Goal: Task Accomplishment & Management: Complete application form

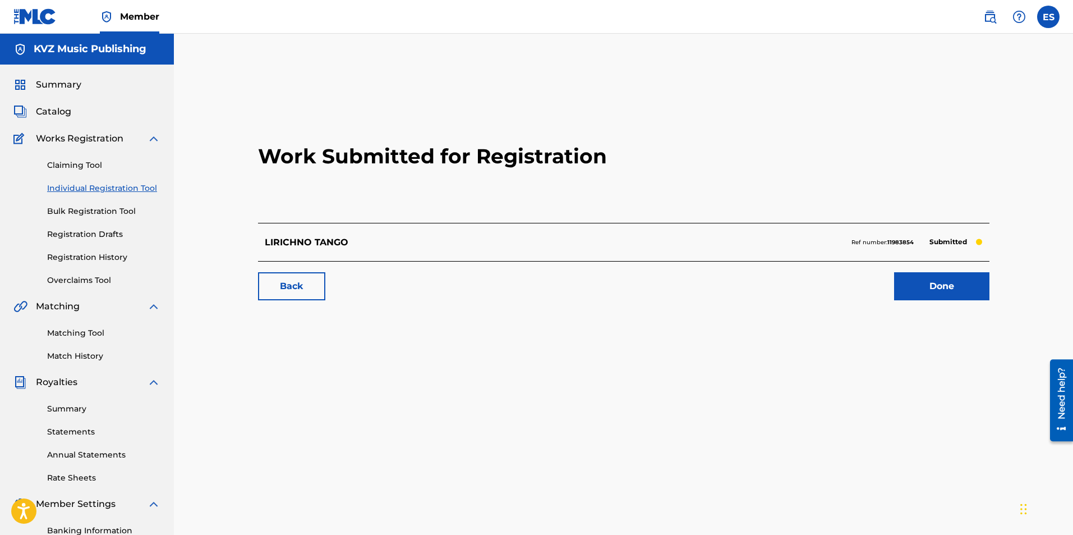
click at [131, 182] on link "Individual Registration Tool" at bounding box center [103, 188] width 113 height 12
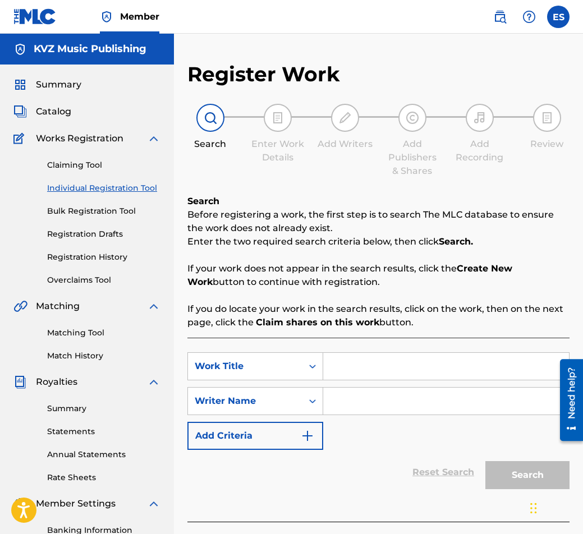
paste input "LUNNA NOSHT"
click at [338, 364] on input "LUNNA NOSHT" at bounding box center [446, 366] width 246 height 27
click at [329, 369] on input "LUNNA NOSHT" at bounding box center [446, 366] width 246 height 27
type input "LUNNA NOSHT"
drag, startPoint x: 409, startPoint y: 419, endPoint x: 345, endPoint y: 407, distance: 65.1
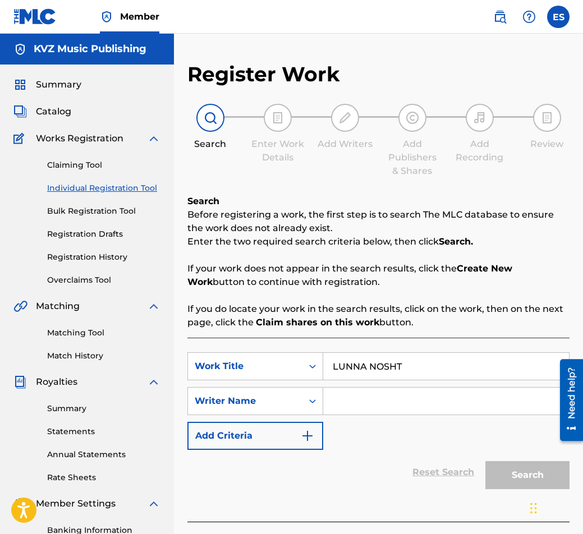
paste input "[PERSON_NAME]"
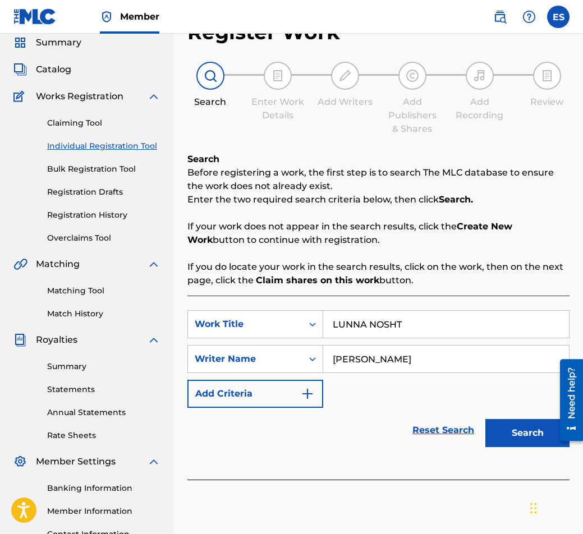
scroll to position [112, 0]
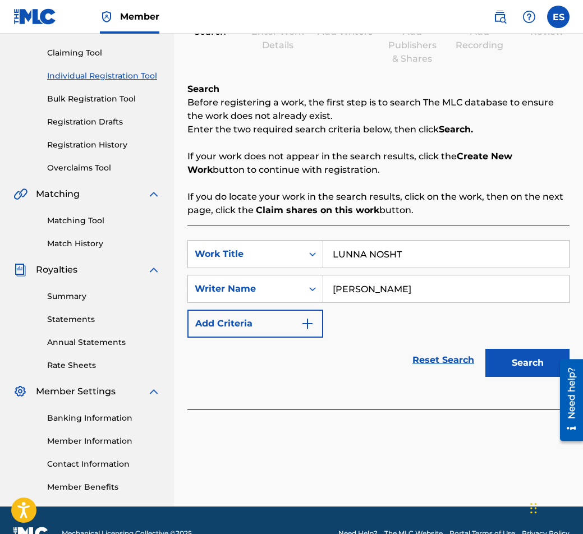
type input "[PERSON_NAME]"
click at [507, 339] on div "Search" at bounding box center [525, 360] width 90 height 45
click at [552, 318] on div "SearchWithCriteriaa825d31f-0b9b-4d18-a685-719c5fccfe04 Work Title LUNNA NOSHT S…" at bounding box center [378, 289] width 382 height 98
click at [526, 373] on div "Search" at bounding box center [525, 360] width 90 height 45
drag, startPoint x: 511, startPoint y: 370, endPoint x: 513, endPoint y: 364, distance: 6.0
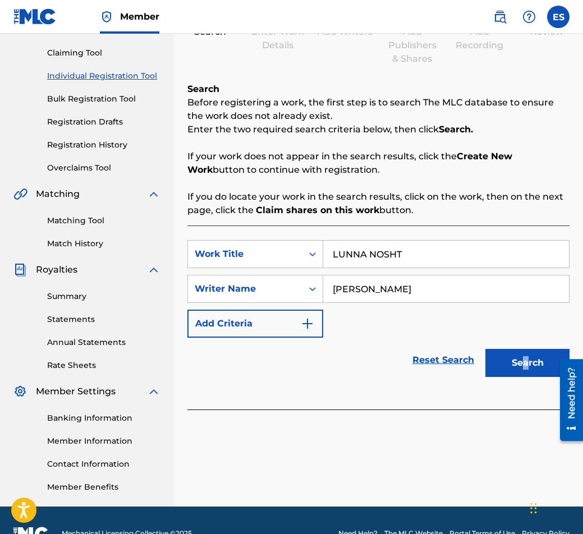
click at [512, 369] on button "Search" at bounding box center [527, 363] width 84 height 28
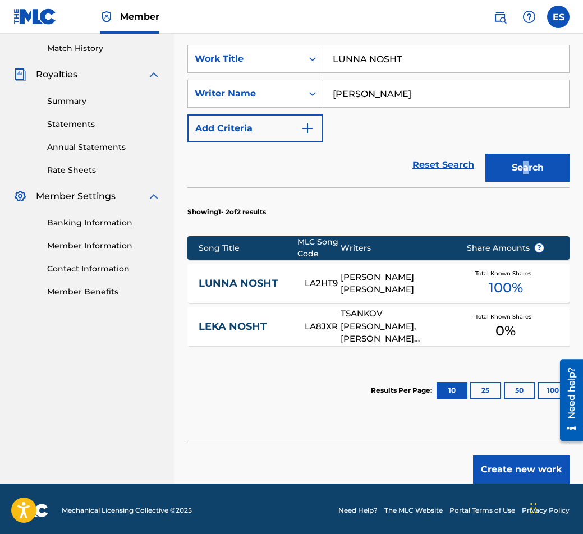
scroll to position [311, 0]
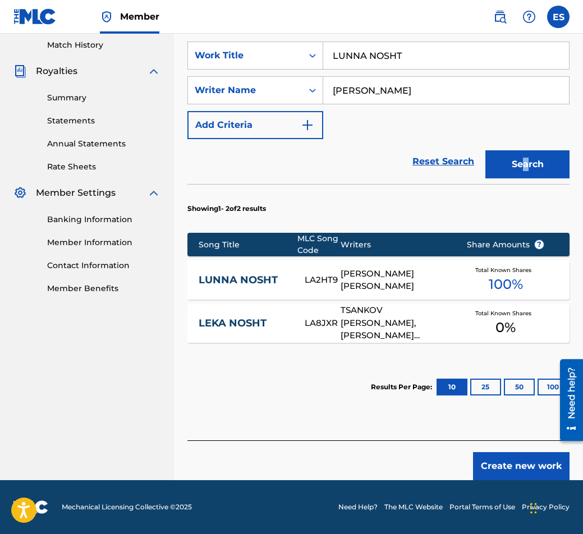
click at [277, 278] on link "LUNNA NOSHT" at bounding box center [244, 280] width 90 height 13
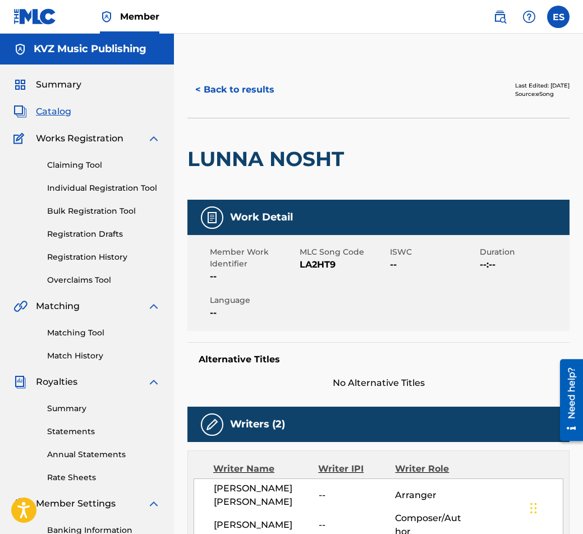
click at [216, 96] on button "< Back to results" at bounding box center [234, 90] width 95 height 28
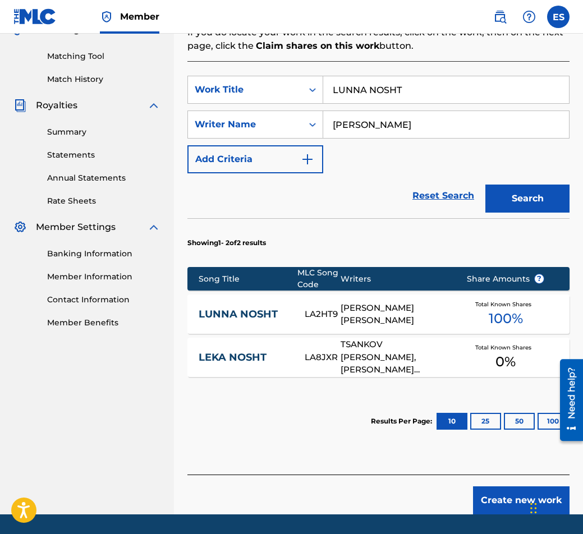
scroll to position [311, 0]
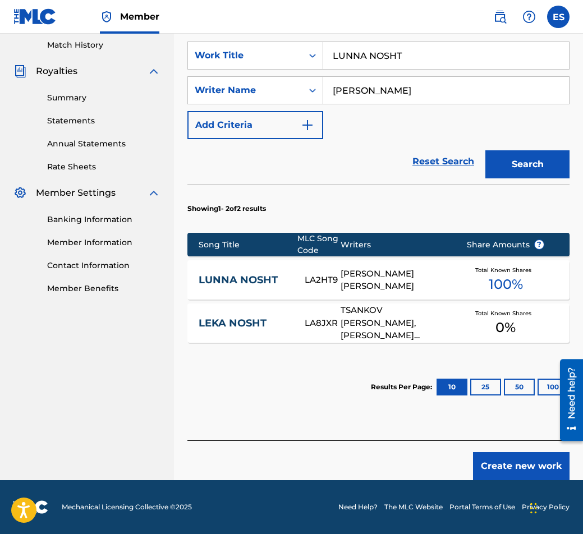
click at [521, 452] on div "Create new work" at bounding box center [378, 460] width 382 height 40
click at [520, 457] on button "Create new work" at bounding box center [521, 466] width 96 height 28
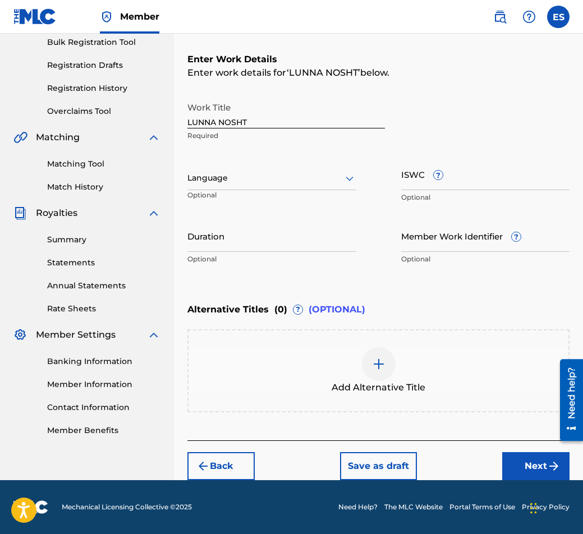
click at [332, 176] on div at bounding box center [271, 178] width 169 height 14
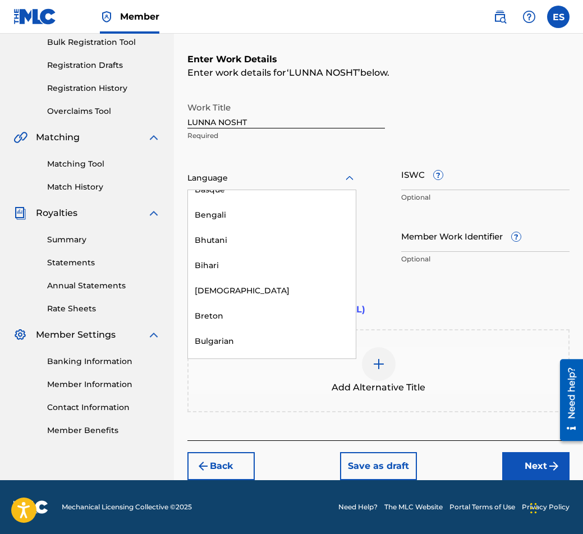
scroll to position [393, 0]
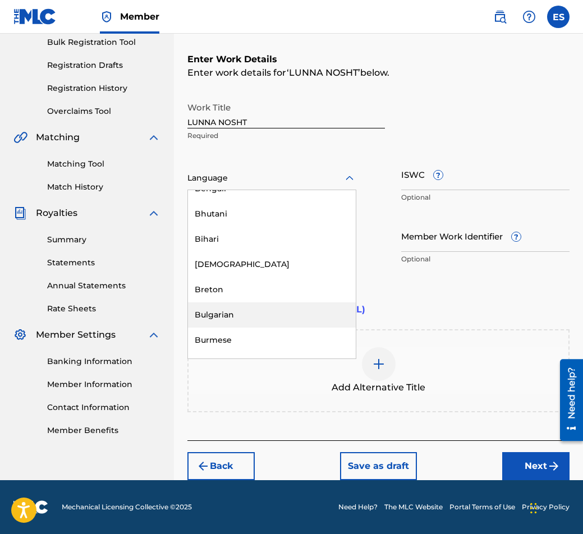
click at [302, 315] on div "Bulgarian" at bounding box center [272, 314] width 168 height 25
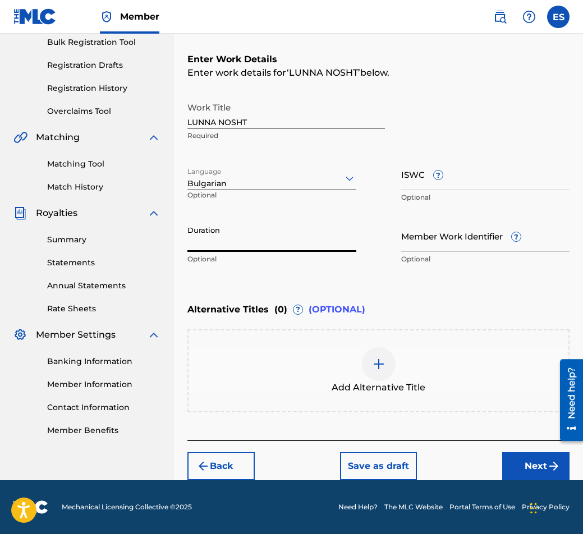
paste input "02:52"
type input "02:52"
click at [412, 373] on div "Add Alternative Title" at bounding box center [379, 370] width 380 height 47
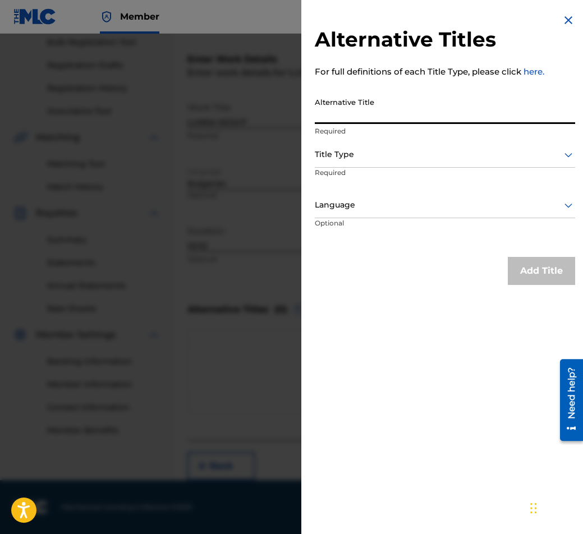
paste input "ЛУННА НОЩ"
type input "ЛУННА НОЩ"
click at [376, 151] on div at bounding box center [445, 155] width 260 height 14
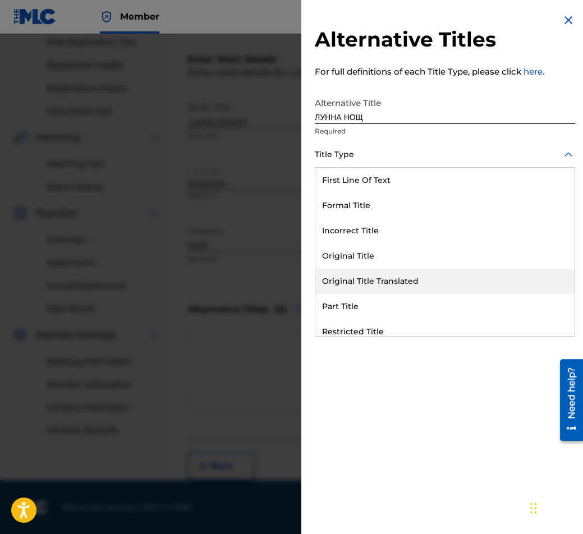
drag, startPoint x: 383, startPoint y: 279, endPoint x: 391, endPoint y: 239, distance: 40.6
click at [384, 279] on div "Original Title Translated" at bounding box center [444, 281] width 259 height 25
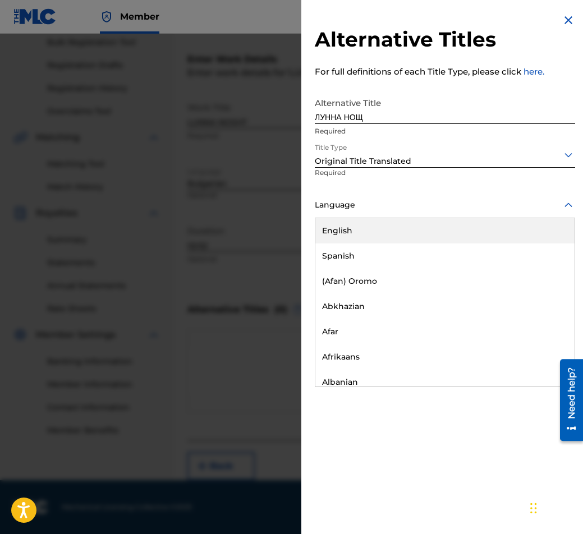
click at [389, 193] on div "Language" at bounding box center [445, 205] width 260 height 25
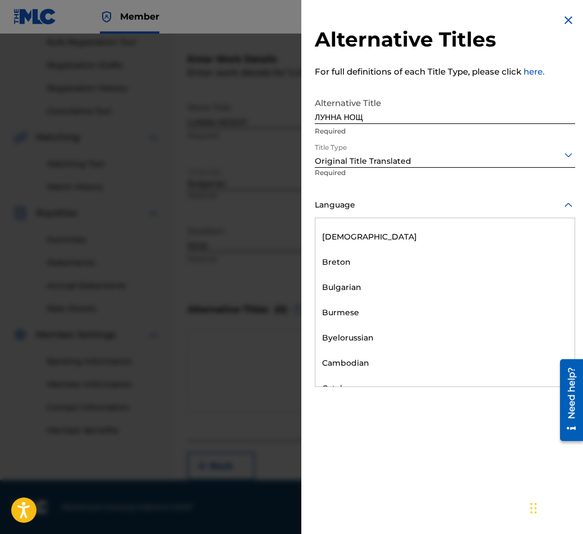
scroll to position [449, 0]
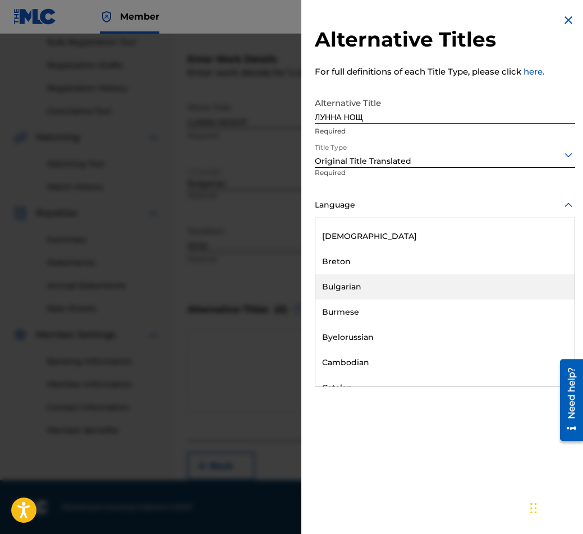
click at [401, 295] on div "Bulgarian" at bounding box center [444, 286] width 259 height 25
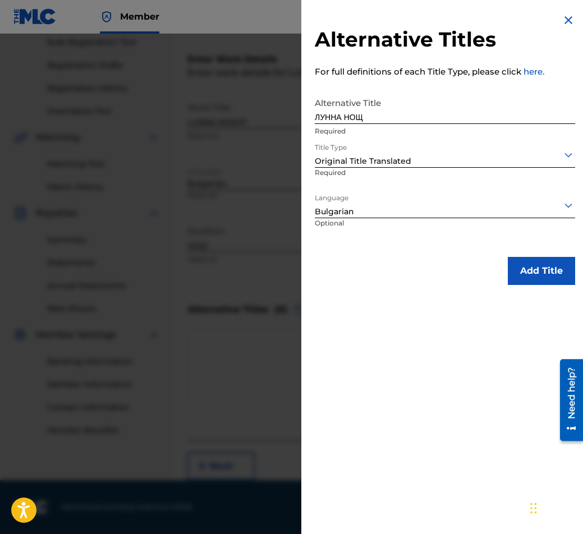
click at [569, 269] on button "Add Title" at bounding box center [541, 271] width 67 height 28
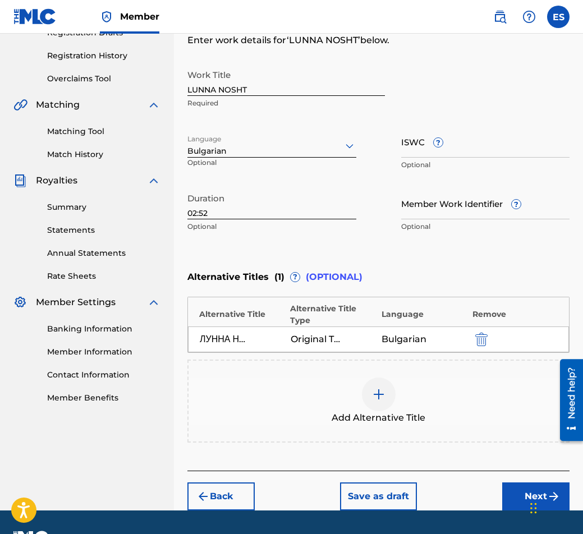
scroll to position [232, 0]
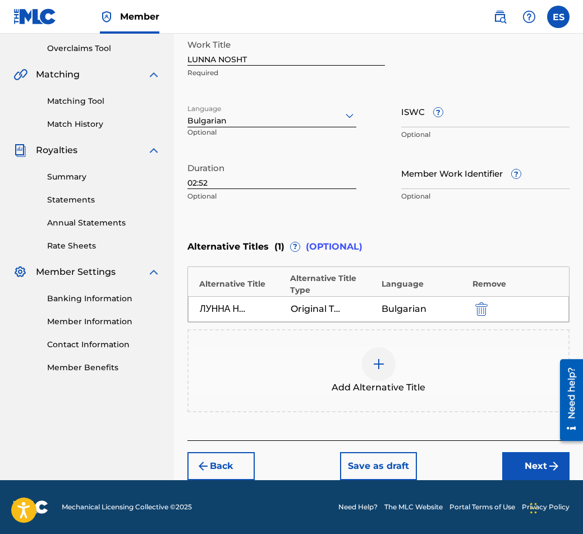
click at [528, 466] on button "Next" at bounding box center [535, 466] width 67 height 28
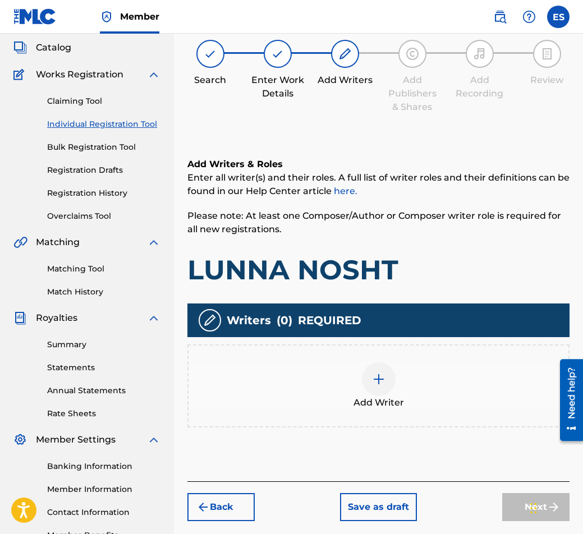
scroll to position [50, 0]
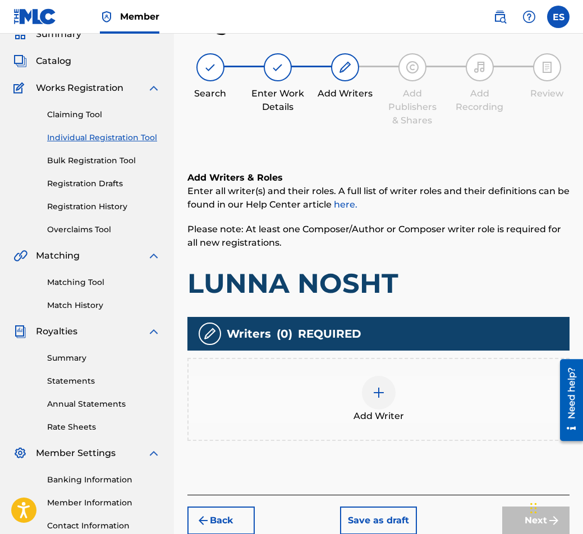
click at [386, 406] on div at bounding box center [379, 393] width 34 height 34
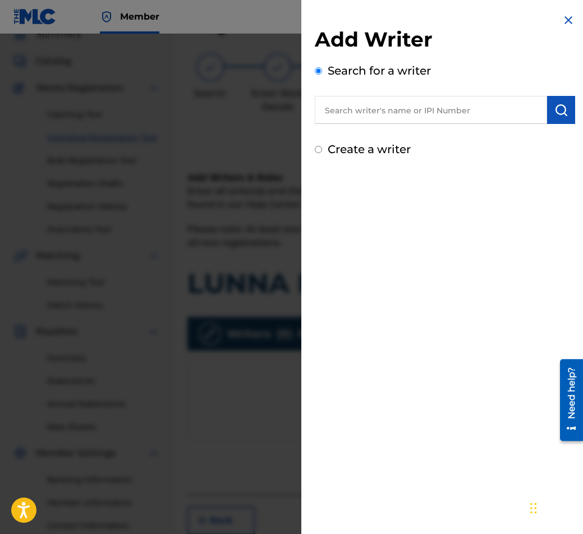
paste input "00087889792"
type input "00087889792"
click at [547, 113] on button "submit" at bounding box center [561, 110] width 28 height 28
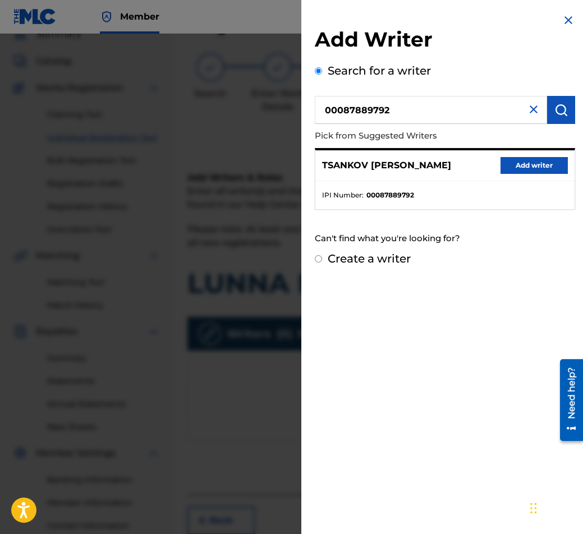
click at [546, 167] on button "Add writer" at bounding box center [533, 165] width 67 height 17
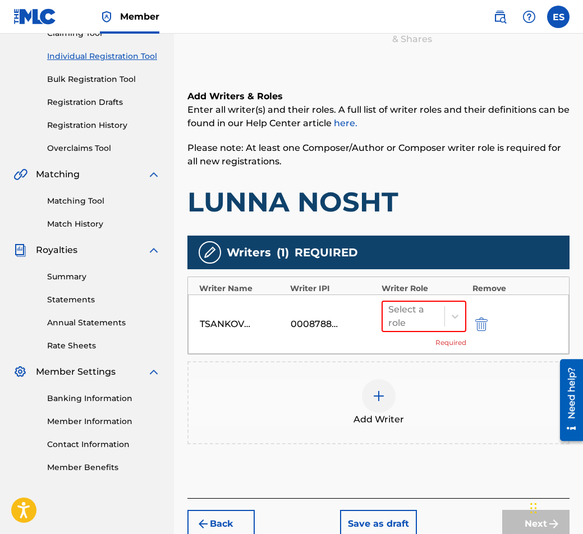
scroll to position [190, 0]
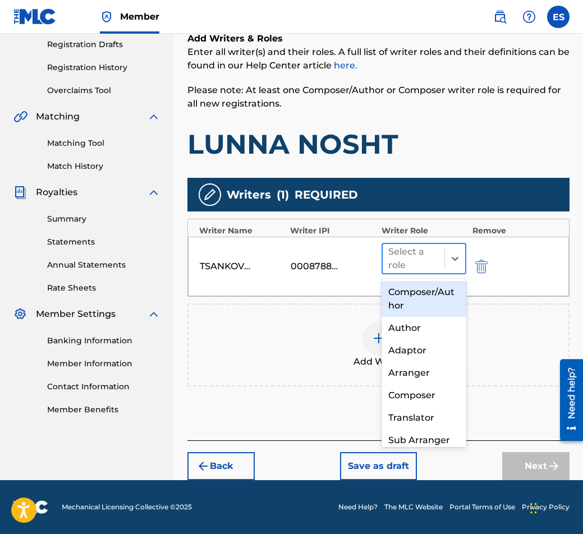
click at [422, 263] on div at bounding box center [413, 259] width 51 height 16
click at [419, 285] on div "Composer/Author" at bounding box center [423, 299] width 85 height 36
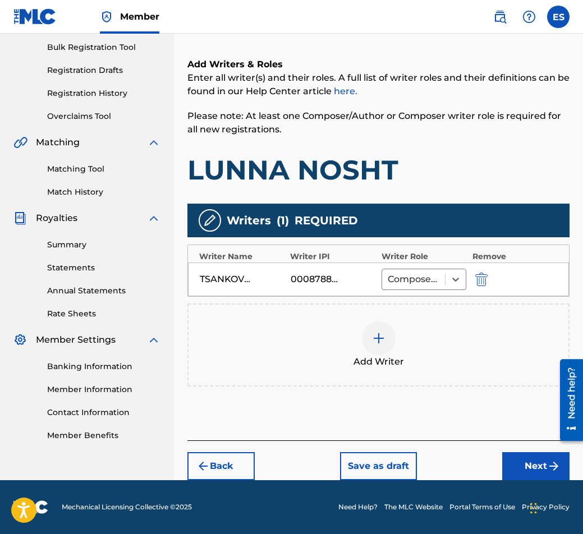
scroll to position [164, 0]
click at [376, 310] on div "Add Writer" at bounding box center [378, 345] width 382 height 83
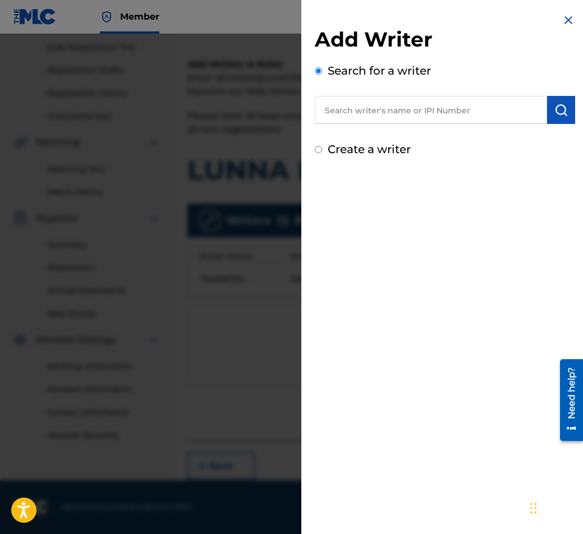
paste input "00124 67 54 75"
click at [370, 118] on input "00124 67 54 75" at bounding box center [431, 110] width 232 height 28
click at [380, 110] on input "00124 6754 75" at bounding box center [431, 110] width 232 height 28
click at [355, 109] on input "00124 675475" at bounding box center [431, 110] width 232 height 28
type input "00124675475"
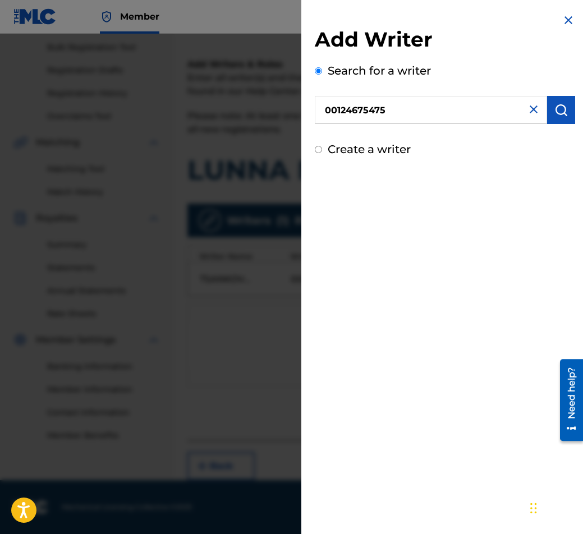
click at [559, 121] on button "submit" at bounding box center [561, 110] width 28 height 28
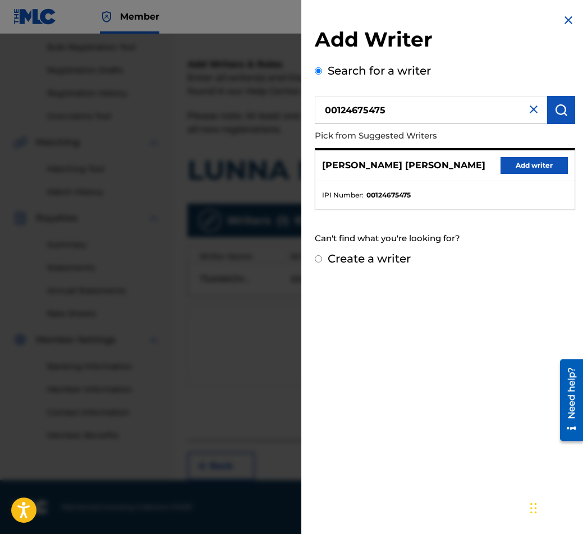
click at [513, 162] on button "Add writer" at bounding box center [533, 165] width 67 height 17
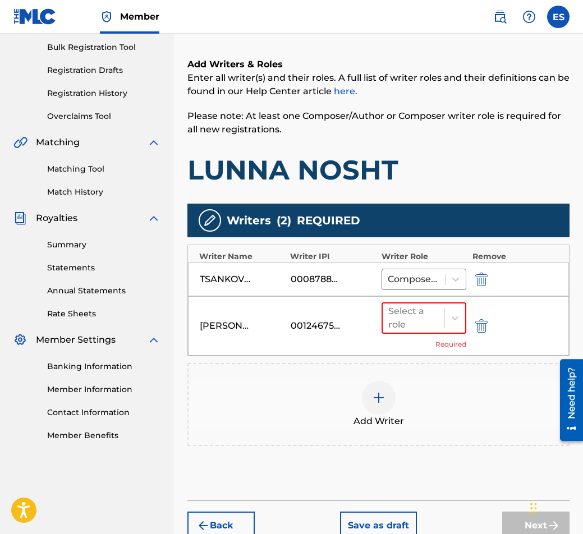
click at [378, 323] on div "[PERSON_NAME] [PERSON_NAME] 00124675475 Select a role Required" at bounding box center [378, 325] width 381 height 59
click at [384, 319] on div "Select a role" at bounding box center [414, 318] width 62 height 29
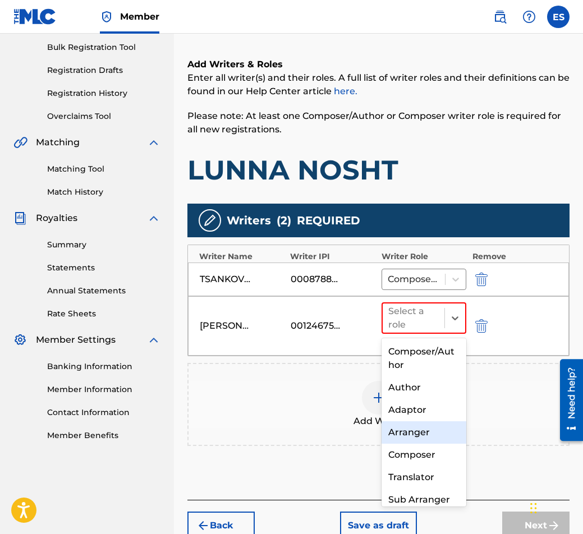
click at [401, 430] on div "Arranger" at bounding box center [423, 432] width 85 height 22
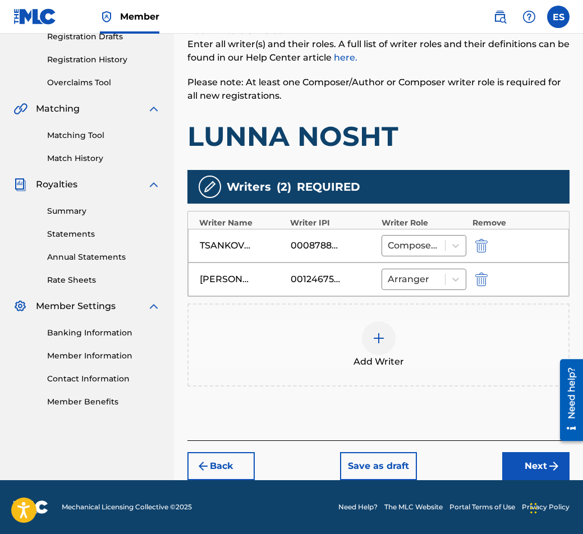
click at [496, 468] on div "Back Save as draft Next" at bounding box center [378, 460] width 382 height 40
click at [505, 467] on button "Next" at bounding box center [535, 466] width 67 height 28
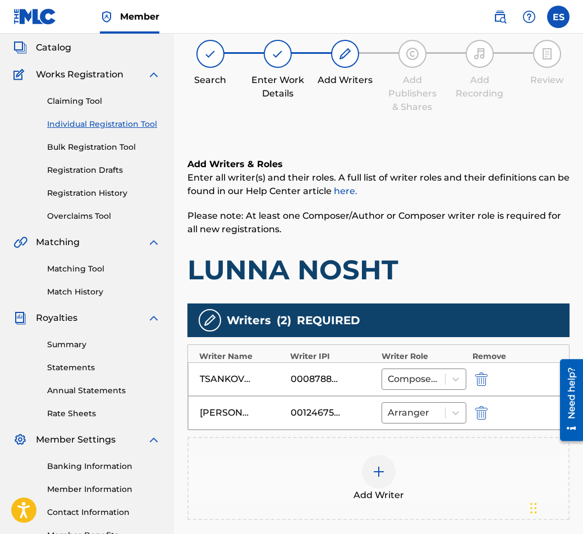
scroll to position [50, 0]
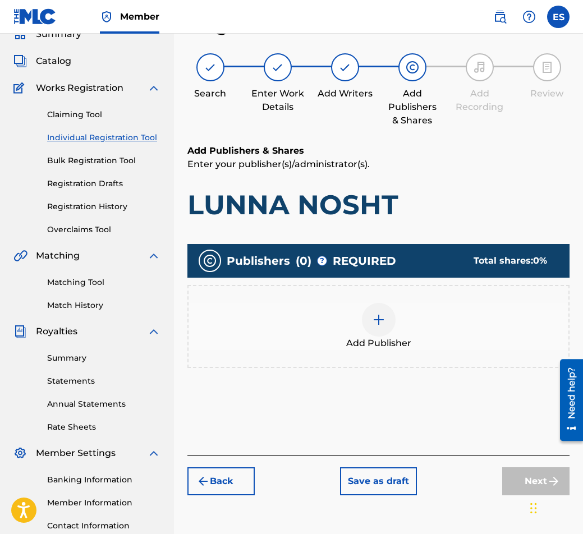
click at [369, 337] on span "Add Publisher" at bounding box center [378, 343] width 65 height 13
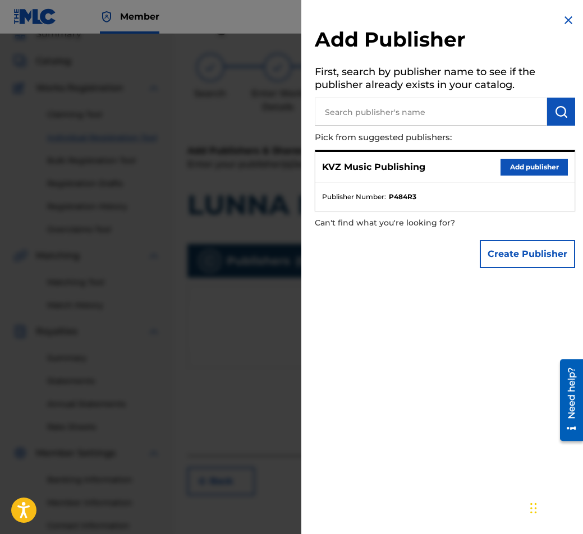
click at [563, 162] on button "Add publisher" at bounding box center [533, 167] width 67 height 17
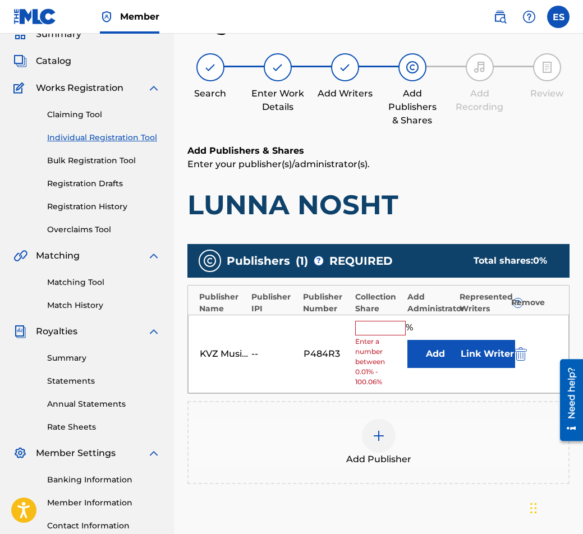
click at [381, 333] on input "text" at bounding box center [380, 328] width 50 height 15
type input "83.33"
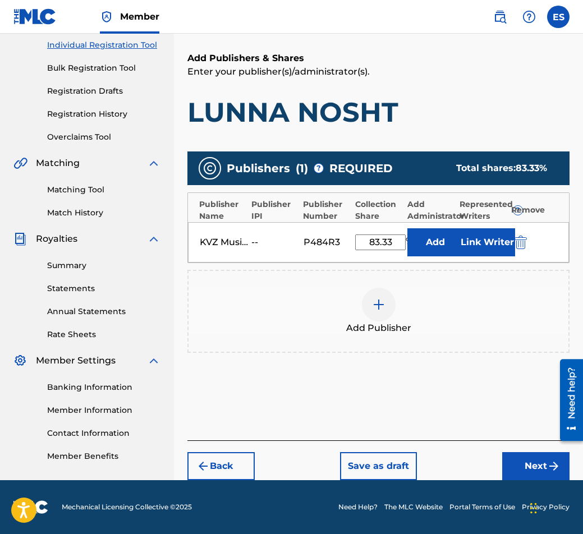
click at [531, 456] on button "Next" at bounding box center [535, 466] width 67 height 28
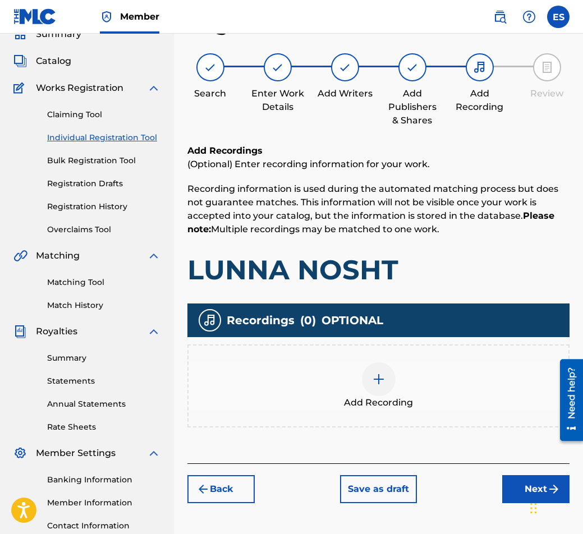
click at [357, 362] on div "Add Recording" at bounding box center [379, 385] width 380 height 47
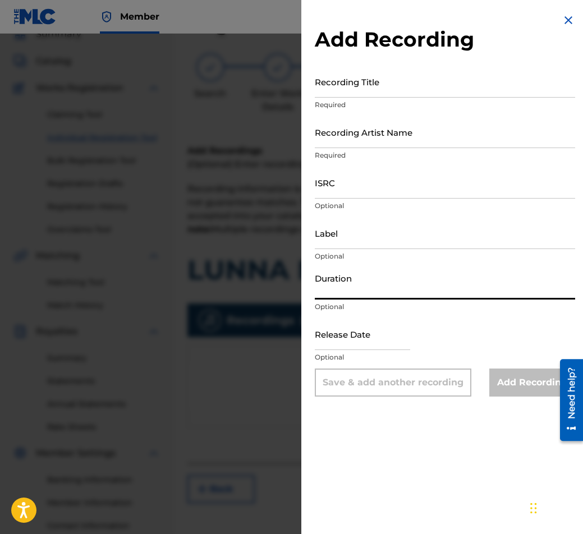
paste input "02:52"
type input "02:52"
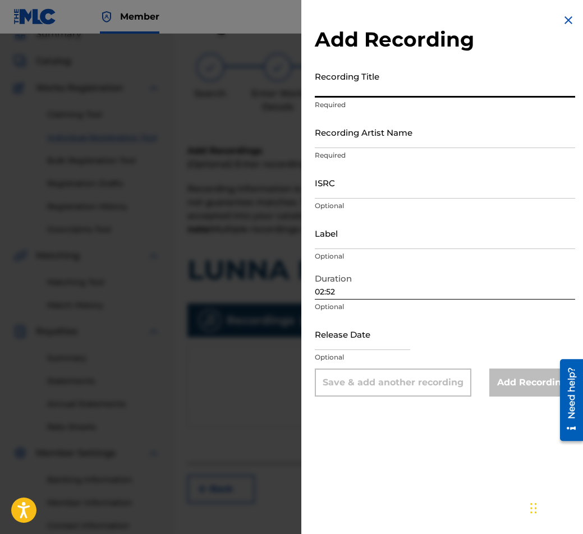
paste input "LUNNA NOSHT"
type input "LUNNA NOSHT"
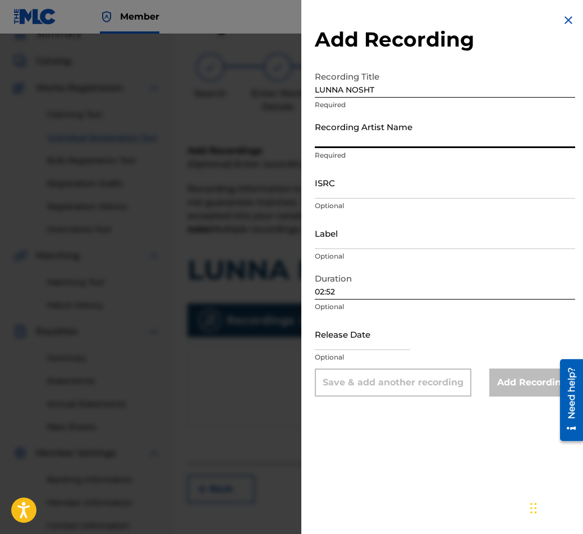
paste input "[PERSON_NAME]"
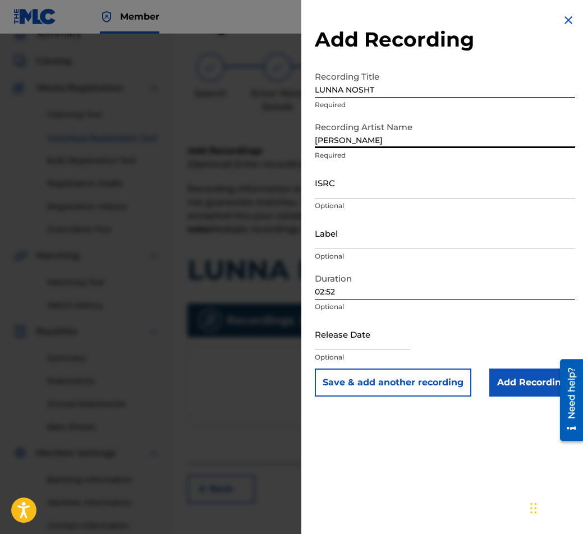
type input "[PERSON_NAME]"
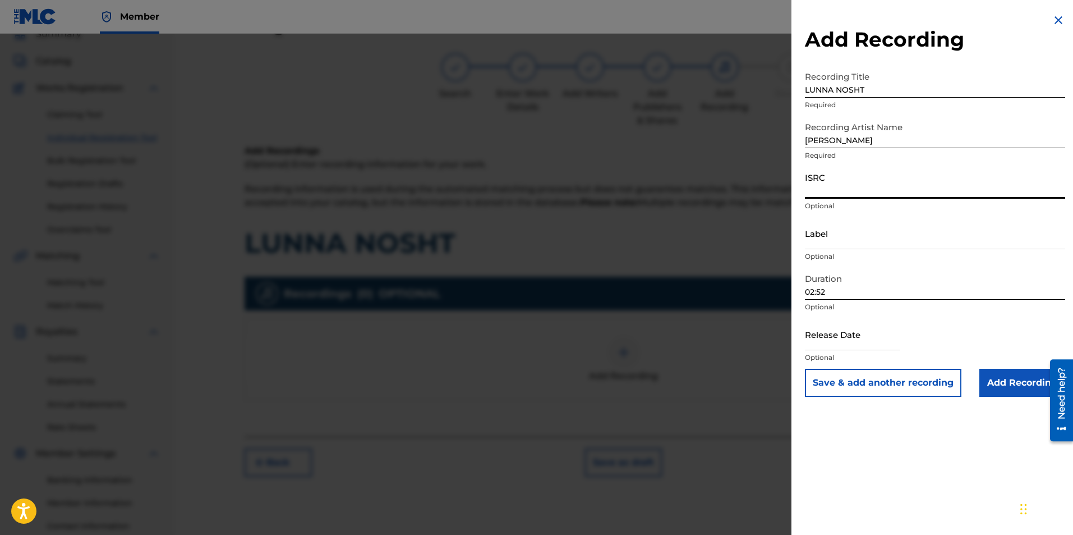
drag, startPoint x: 912, startPoint y: 195, endPoint x: 894, endPoint y: 190, distance: 19.2
paste input "BGA260925702"
type input "BGA260925702"
click at [582, 240] on input "Label" at bounding box center [935, 233] width 260 height 32
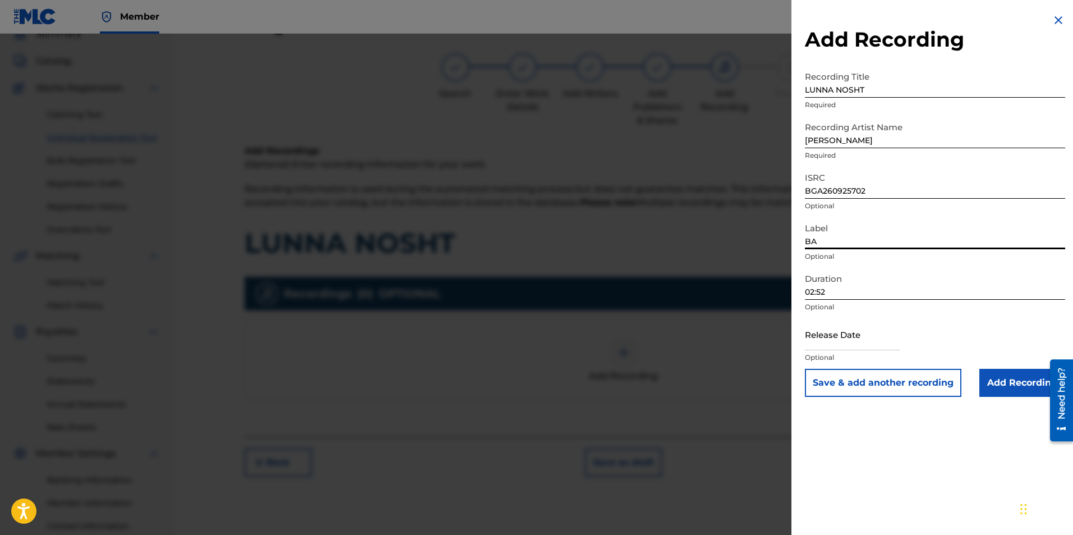
type input "B"
type input "Balkanton"
click at [582, 375] on input "Add Recording" at bounding box center [1023, 383] width 86 height 28
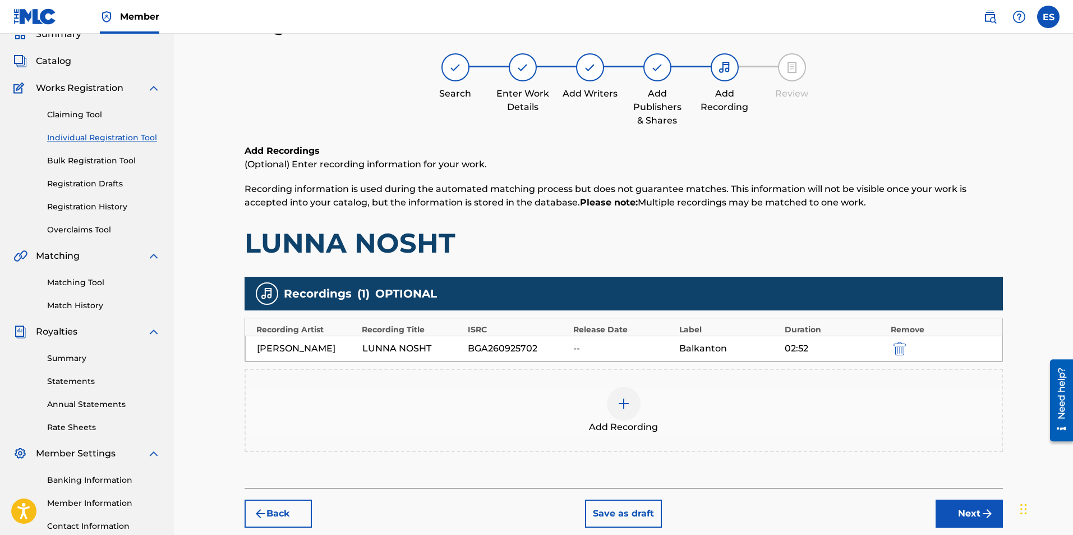
click at [582, 452] on div "Add Recording" at bounding box center [624, 410] width 759 height 83
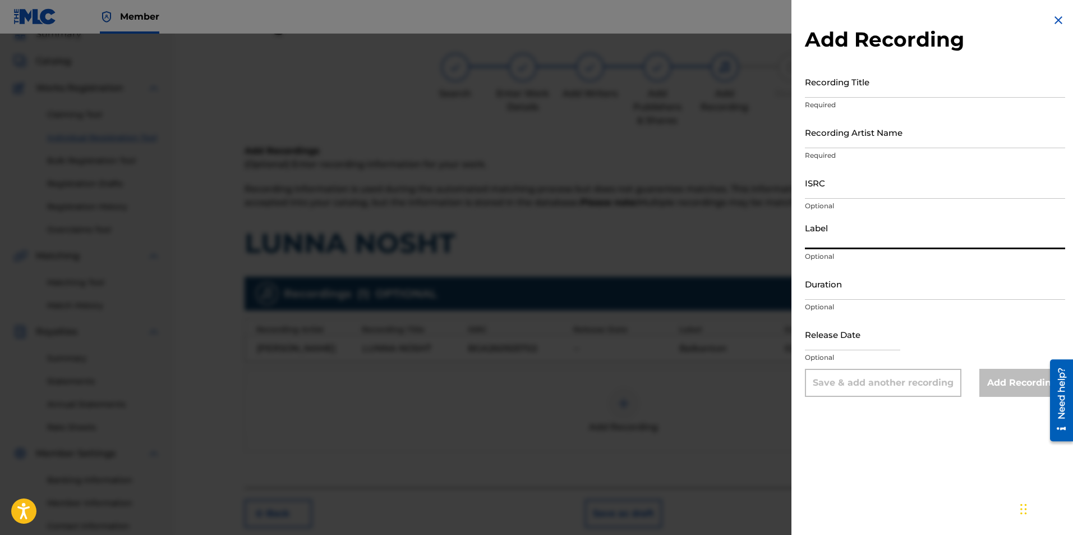
click at [582, 242] on input "Label" at bounding box center [935, 233] width 260 height 32
type input "Balkanton"
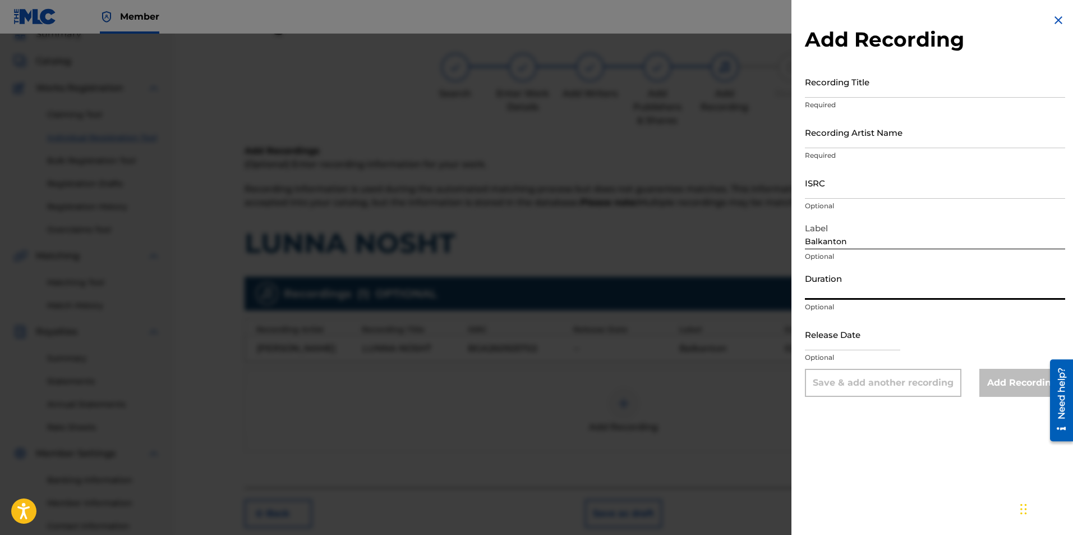
paste input "02:52"
type input "02:52"
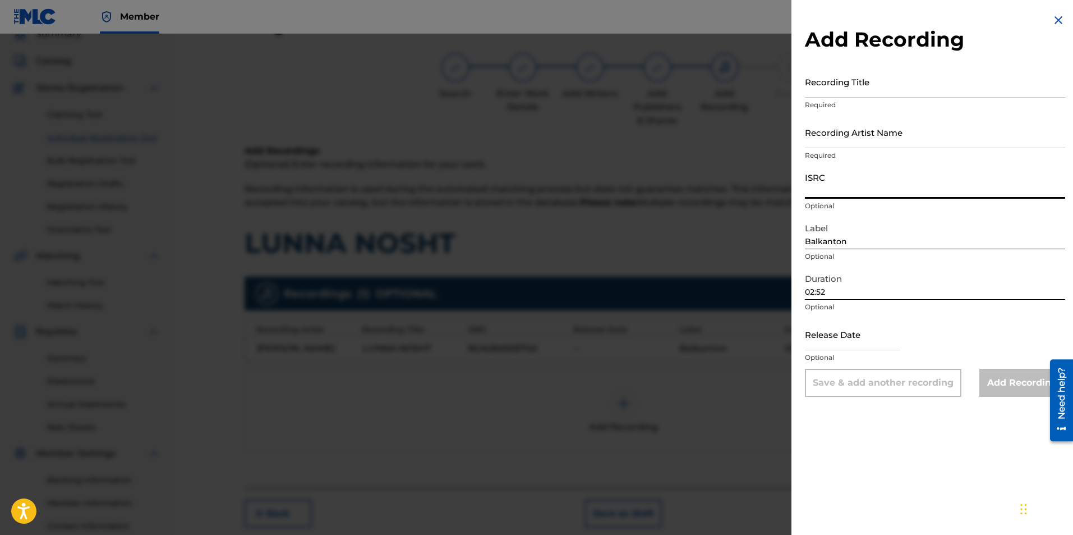
paste input "BGA672152522"
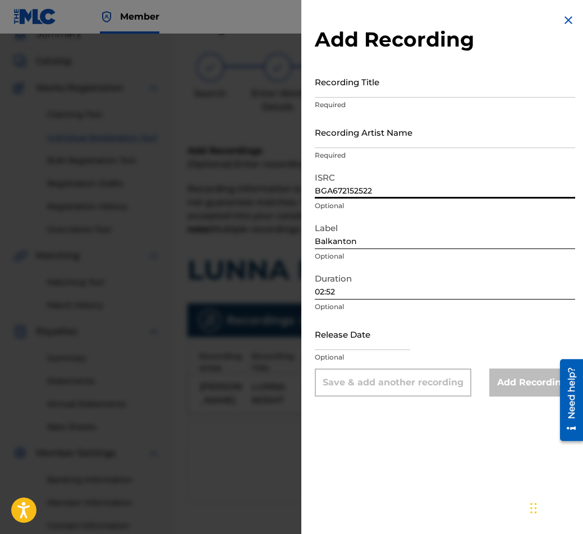
type input "BGA672152522"
drag, startPoint x: 445, startPoint y: 149, endPoint x: 432, endPoint y: 130, distance: 22.9
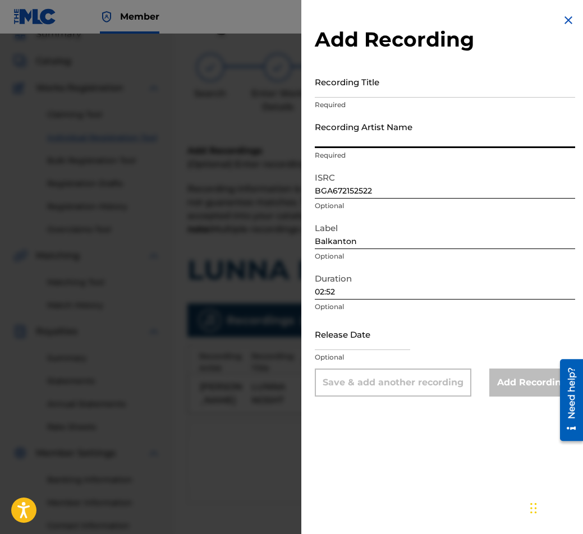
paste input "[PERSON_NAME]"
type input "[PERSON_NAME]"
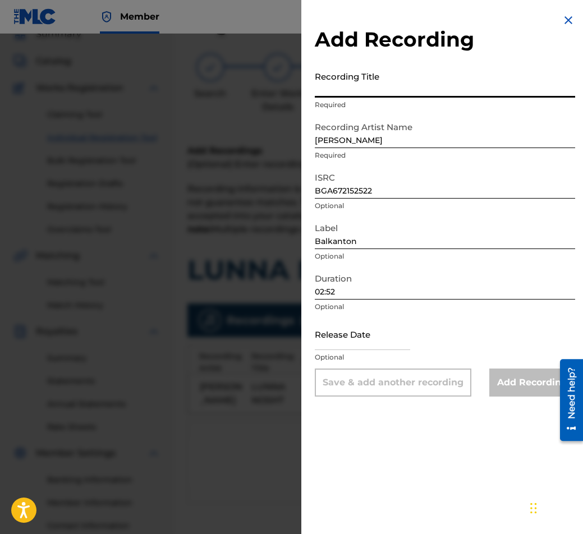
paste input "LUNNA NOSHT"
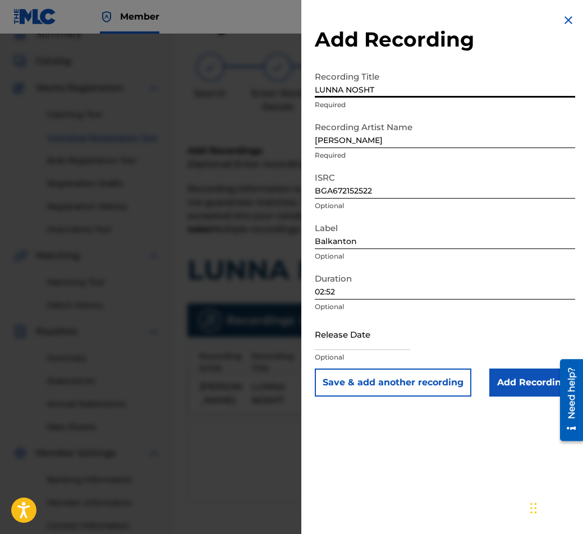
type input "LUNNA NOSHT"
click at [496, 389] on input "Add Recording" at bounding box center [532, 383] width 86 height 28
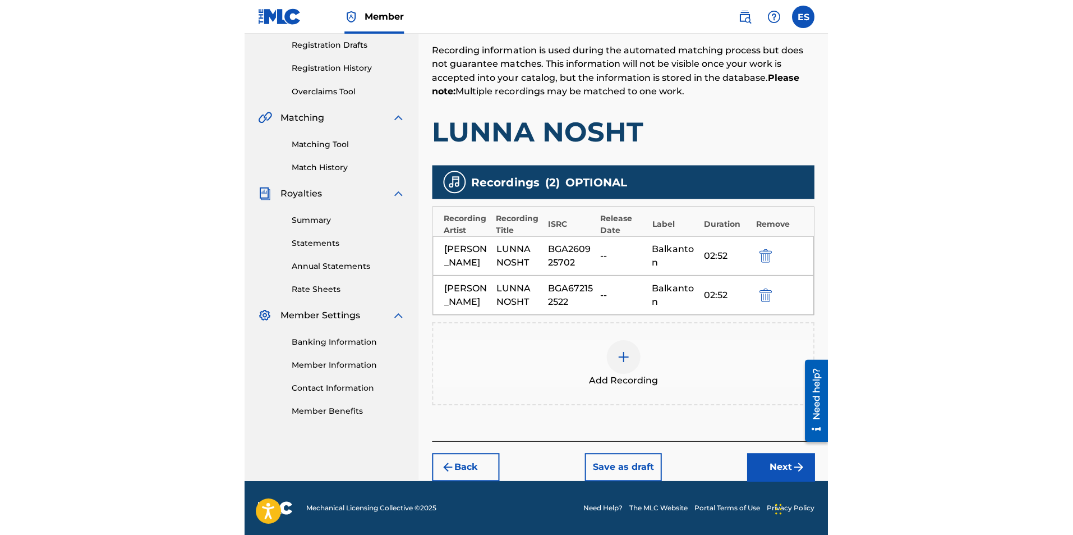
scroll to position [150, 0]
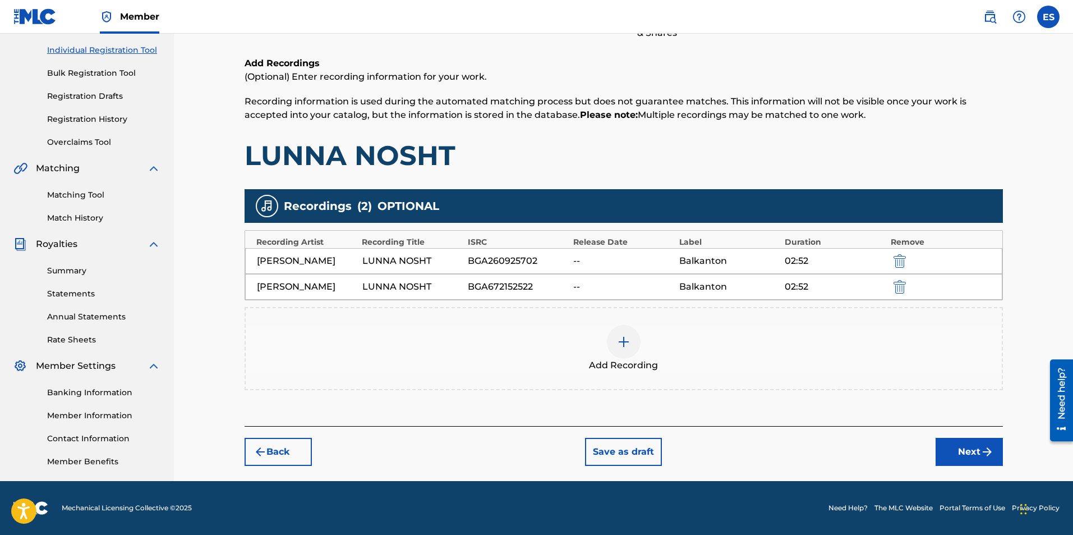
click at [582, 300] on div "[PERSON_NAME] LUNNA NOSHT BGA672152522 -- [GEOGRAPHIC_DATA] 02:52" at bounding box center [623, 287] width 757 height 26
click at [582, 330] on div "Add Recording" at bounding box center [624, 348] width 759 height 83
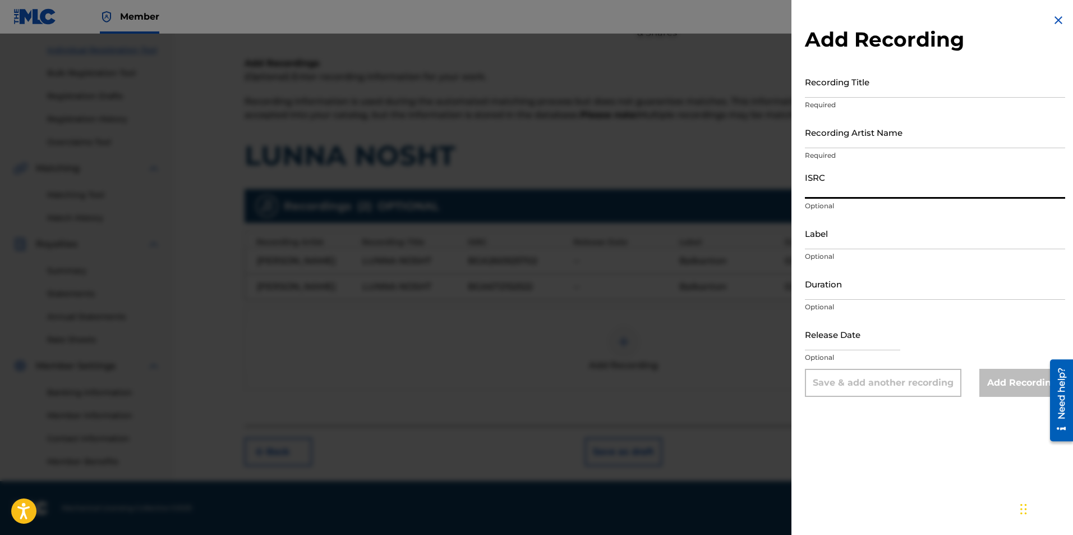
paste input "BGA672163012"
type input "BGA672163012"
click at [582, 314] on div "Duration Optional" at bounding box center [935, 293] width 260 height 50
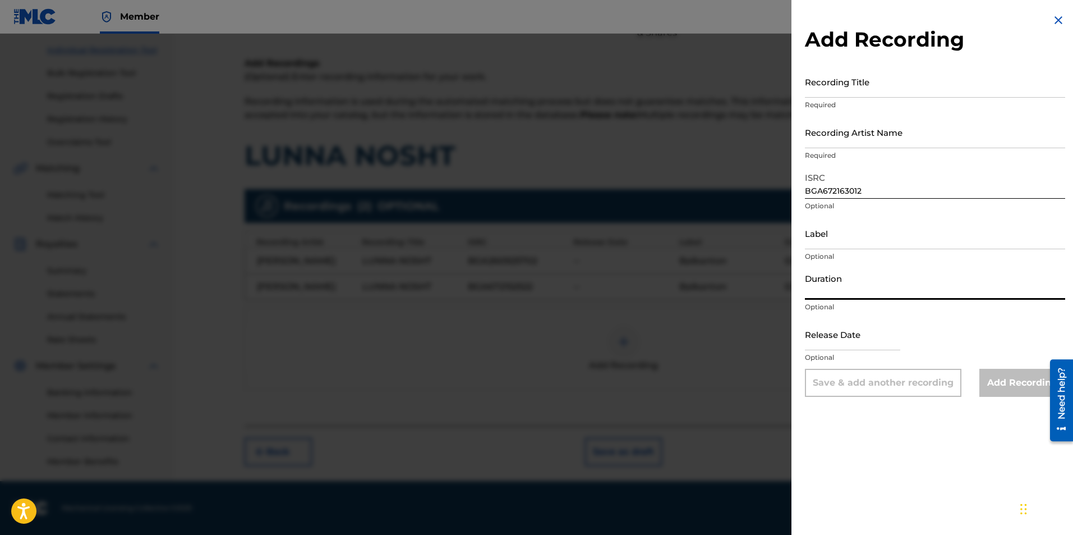
paste input "02:44"
type input "02:47"
click at [582, 246] on input "Label" at bounding box center [935, 233] width 260 height 32
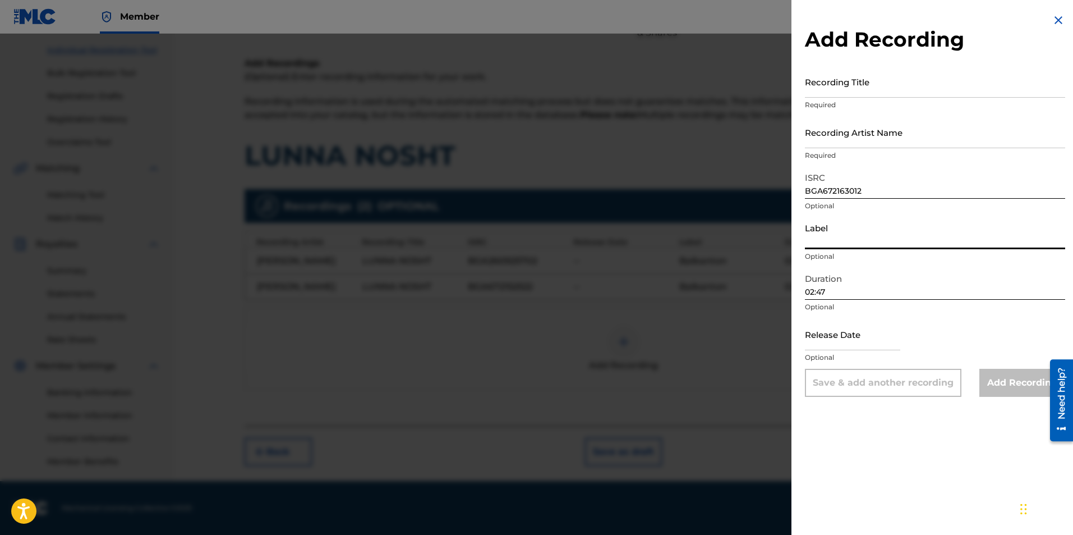
type input "KVZ Music Ltd."
drag, startPoint x: 871, startPoint y: 247, endPoint x: 690, endPoint y: 254, distance: 181.3
click at [582, 254] on div "Add Recording Recording Title Required Recording Artist Name Required ISRC BGA6…" at bounding box center [536, 284] width 1073 height 501
click at [582, 240] on input "Label" at bounding box center [935, 233] width 260 height 32
type input "BALKANTON AD"
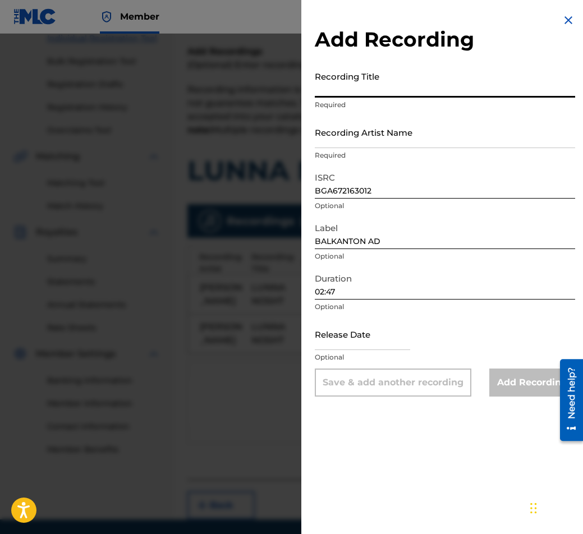
paste input "LUNNA NOSHT"
type input "LUNNA NOSHT"
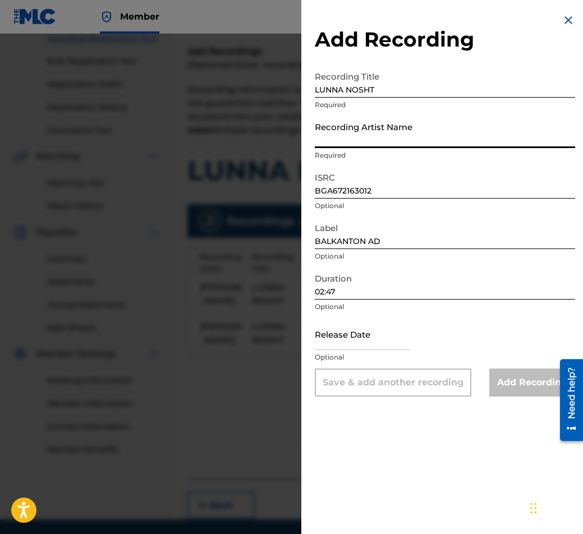
paste input "[PERSON_NAME]"
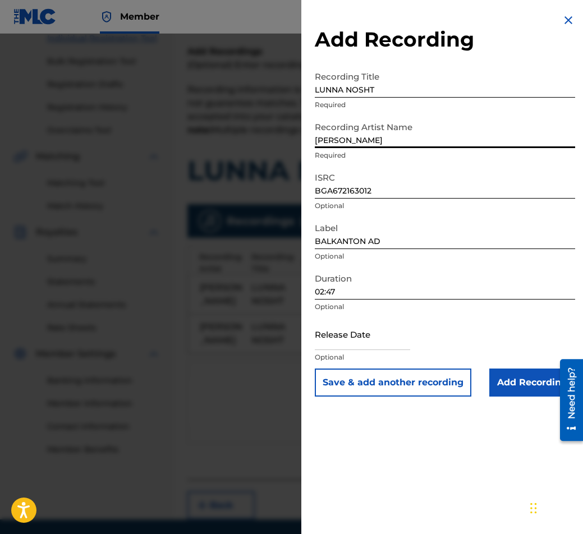
type input "[PERSON_NAME]"
click at [310, 90] on div "Add Recording Recording Title LUNNA NOSHT Required Recording Artist Name [PERSO…" at bounding box center [444, 205] width 287 height 410
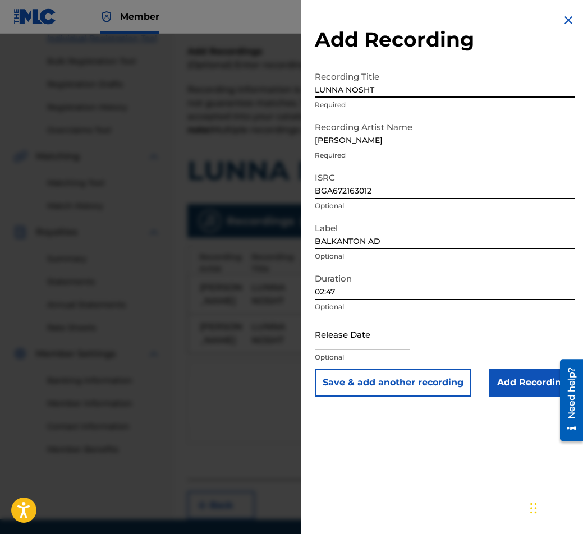
click at [360, 92] on input "LUNNA NOSHT" at bounding box center [445, 82] width 260 height 32
click at [383, 89] on input "LUNNA NOSHT" at bounding box center [445, 82] width 260 height 32
click at [493, 373] on input "Add Recording" at bounding box center [532, 383] width 86 height 28
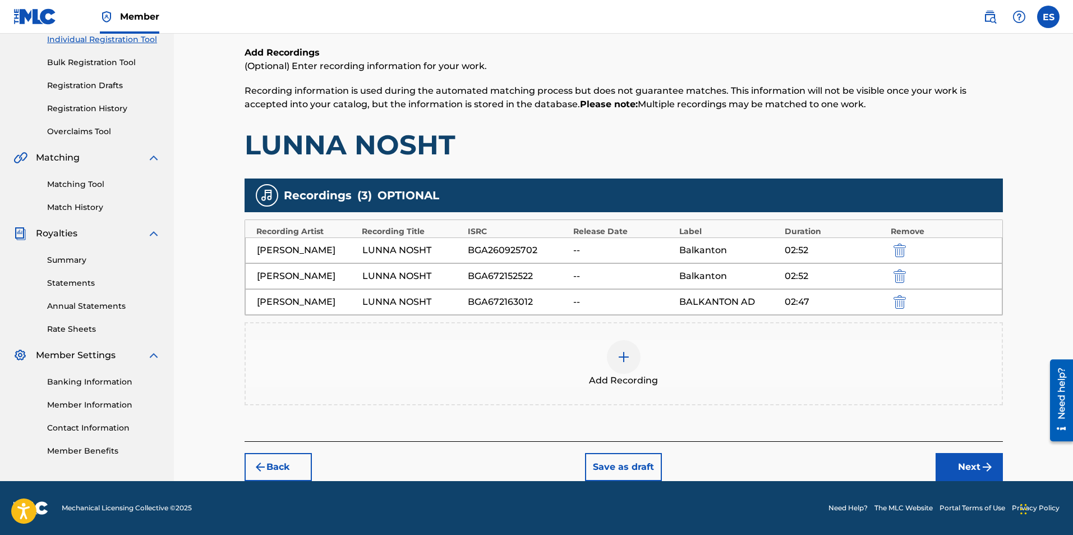
click at [582, 405] on div "Add Recording" at bounding box center [624, 363] width 759 height 83
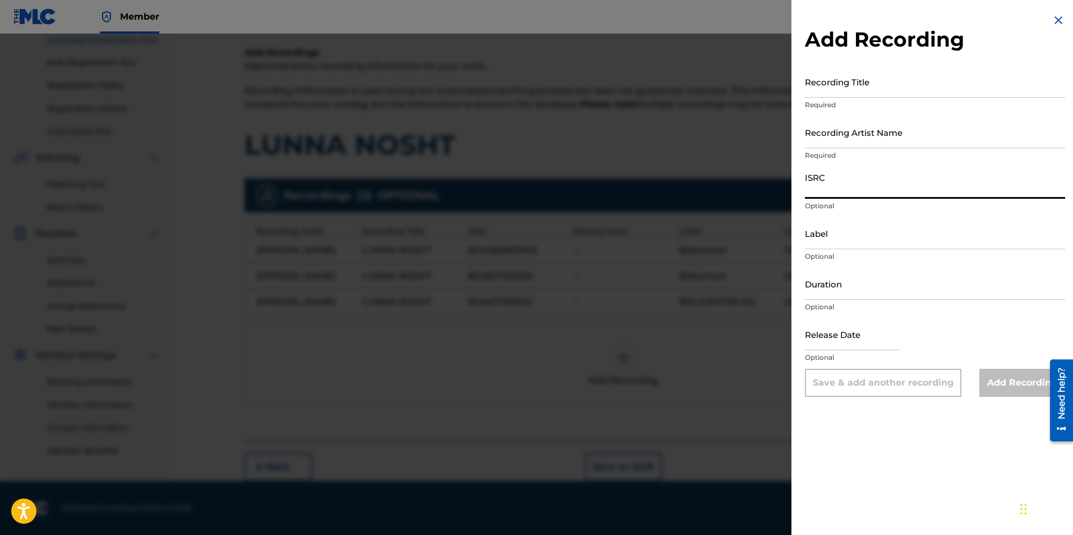
paste input "BGA672220703"
type input "BGA672220703"
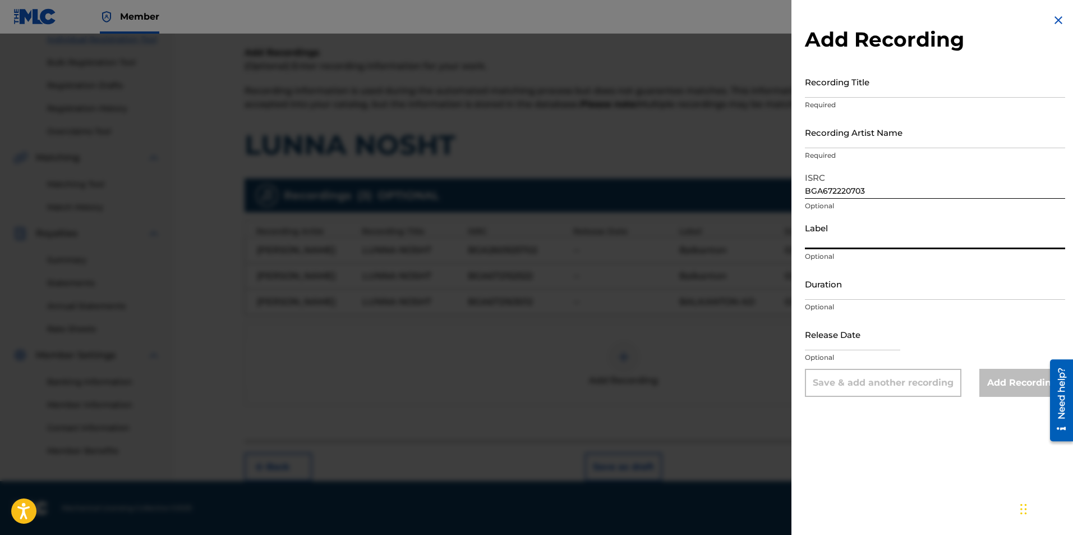
paste input "MIK BALKANTON"
type input "MIK BALKANTON"
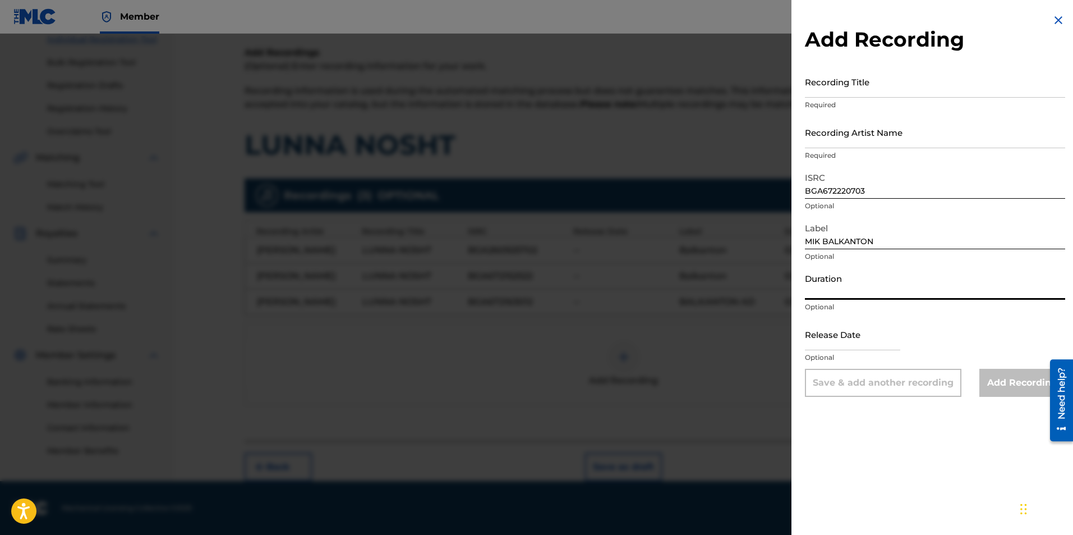
paste input "02:38"
type input "02:38"
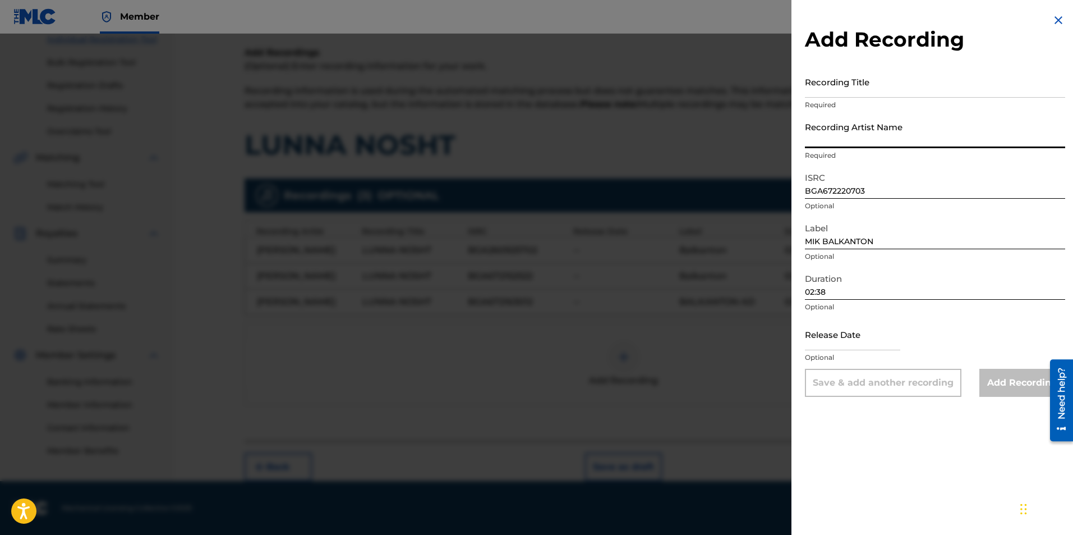
paste input "[PERSON_NAME]/Orkestar s dirigent [PERSON_NAME]"
click at [582, 141] on input "[PERSON_NAME]/Orkestar s dirigent [PERSON_NAME]" at bounding box center [935, 132] width 260 height 32
click at [582, 142] on input "[PERSON_NAME]/Orkestar s dirigent [PERSON_NAME]" at bounding box center [935, 132] width 260 height 32
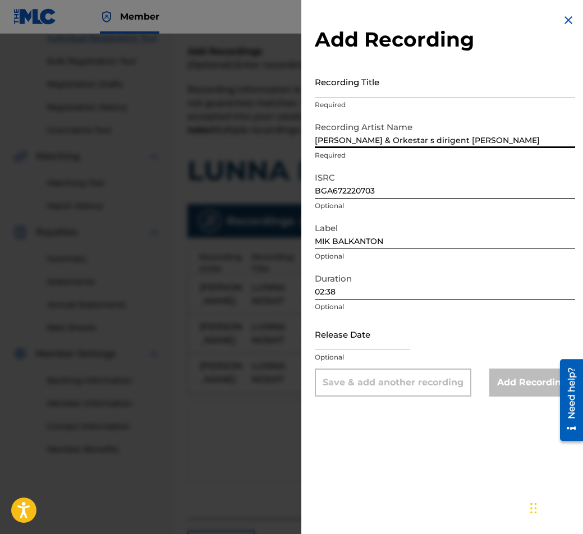
type input "[PERSON_NAME] & Orkestar s dirigent [PERSON_NAME]"
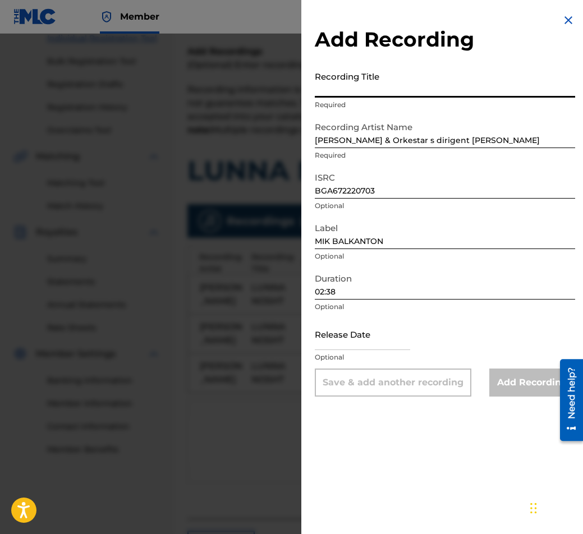
paste input "LUNNA NOSHT"
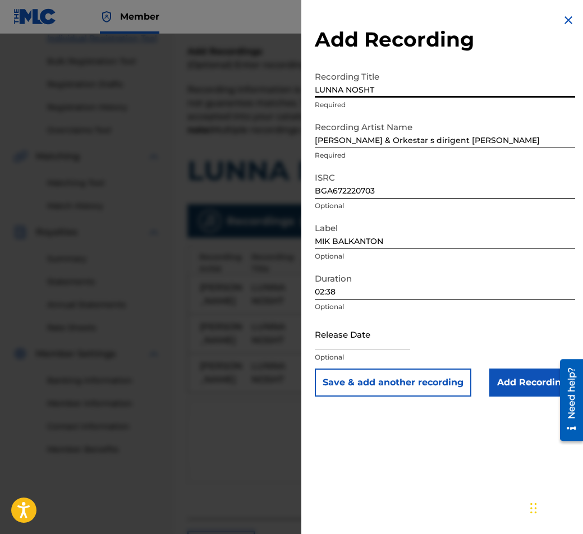
type input "LUNNA NOSHT"
drag, startPoint x: 505, startPoint y: 355, endPoint x: 507, endPoint y: 380, distance: 25.3
click at [507, 380] on form "Recording Title LUNNA NOSHT Required Recording Artist Name [PERSON_NAME] & [PER…" at bounding box center [445, 231] width 260 height 331
click at [507, 380] on input "Add Recording" at bounding box center [532, 383] width 86 height 28
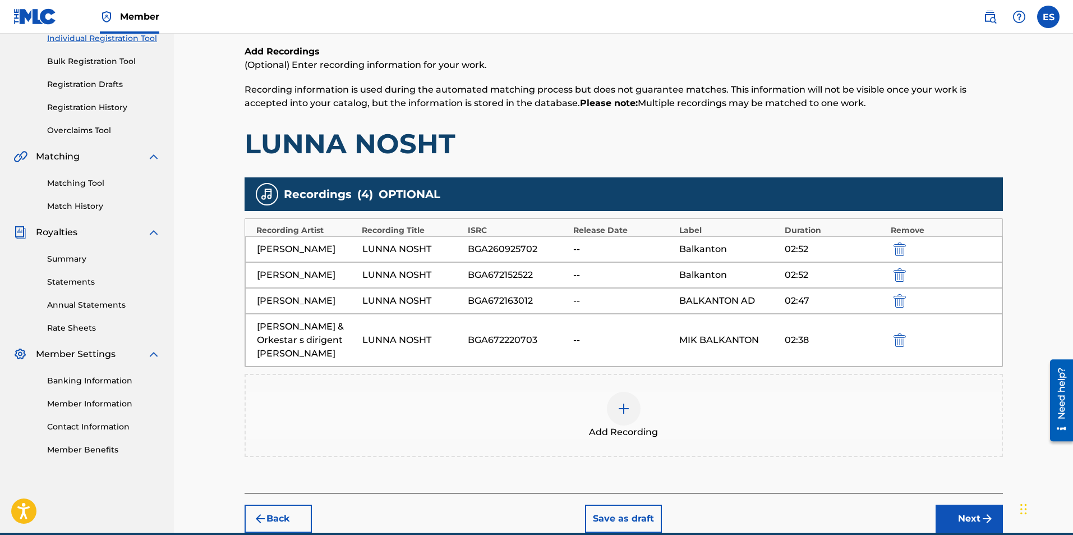
click at [493, 417] on div "Add Recording" at bounding box center [624, 415] width 759 height 83
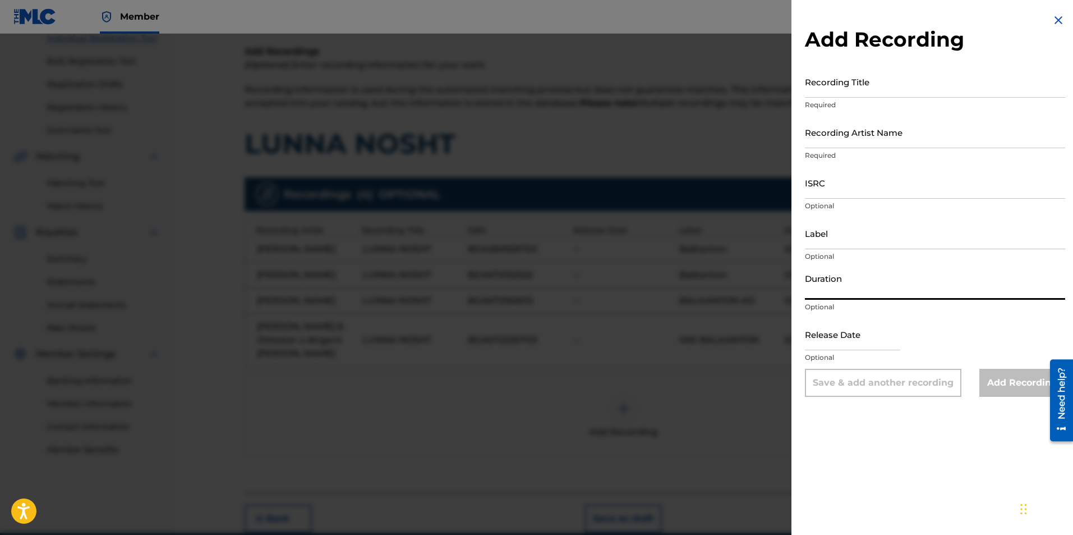
click at [582, 292] on input "Duration" at bounding box center [935, 284] width 260 height 32
type input "02:48"
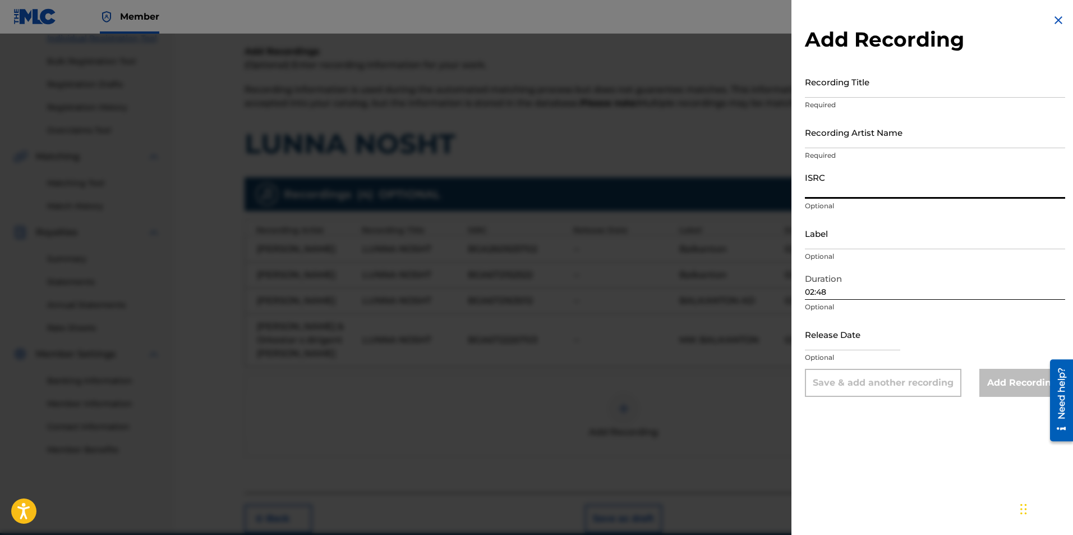
paste input "BGA672110522"
type input "BGA672110522"
click at [582, 320] on input "text" at bounding box center [852, 334] width 95 height 32
select select "7"
select select "2025"
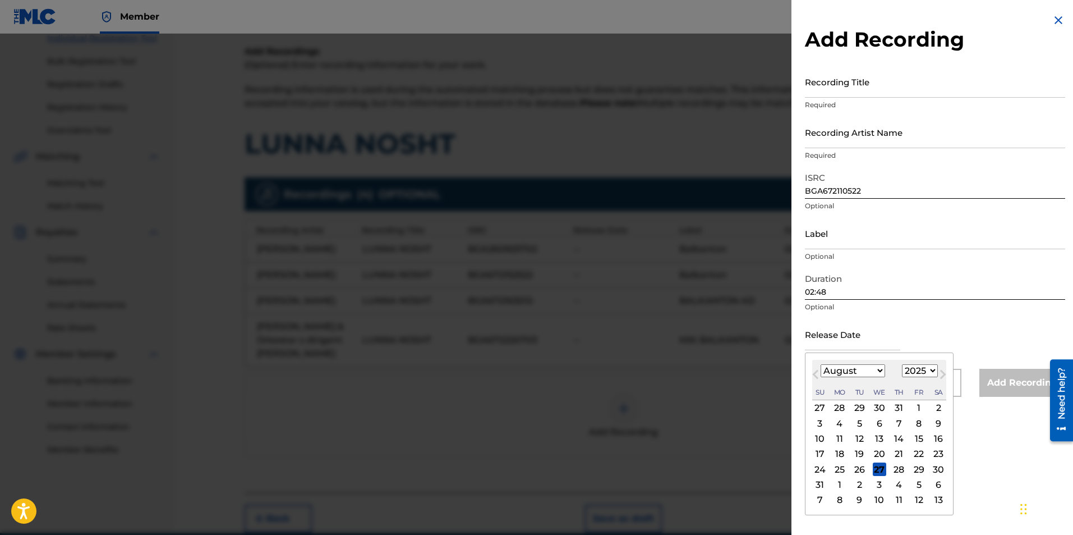
click at [582, 234] on input "Label" at bounding box center [935, 233] width 260 height 32
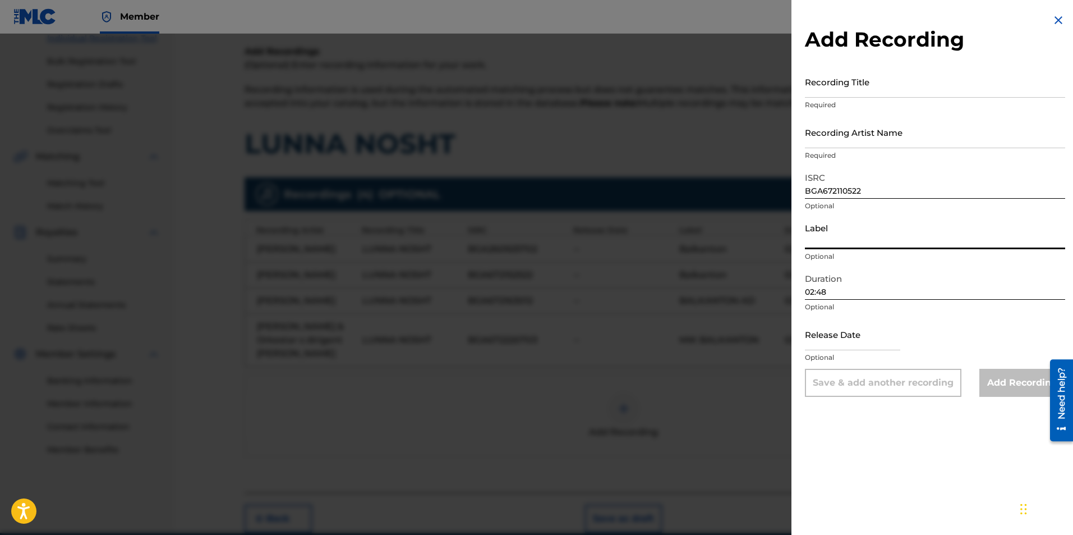
type input "BALKANTON AD"
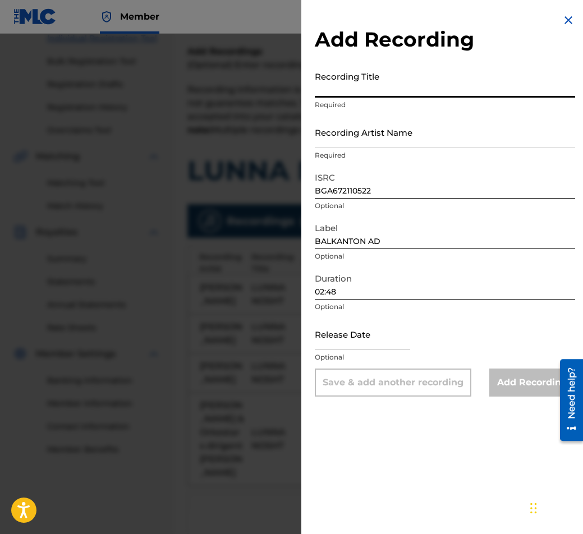
paste input "LUNNA NOSHT"
type input "LUNNA NOSHT"
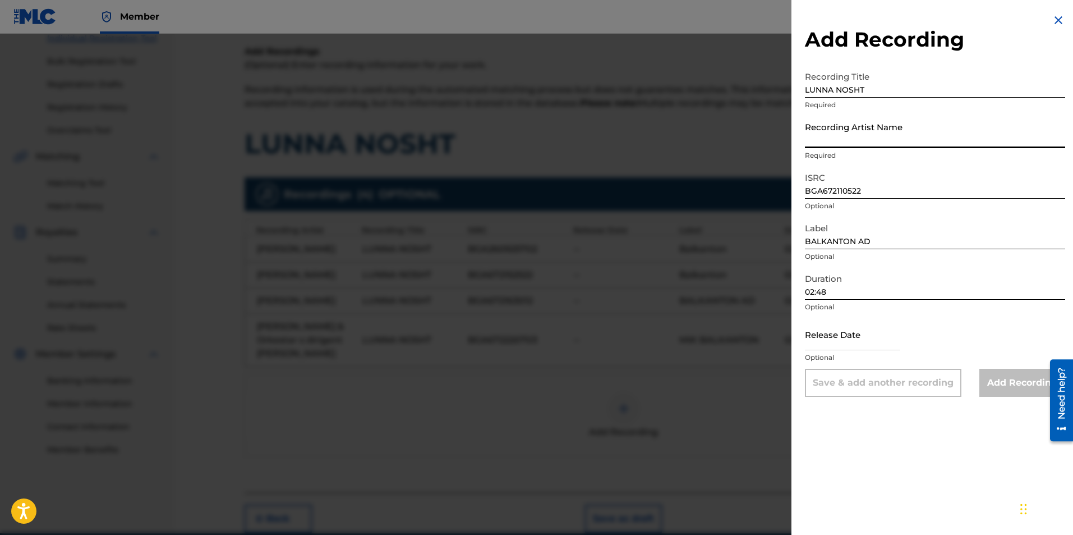
paste input "[PERSON_NAME]/Orkestar s dirigent [PERSON_NAME]"
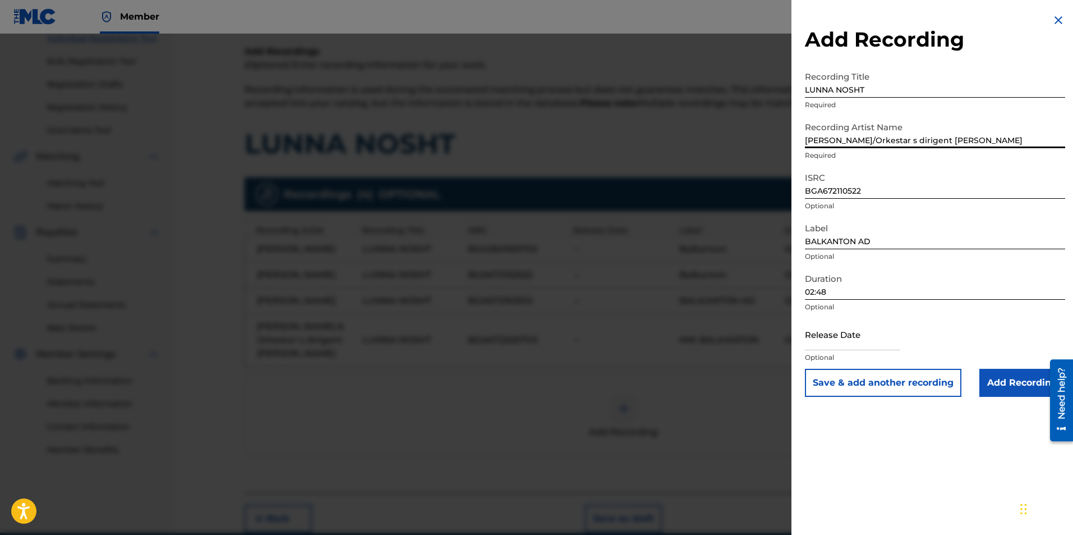
click at [582, 142] on input "[PERSON_NAME]/Orkestar s dirigent [PERSON_NAME]" at bounding box center [935, 132] width 260 height 32
type input "[PERSON_NAME] & Orkestar s dirigent [PERSON_NAME]"
click at [582, 386] on input "Add Recording" at bounding box center [1023, 383] width 86 height 28
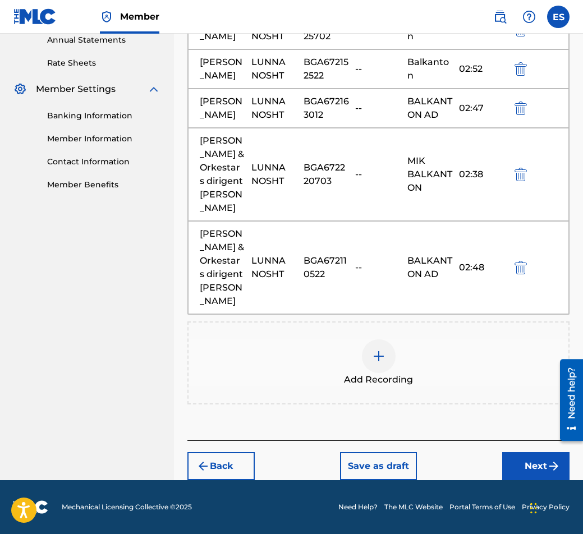
scroll to position [509, 0]
click at [516, 452] on div "Back Save as draft Next" at bounding box center [378, 460] width 382 height 40
click at [522, 468] on button "Next" at bounding box center [535, 466] width 67 height 28
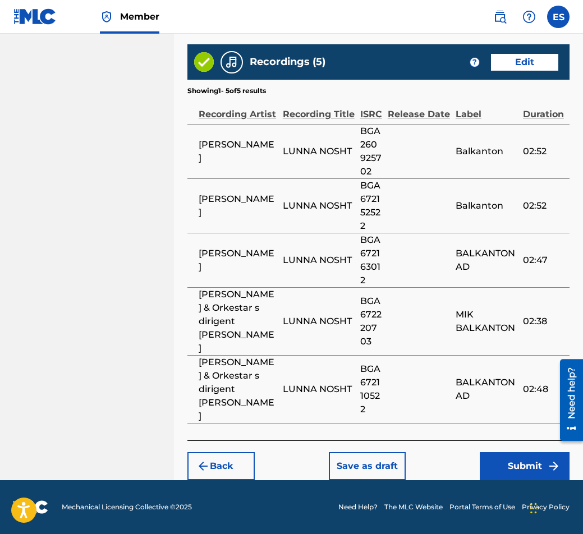
scroll to position [876, 0]
click at [369, 461] on button "Save as draft" at bounding box center [367, 466] width 77 height 28
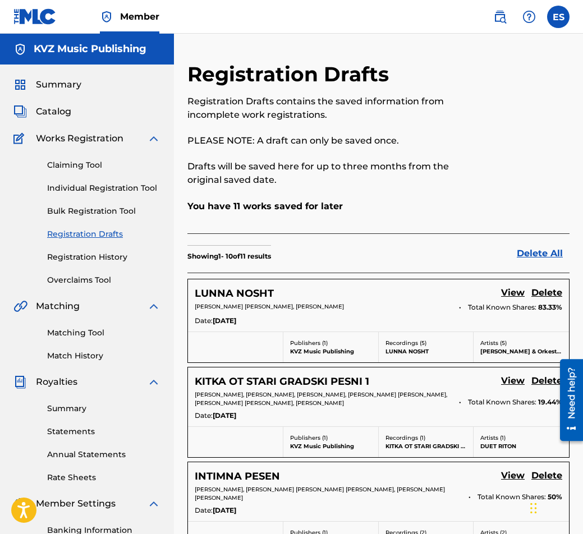
click at [104, 192] on link "Individual Registration Tool" at bounding box center [103, 188] width 113 height 12
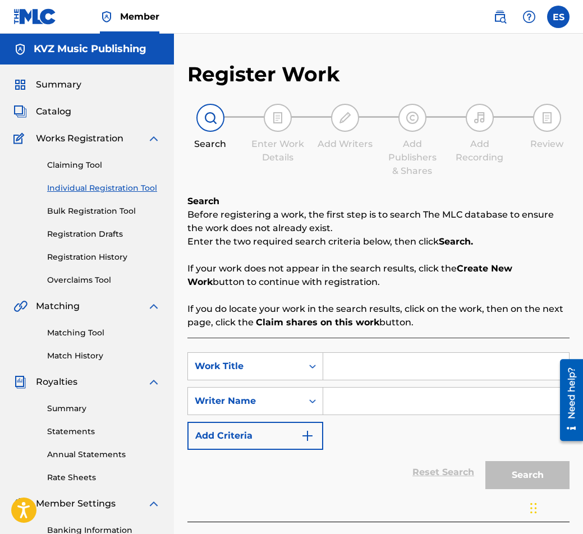
drag, startPoint x: 405, startPoint y: 381, endPoint x: 375, endPoint y: 369, distance: 32.5
paste input "LUNNA NOSHT"
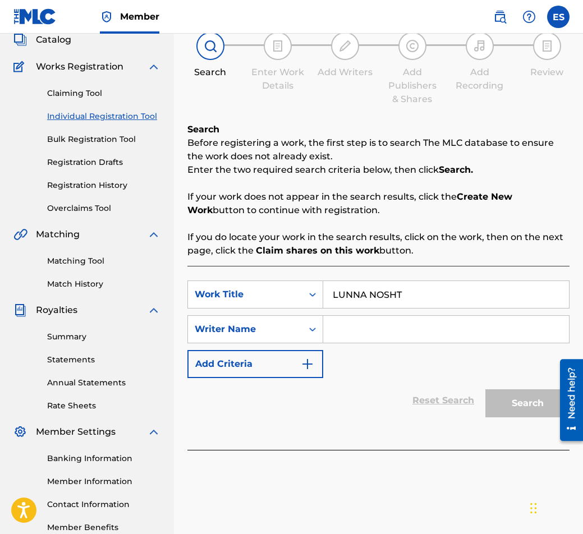
scroll to position [139, 0]
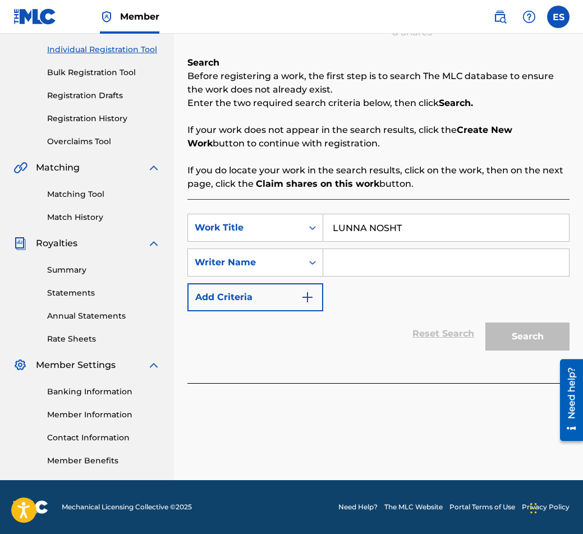
type input "LUNNA NOSHT"
paste input "[PERSON_NAME]"
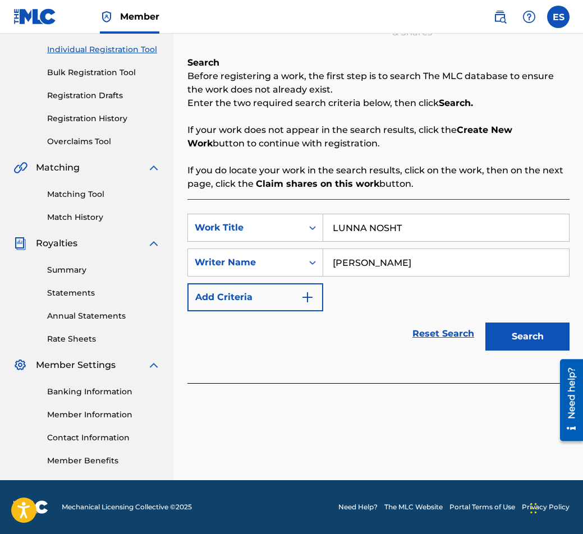
type input "[PERSON_NAME]"
drag, startPoint x: 329, startPoint y: 220, endPoint x: 281, endPoint y: 242, distance: 53.2
click at [281, 242] on div "SearchWithCriteriaa825d31f-0b9b-4d18-a685-719c5fccfe04 Work Title LUNNA NOSHT S…" at bounding box center [378, 263] width 382 height 98
click at [495, 325] on button "Search" at bounding box center [527, 337] width 84 height 28
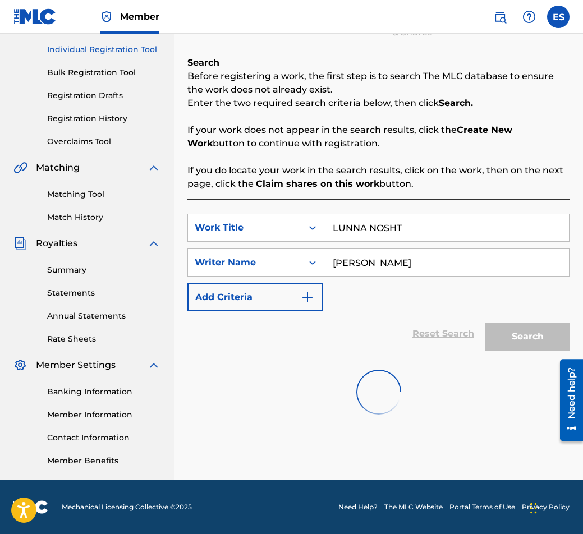
click at [384, 232] on input "LUNNA NOSHT" at bounding box center [446, 227] width 246 height 27
click at [112, 120] on link "Registration History" at bounding box center [103, 119] width 113 height 12
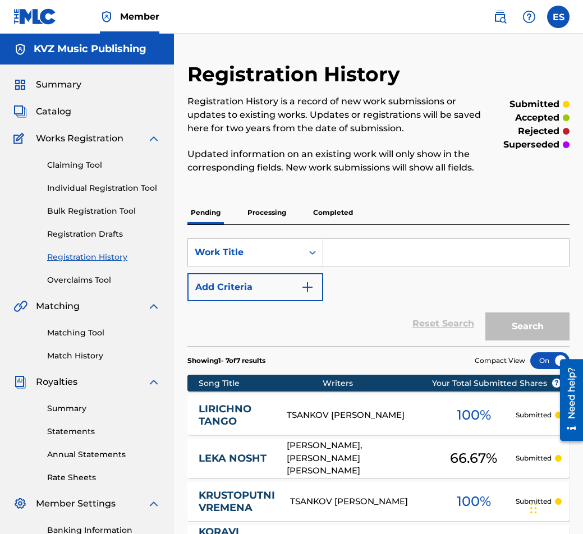
click at [118, 190] on link "Individual Registration Tool" at bounding box center [103, 188] width 113 height 12
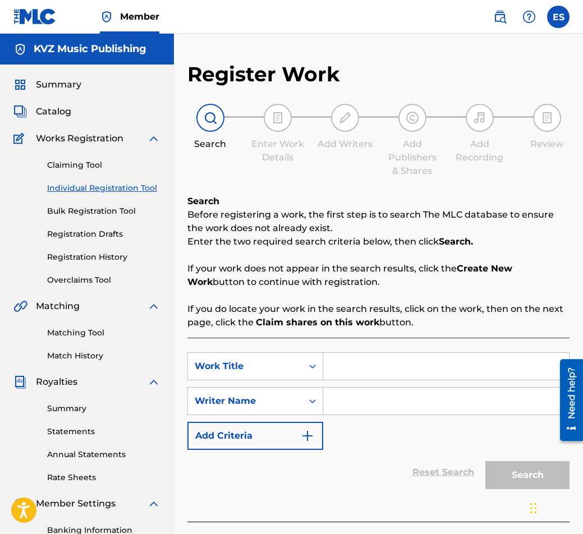
paste input "[PERSON_NAME]"
type input "[PERSON_NAME]"
paste input "LUNNA NOSHT"
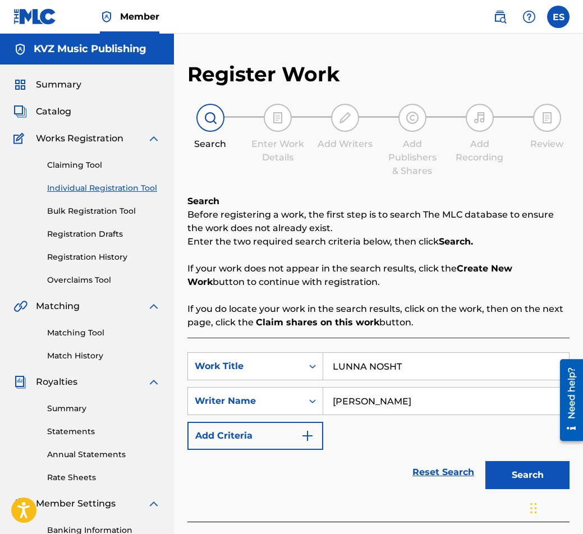
type input "LUNNA NOSHT"
click at [526, 484] on button "Search" at bounding box center [527, 475] width 84 height 28
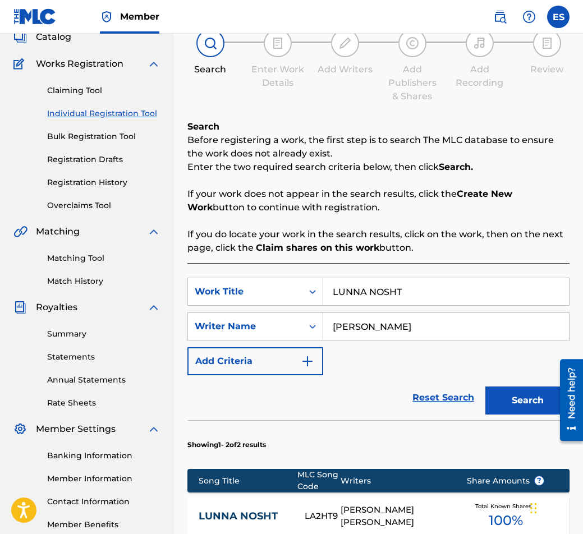
scroll to position [311, 0]
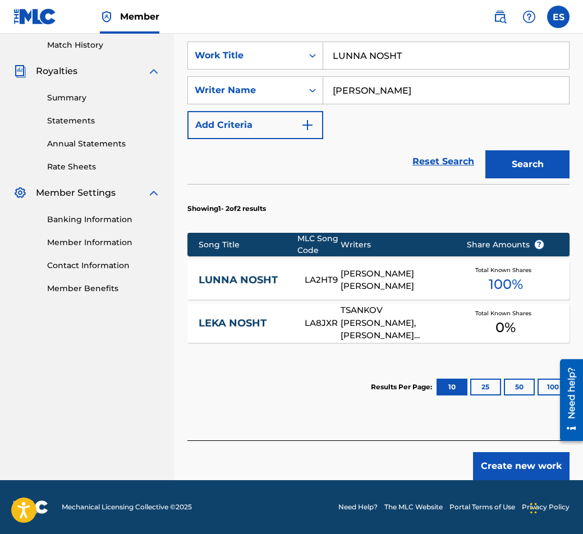
click at [250, 286] on link "LUNNA NOSHT" at bounding box center [244, 280] width 90 height 13
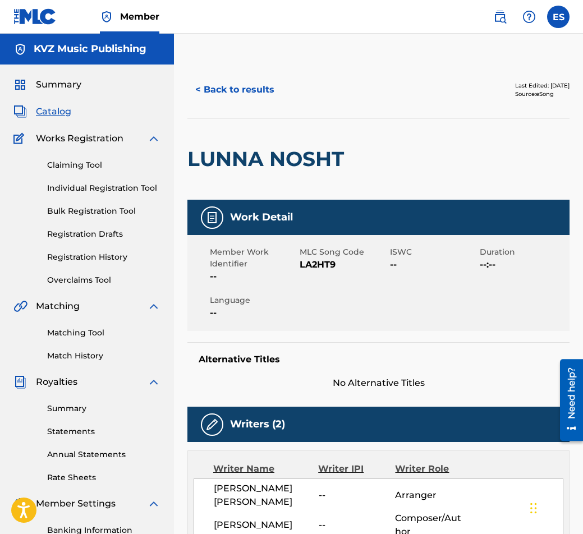
click at [231, 109] on div "< Back to results Last Edited: [DATE] Source: eSong" at bounding box center [378, 90] width 382 height 56
click at [226, 94] on button "< Back to results" at bounding box center [234, 90] width 95 height 28
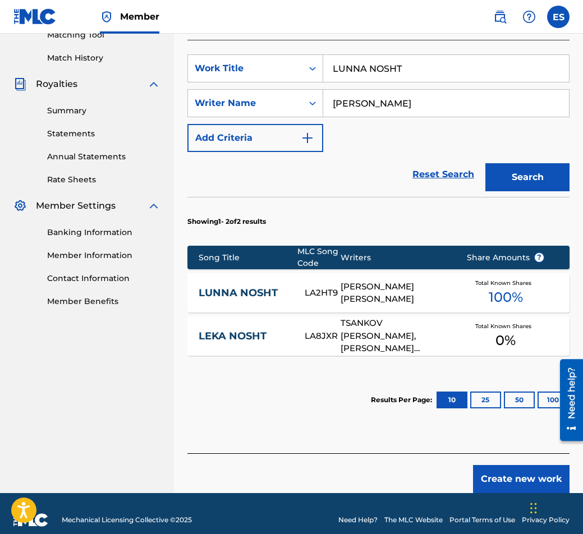
scroll to position [311, 0]
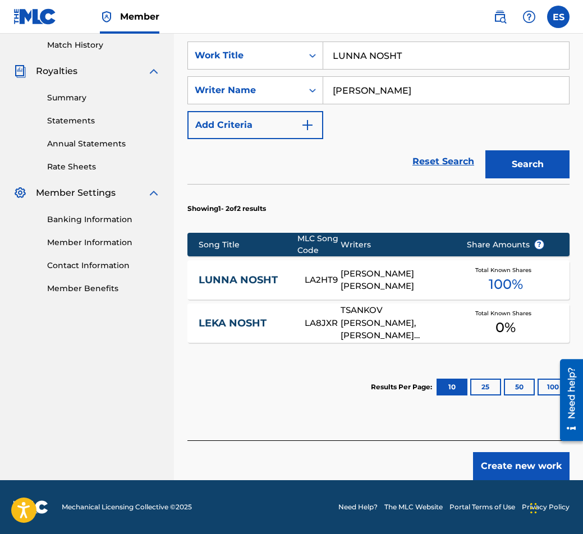
click at [522, 463] on button "Create new work" at bounding box center [521, 466] width 96 height 28
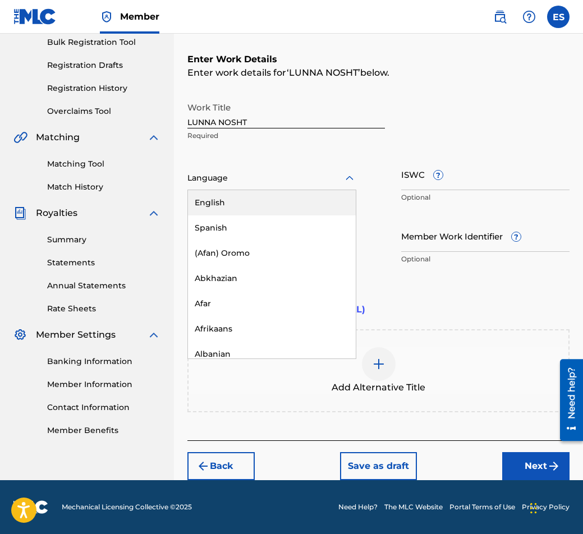
click at [298, 178] on div at bounding box center [271, 178] width 169 height 14
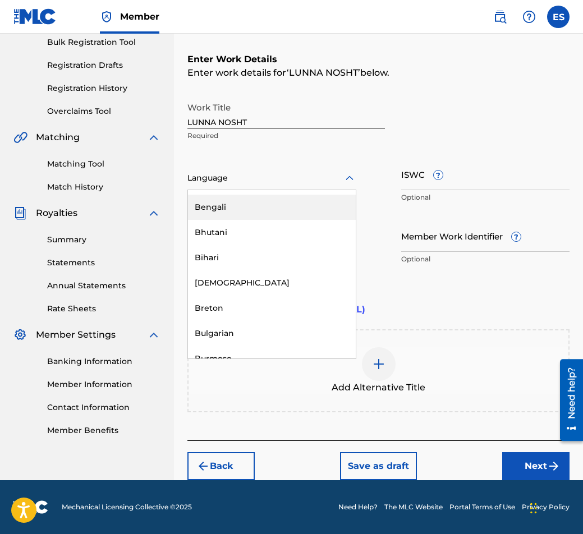
scroll to position [393, 0]
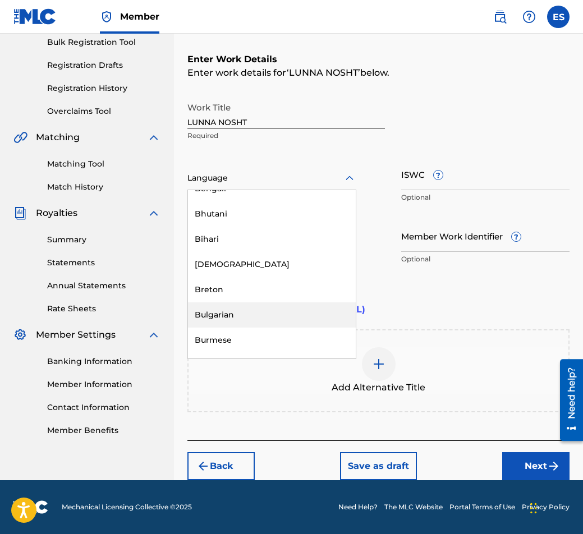
click at [235, 309] on div "Bulgarian" at bounding box center [272, 314] width 168 height 25
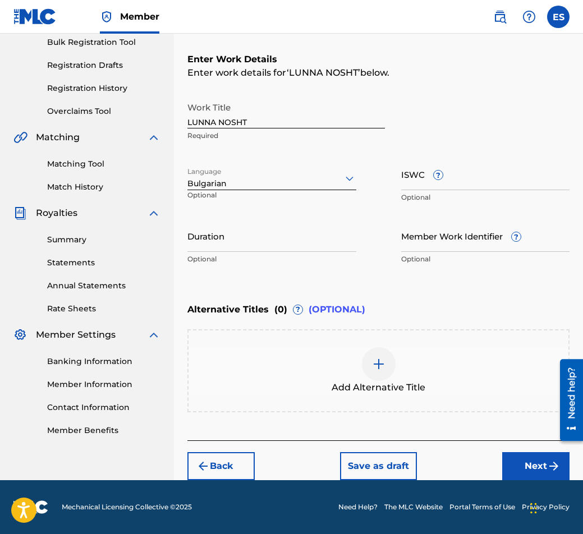
click at [343, 233] on input "Duration" at bounding box center [271, 236] width 169 height 32
type input "02:48"
click at [418, 359] on div "Add Alternative Title" at bounding box center [379, 370] width 380 height 47
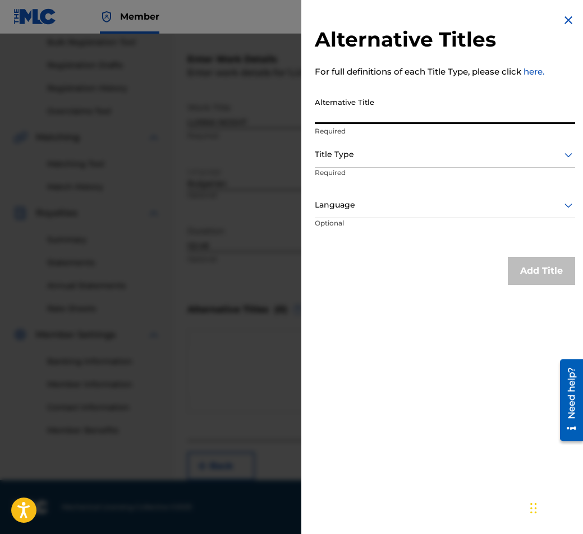
paste input "ЛУННА НОЩ"
type input "ЛУННА НОЩ"
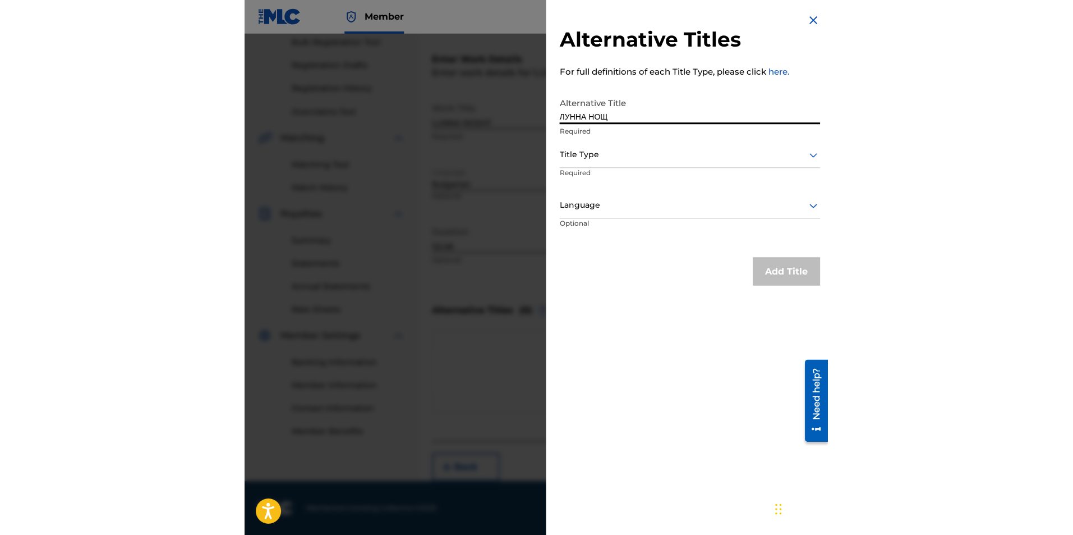
scroll to position [168, 0]
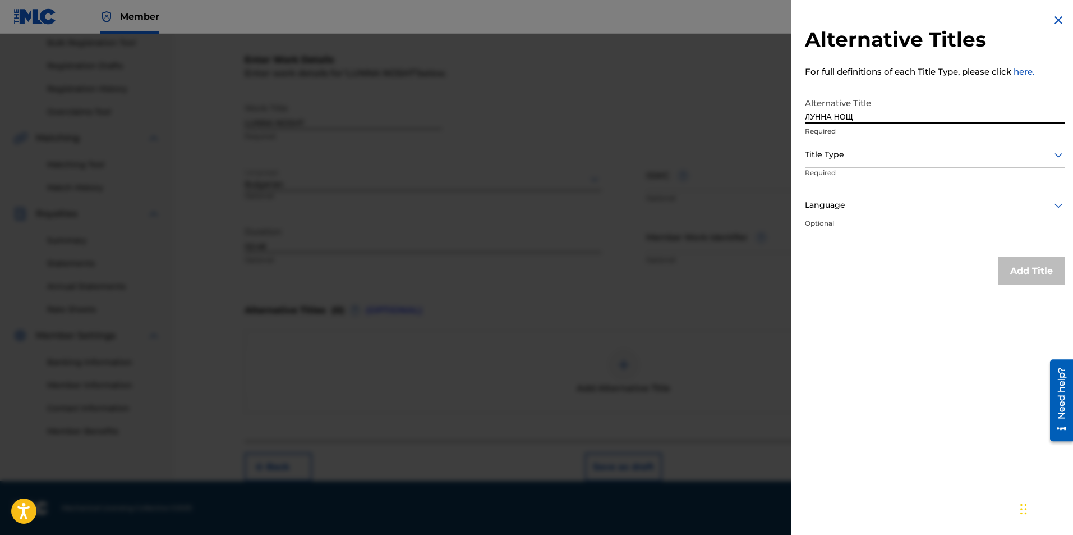
click at [582, 130] on p "Required" at bounding box center [935, 131] width 260 height 10
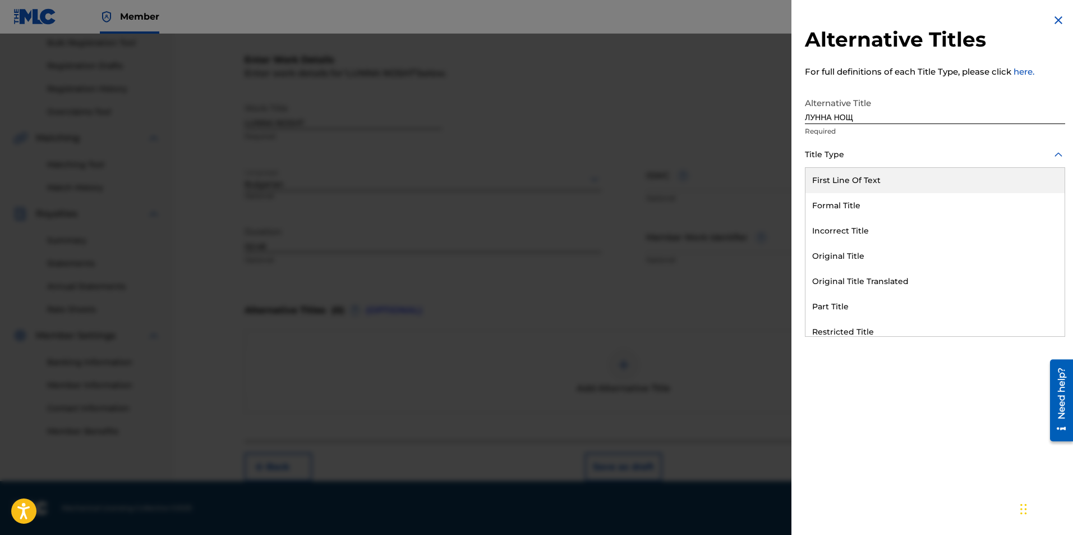
click at [582, 148] on div at bounding box center [935, 155] width 260 height 14
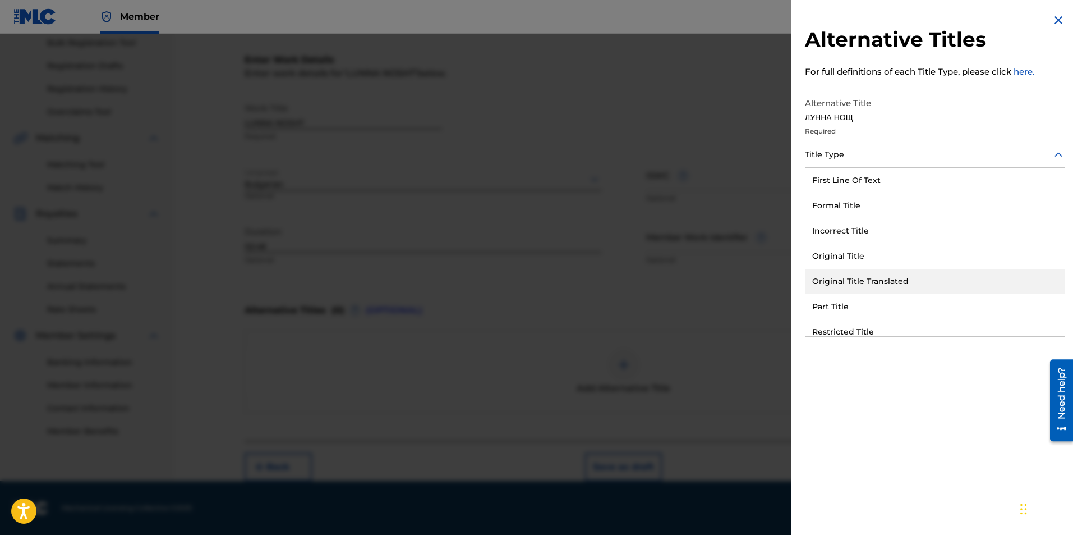
click at [582, 274] on div "Original Title Translated" at bounding box center [935, 281] width 259 height 25
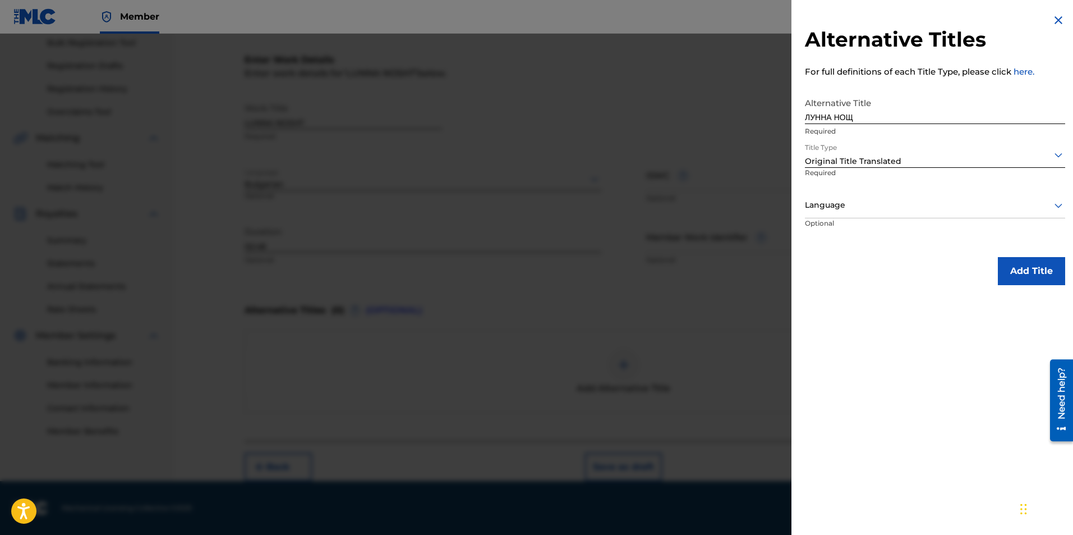
click at [582, 199] on div at bounding box center [935, 205] width 260 height 14
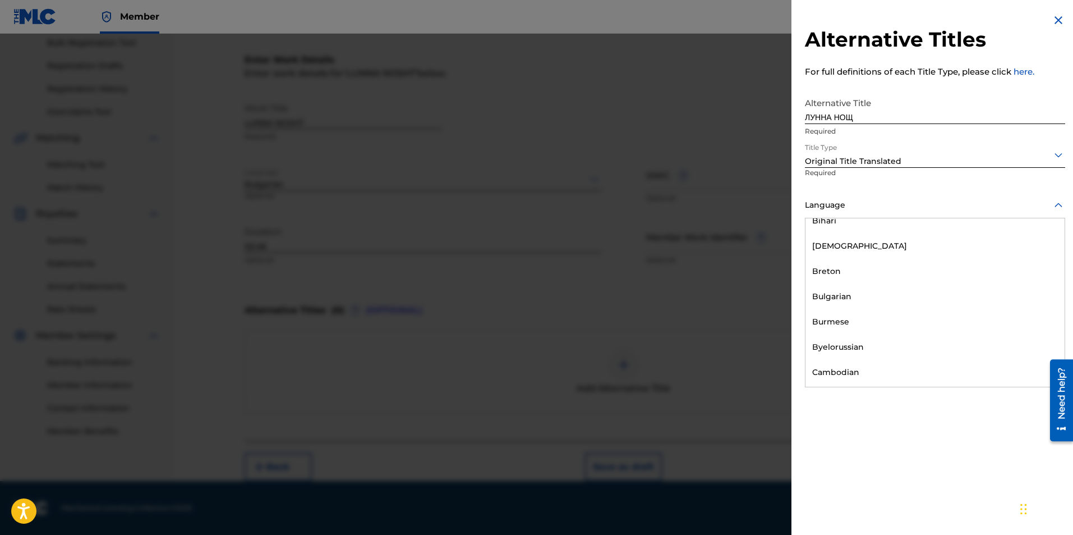
scroll to position [449, 0]
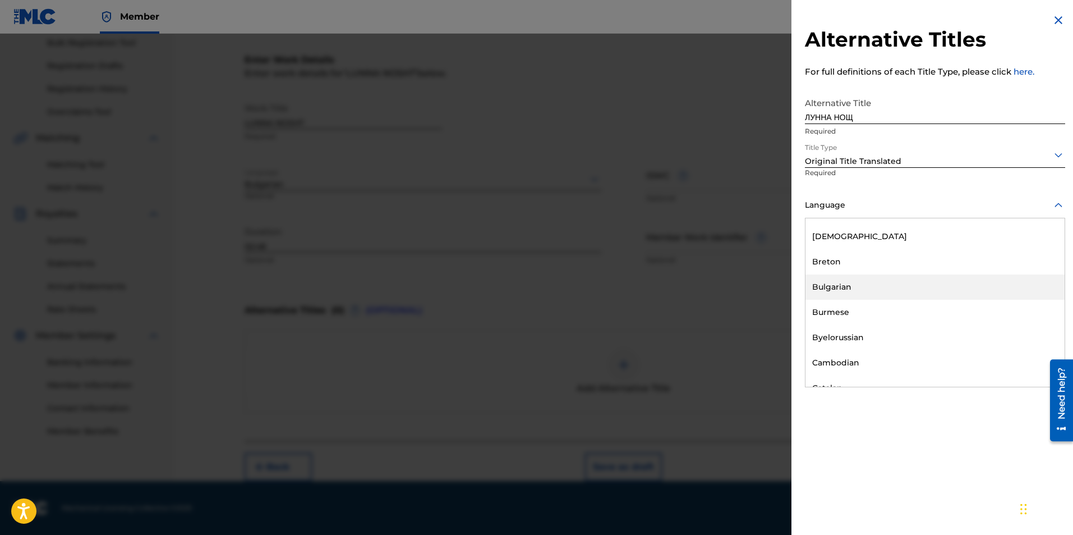
click at [582, 279] on div "Bulgarian" at bounding box center [935, 286] width 259 height 25
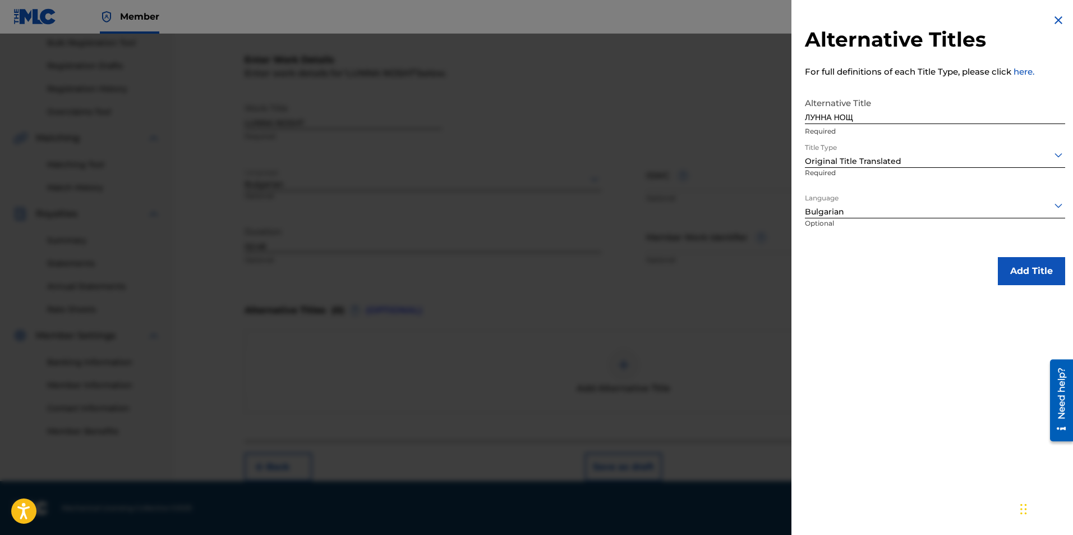
click at [582, 261] on button "Add Title" at bounding box center [1031, 271] width 67 height 28
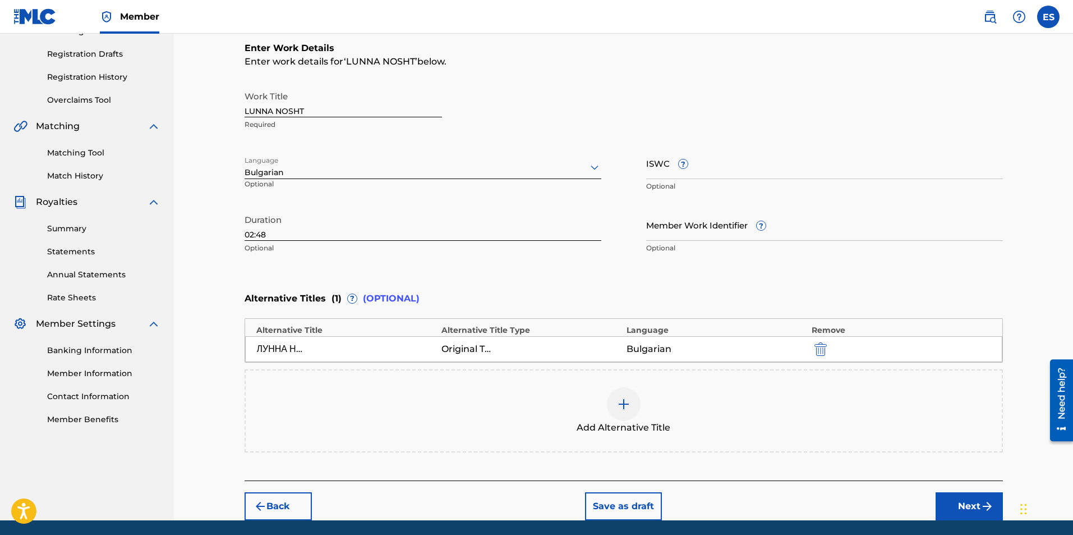
scroll to position [219, 0]
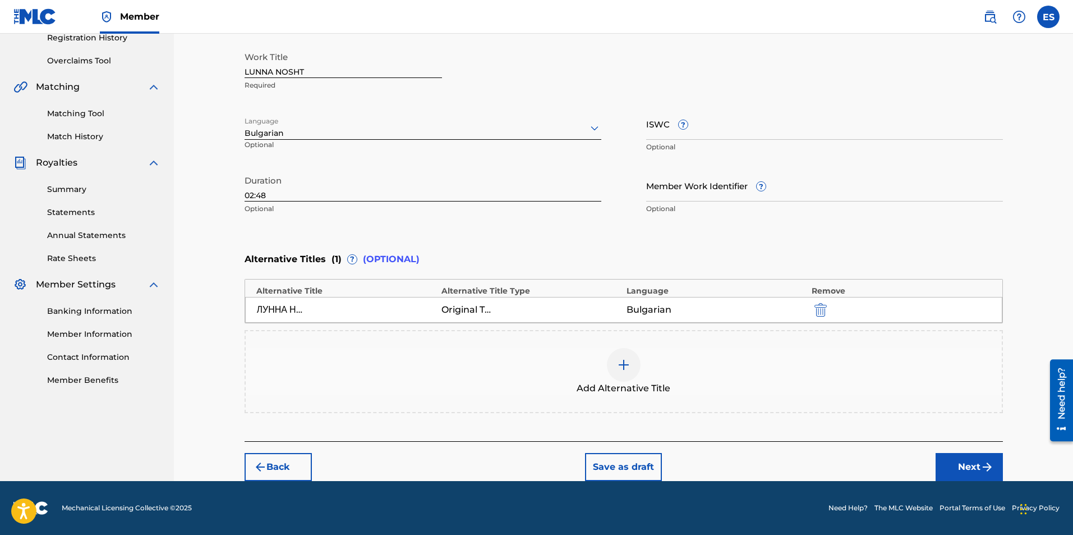
click at [582, 470] on img "submit" at bounding box center [987, 466] width 13 height 13
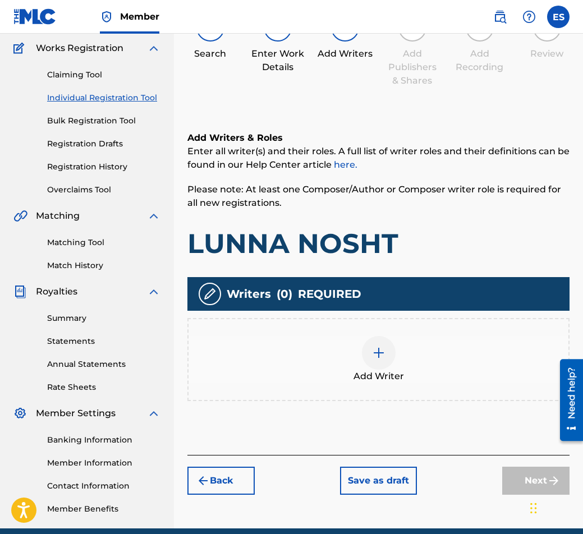
scroll to position [139, 0]
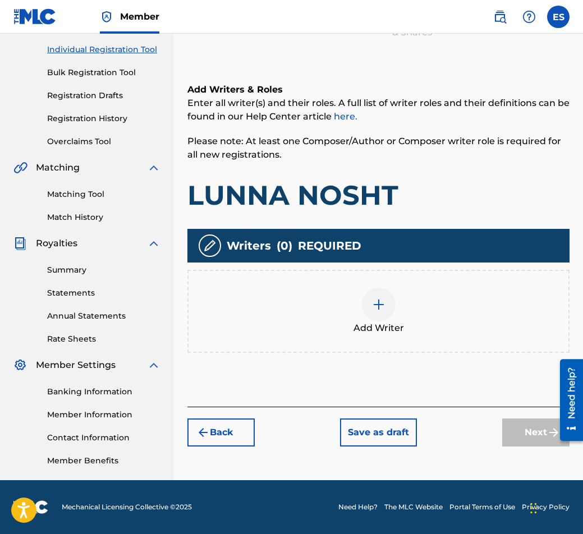
click at [378, 309] on img at bounding box center [378, 304] width 13 height 13
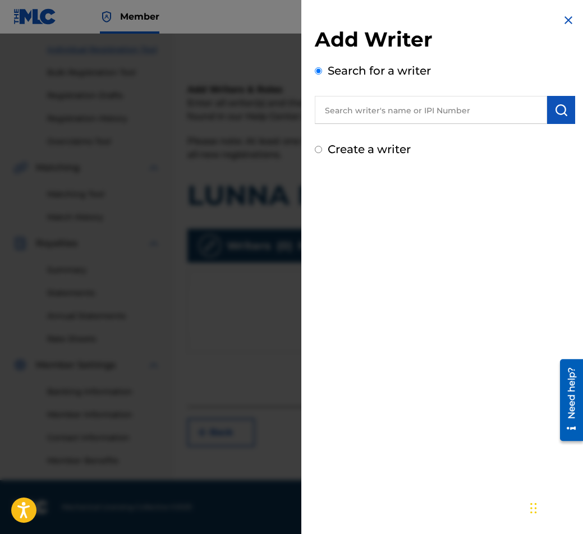
paste input "00087889792"
type input "00087889792"
click at [560, 118] on button "submit" at bounding box center [561, 110] width 28 height 28
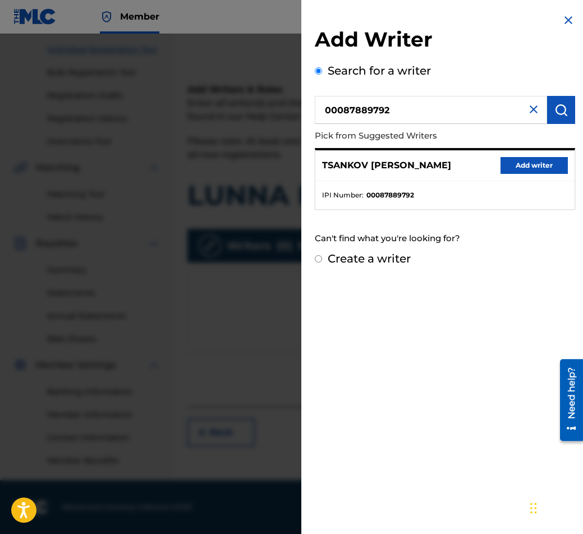
click at [537, 172] on button "Add writer" at bounding box center [533, 165] width 67 height 17
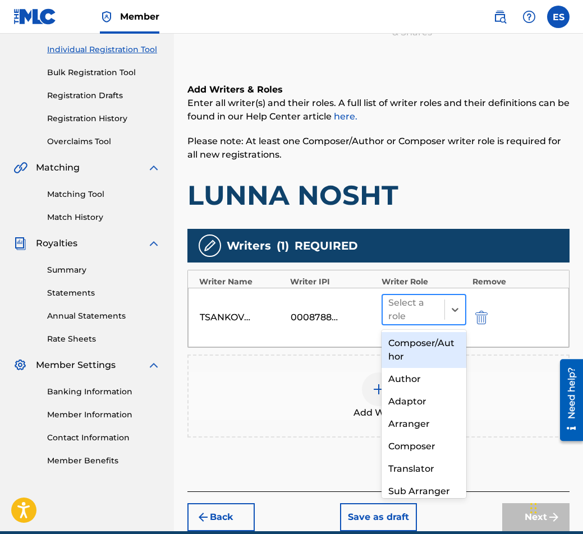
click at [413, 314] on div at bounding box center [413, 310] width 51 height 16
click at [424, 350] on div "Composer/Author" at bounding box center [423, 350] width 85 height 36
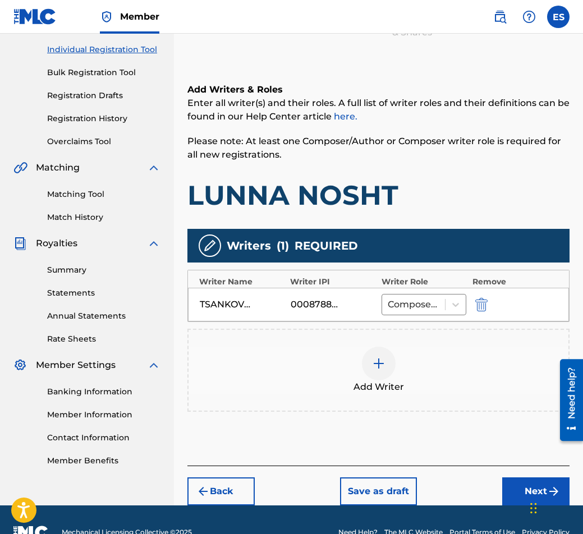
click at [358, 394] on div "Add Writer" at bounding box center [378, 370] width 382 height 83
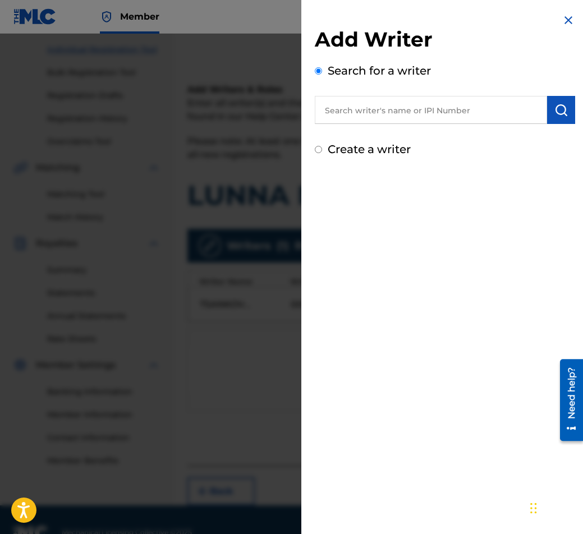
paste input "90001 42 31 67"
click at [381, 113] on input "90001 42 31 67" at bounding box center [431, 110] width 232 height 28
click at [369, 112] on input "90001 42 3167" at bounding box center [431, 110] width 232 height 28
click at [356, 111] on input "90001 423167" at bounding box center [431, 110] width 232 height 28
type input "90001423167"
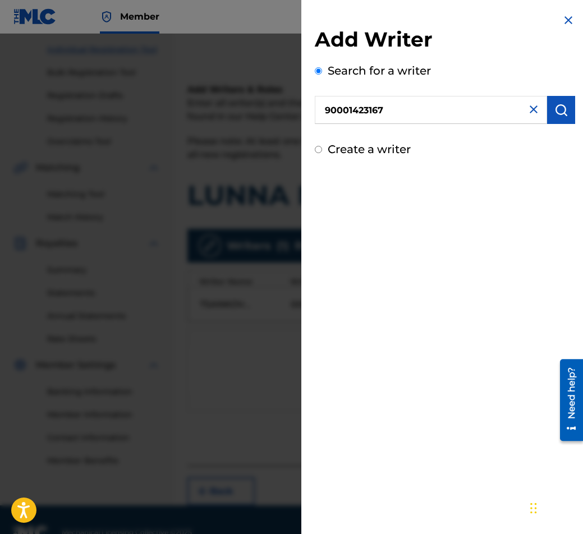
click at [577, 108] on div "Add Writer Search for a writer 90001423167 Create a writer" at bounding box center [444, 85] width 287 height 171
click at [564, 116] on button "submit" at bounding box center [561, 110] width 28 height 28
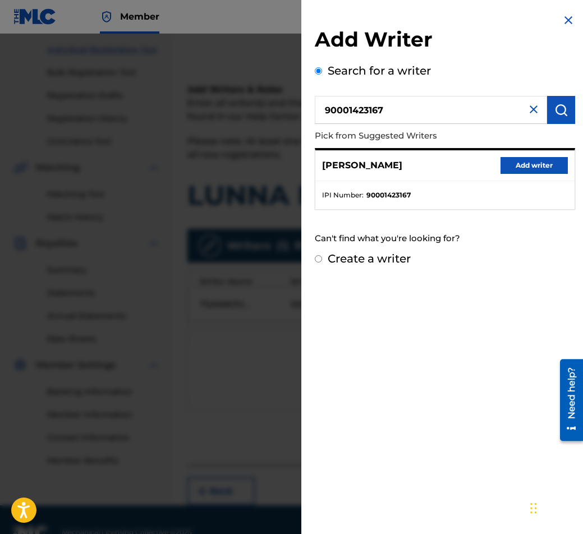
click at [522, 159] on button "Add writer" at bounding box center [533, 165] width 67 height 17
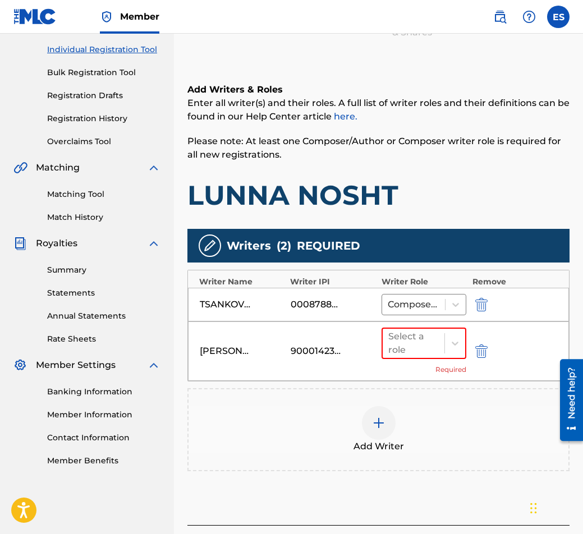
click at [375, 331] on div "[PERSON_NAME] 90001423167 Select a role Required" at bounding box center [378, 350] width 381 height 59
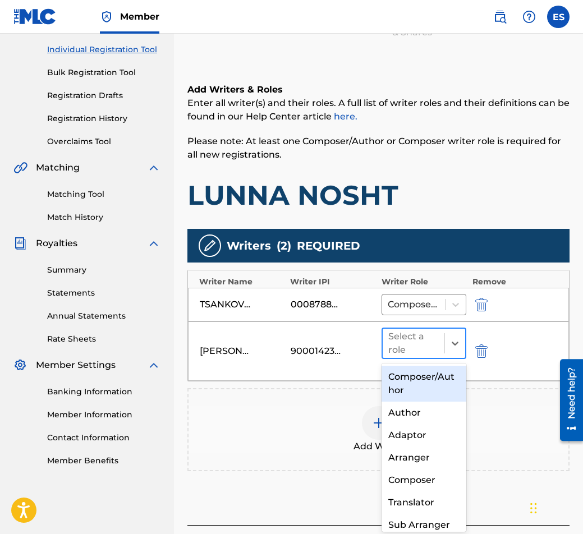
click at [403, 332] on div "Select a role" at bounding box center [413, 343] width 51 height 27
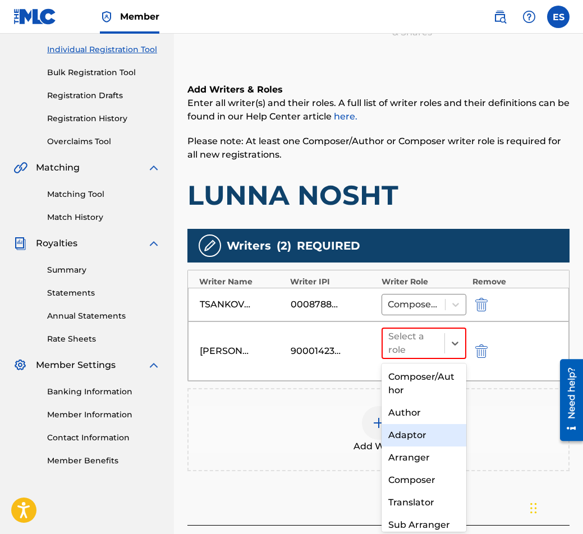
click at [429, 453] on div "Arranger" at bounding box center [423, 458] width 85 height 22
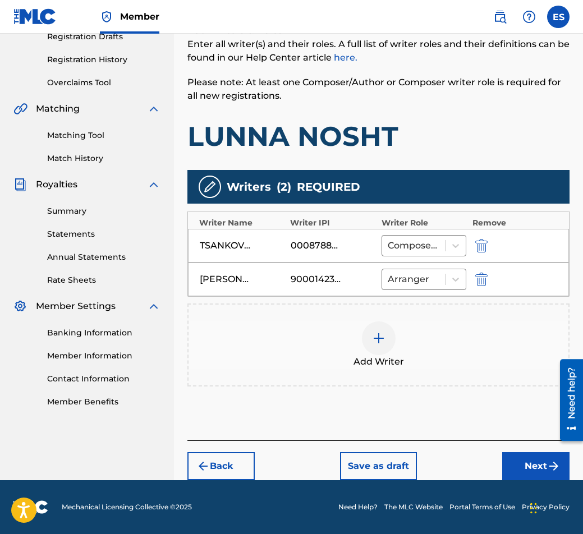
click at [512, 466] on button "Next" at bounding box center [535, 466] width 67 height 28
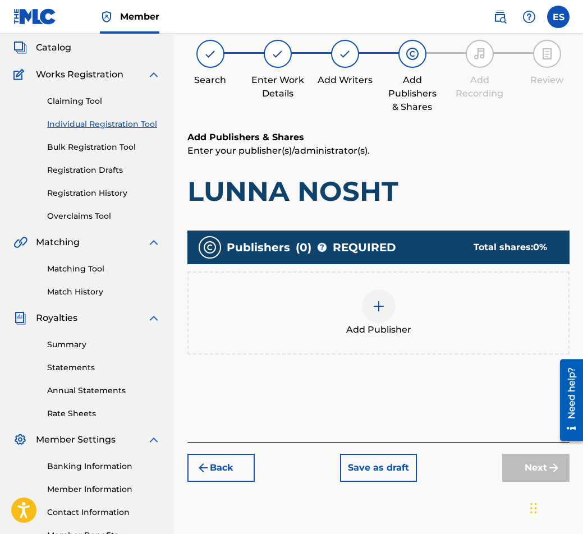
scroll to position [50, 0]
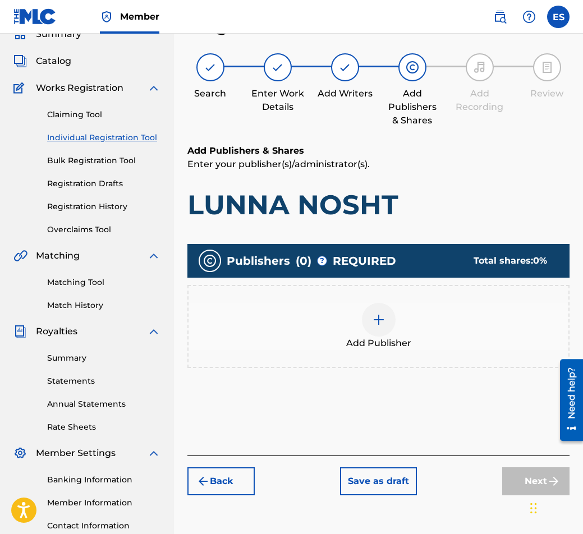
click at [375, 366] on div "Add Publisher" at bounding box center [378, 326] width 382 height 83
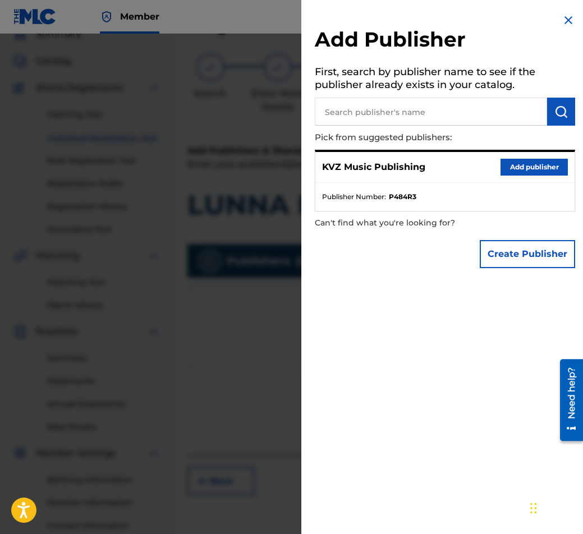
click at [558, 179] on div "KVZ Music Publishing Add publisher" at bounding box center [444, 167] width 259 height 31
click at [554, 169] on button "Add publisher" at bounding box center [533, 167] width 67 height 17
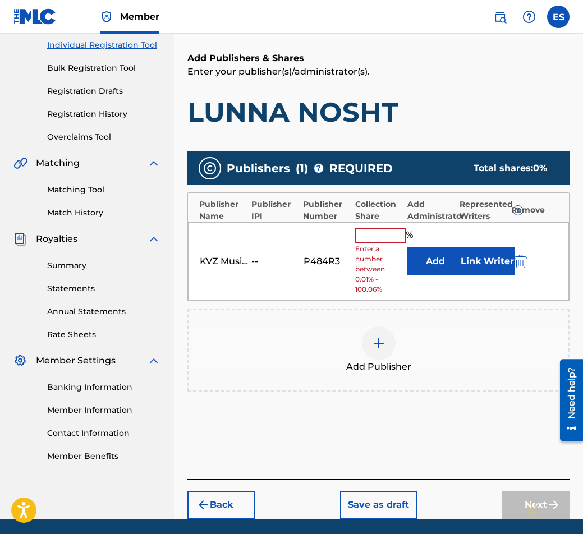
scroll to position [163, 0]
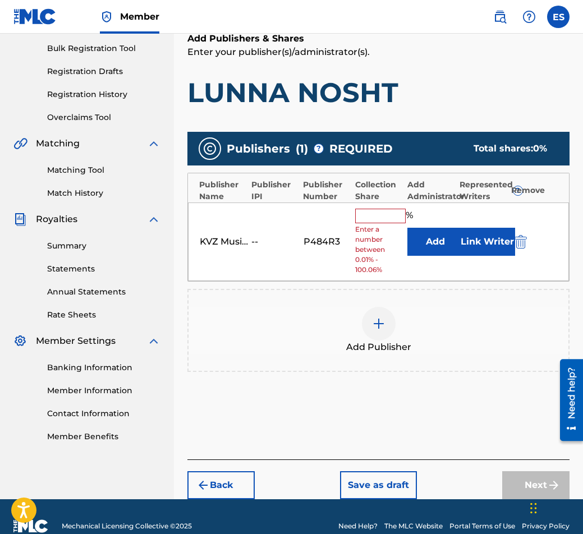
drag, startPoint x: 352, startPoint y: 219, endPoint x: 330, endPoint y: 213, distance: 22.6
click at [350, 219] on div "KVZ Music Publishing -- P484R3 % Enter a number between 0.01% - 100.06% Add Lin…" at bounding box center [378, 242] width 381 height 79
click at [357, 218] on input "text" at bounding box center [380, 216] width 50 height 15
type input "83.33"
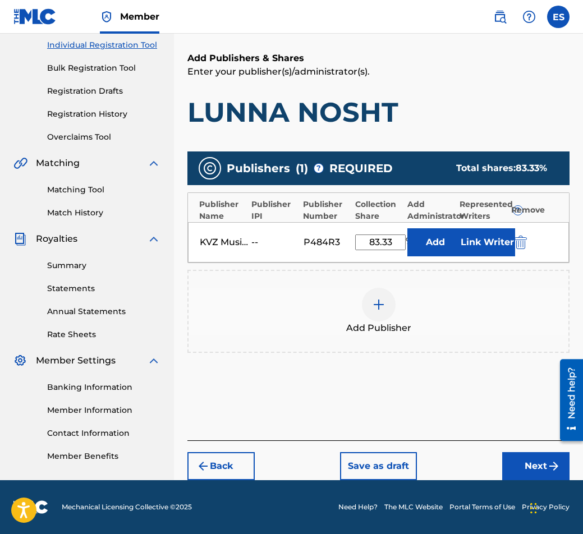
click at [545, 466] on button "Next" at bounding box center [535, 466] width 67 height 28
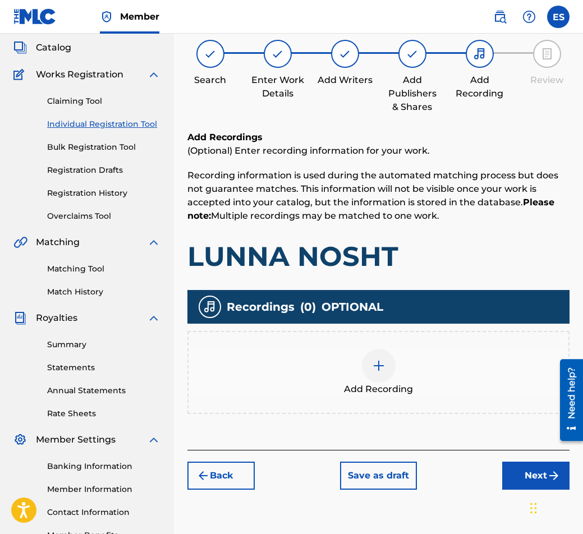
scroll to position [50, 0]
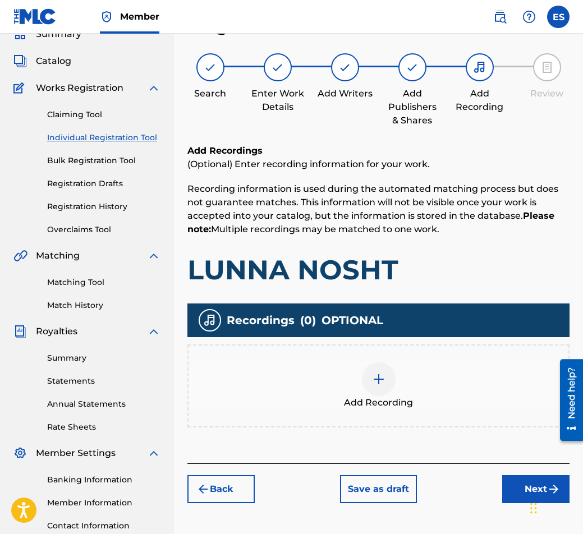
click at [278, 369] on div "Add Recording" at bounding box center [379, 385] width 380 height 47
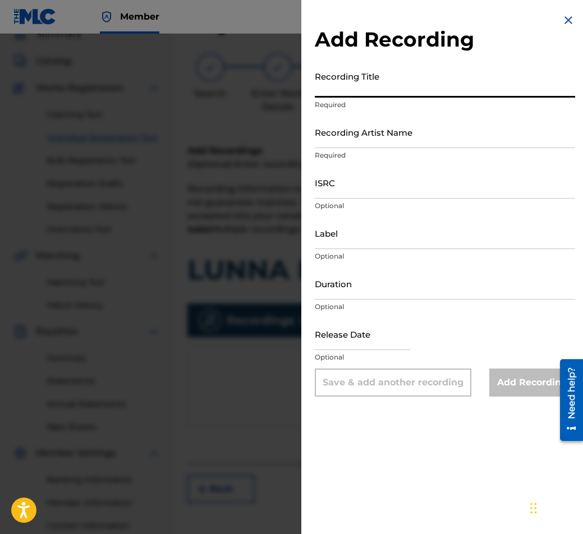
paste input "LUNNA NOSHT"
type input "LUNNA NOSHT"
drag, startPoint x: 396, startPoint y: 304, endPoint x: 404, endPoint y: 283, distance: 21.7
click at [396, 303] on p "Optional" at bounding box center [445, 307] width 260 height 10
click at [404, 282] on input "Duration" at bounding box center [445, 284] width 260 height 32
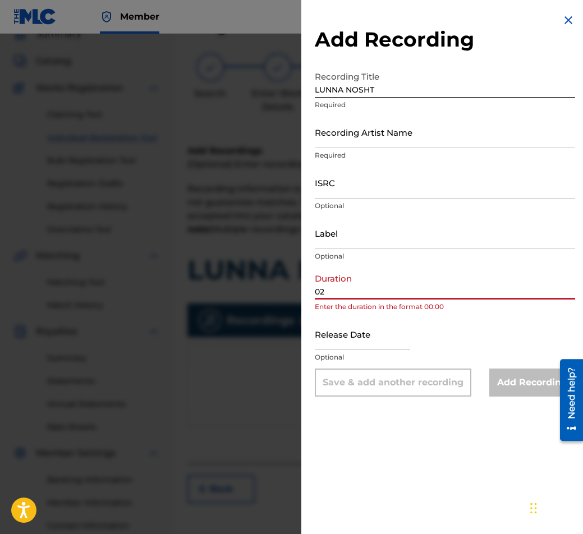
type input "02:48"
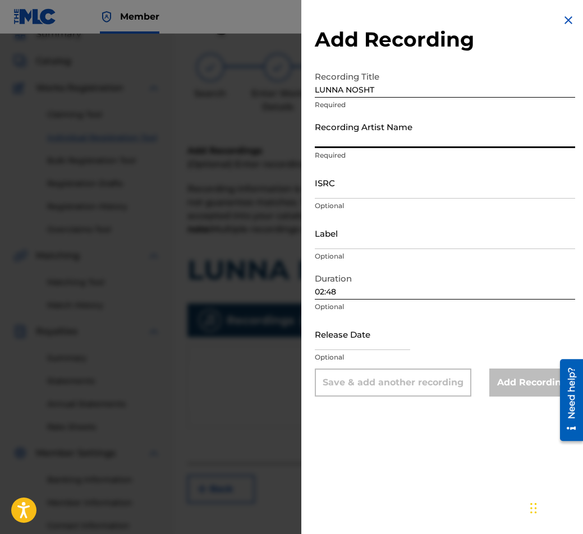
paste input "[PERSON_NAME], [PERSON_NAME]"
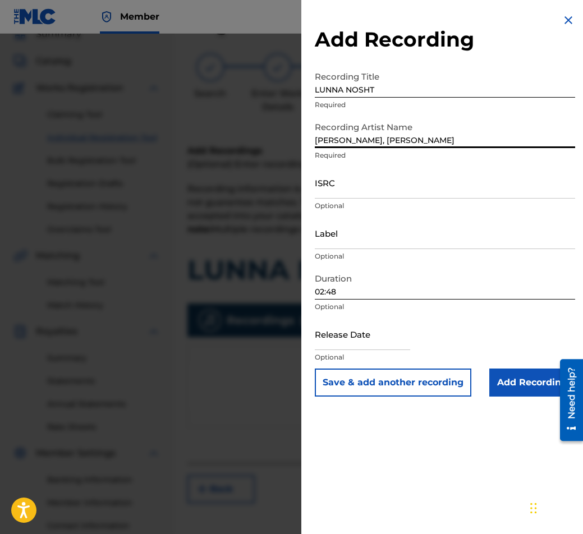
drag, startPoint x: 399, startPoint y: 132, endPoint x: 402, endPoint y: 138, distance: 6.3
click at [402, 138] on input "[PERSON_NAME], [PERSON_NAME]" at bounding box center [445, 132] width 260 height 32
type input "[PERSON_NAME] & [PERSON_NAME]"
click at [514, 380] on input "Add Recording" at bounding box center [532, 383] width 86 height 28
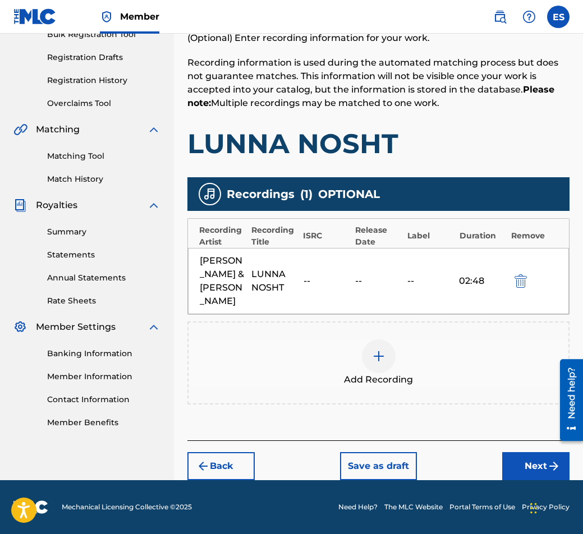
click at [528, 458] on button "Next" at bounding box center [535, 466] width 67 height 28
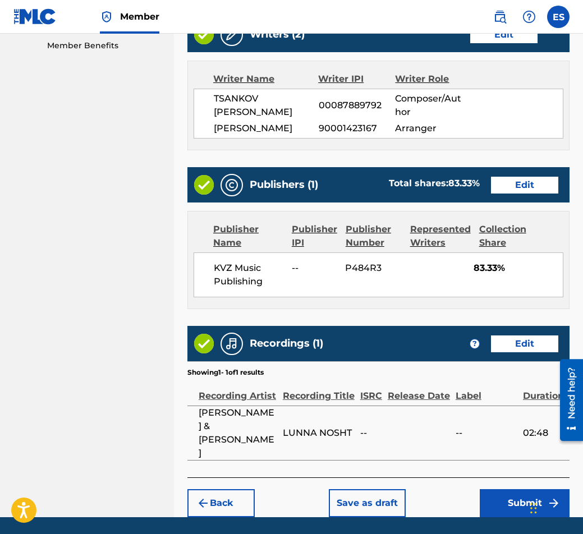
scroll to position [577, 0]
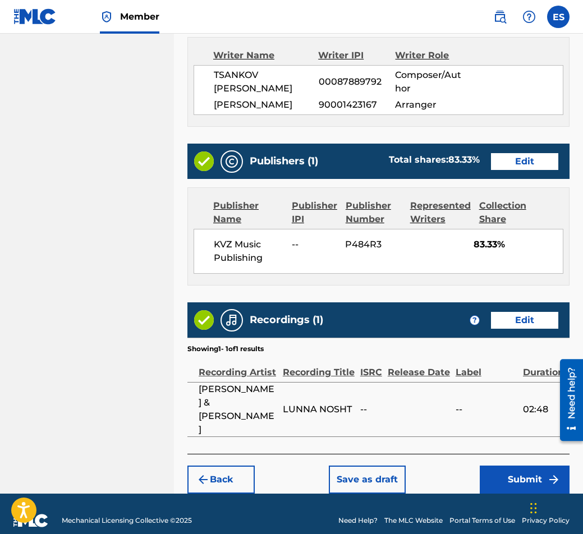
click at [389, 466] on button "Save as draft" at bounding box center [367, 480] width 77 height 28
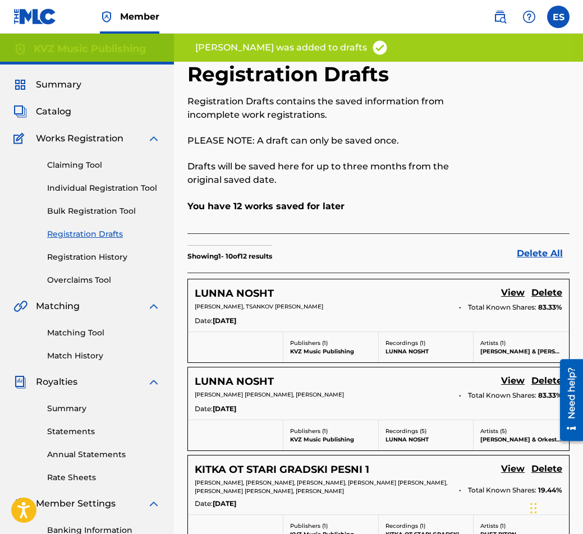
click at [117, 196] on div "Claiming Tool Individual Registration Tool Bulk Registration Tool Registration …" at bounding box center [86, 215] width 147 height 141
click at [122, 186] on link "Individual Registration Tool" at bounding box center [103, 188] width 113 height 12
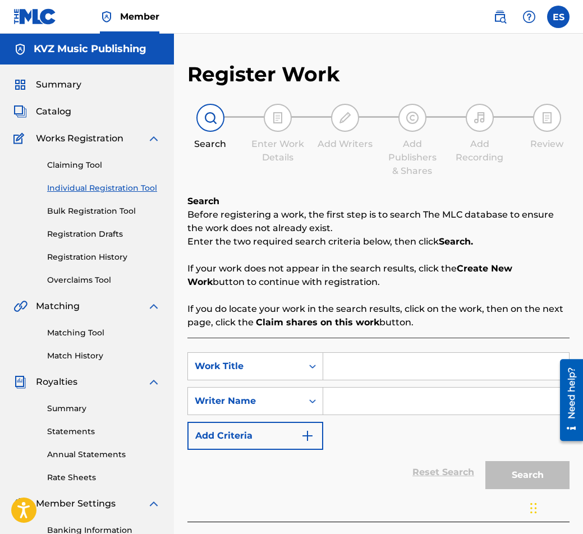
paste input "LUNNA NOSHT"
type input "LUNNA NOSHT"
paste input "[PERSON_NAME]"
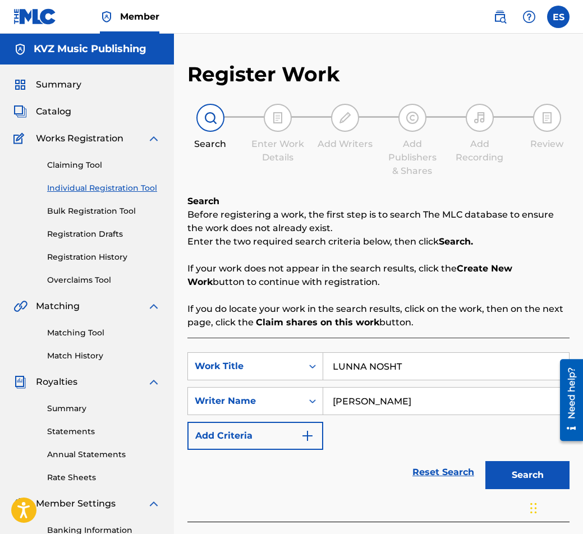
type input "[PERSON_NAME]"
drag, startPoint x: 335, startPoint y: 371, endPoint x: 299, endPoint y: 385, distance: 39.1
click at [299, 385] on div "SearchWithCriteriaa825d31f-0b9b-4d18-a685-719c5fccfe04 Work Title LUNNA NOSHT S…" at bounding box center [378, 401] width 382 height 98
drag, startPoint x: 329, startPoint y: 398, endPoint x: 293, endPoint y: 408, distance: 38.0
click at [293, 408] on div "SearchWithCriteria38fc0886-caba-45b3-92c2-41f3974e65d7 Writer Name [PERSON_NAME]" at bounding box center [378, 401] width 382 height 28
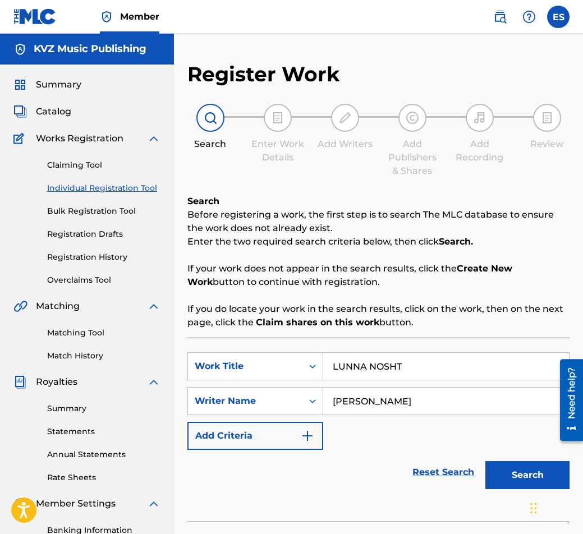
click at [502, 474] on button "Search" at bounding box center [527, 475] width 84 height 28
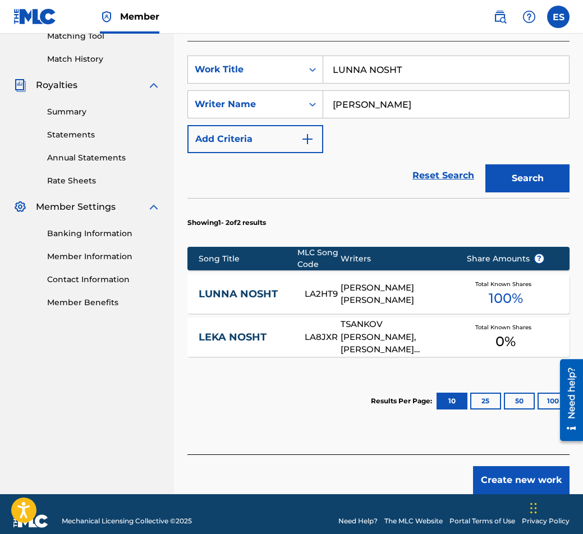
scroll to position [311, 0]
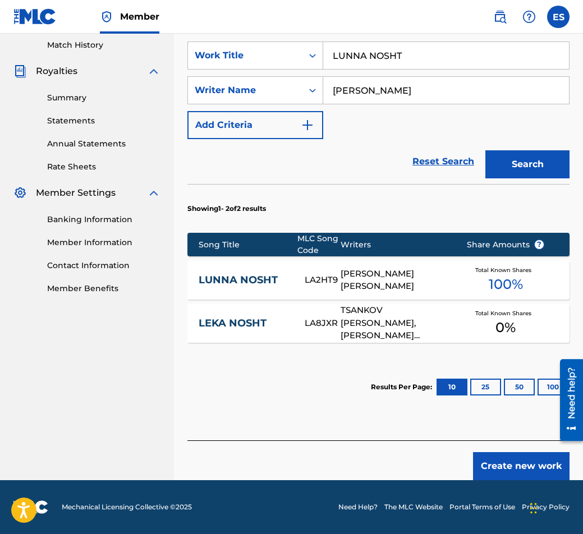
click at [274, 282] on link "LUNNA NOSHT" at bounding box center [244, 280] width 90 height 13
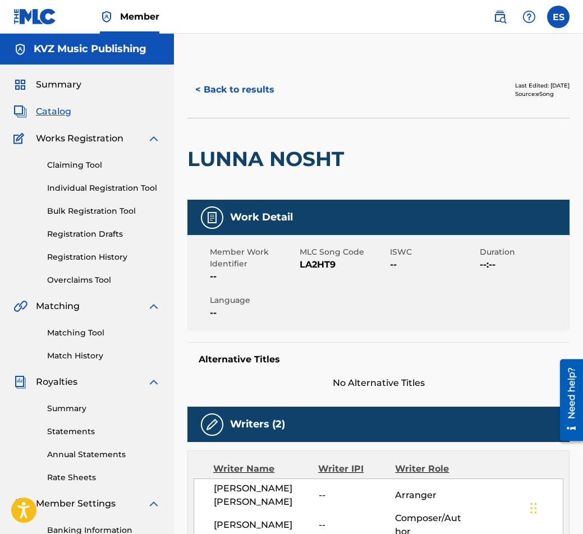
click at [247, 102] on button "< Back to results" at bounding box center [234, 90] width 95 height 28
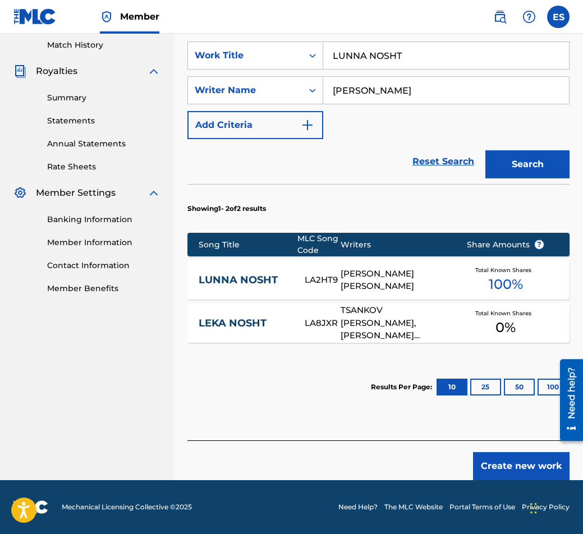
click at [514, 467] on button "Create new work" at bounding box center [521, 466] width 96 height 28
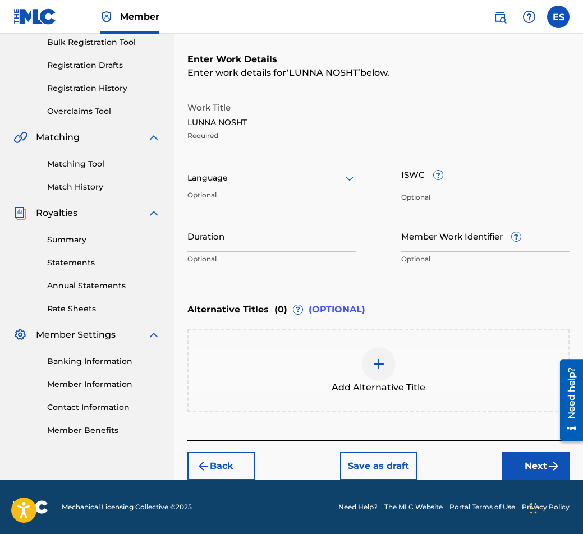
scroll to position [169, 0]
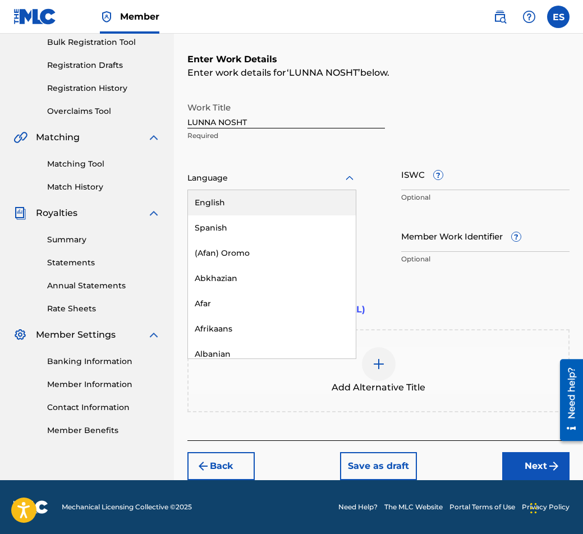
click at [256, 169] on div "Language" at bounding box center [271, 179] width 169 height 24
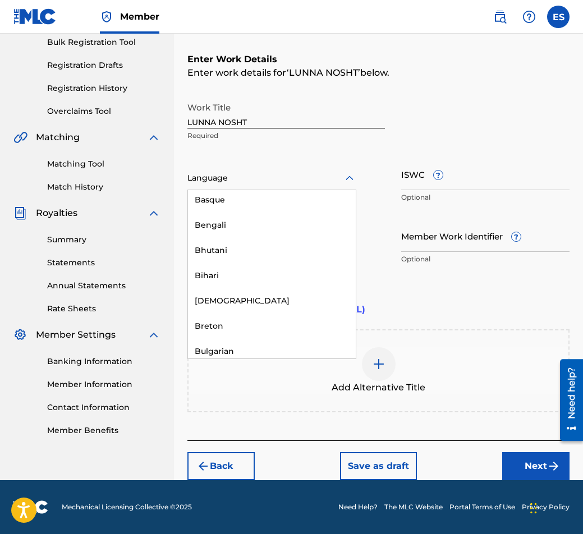
scroll to position [393, 0]
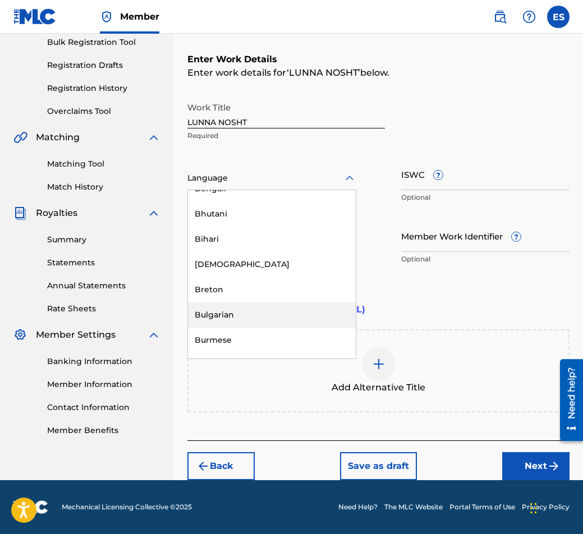
click at [260, 315] on div "Bulgarian" at bounding box center [272, 314] width 168 height 25
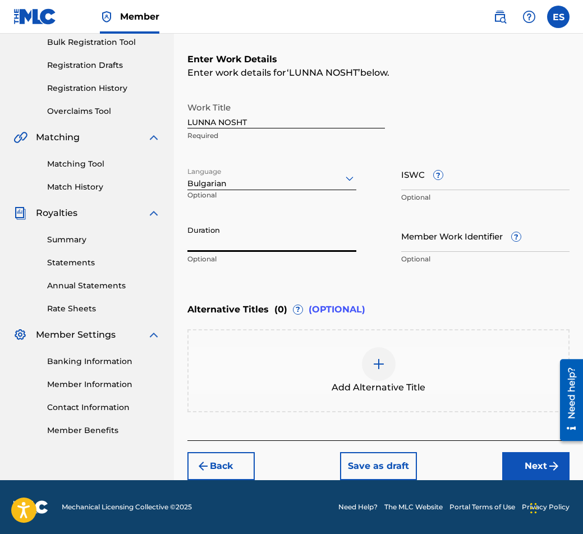
click at [291, 246] on input "Duration" at bounding box center [271, 236] width 169 height 32
type input "02:46"
click at [329, 385] on div "Add Alternative Title" at bounding box center [379, 370] width 380 height 47
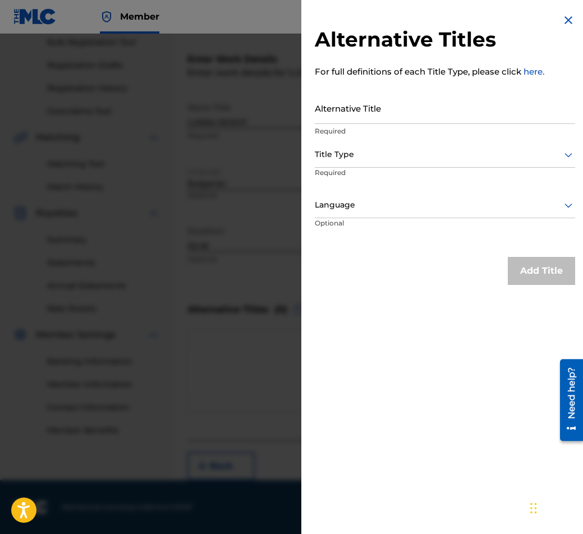
click at [425, 134] on p "Required" at bounding box center [445, 131] width 260 height 10
click at [421, 169] on div "Title Type Required" at bounding box center [445, 167] width 260 height 50
click at [411, 154] on div at bounding box center [445, 155] width 260 height 14
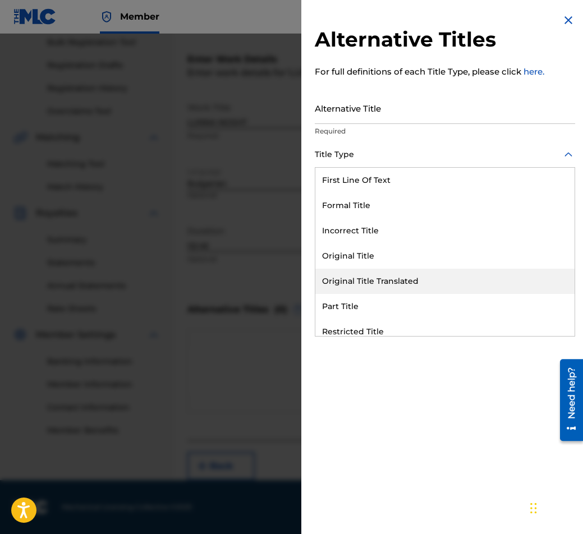
click at [413, 277] on div "Original Title Translated" at bounding box center [444, 281] width 259 height 25
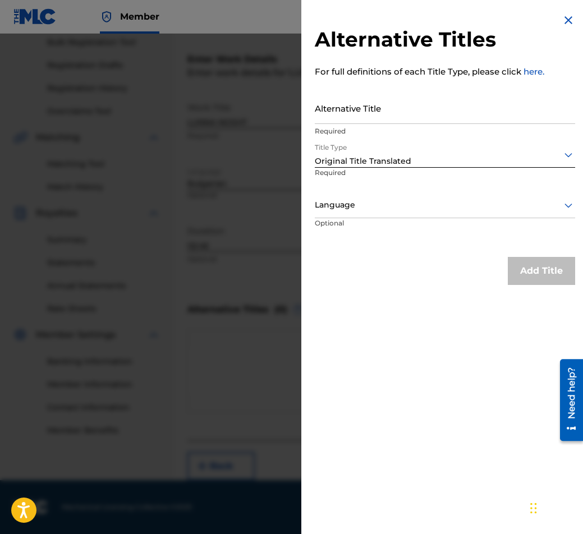
click at [402, 212] on div at bounding box center [445, 205] width 260 height 14
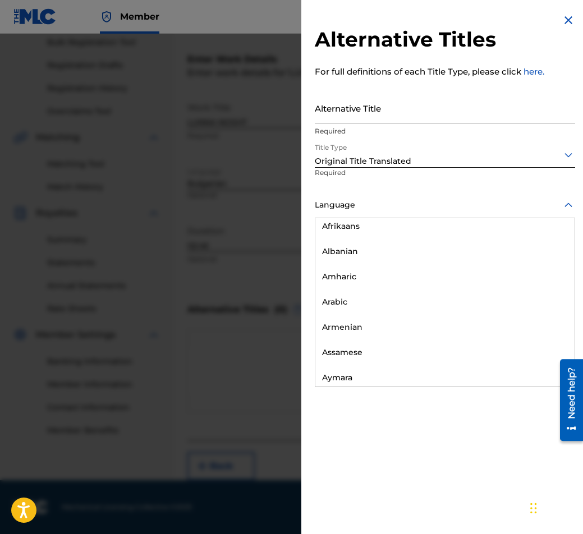
scroll to position [449, 0]
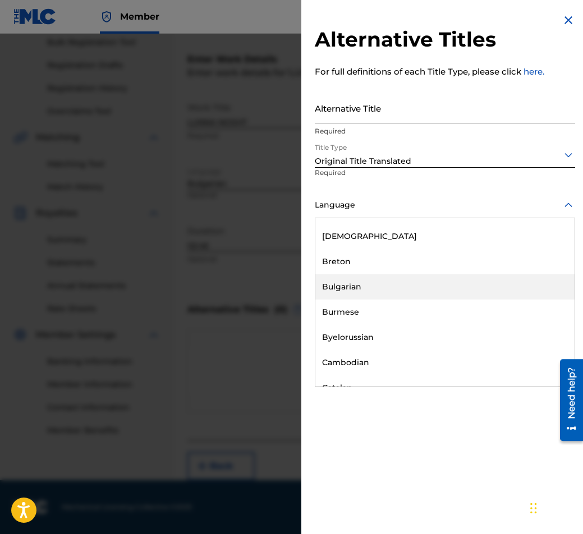
click at [404, 283] on div "Bulgarian" at bounding box center [444, 286] width 259 height 25
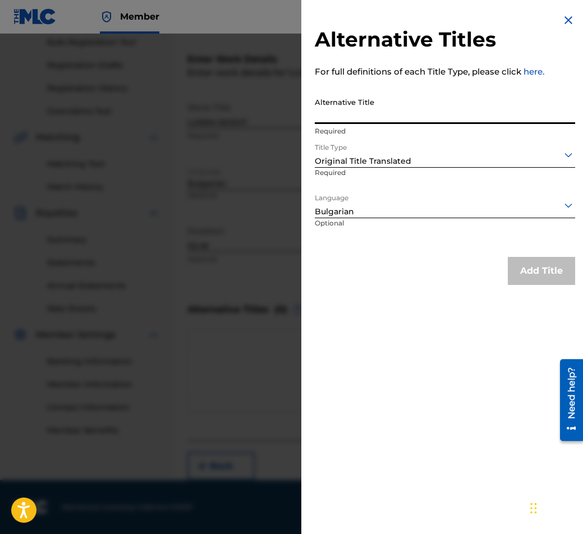
paste input "ЛУННА НОЩ"
type input "ЛУННА НОЩ"
click at [523, 265] on button "Add Title" at bounding box center [541, 271] width 67 height 28
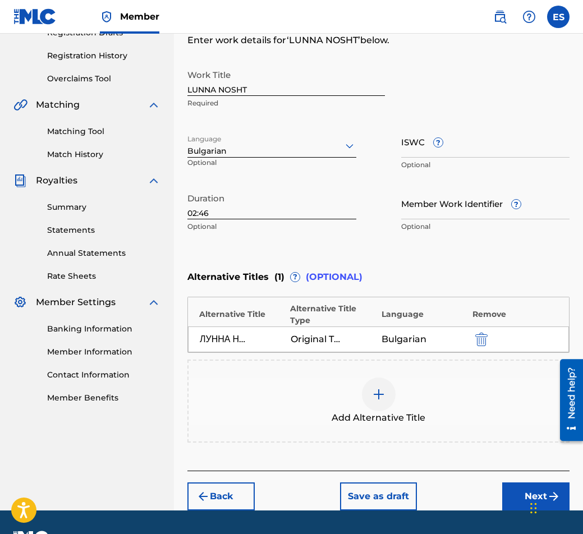
scroll to position [232, 0]
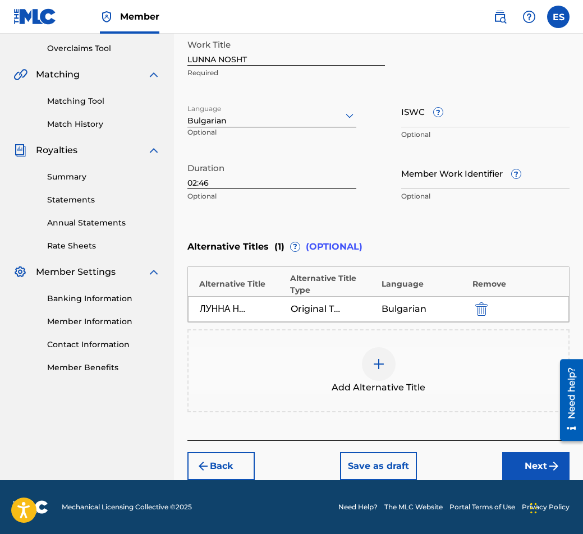
click at [524, 453] on div "Back Save as draft Next" at bounding box center [378, 460] width 382 height 40
click at [516, 456] on button "Next" at bounding box center [535, 466] width 67 height 28
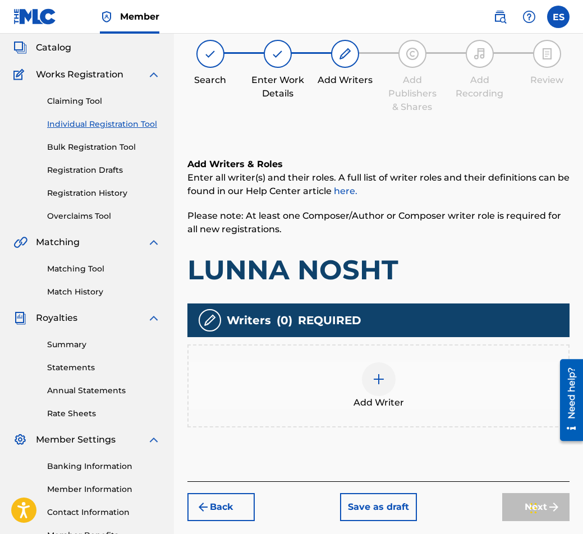
scroll to position [50, 0]
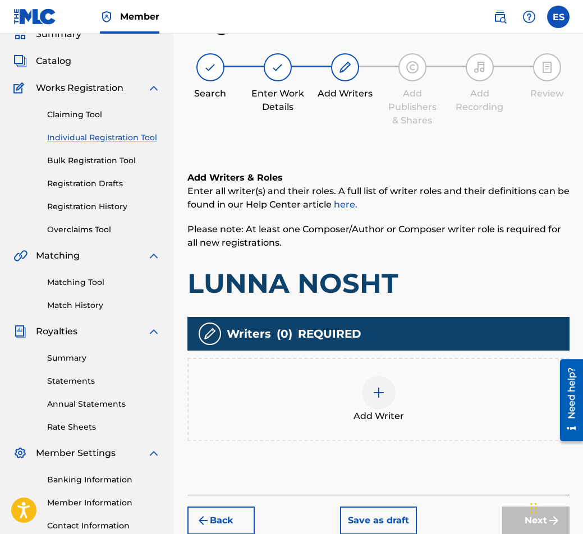
click at [305, 371] on div "Add Writer" at bounding box center [378, 399] width 382 height 83
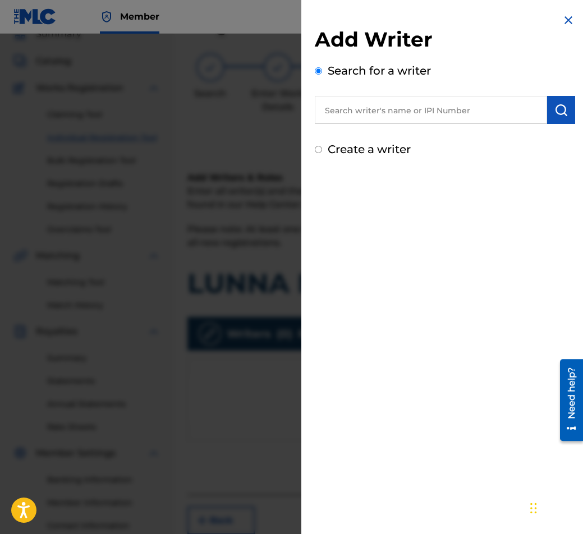
paste input "00087889792"
type input "00087889792"
click at [563, 103] on img "submit" at bounding box center [560, 109] width 13 height 13
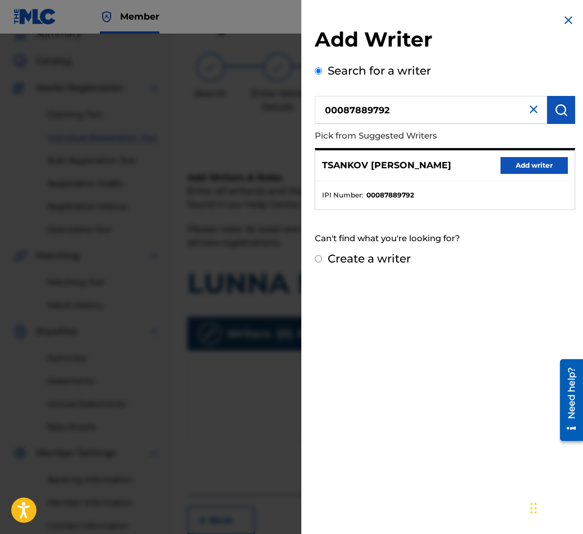
click at [503, 164] on button "Add writer" at bounding box center [533, 165] width 67 height 17
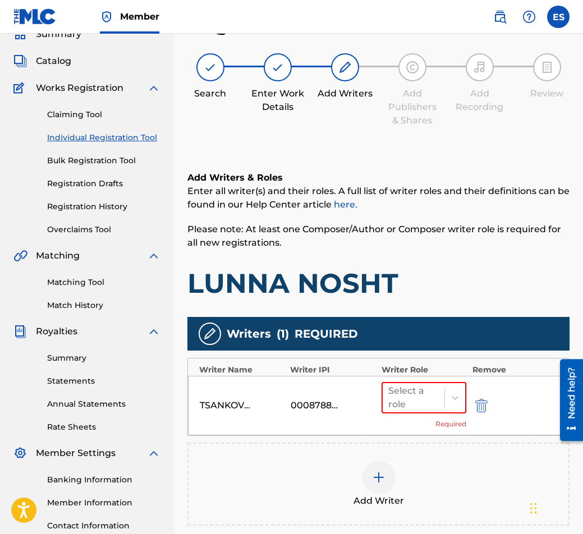
drag, startPoint x: 377, startPoint y: 246, endPoint x: 311, endPoint y: 397, distance: 164.6
click at [311, 397] on div "TSANKOV [PERSON_NAME] 00087889792 Select a role Required" at bounding box center [378, 405] width 381 height 59
click at [417, 407] on div "Select a role" at bounding box center [413, 397] width 51 height 27
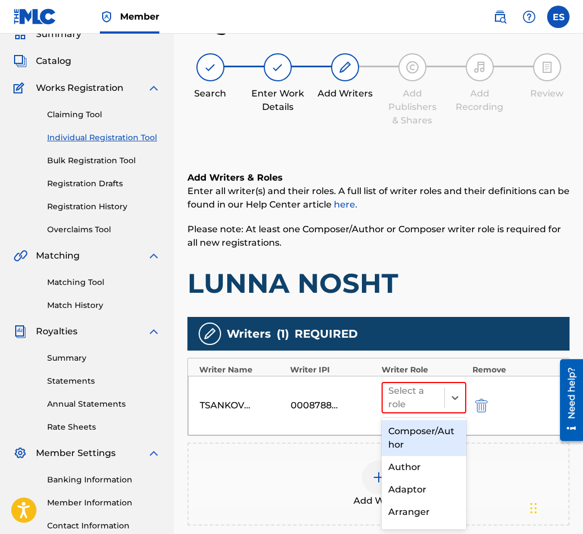
click at [407, 441] on div "Composer/Author" at bounding box center [423, 438] width 85 height 36
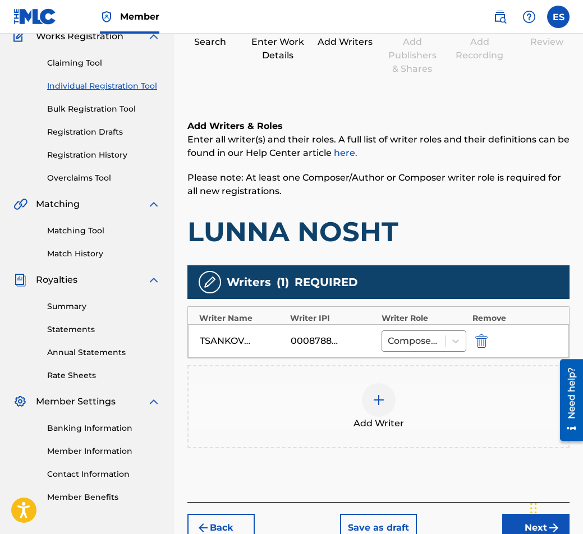
scroll to position [164, 0]
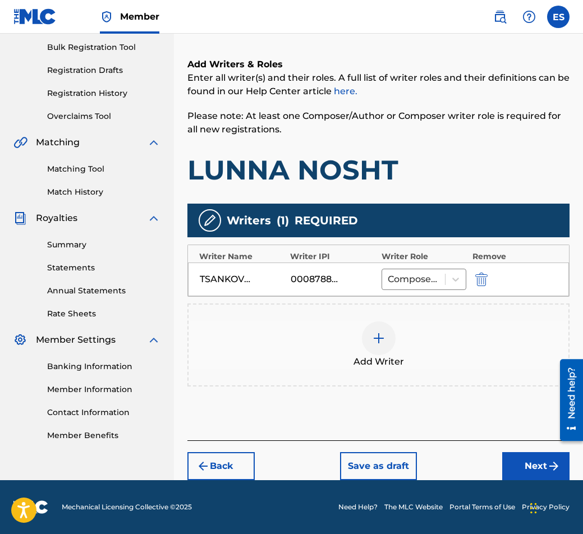
click at [512, 465] on button "Next" at bounding box center [535, 466] width 67 height 28
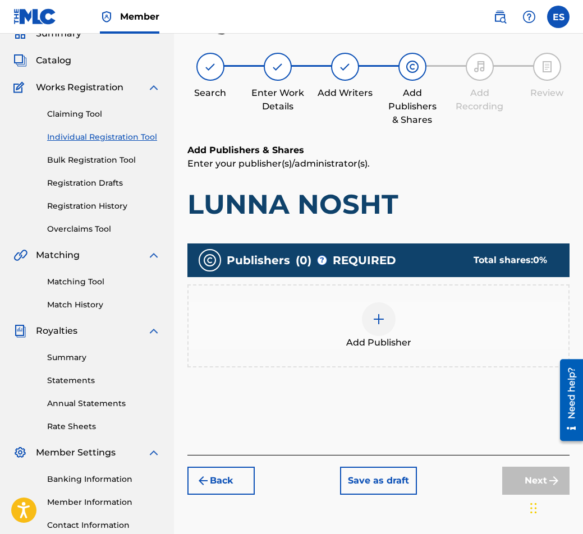
scroll to position [50, 0]
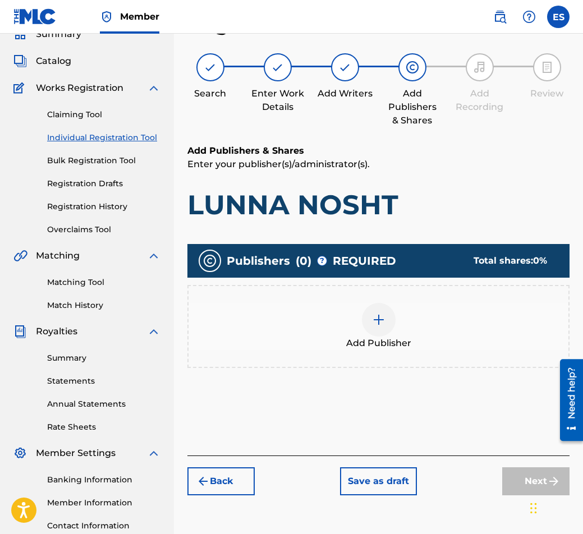
click at [385, 324] on div at bounding box center [379, 320] width 34 height 34
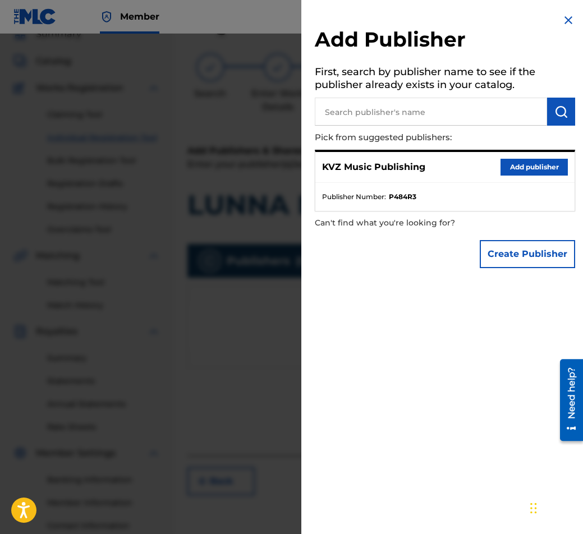
click at [509, 173] on button "Add publisher" at bounding box center [533, 167] width 67 height 17
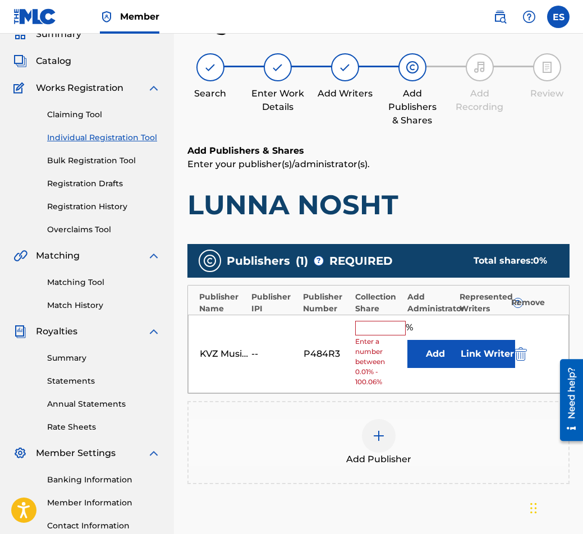
click at [381, 328] on input "text" at bounding box center [380, 328] width 50 height 15
type input "100"
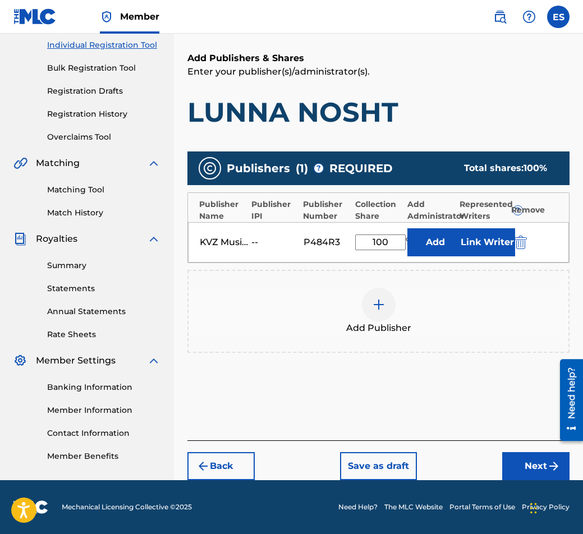
click at [542, 465] on button "Next" at bounding box center [535, 466] width 67 height 28
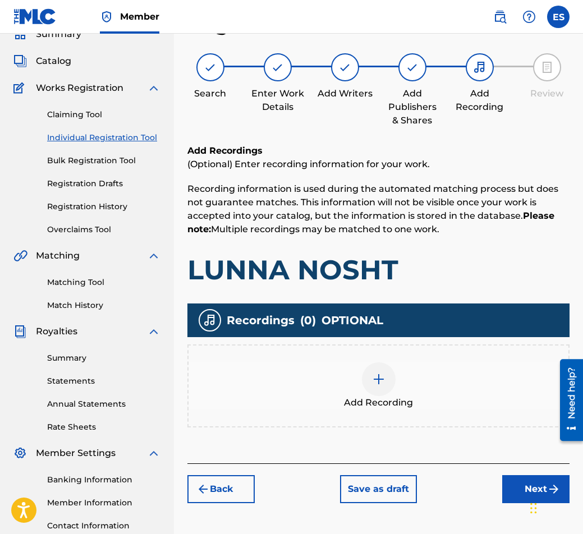
click at [358, 403] on span "Add Recording" at bounding box center [378, 402] width 69 height 13
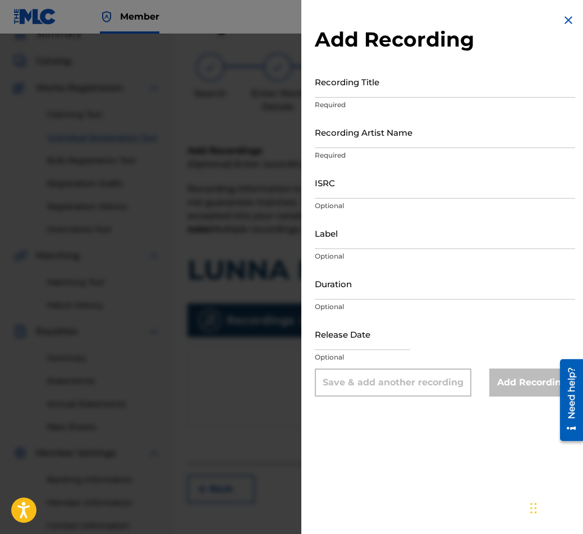
drag, startPoint x: 411, startPoint y: 151, endPoint x: 396, endPoint y: 128, distance: 27.2
paste input "DUO NOVE"
type input "DUO NOVE"
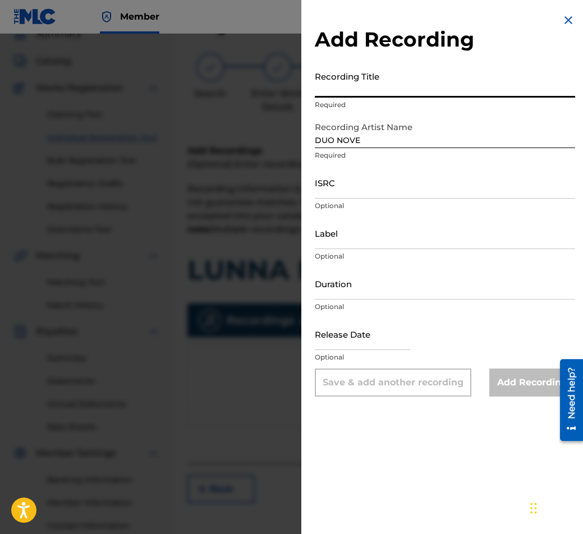
paste input "LUNNA NOSHT"
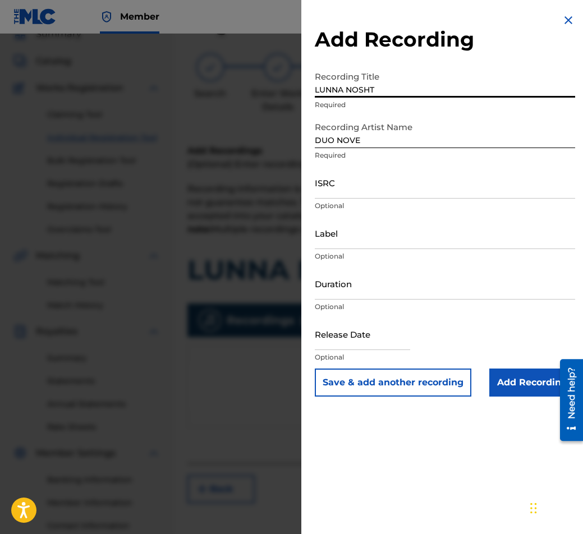
type input "LUNNA NOSHT"
click at [446, 320] on div "Release Date Optional" at bounding box center [445, 343] width 260 height 50
click at [446, 296] on input "Duration" at bounding box center [445, 284] width 260 height 32
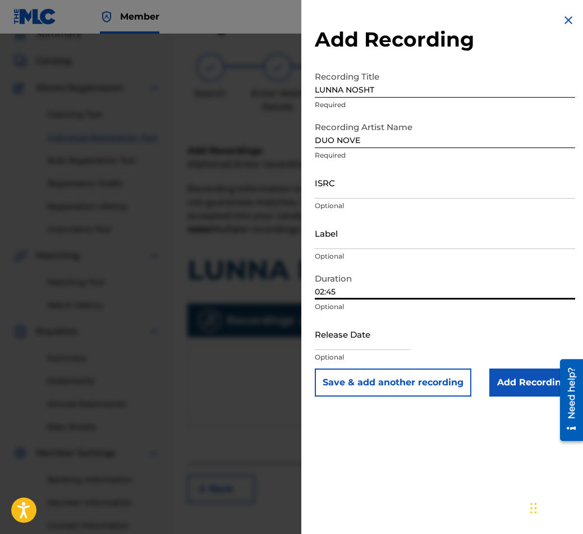
type input "02:45"
click at [518, 383] on input "Add Recording" at bounding box center [532, 383] width 86 height 28
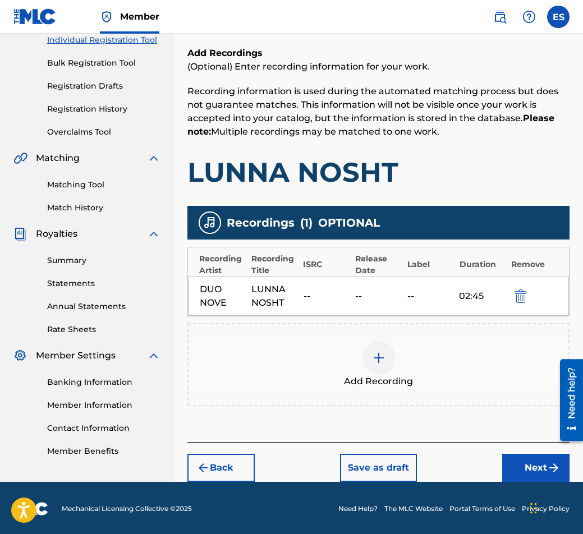
scroll to position [150, 0]
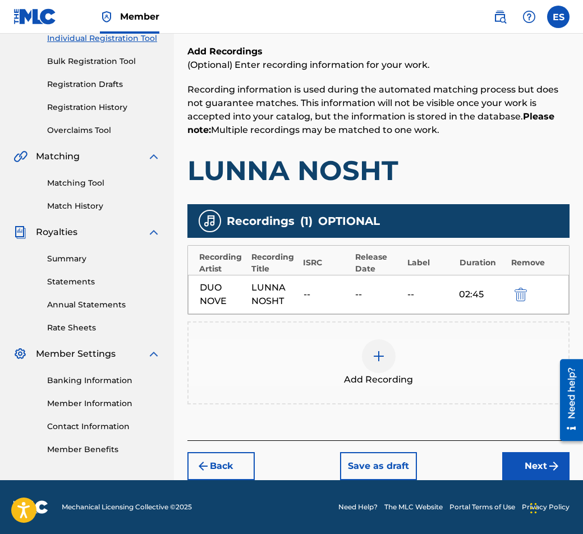
click at [531, 463] on button "Next" at bounding box center [535, 466] width 67 height 28
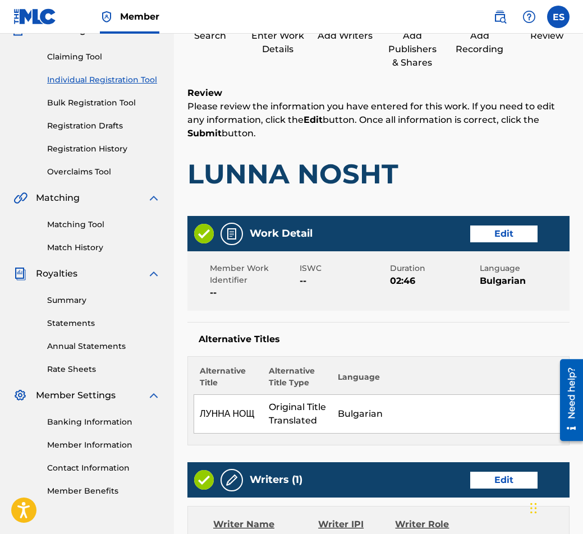
scroll to position [163, 0]
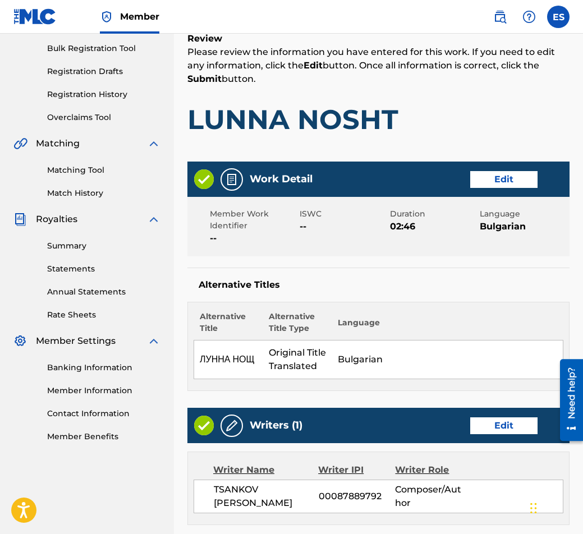
click at [488, 187] on button "Edit" at bounding box center [503, 179] width 67 height 17
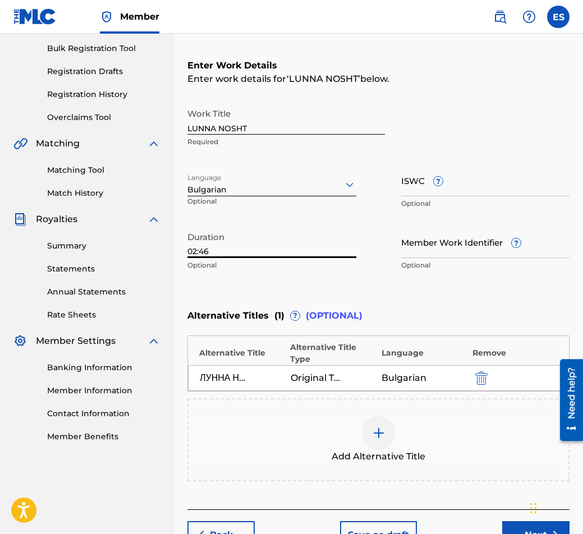
drag, startPoint x: 212, startPoint y: 244, endPoint x: 218, endPoint y: 247, distance: 6.5
click at [218, 247] on input "02:46" at bounding box center [271, 242] width 169 height 32
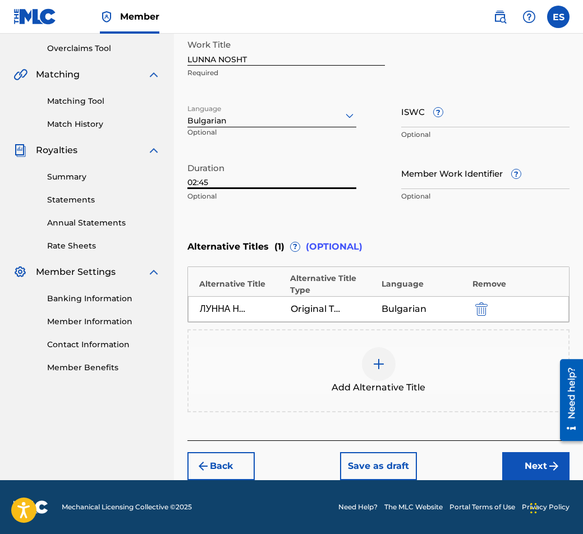
type input "02:45"
click at [558, 466] on img "submit" at bounding box center [553, 465] width 13 height 13
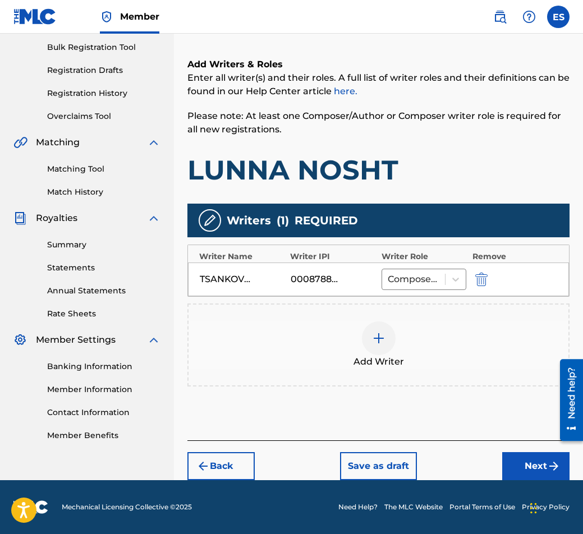
click at [542, 459] on button "Next" at bounding box center [535, 466] width 67 height 28
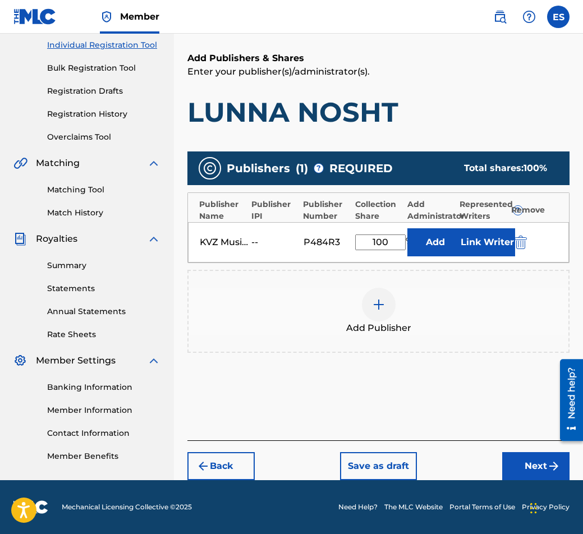
click at [539, 472] on button "Next" at bounding box center [535, 466] width 67 height 28
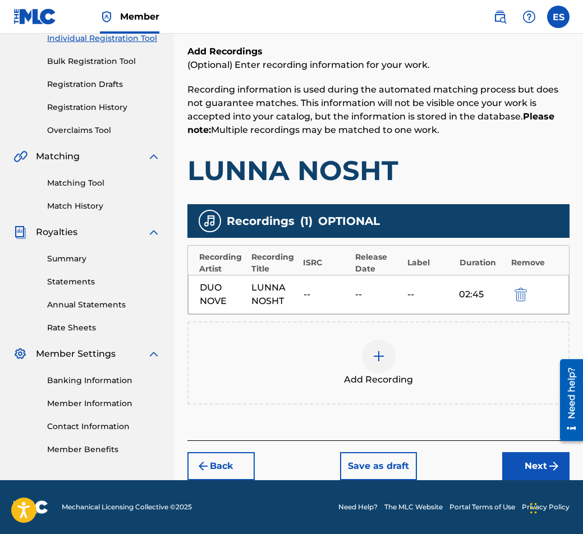
click at [532, 461] on button "Next" at bounding box center [535, 466] width 67 height 28
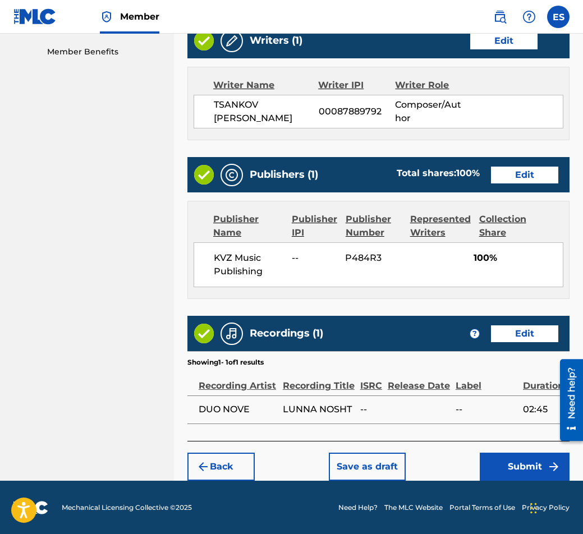
scroll to position [548, 0]
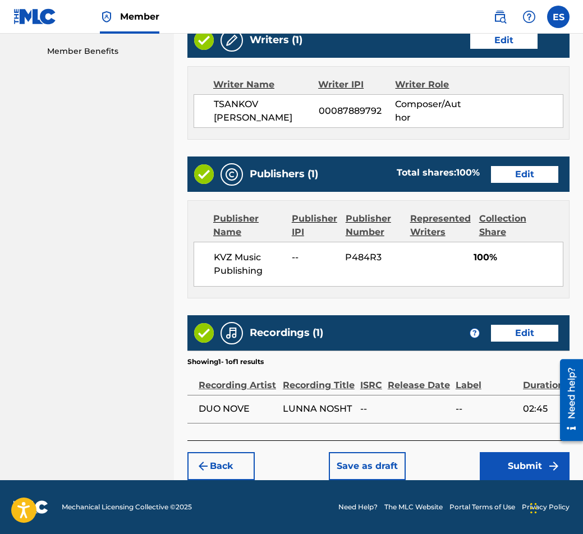
click at [358, 464] on button "Save as draft" at bounding box center [367, 466] width 77 height 28
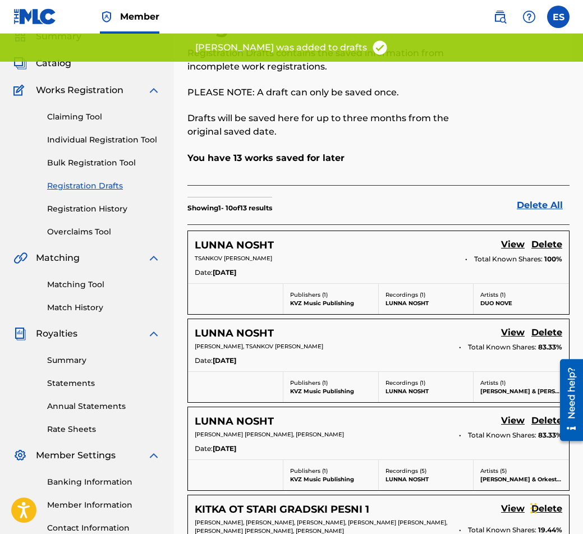
scroll to position [112, 0]
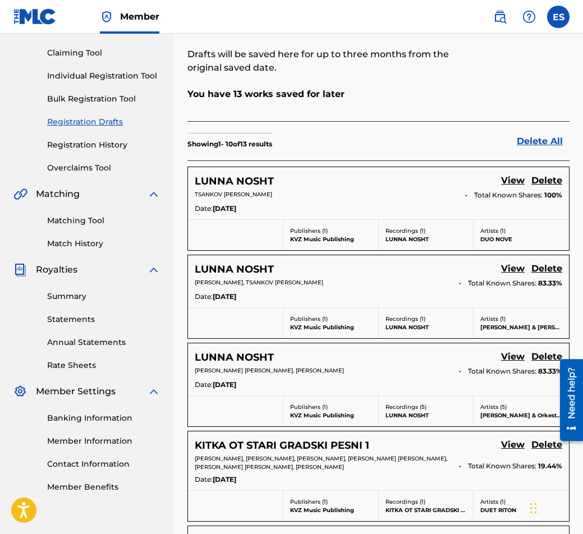
click at [499, 180] on div "LUNNA NOSHT View Delete" at bounding box center [378, 181] width 367 height 15
click at [506, 177] on link "View" at bounding box center [513, 181] width 24 height 15
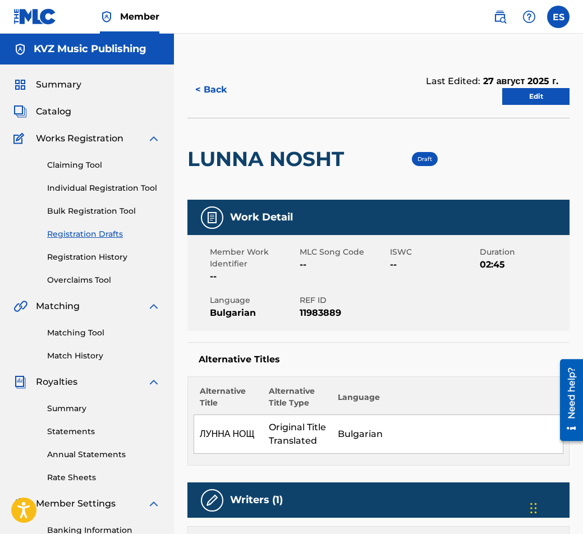
click at [214, 104] on div "< Back Last Edited: 27 август 2025 г. Edit" at bounding box center [378, 90] width 382 height 56
click at [214, 99] on button "< Back" at bounding box center [220, 90] width 67 height 28
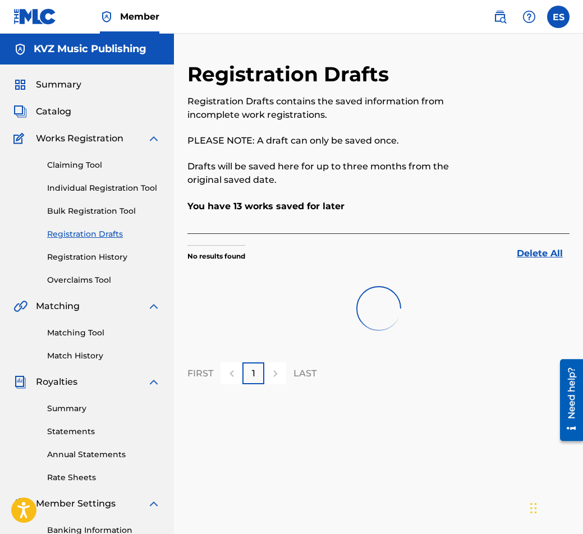
scroll to position [112, 0]
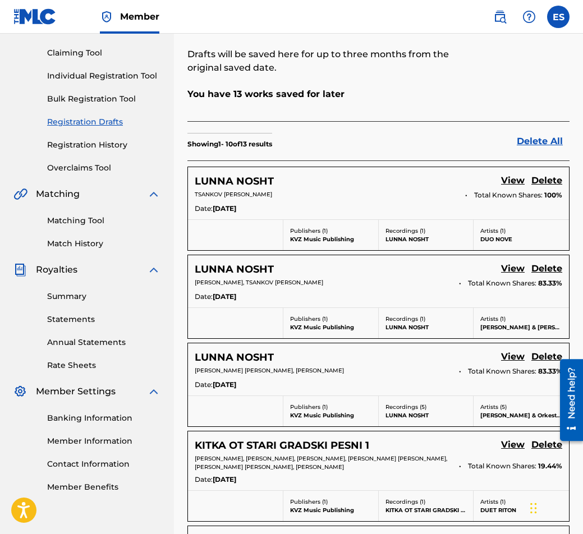
click at [503, 183] on link "View" at bounding box center [513, 181] width 24 height 15
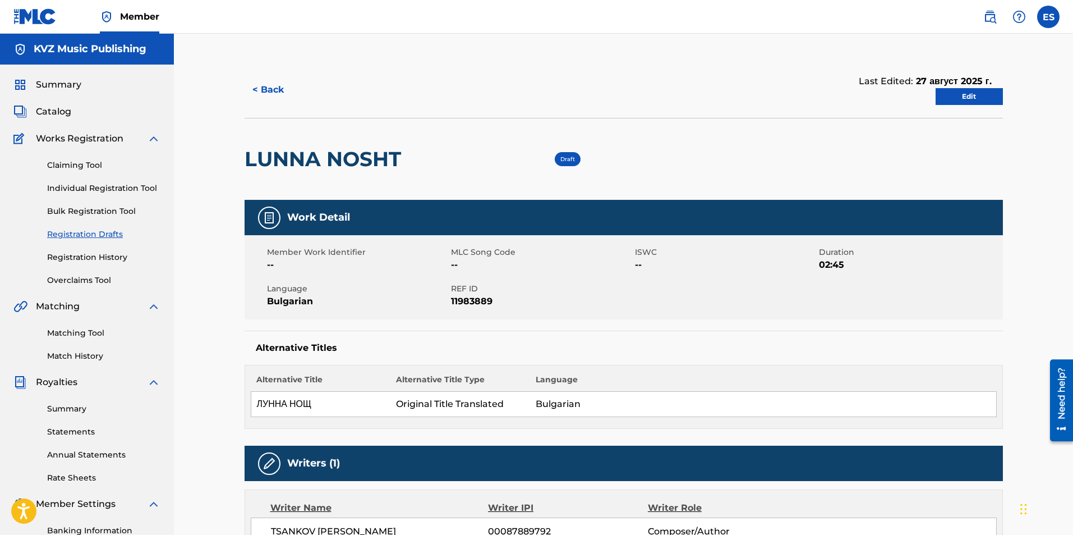
click at [582, 96] on link "Edit" at bounding box center [969, 96] width 67 height 17
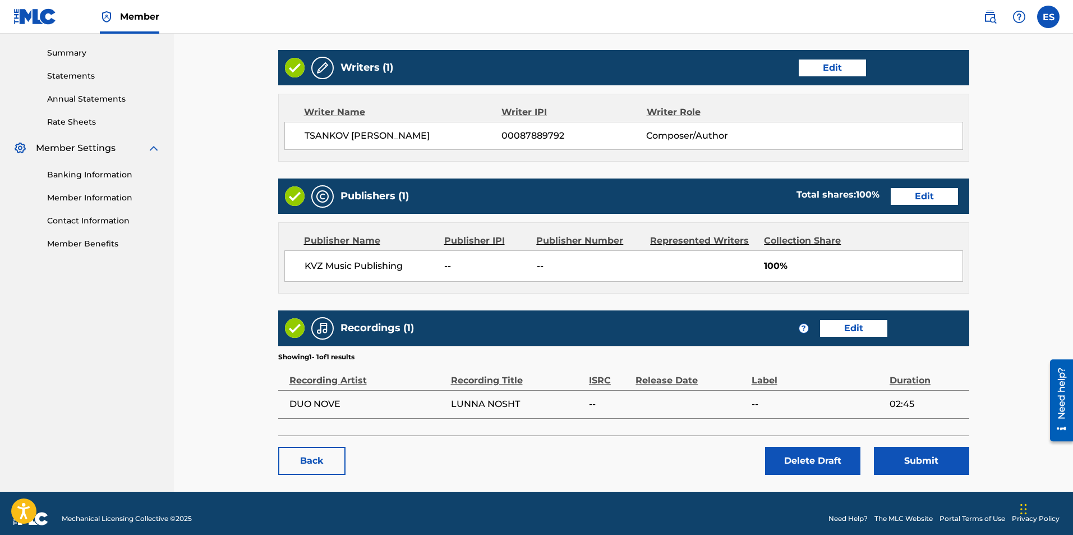
scroll to position [366, 0]
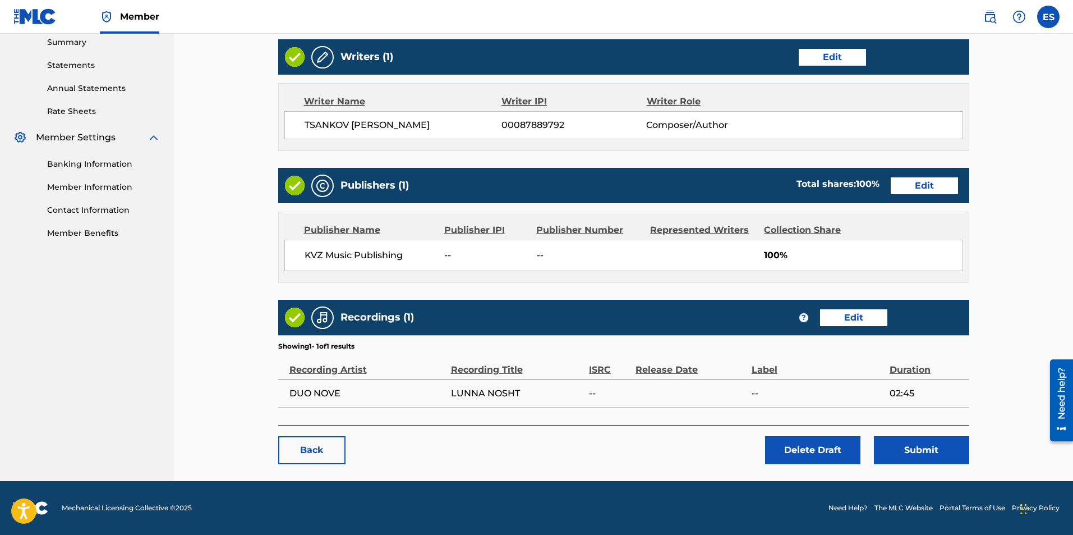
click at [582, 465] on main "< Back LUNNA NOSHT Draft Work Detail Edit Member Work Identifier -- MLC Song Co…" at bounding box center [624, 87] width 759 height 785
click at [582, 455] on button "Submit" at bounding box center [921, 450] width 95 height 28
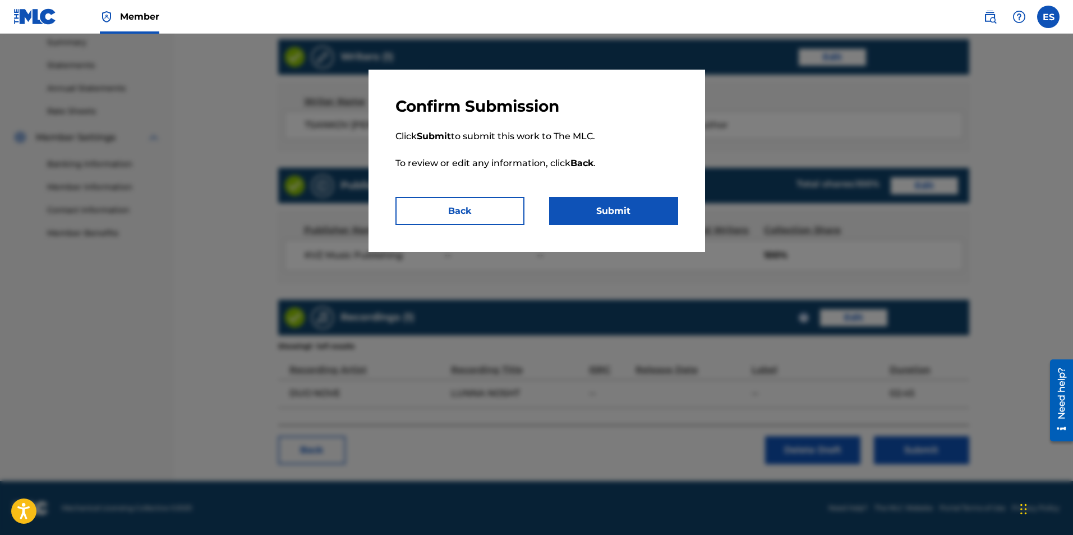
click at [582, 204] on button "Submit" at bounding box center [613, 211] width 129 height 28
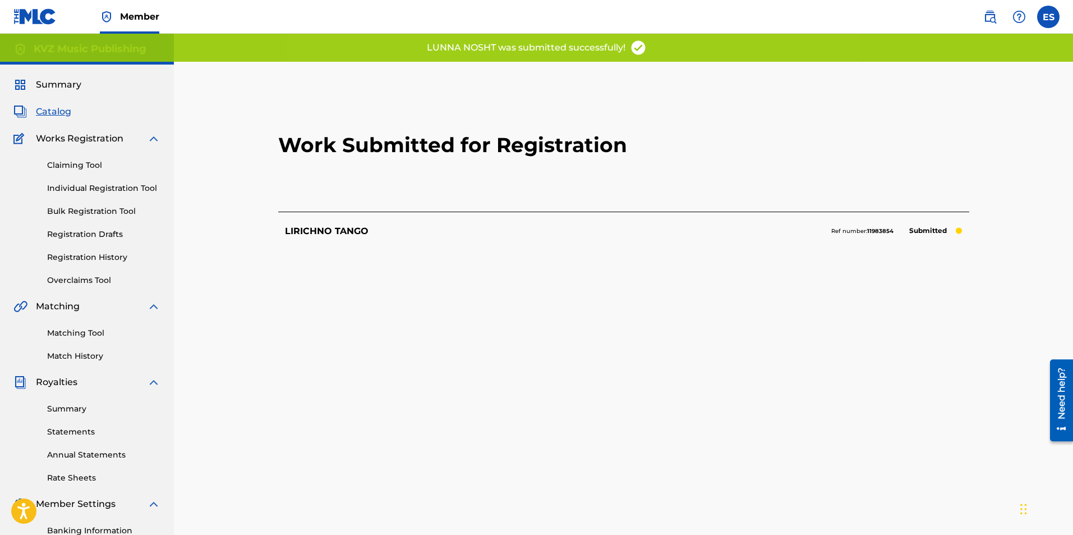
click at [104, 231] on link "Registration Drafts" at bounding box center [103, 234] width 113 height 12
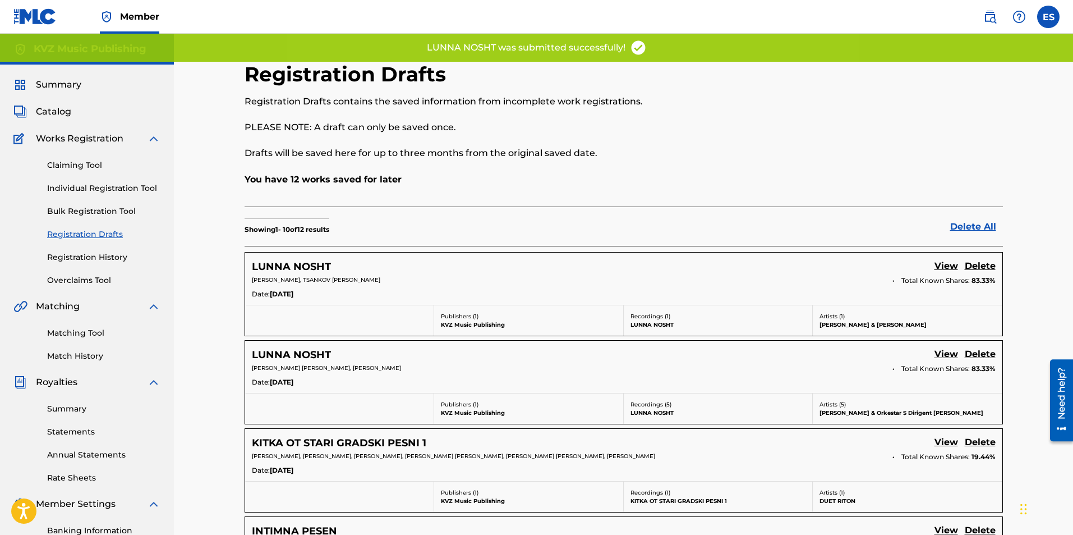
click at [582, 265] on link "View" at bounding box center [947, 266] width 24 height 15
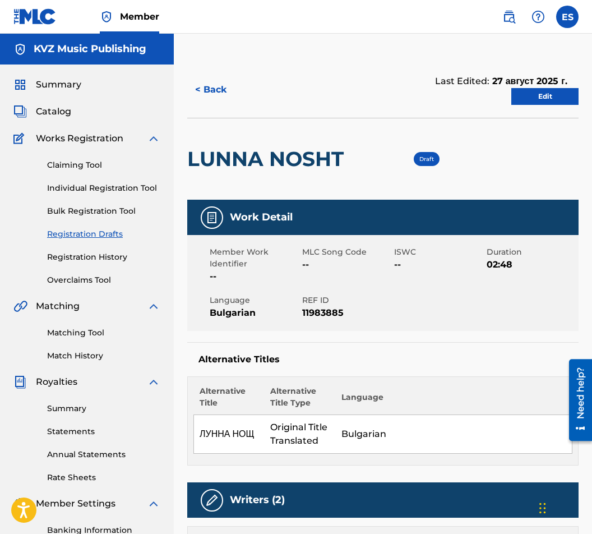
click at [553, 94] on link "Edit" at bounding box center [545, 96] width 67 height 17
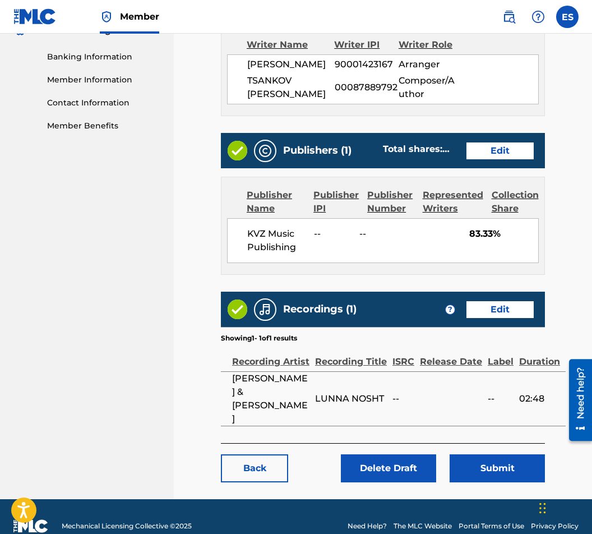
scroll to position [479, 0]
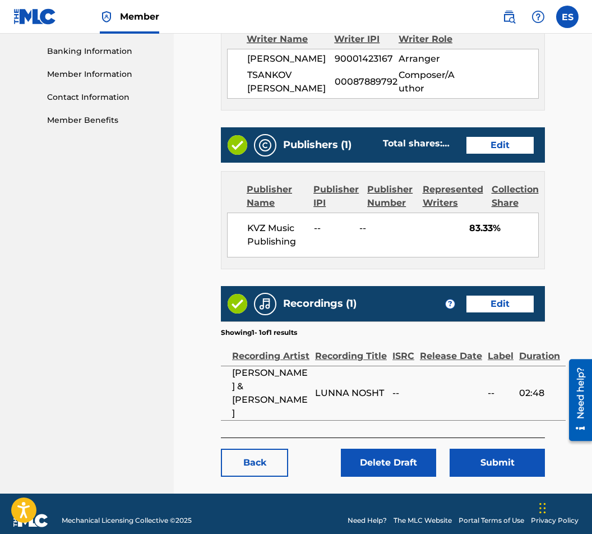
click at [488, 451] on button "Submit" at bounding box center [497, 463] width 95 height 28
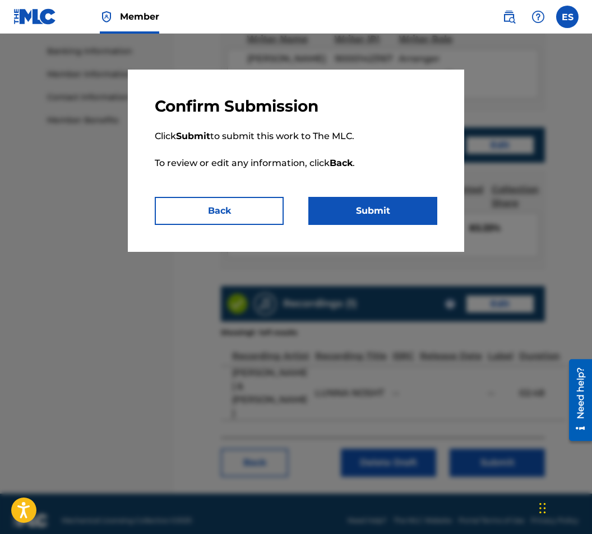
click at [353, 201] on button "Submit" at bounding box center [373, 211] width 129 height 28
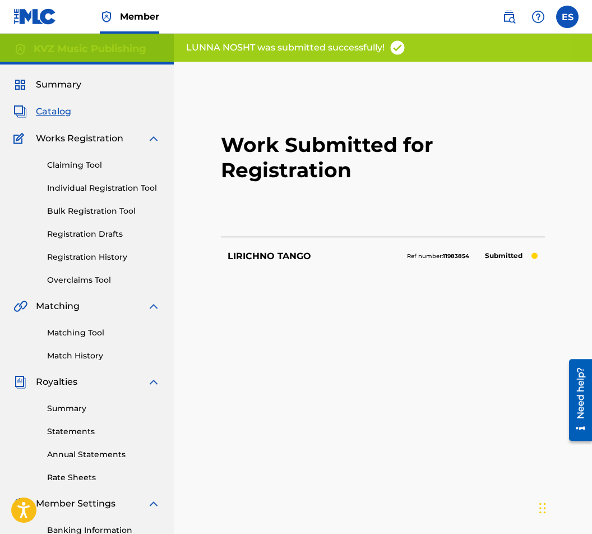
click at [111, 227] on div "Claiming Tool Individual Registration Tool Bulk Registration Tool Registration …" at bounding box center [86, 215] width 147 height 141
click at [111, 231] on link "Registration Drafts" at bounding box center [103, 234] width 113 height 12
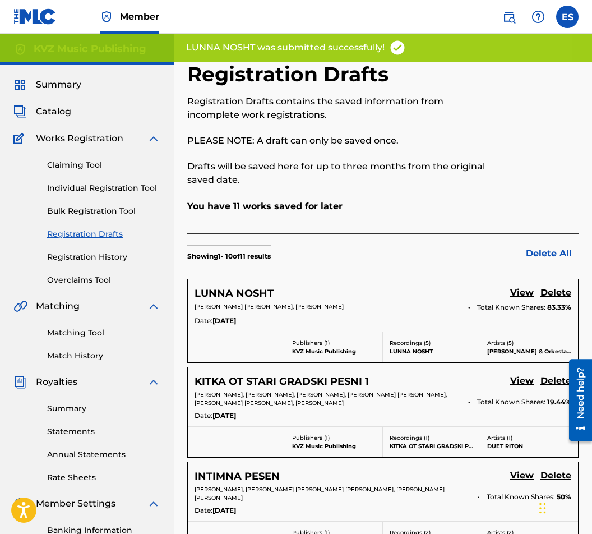
click at [522, 288] on link "View" at bounding box center [523, 293] width 24 height 15
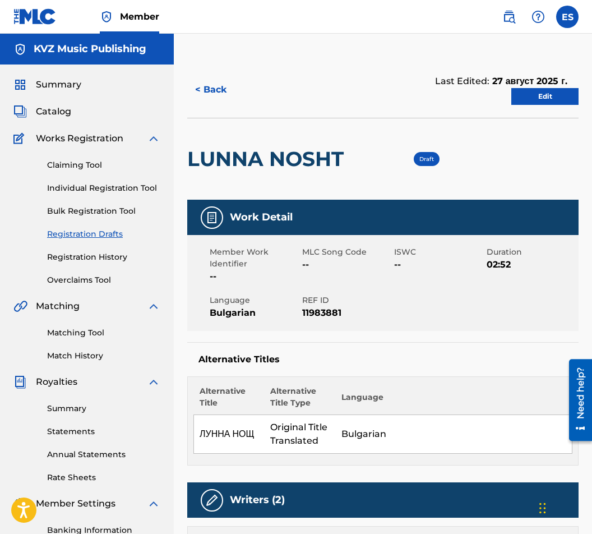
click at [513, 108] on div "< Back Last Edited: 27 август 2025 г. Edit" at bounding box center [383, 90] width 392 height 56
click at [521, 100] on link "Edit" at bounding box center [545, 96] width 67 height 17
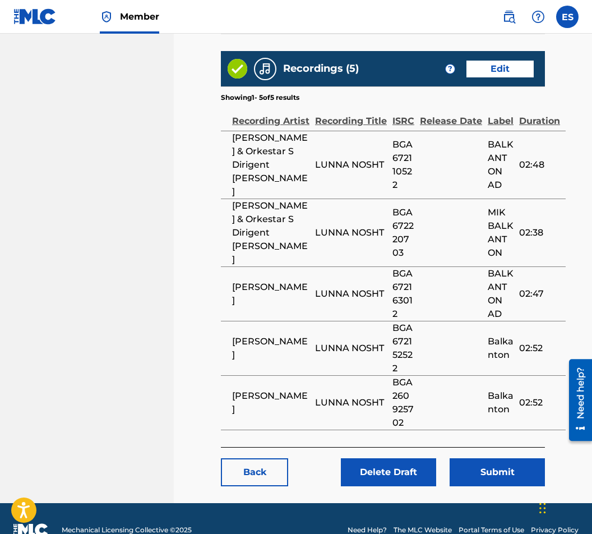
scroll to position [729, 0]
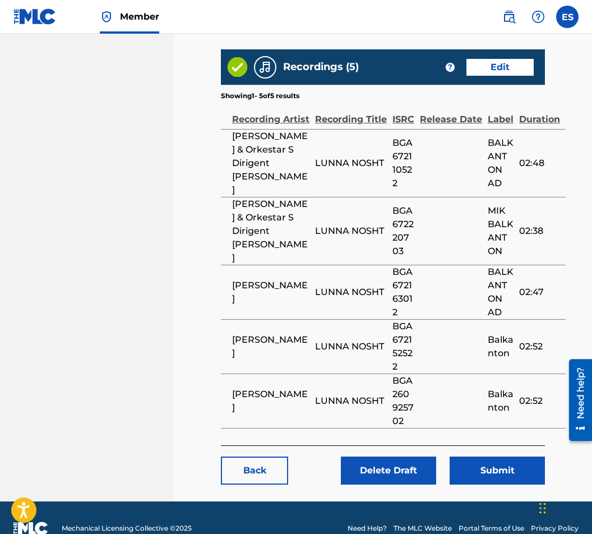
click at [512, 485] on button "Submit" at bounding box center [497, 471] width 95 height 28
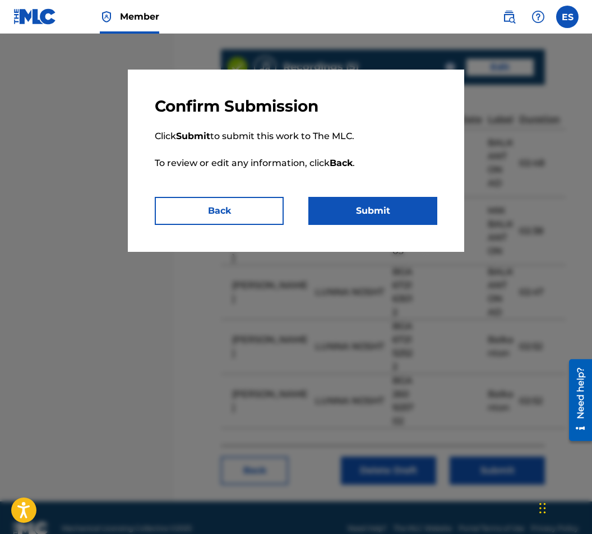
click at [361, 208] on button "Submit" at bounding box center [373, 211] width 129 height 28
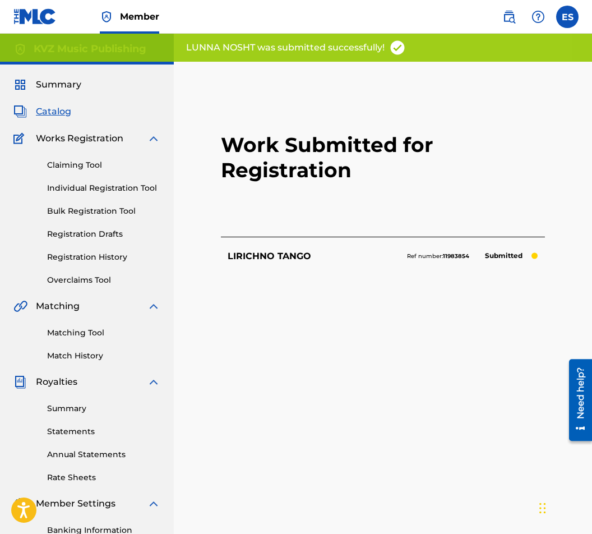
click at [77, 233] on link "Registration Drafts" at bounding box center [103, 234] width 113 height 12
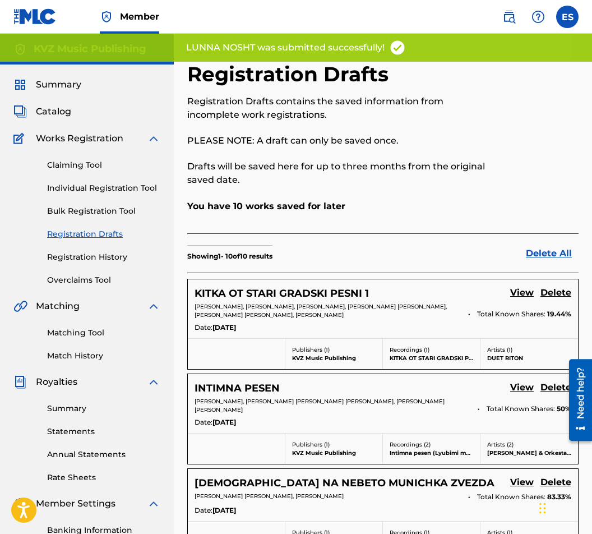
click at [93, 183] on link "Individual Registration Tool" at bounding box center [103, 188] width 113 height 12
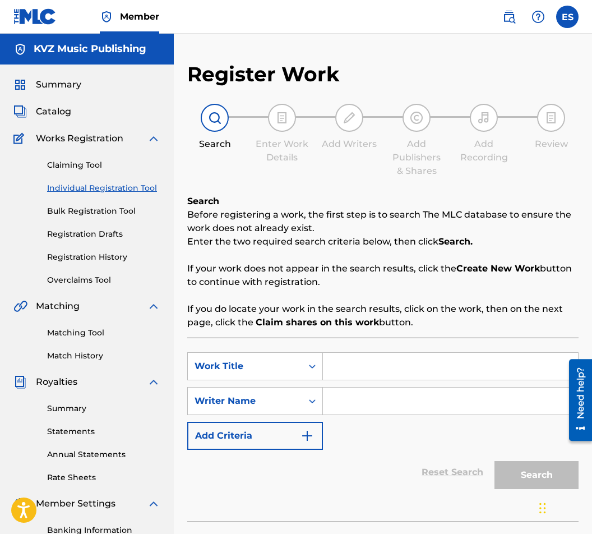
drag, startPoint x: 362, startPoint y: 364, endPoint x: 355, endPoint y: 368, distance: 9.0
paste input "[PERSON_NAME]"
type input "[PERSON_NAME]"
click at [362, 400] on input "Search Form" at bounding box center [450, 401] width 255 height 27
drag, startPoint x: 407, startPoint y: 421, endPoint x: 370, endPoint y: 411, distance: 38.4
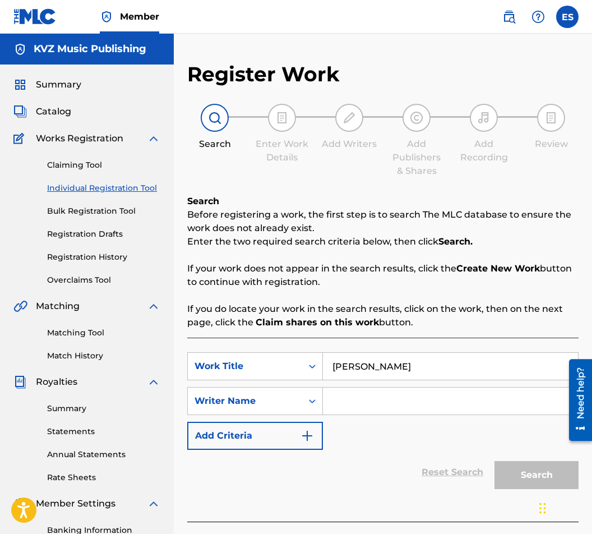
paste input "[PERSON_NAME]"
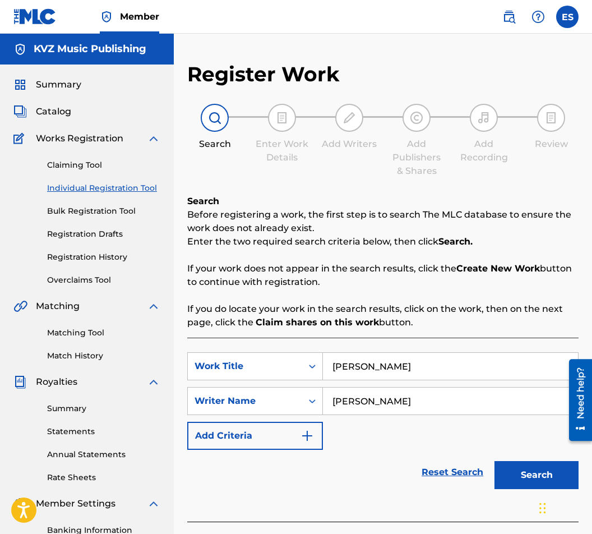
type input "[PERSON_NAME]"
drag, startPoint x: 329, startPoint y: 364, endPoint x: 321, endPoint y: 366, distance: 8.2
click at [321, 366] on div "SearchWithCriteriaa825d31f-0b9b-4d18-a685-719c5fccfe04 Work Title [PERSON_NAME]" at bounding box center [383, 366] width 392 height 28
drag, startPoint x: 336, startPoint y: 395, endPoint x: 321, endPoint y: 397, distance: 15.2
click at [321, 397] on div "SearchWithCriteria38fc0886-caba-45b3-92c2-41f3974e65d7 Writer Name [PERSON_NAME]" at bounding box center [383, 401] width 392 height 28
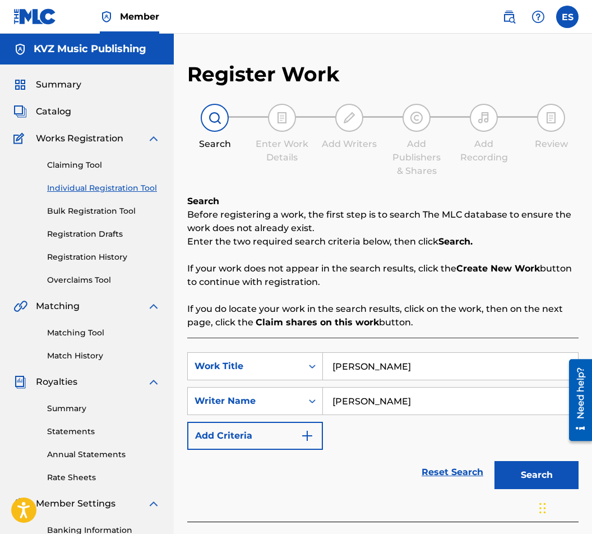
click at [522, 476] on button "Search" at bounding box center [537, 475] width 84 height 28
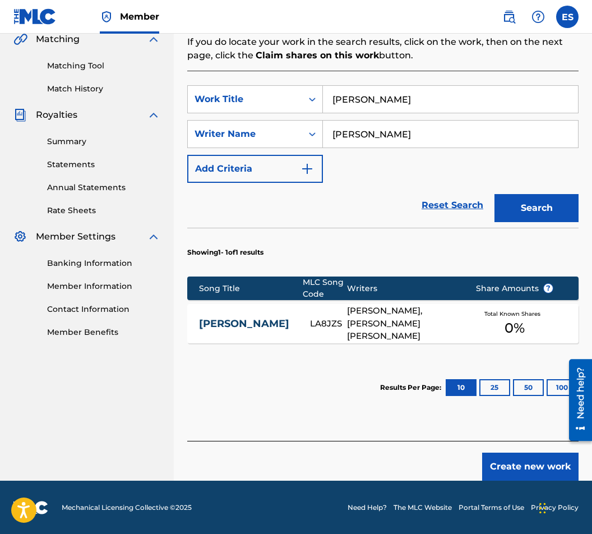
scroll to position [268, 0]
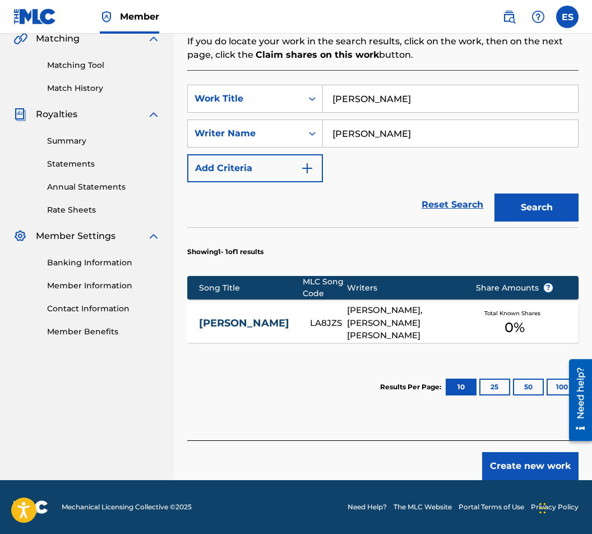
click at [266, 315] on div "[PERSON_NAME] LA8JZS [PERSON_NAME], [PERSON_NAME] Total Known Shares 0 %" at bounding box center [383, 323] width 392 height 39
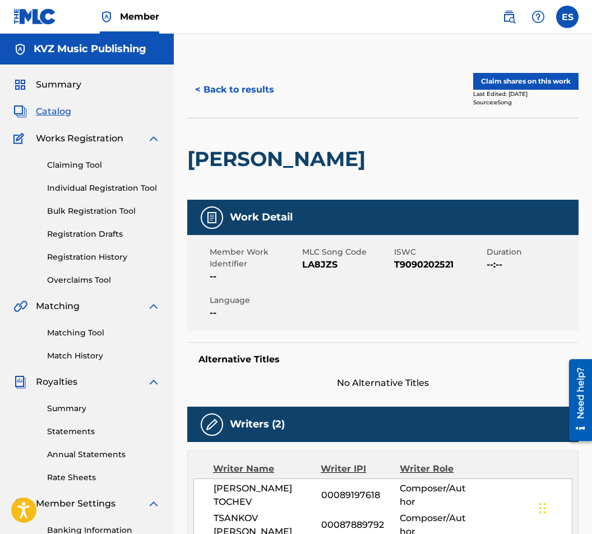
click at [240, 100] on button "< Back to results" at bounding box center [234, 90] width 95 height 28
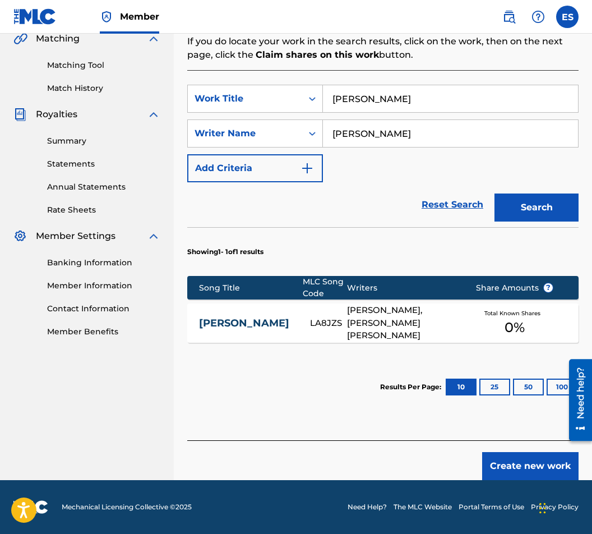
click at [495, 467] on button "Create new work" at bounding box center [530, 466] width 96 height 28
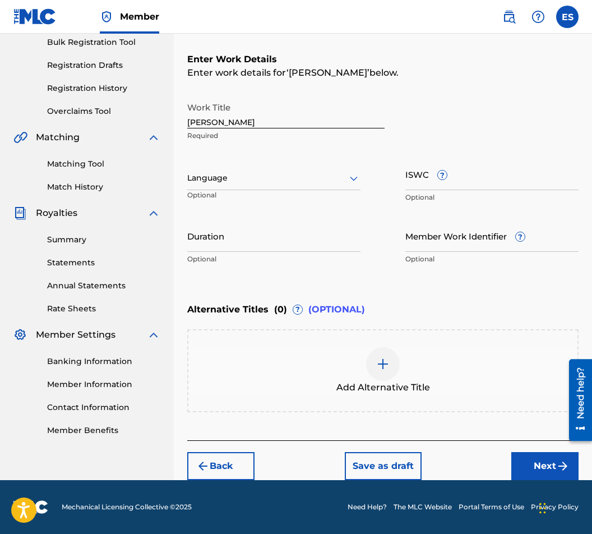
scroll to position [169, 0]
click at [256, 181] on div at bounding box center [273, 178] width 173 height 14
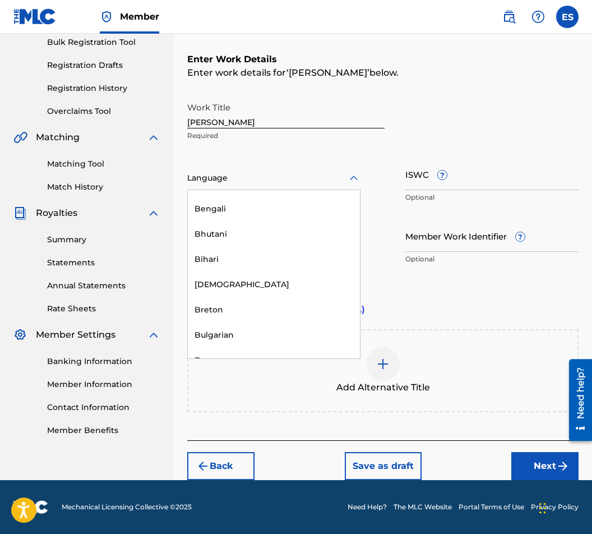
scroll to position [393, 0]
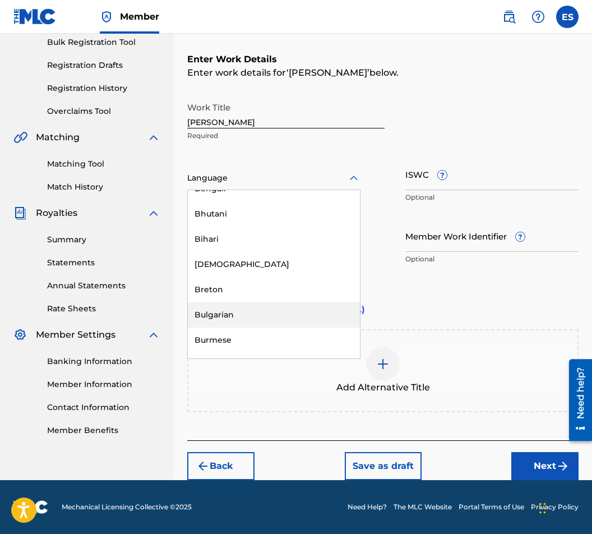
click at [251, 313] on div "Bulgarian" at bounding box center [274, 314] width 172 height 25
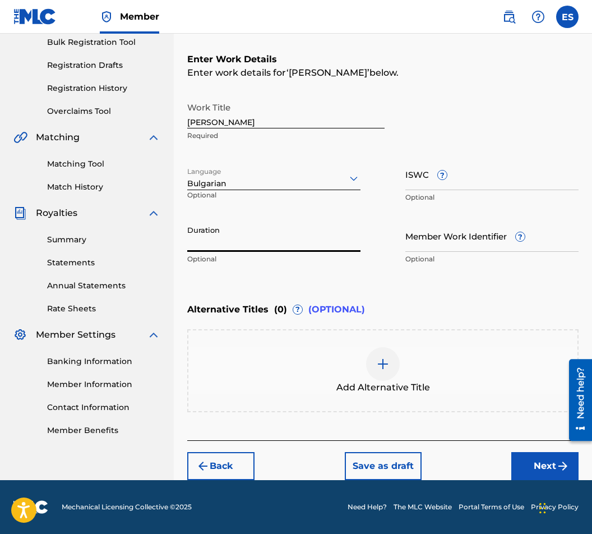
click at [251, 227] on input "Duration" at bounding box center [273, 236] width 173 height 32
type input "03:10"
click at [383, 364] on img at bounding box center [382, 363] width 13 height 13
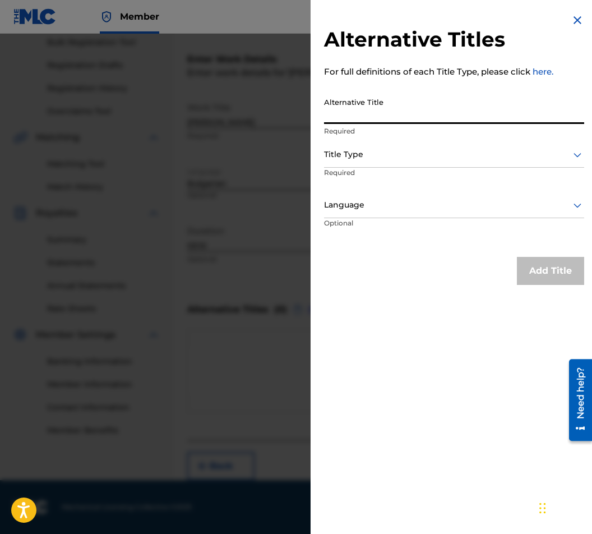
paste input "ЛУННИ ЛЪЧИ"
type input "ЛУННИ ЛЪЧИ"
click at [394, 169] on p "Required" at bounding box center [367, 180] width 86 height 25
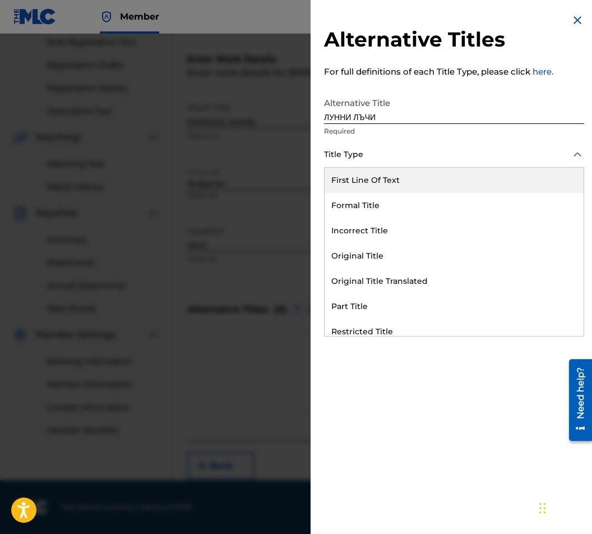
click at [393, 157] on div at bounding box center [454, 155] width 260 height 14
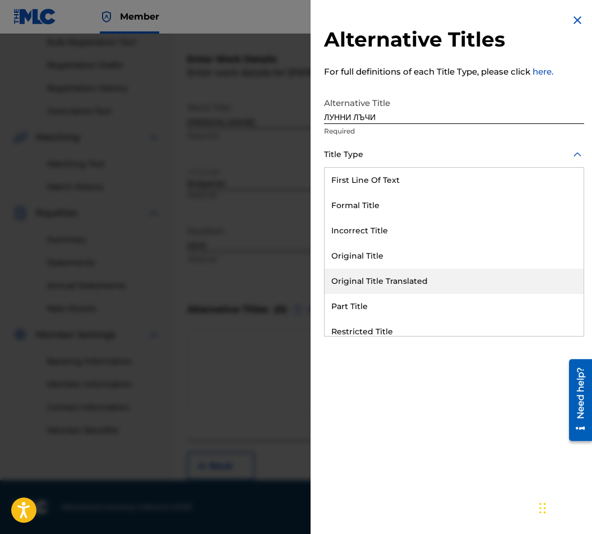
click at [410, 278] on div "Original Title Translated" at bounding box center [454, 281] width 259 height 25
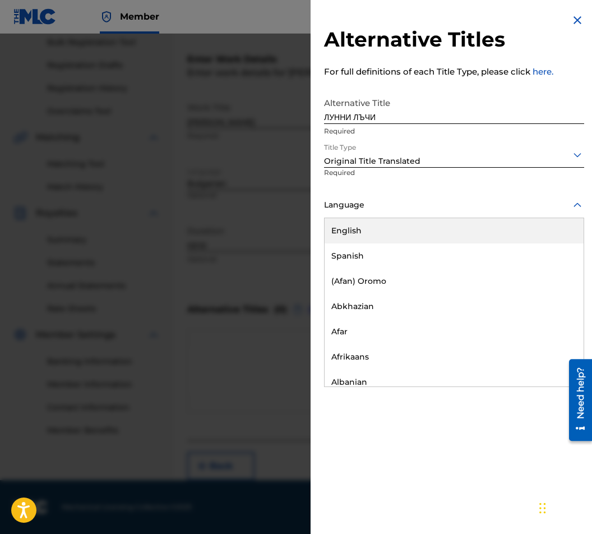
click at [369, 197] on div "Language" at bounding box center [454, 205] width 260 height 25
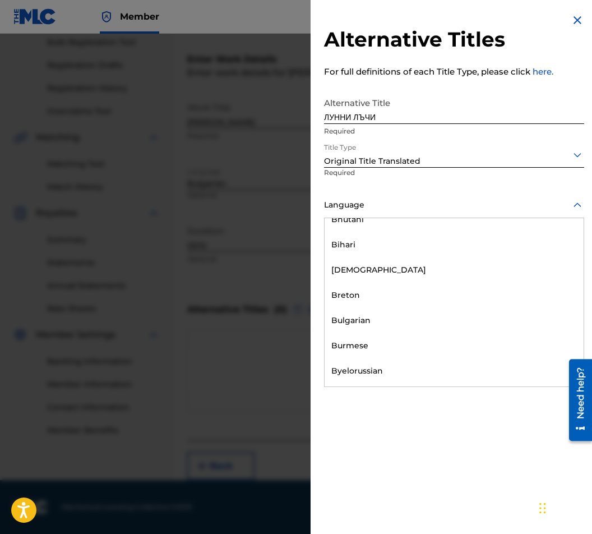
scroll to position [449, 0]
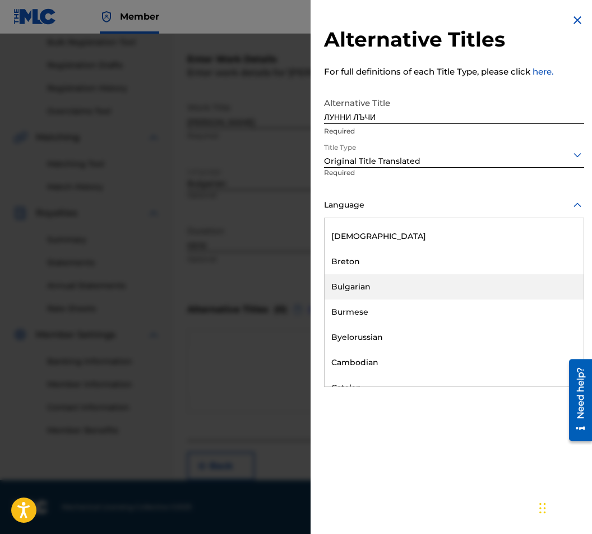
click at [381, 284] on div "Bulgarian" at bounding box center [454, 286] width 259 height 25
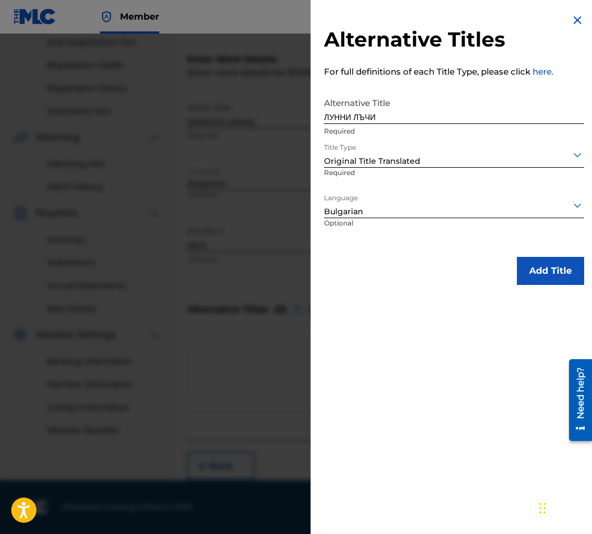
click at [551, 272] on button "Add Title" at bounding box center [550, 271] width 67 height 28
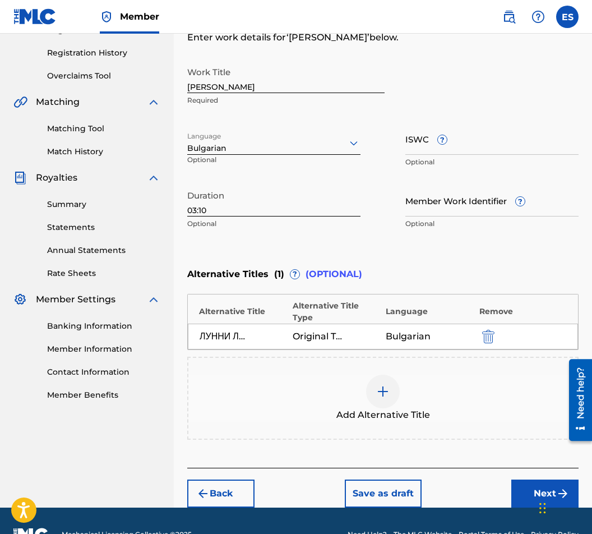
scroll to position [232, 0]
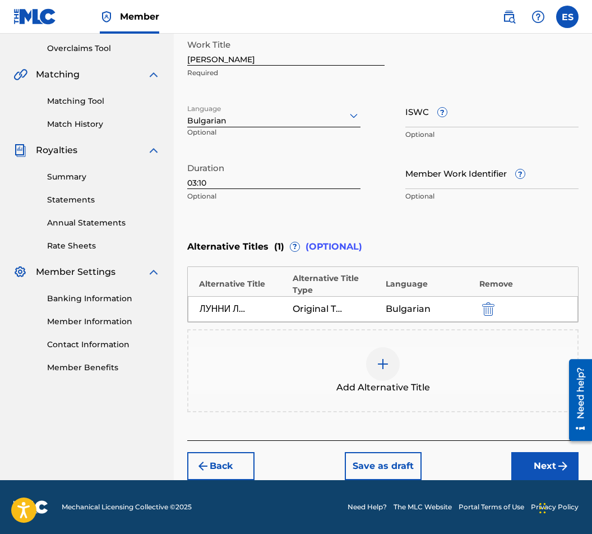
click at [534, 463] on button "Next" at bounding box center [545, 466] width 67 height 28
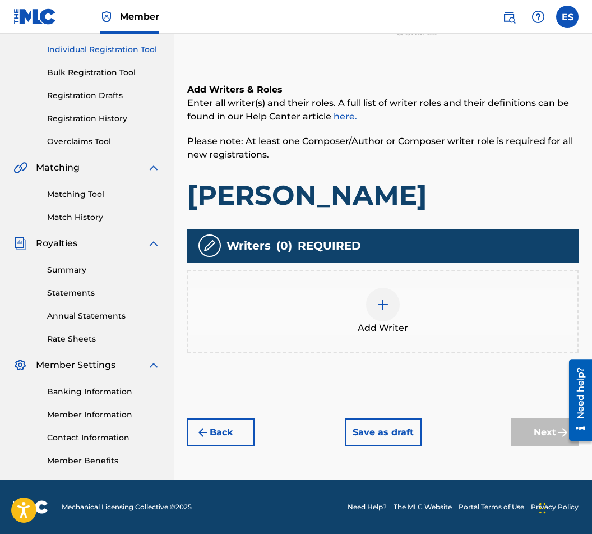
scroll to position [50, 0]
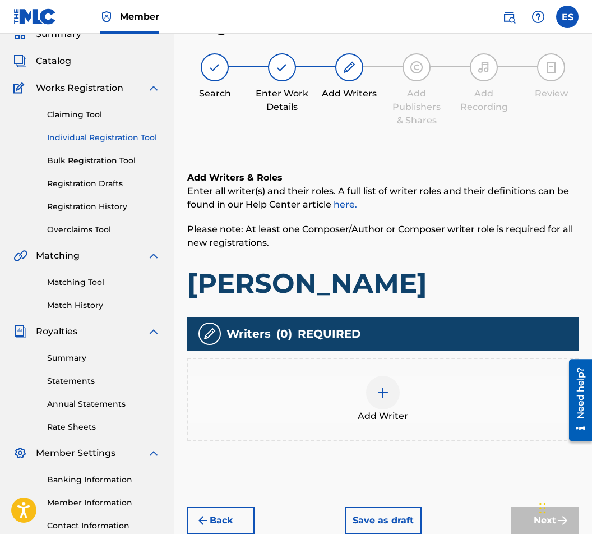
click at [376, 402] on div at bounding box center [383, 393] width 34 height 34
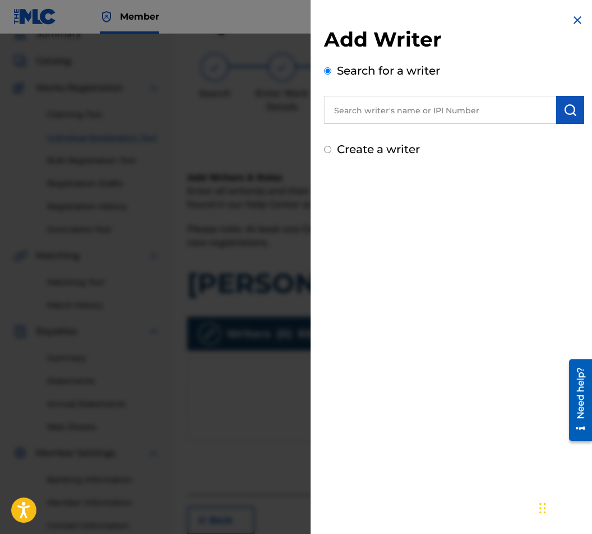
paste input "00087889792"
type input "00087889792"
click at [575, 108] on button "submit" at bounding box center [571, 110] width 28 height 28
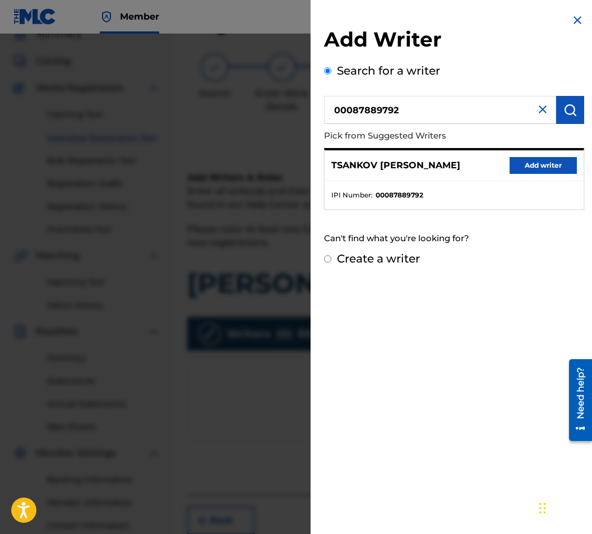
click at [528, 161] on button "Add writer" at bounding box center [543, 165] width 67 height 17
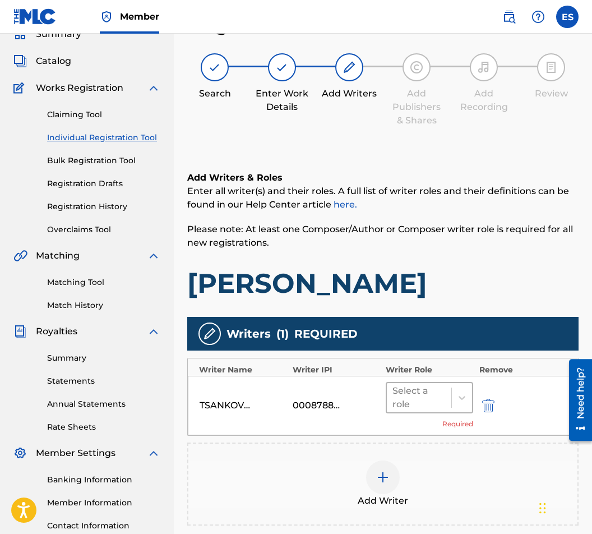
click at [403, 395] on div at bounding box center [419, 398] width 53 height 16
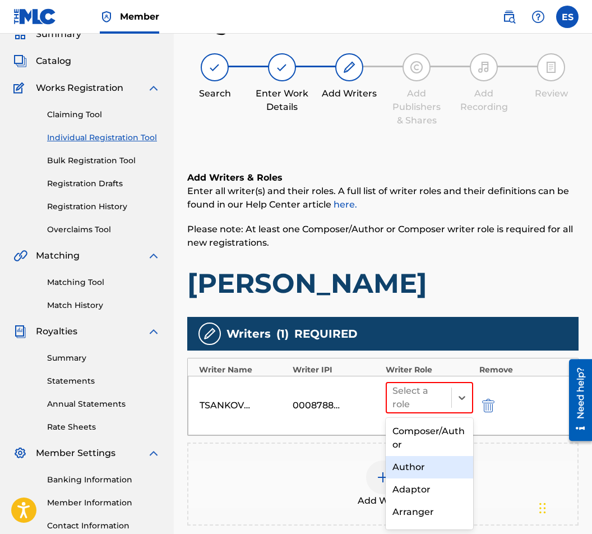
scroll to position [56, 0]
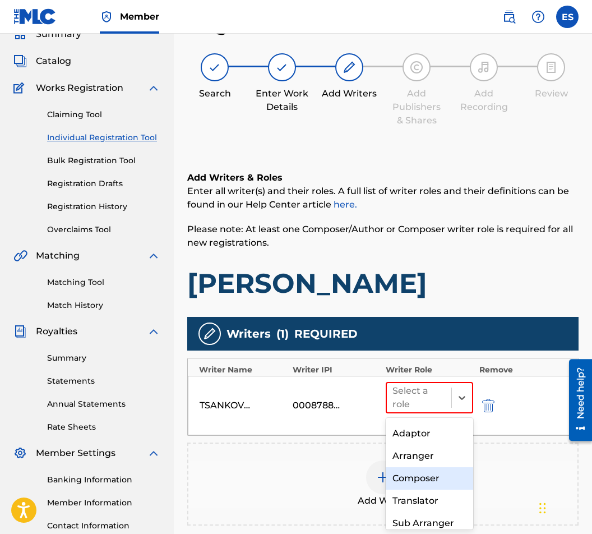
click at [436, 480] on div "Composer" at bounding box center [430, 478] width 88 height 22
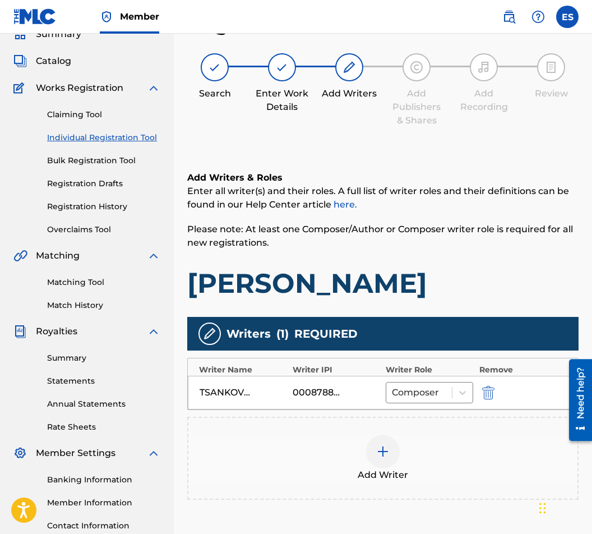
click at [402, 457] on div "Add Writer" at bounding box center [383, 458] width 389 height 47
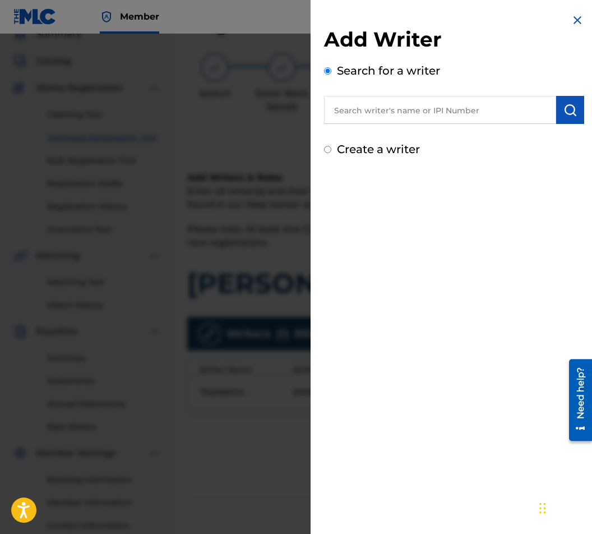
drag, startPoint x: 458, startPoint y: 131, endPoint x: 440, endPoint y: 120, distance: 20.9
drag, startPoint x: 440, startPoint y: 120, endPoint x: 426, endPoint y: 112, distance: 16.1
paste input "00089 19 76 18"
click at [367, 112] on input "00089 19 76 18" at bounding box center [440, 110] width 232 height 28
click at [392, 105] on input "0008919 76 18" at bounding box center [440, 110] width 232 height 28
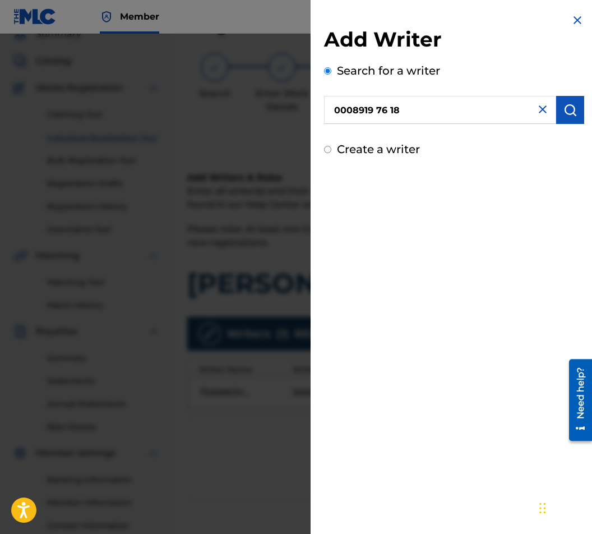
click at [388, 107] on input "0008919 76 18" at bounding box center [440, 110] width 232 height 28
click at [392, 107] on input "0008919 76 18" at bounding box center [440, 110] width 232 height 28
click at [390, 109] on input "0008919 76 18" at bounding box center [440, 110] width 232 height 28
click at [376, 113] on input "0008919 7618" at bounding box center [440, 110] width 232 height 28
type input "00089197618"
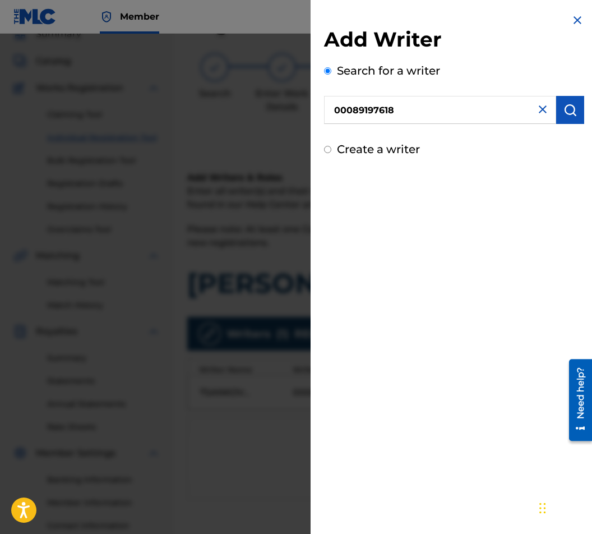
click at [566, 105] on img "submit" at bounding box center [570, 109] width 13 height 13
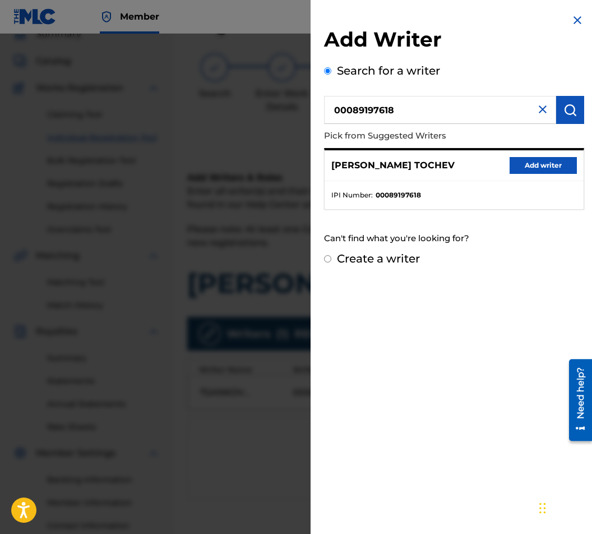
click at [532, 174] on button "Add writer" at bounding box center [543, 165] width 67 height 17
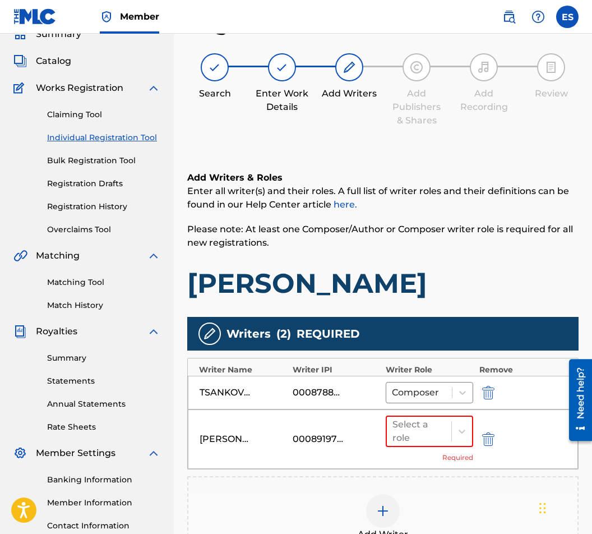
click at [414, 467] on div "[PERSON_NAME] TOCHEV 00089197618 Select a role Required" at bounding box center [383, 439] width 390 height 59
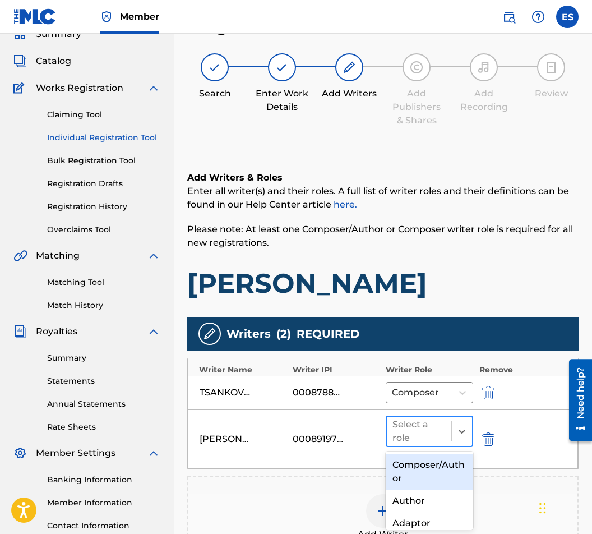
click at [416, 435] on div at bounding box center [419, 432] width 53 height 16
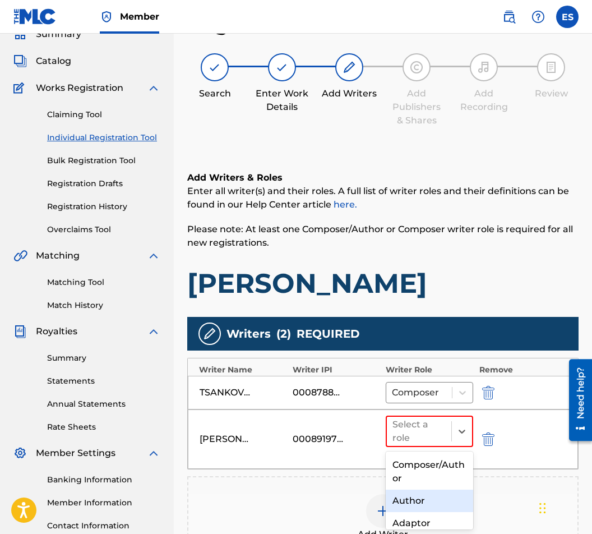
click at [428, 495] on div "Author" at bounding box center [430, 501] width 88 height 22
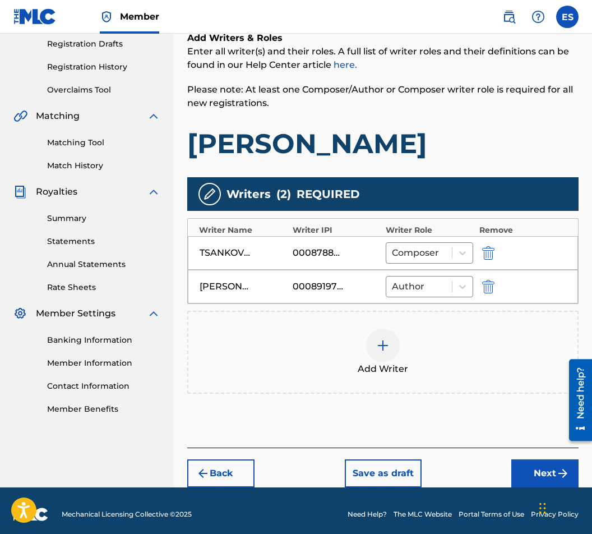
scroll to position [197, 0]
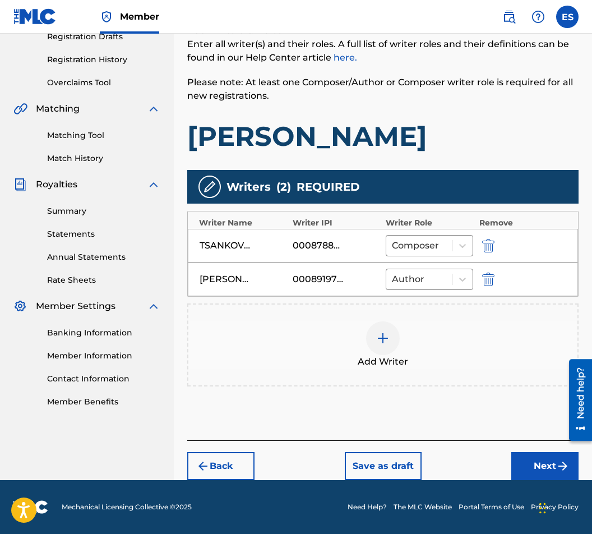
click at [550, 465] on button "Next" at bounding box center [545, 466] width 67 height 28
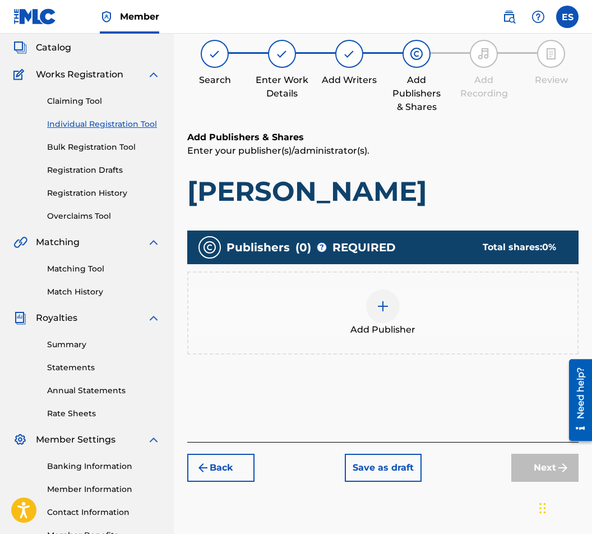
scroll to position [50, 0]
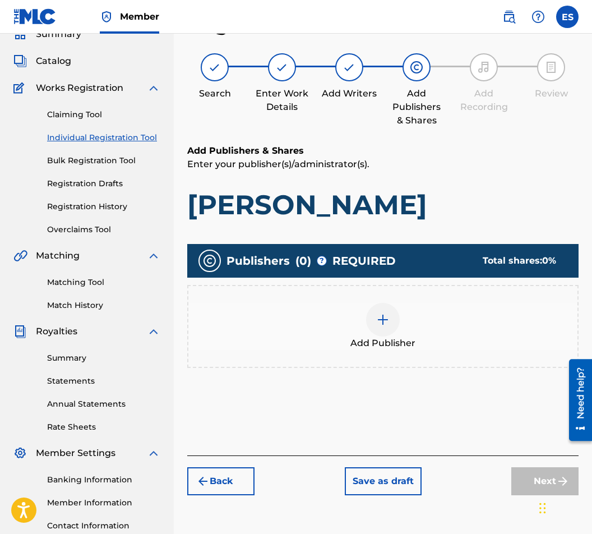
drag, startPoint x: 418, startPoint y: 344, endPoint x: 413, endPoint y: 341, distance: 6.4
drag, startPoint x: 413, startPoint y: 341, endPoint x: 379, endPoint y: 325, distance: 37.1
click at [379, 325] on img at bounding box center [382, 319] width 13 height 13
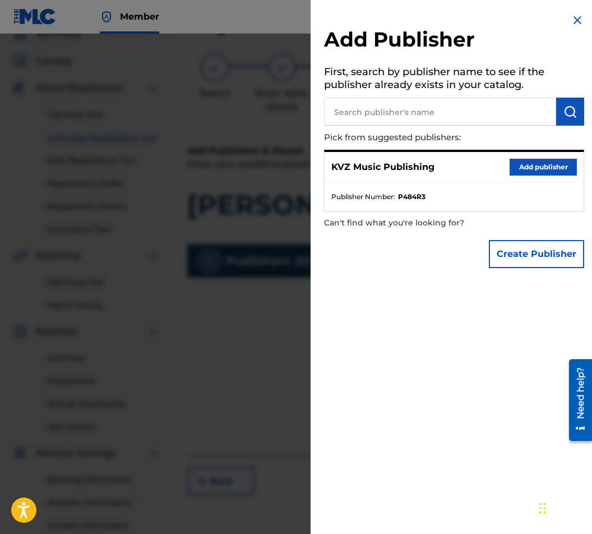
click at [558, 160] on button "Add publisher" at bounding box center [543, 167] width 67 height 17
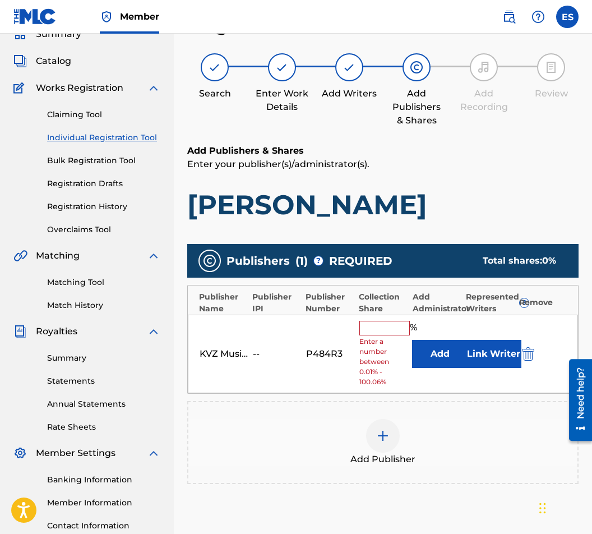
click at [375, 332] on input "text" at bounding box center [385, 328] width 50 height 15
type input "66.67"
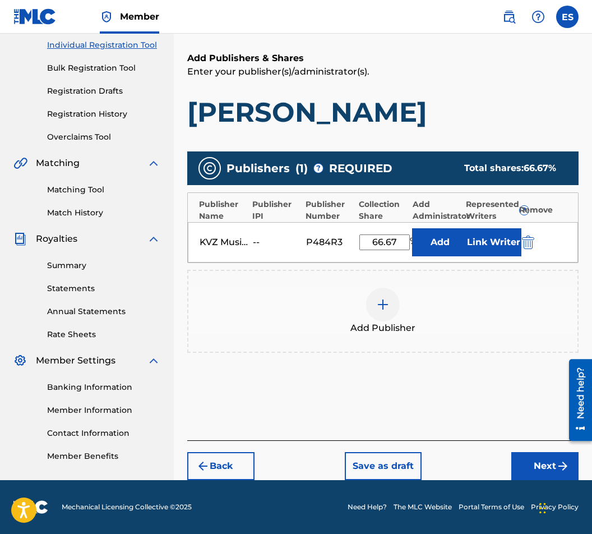
click at [550, 473] on button "Next" at bounding box center [545, 466] width 67 height 28
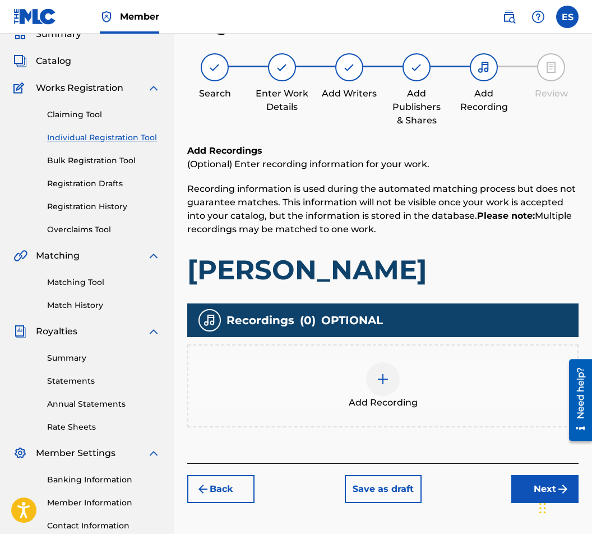
click at [250, 488] on button "Back" at bounding box center [220, 489] width 67 height 28
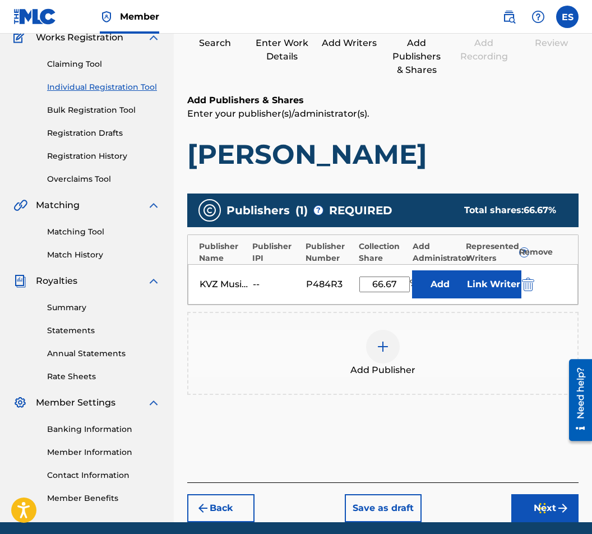
scroll to position [143, 0]
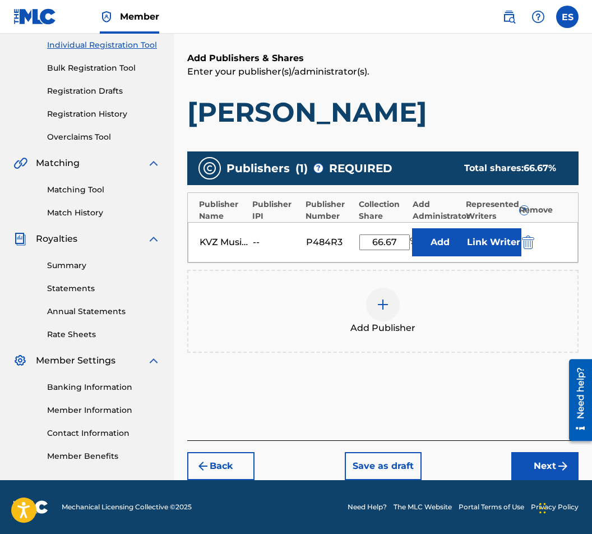
click at [233, 457] on button "Back" at bounding box center [220, 466] width 67 height 28
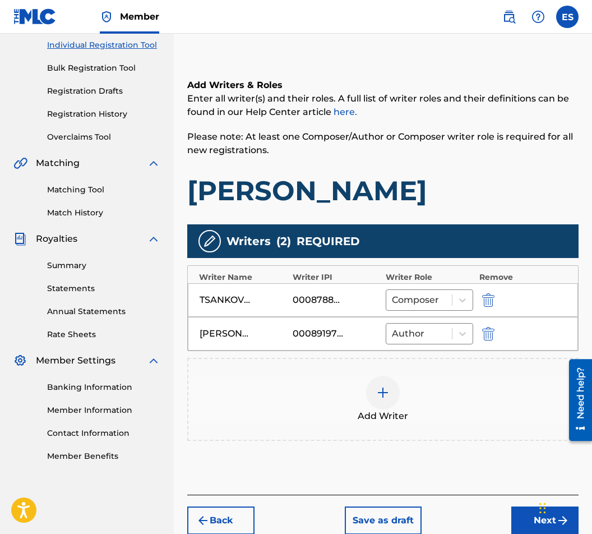
click at [525, 509] on button "Next" at bounding box center [545, 521] width 67 height 28
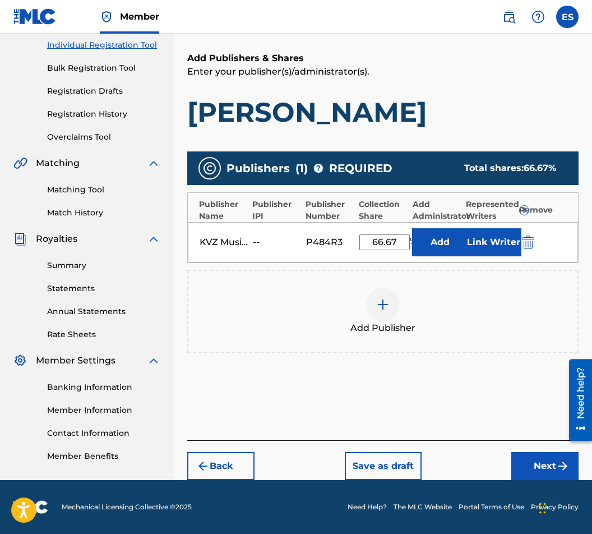
click at [510, 460] on div "Back Save as draft Next" at bounding box center [383, 460] width 392 height 40
click at [515, 460] on button "Next" at bounding box center [545, 466] width 67 height 28
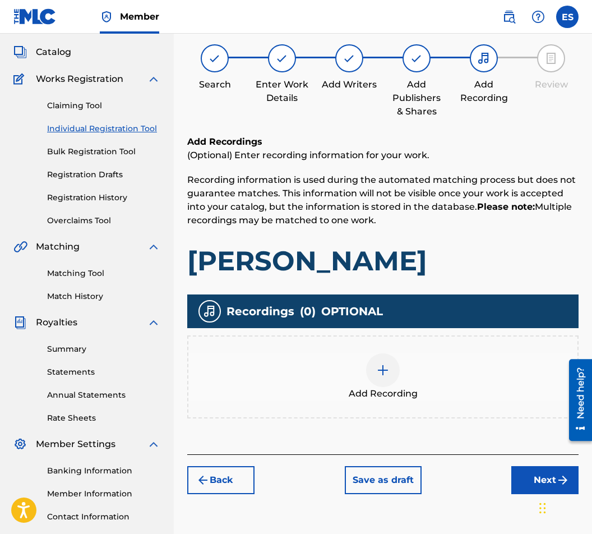
scroll to position [50, 0]
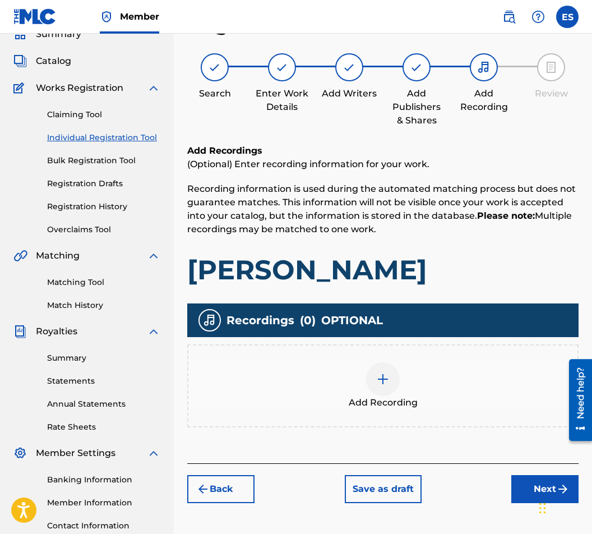
click at [394, 428] on div "Add Recordings (Optional) Enter recording information for your work. Recording …" at bounding box center [383, 303] width 392 height 319
click at [388, 416] on div "Add Recording" at bounding box center [383, 385] width 392 height 83
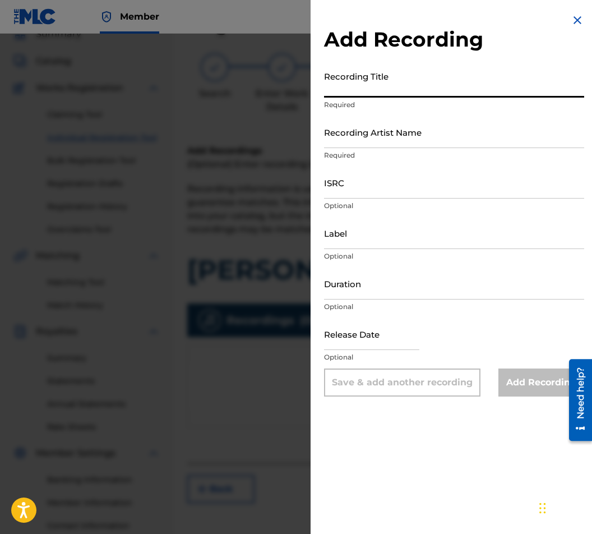
paste input "[PERSON_NAME]"
type input "[PERSON_NAME]"
click at [411, 284] on input "Duration" at bounding box center [454, 284] width 260 height 32
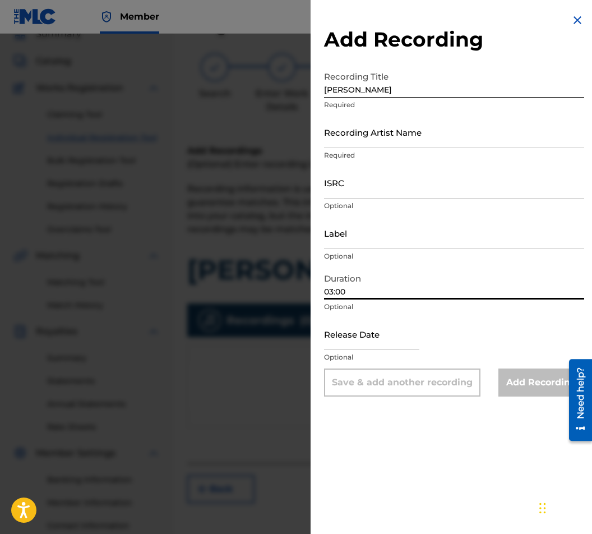
click at [340, 295] on input "03:00" at bounding box center [454, 284] width 260 height 32
type input "03:10"
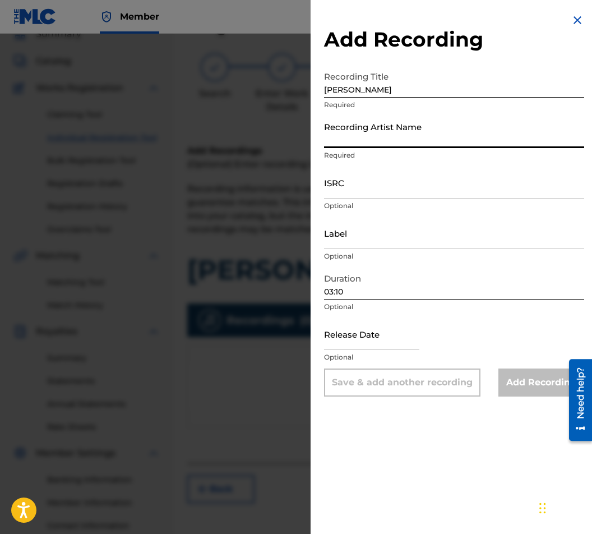
paste input "[PERSON_NAME]"
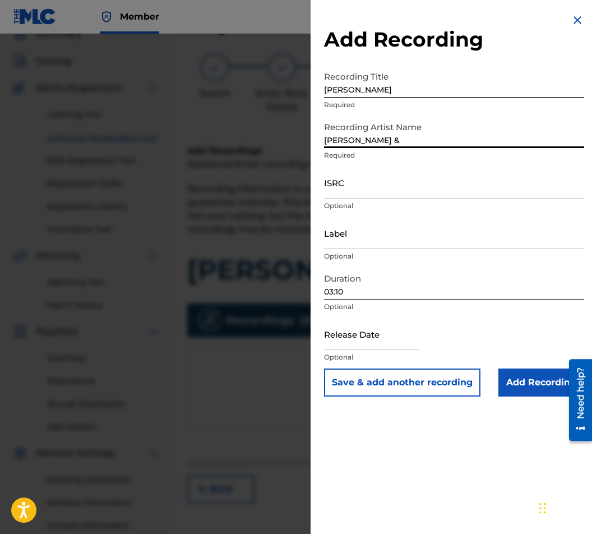
paste input "[PERSON_NAME]"
type input "[PERSON_NAME] & [PERSON_NAME] & [PERSON_NAME]"
click at [536, 378] on input "Add Recording" at bounding box center [542, 383] width 86 height 28
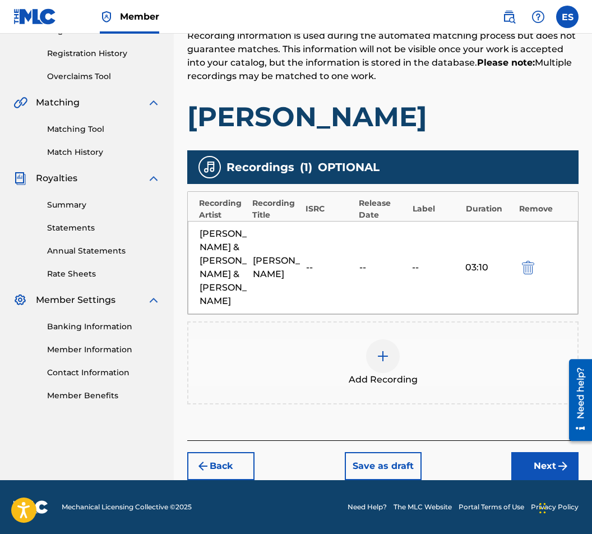
click at [549, 459] on button "Next" at bounding box center [545, 466] width 67 height 28
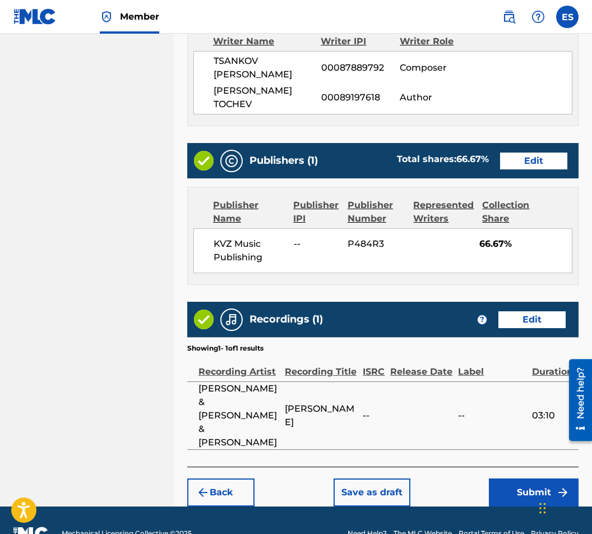
scroll to position [604, 0]
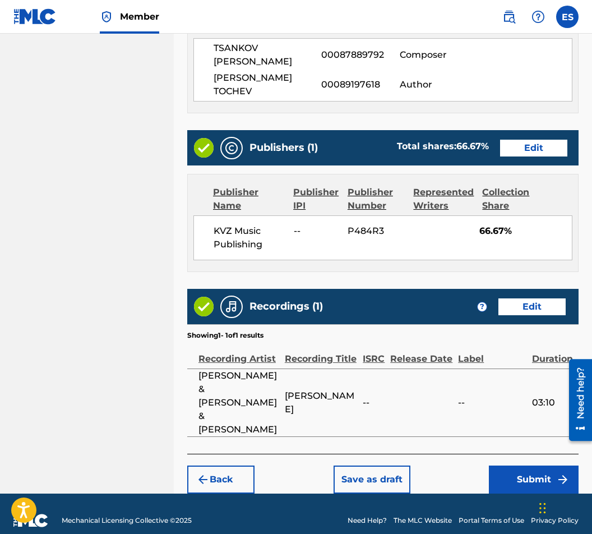
click at [545, 467] on button "Submit" at bounding box center [534, 480] width 90 height 28
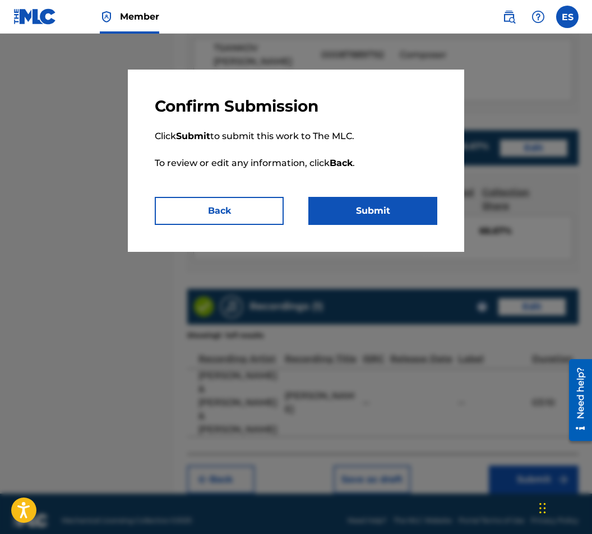
click at [196, 212] on button "Back" at bounding box center [219, 211] width 129 height 28
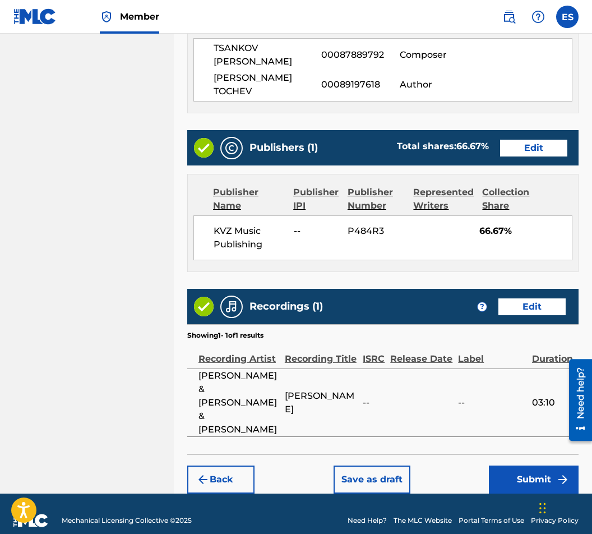
click at [526, 466] on button "Submit" at bounding box center [534, 480] width 90 height 28
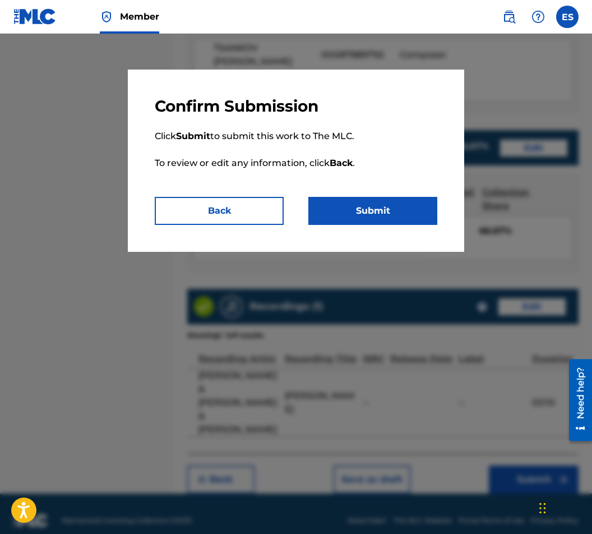
click at [334, 209] on button "Submit" at bounding box center [373, 211] width 129 height 28
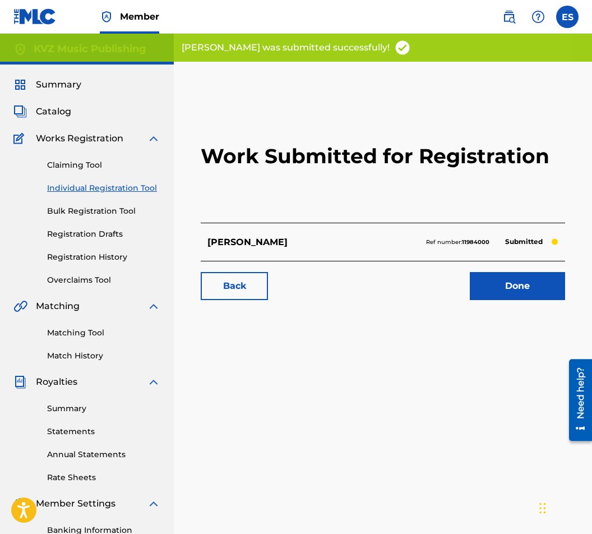
click at [94, 186] on link "Individual Registration Tool" at bounding box center [103, 188] width 113 height 12
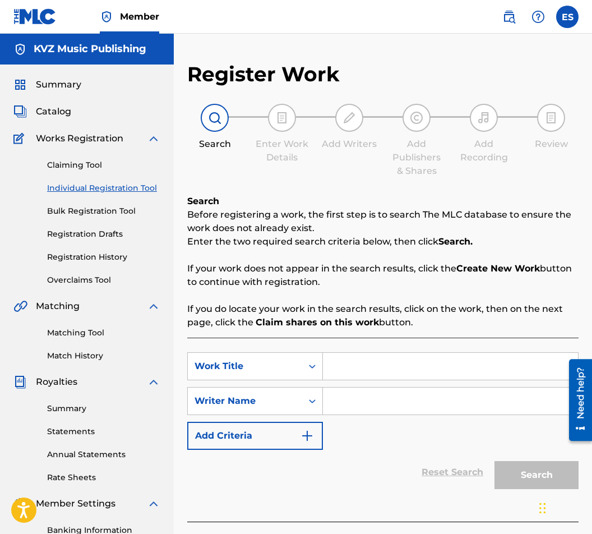
click at [84, 254] on link "Registration History" at bounding box center [103, 257] width 113 height 12
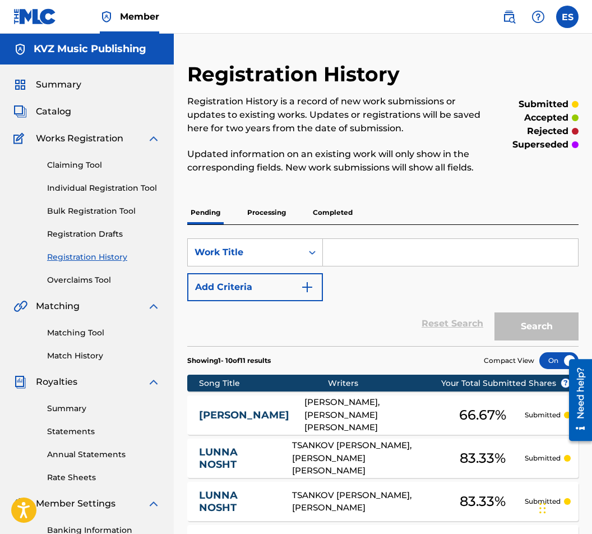
click at [108, 182] on link "Individual Registration Tool" at bounding box center [103, 188] width 113 height 12
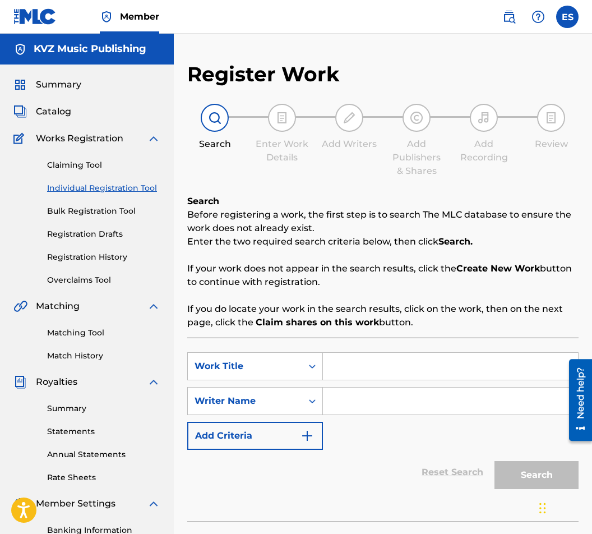
paste input "LYUBIMI [PERSON_NAME]"
click at [325, 364] on input "LYUBIMI [PERSON_NAME]" at bounding box center [450, 366] width 255 height 27
drag, startPoint x: 331, startPoint y: 359, endPoint x: 300, endPoint y: 371, distance: 33.2
click at [300, 366] on div "SearchWithCriteriaa825d31f-0b9b-4d18-a685-719c5fccfe04 Work Title LYUBIMI [PERS…" at bounding box center [383, 366] width 392 height 28
type input "LYUBIMI [PERSON_NAME]"
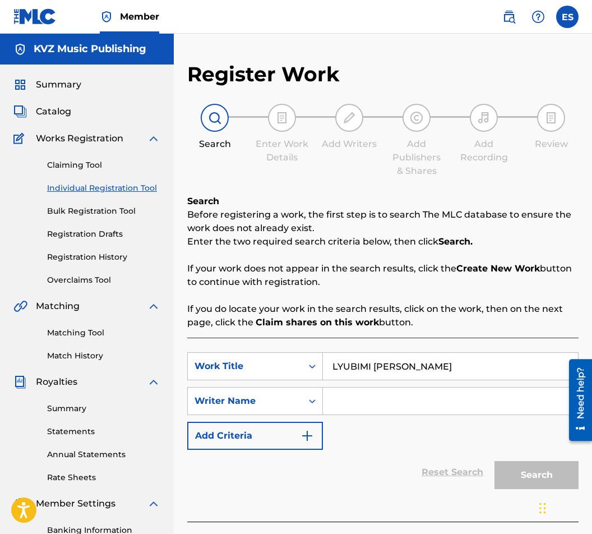
click at [369, 407] on input "Search Form" at bounding box center [450, 401] width 255 height 27
paste input "[PERSON_NAME]"
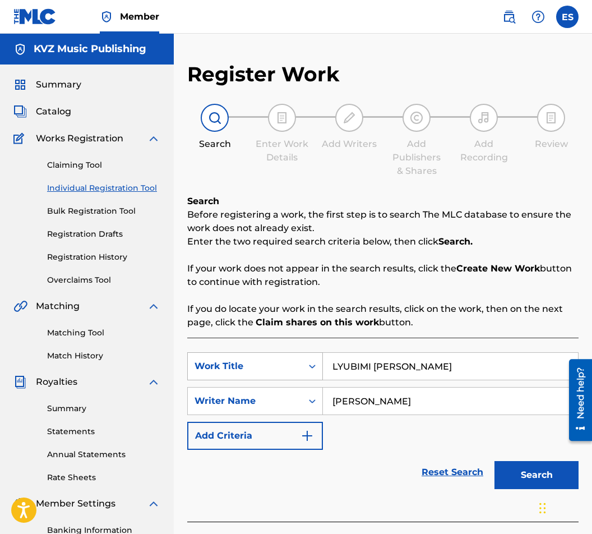
drag, startPoint x: 329, startPoint y: 398, endPoint x: 318, endPoint y: 379, distance: 22.6
click at [316, 389] on div "SearchWithCriteria38fc0886-caba-45b3-92c2-41f3974e65d7 Writer Name [PERSON_NAME]" at bounding box center [383, 401] width 392 height 28
type input "[PERSON_NAME]"
drag, startPoint x: 333, startPoint y: 364, endPoint x: 318, endPoint y: 373, distance: 16.8
click at [318, 373] on div "SearchWithCriteriaa825d31f-0b9b-4d18-a685-719c5fccfe04 Work Title LYUBIMI [PERS…" at bounding box center [383, 366] width 392 height 28
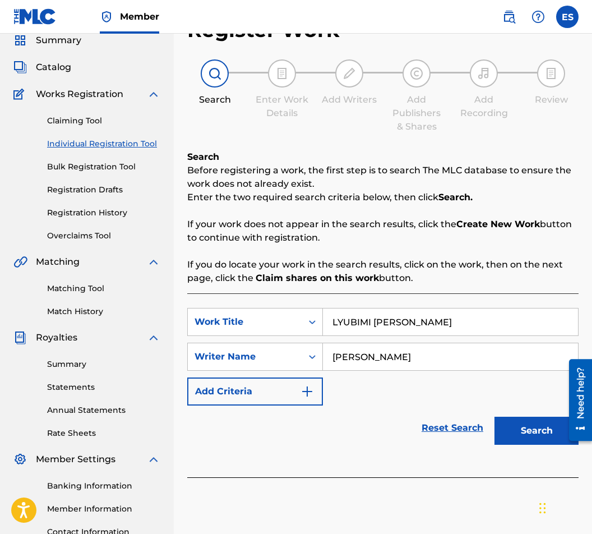
scroll to position [139, 0]
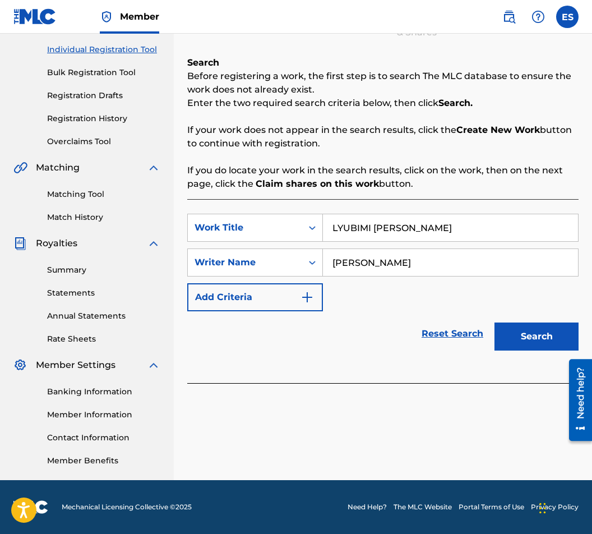
click at [519, 335] on button "Search" at bounding box center [537, 337] width 84 height 28
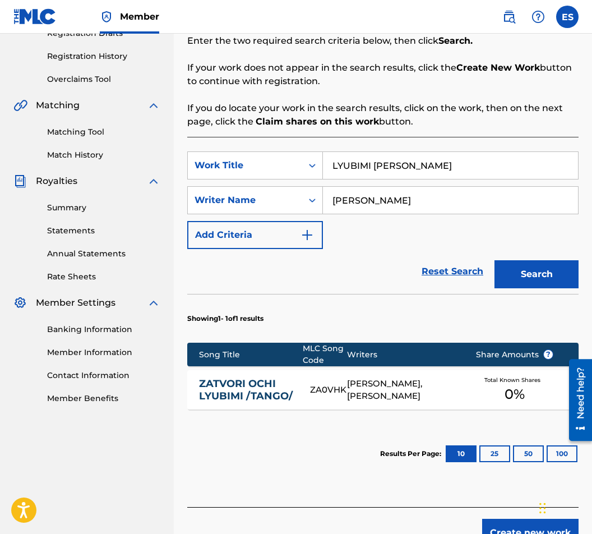
scroll to position [268, 0]
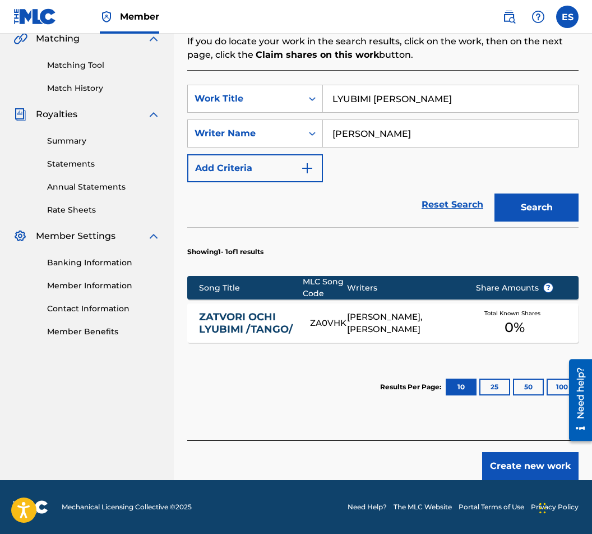
click at [265, 304] on div "ZATVORI OCHI LYUBIMI /TANGO/ ZA0VHK [PERSON_NAME], [PERSON_NAME] Total Known Sh…" at bounding box center [383, 323] width 392 height 39
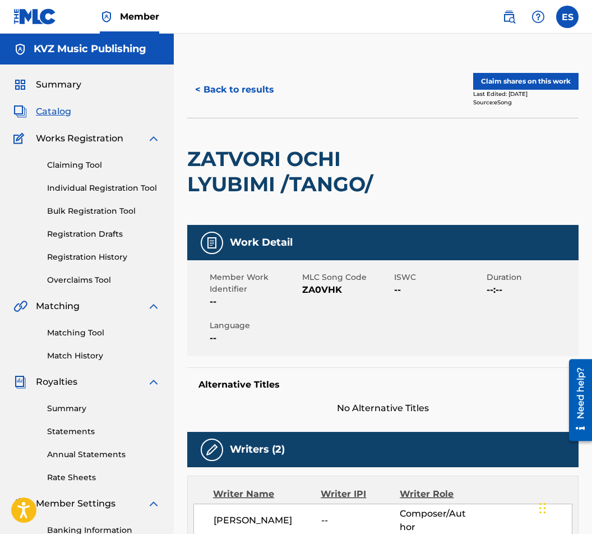
click at [224, 92] on button "< Back to results" at bounding box center [234, 90] width 95 height 28
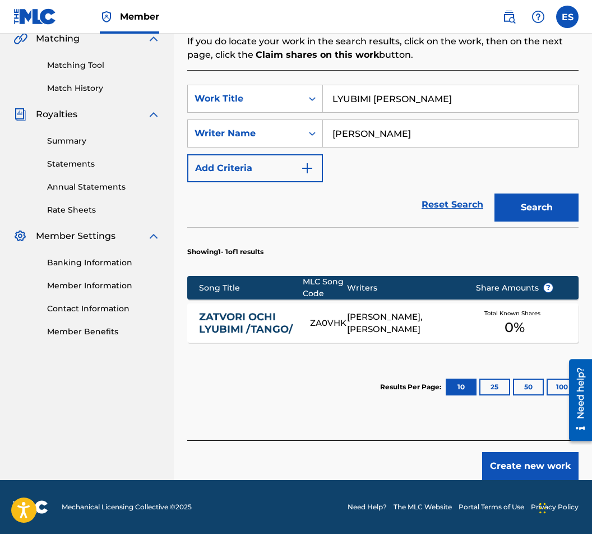
click at [515, 470] on button "Create new work" at bounding box center [530, 466] width 96 height 28
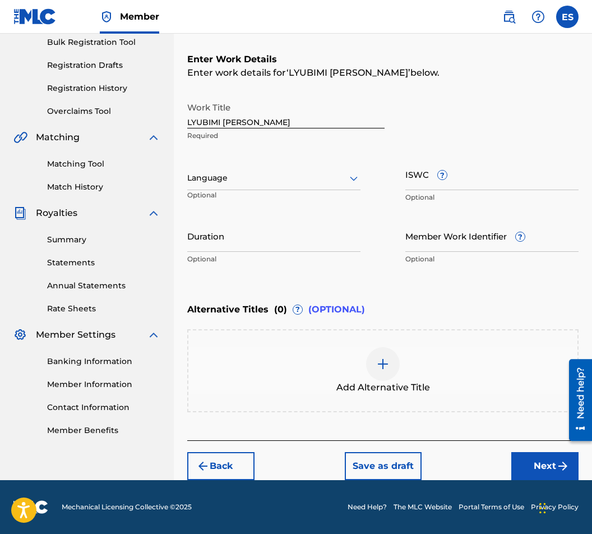
scroll to position [169, 0]
click at [261, 159] on div "Language Optional" at bounding box center [273, 183] width 173 height 50
click at [260, 185] on div "Language" at bounding box center [273, 179] width 173 height 24
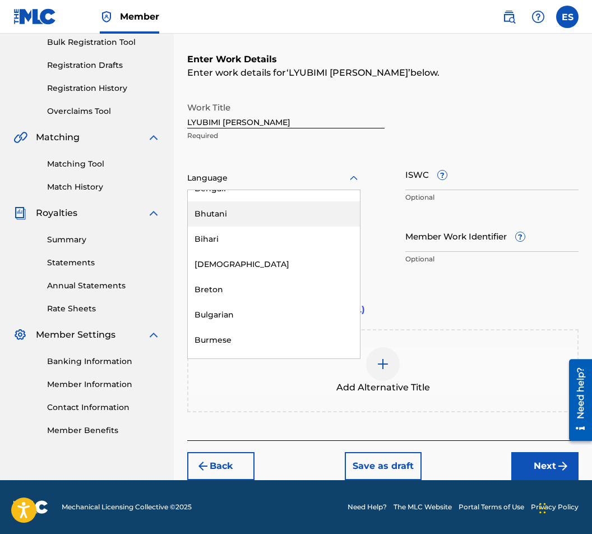
scroll to position [449, 0]
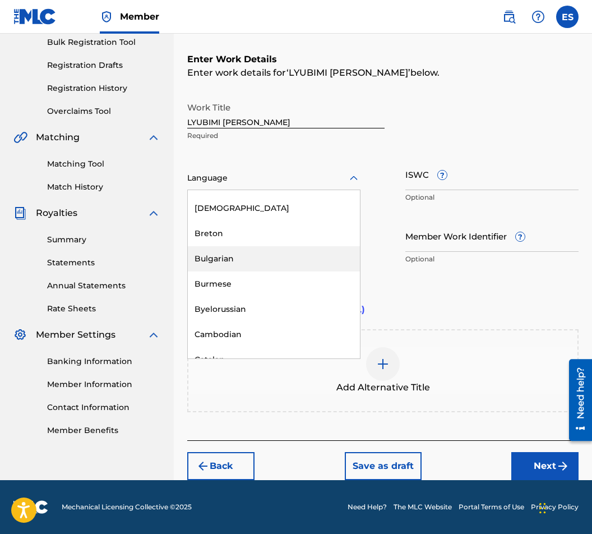
click at [259, 258] on div "Bulgarian" at bounding box center [274, 258] width 172 height 25
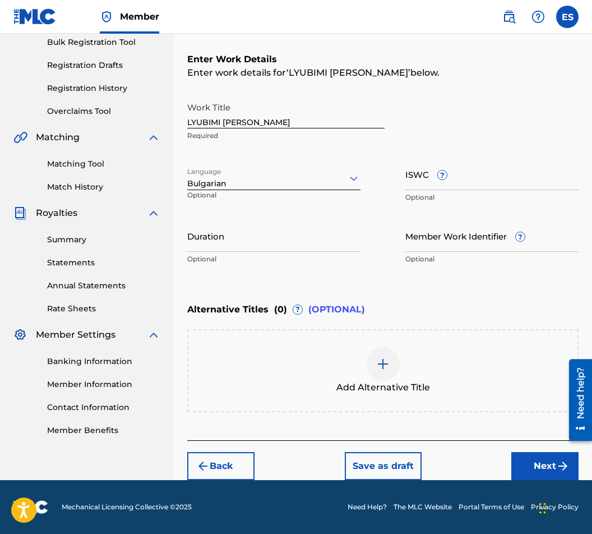
click at [255, 243] on input "Duration" at bounding box center [273, 236] width 173 height 32
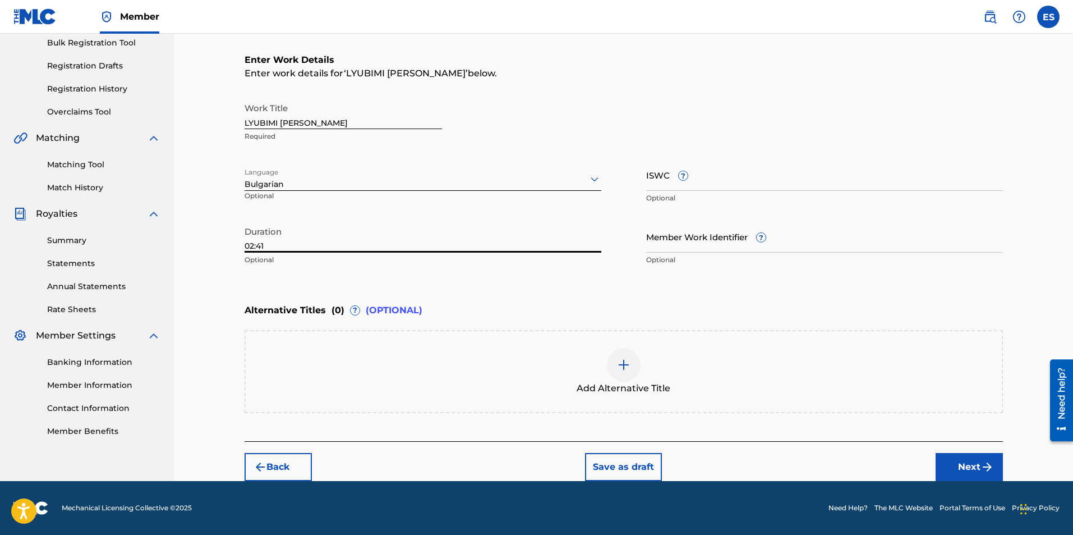
type input "02:41"
click at [582, 397] on div "Add Alternative Title" at bounding box center [624, 371] width 759 height 83
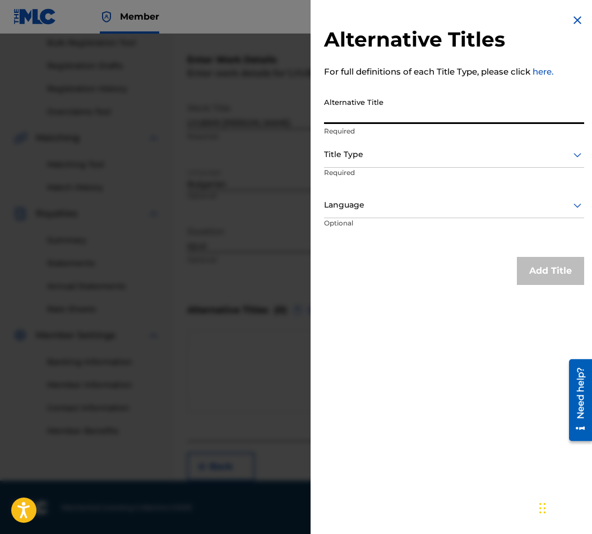
paste input "ЛЮБИМИ МОЙ"
type input "ЛЮБИМИ МОЙ"
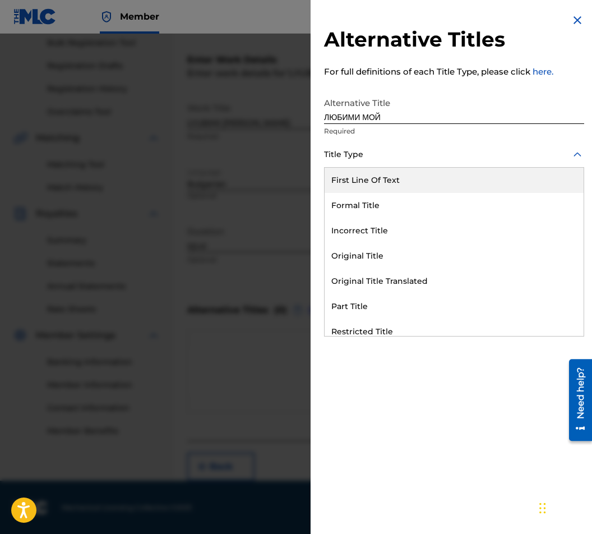
click at [385, 166] on div "Title Type" at bounding box center [454, 154] width 260 height 25
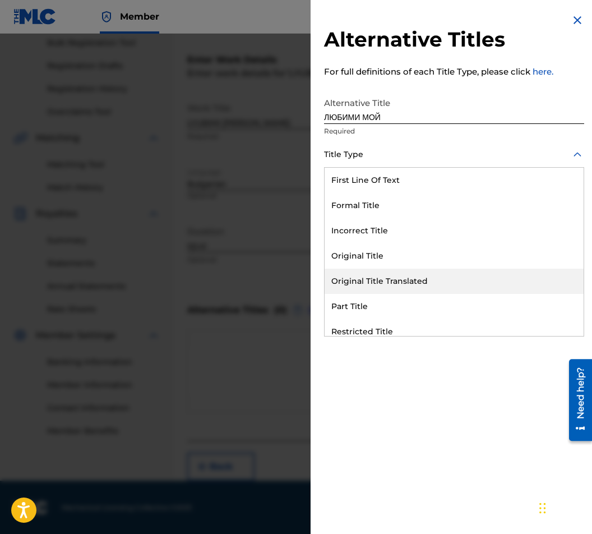
click at [402, 274] on div "Original Title Translated" at bounding box center [454, 281] width 259 height 25
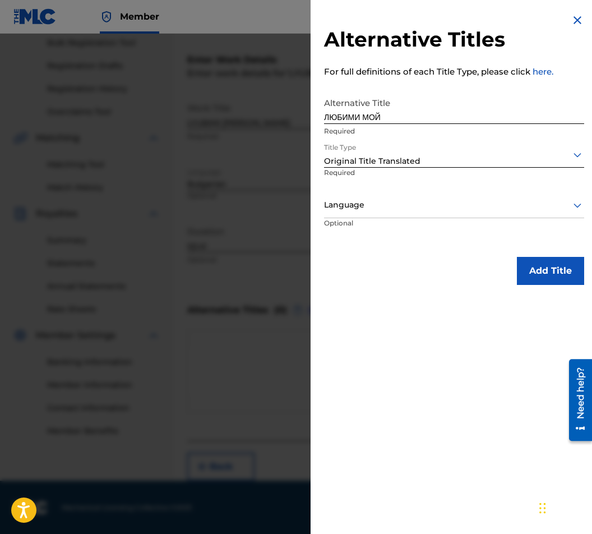
click at [371, 183] on p "Required" at bounding box center [360, 180] width 72 height 25
click at [373, 214] on div "Language" at bounding box center [454, 205] width 260 height 25
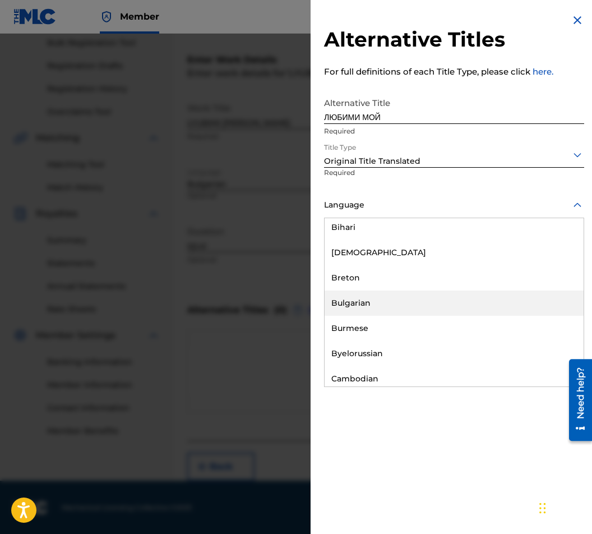
scroll to position [449, 0]
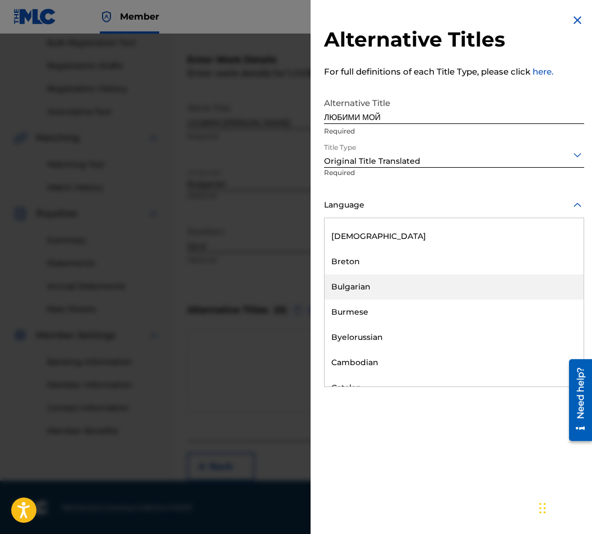
click at [378, 293] on div "Bulgarian" at bounding box center [454, 286] width 259 height 25
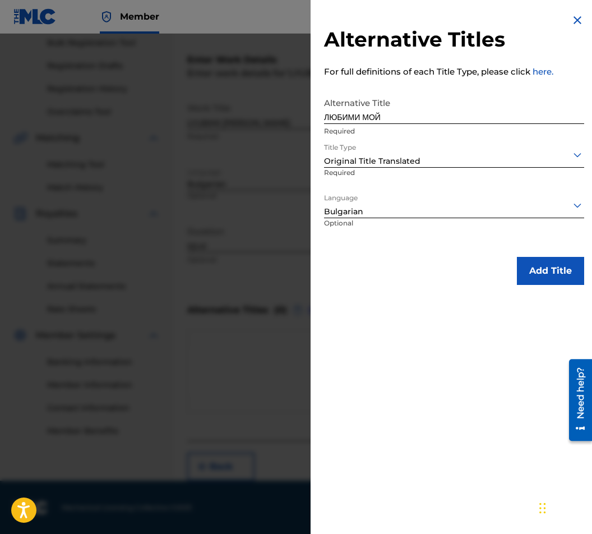
click at [520, 266] on button "Add Title" at bounding box center [550, 271] width 67 height 28
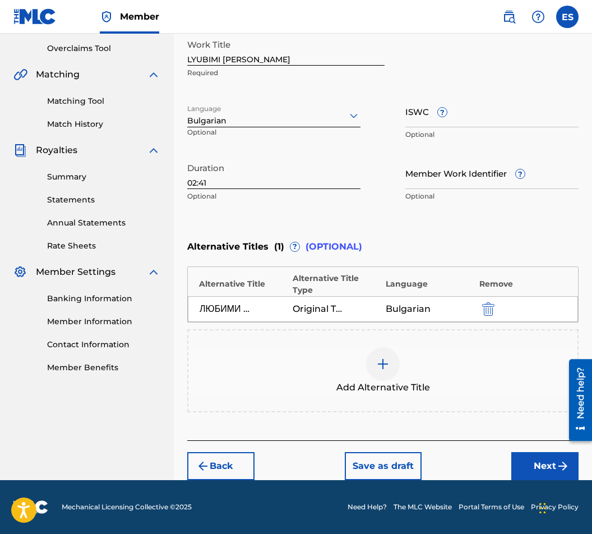
click at [522, 466] on button "Next" at bounding box center [545, 466] width 67 height 28
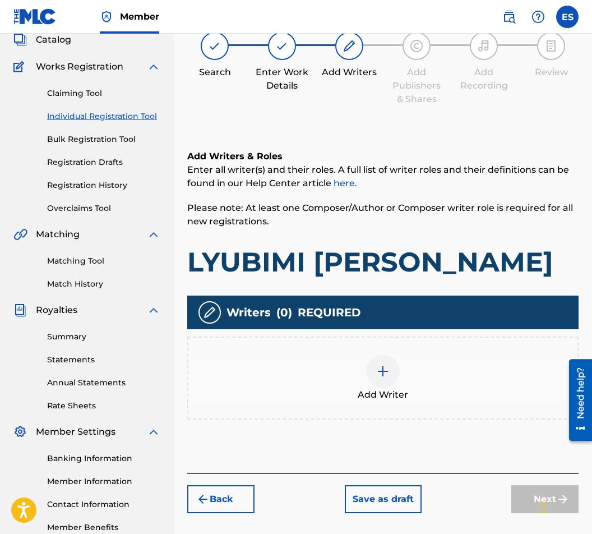
scroll to position [50, 0]
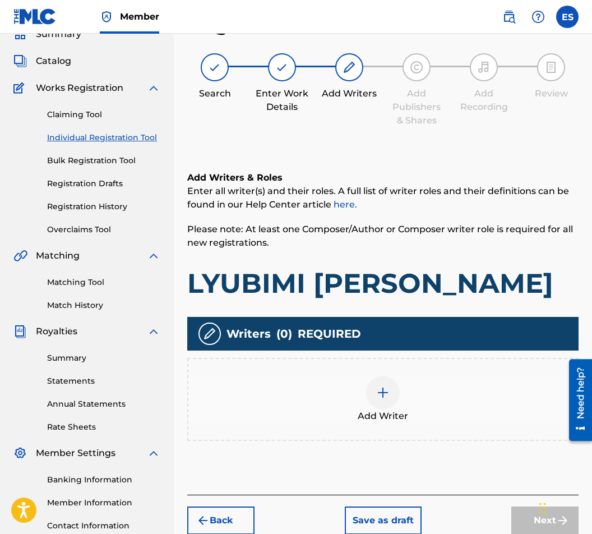
click at [408, 386] on div "Add Writer" at bounding box center [383, 399] width 389 height 47
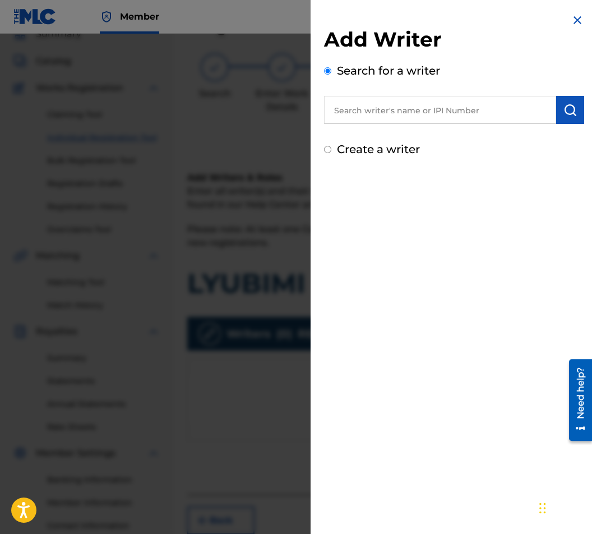
paste input "00087889792"
type input "00087889792"
click at [557, 117] on button "submit" at bounding box center [571, 110] width 28 height 28
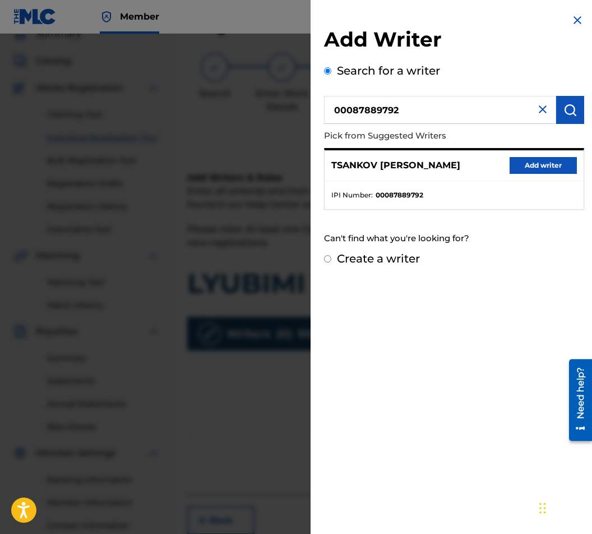
click at [535, 167] on button "Add writer" at bounding box center [543, 165] width 67 height 17
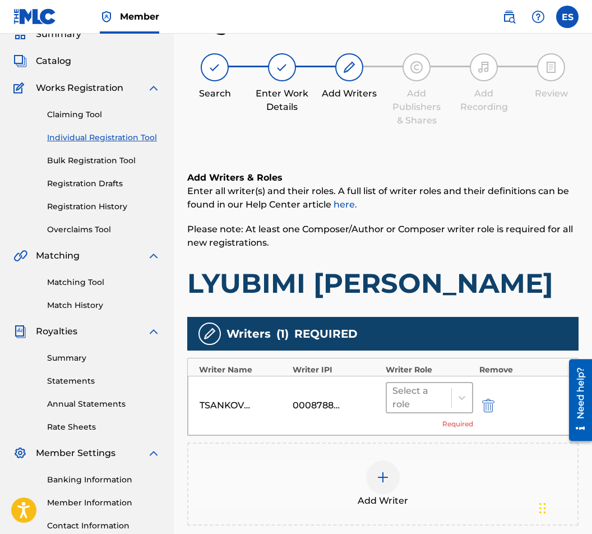
click at [416, 388] on div "Select a role" at bounding box center [419, 397] width 53 height 27
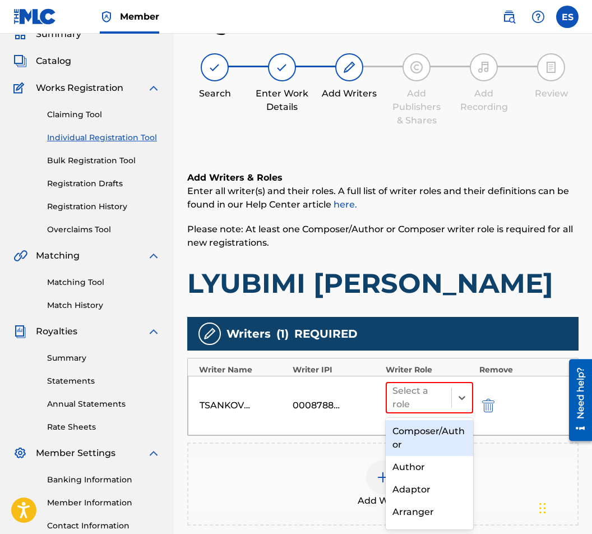
click at [419, 451] on div "Composer/Author" at bounding box center [430, 438] width 88 height 36
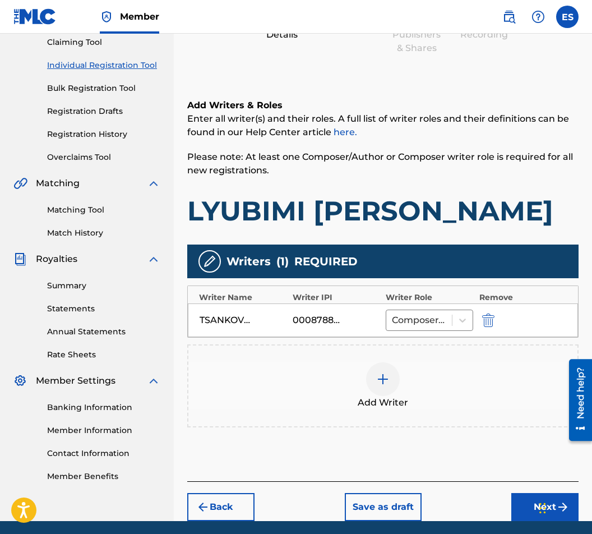
scroll to position [164, 0]
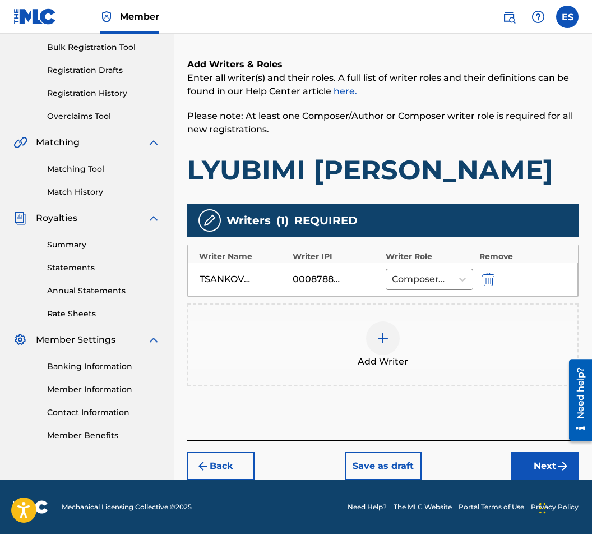
drag, startPoint x: 540, startPoint y: 443, endPoint x: 508, endPoint y: 421, distance: 38.7
click at [539, 443] on div "Back Save as draft Next" at bounding box center [383, 460] width 392 height 40
click at [413, 263] on div "[PERSON_NAME] 00087889792 Composer/Author" at bounding box center [383, 280] width 390 height 34
click at [413, 274] on div at bounding box center [419, 280] width 54 height 16
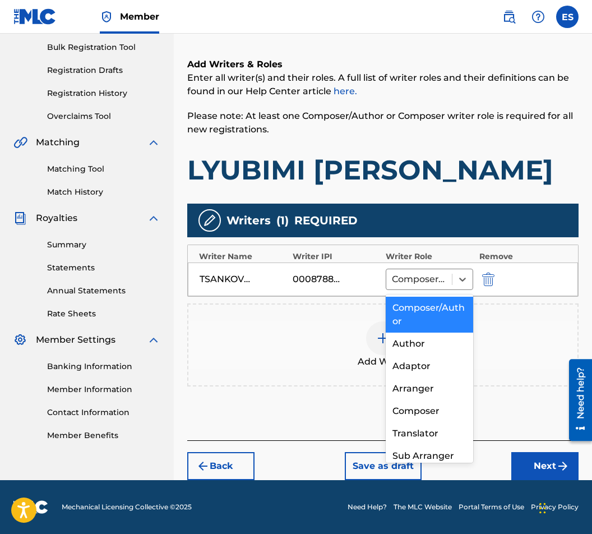
click at [416, 314] on div "Composer/Author" at bounding box center [430, 315] width 88 height 36
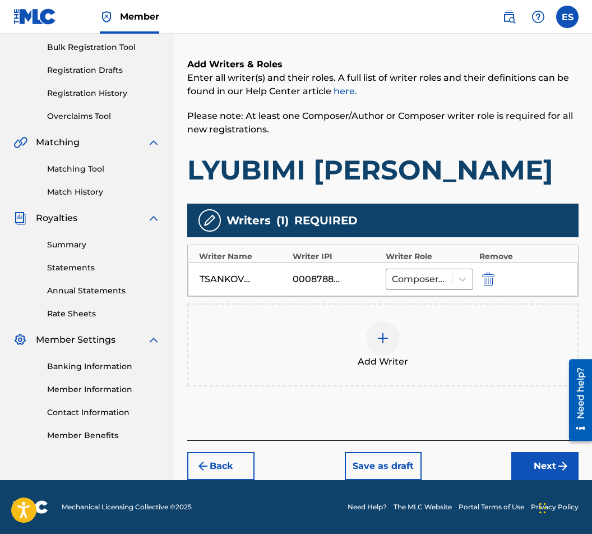
click at [521, 459] on button "Next" at bounding box center [545, 466] width 67 height 28
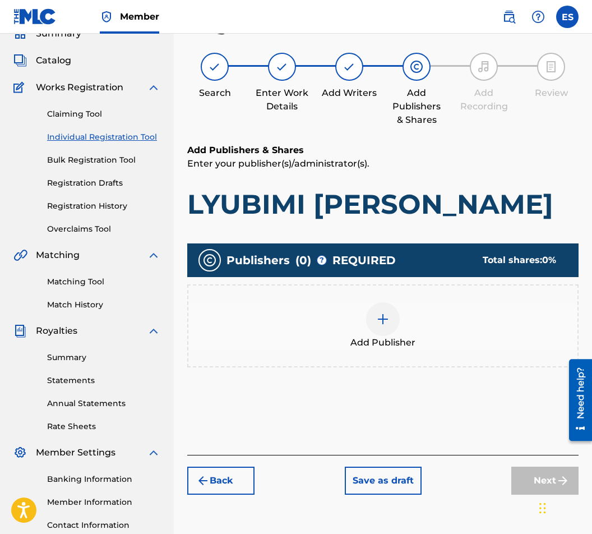
scroll to position [50, 0]
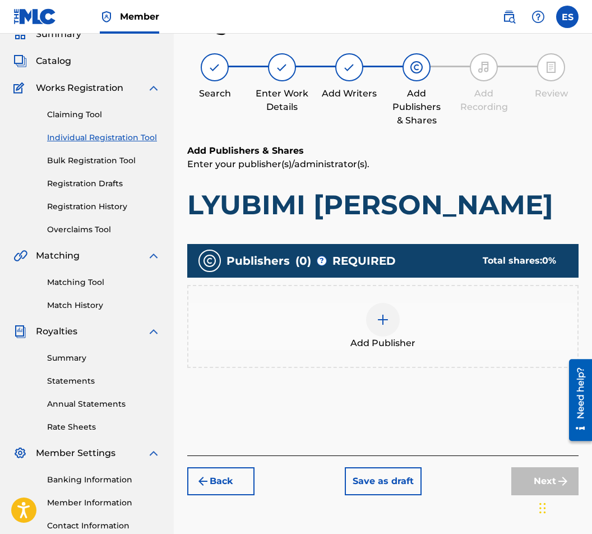
click at [347, 324] on div "Add Publisher" at bounding box center [383, 326] width 389 height 47
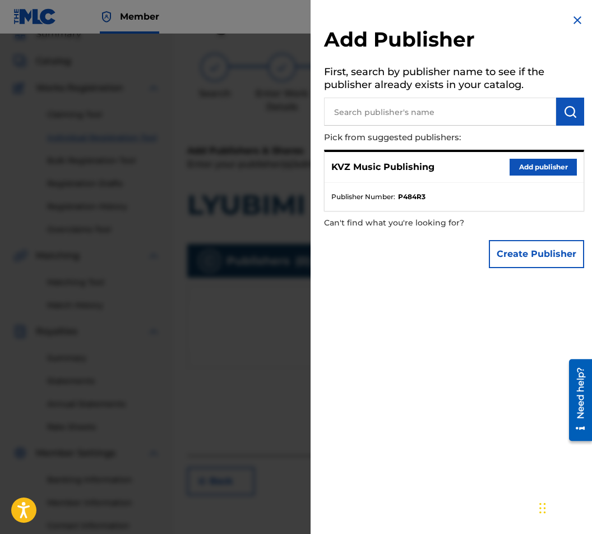
click at [558, 165] on button "Add publisher" at bounding box center [543, 167] width 67 height 17
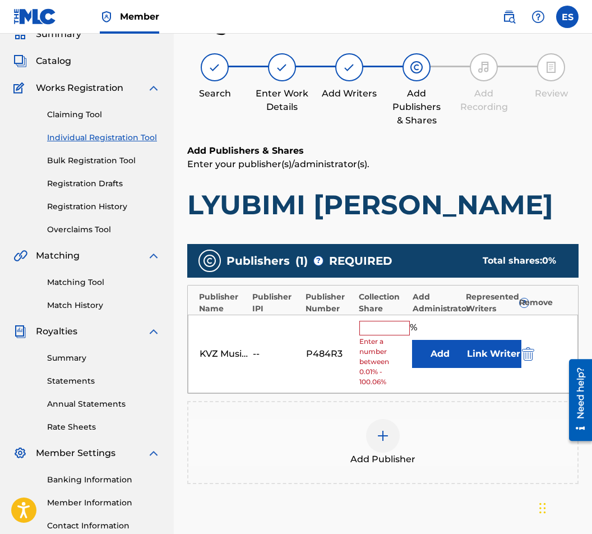
click at [373, 329] on input "text" at bounding box center [385, 328] width 50 height 15
type input "100"
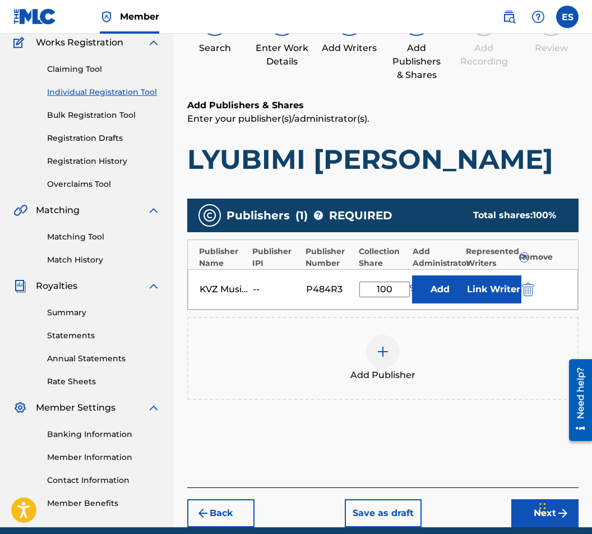
scroll to position [143, 0]
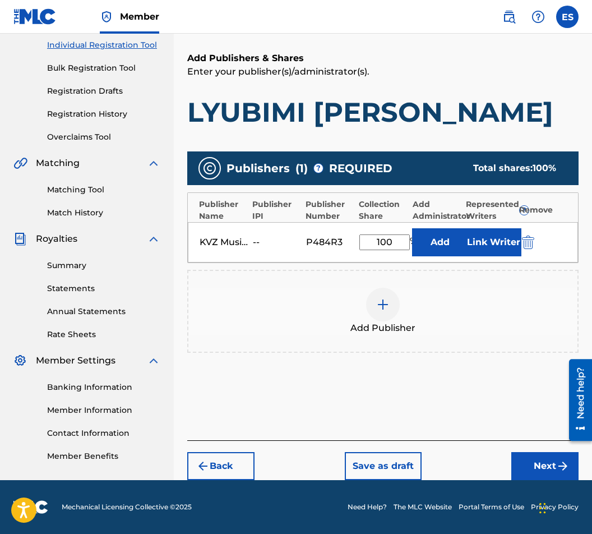
click at [546, 459] on button "Next" at bounding box center [545, 466] width 67 height 28
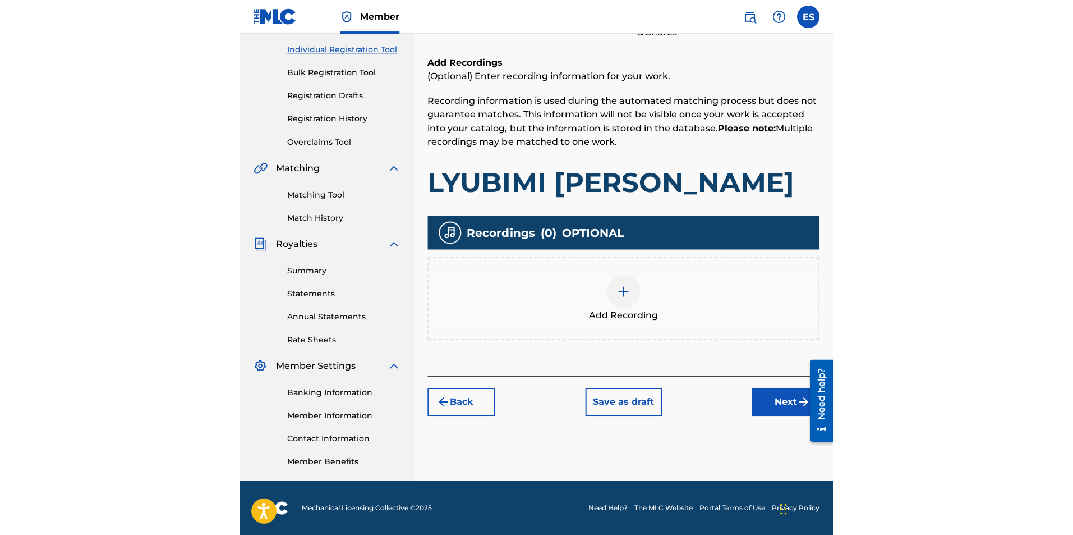
scroll to position [50, 0]
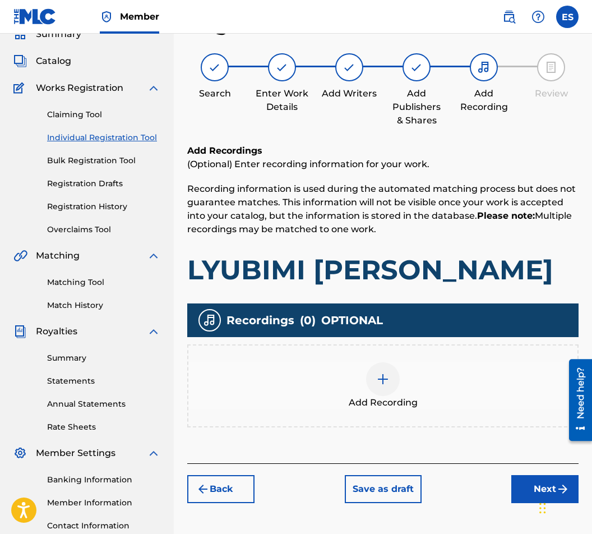
click at [354, 381] on div "Add Recording" at bounding box center [383, 385] width 389 height 47
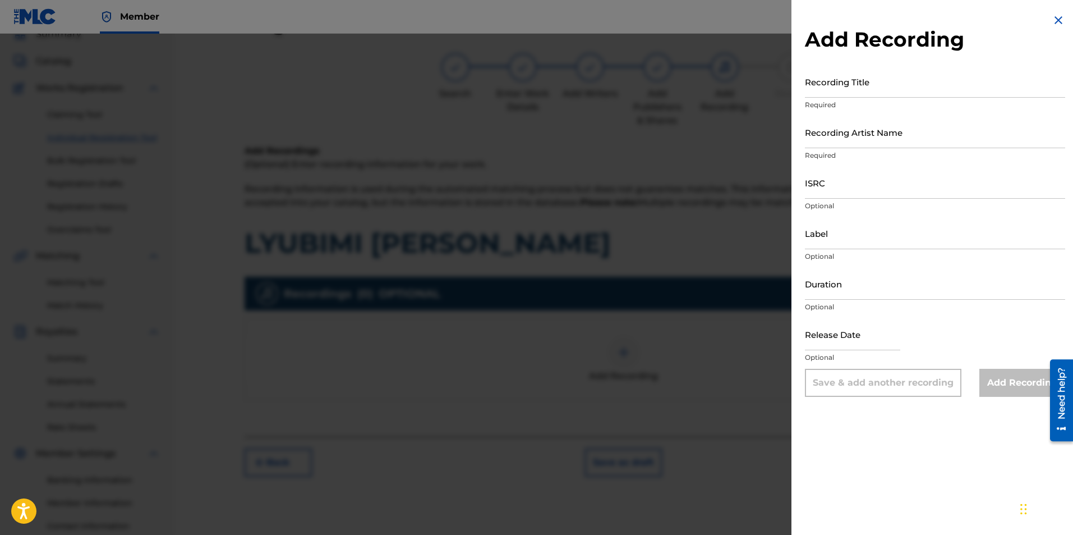
click at [582, 172] on div at bounding box center [536, 301] width 1073 height 535
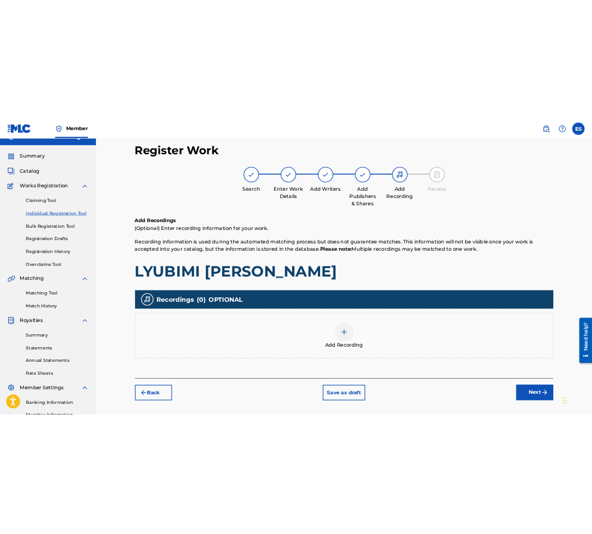
scroll to position [0, 0]
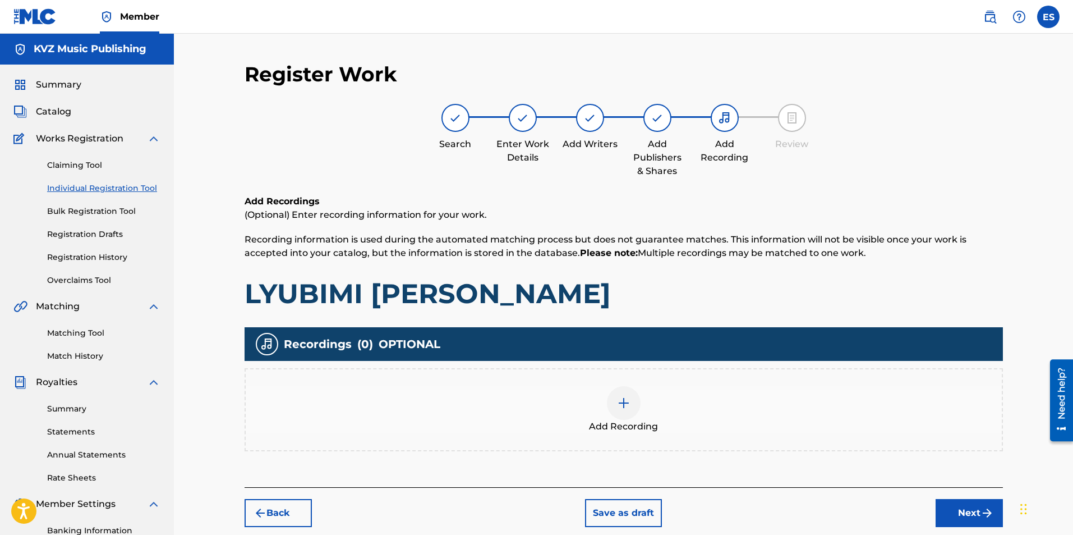
click at [95, 215] on link "Bulk Registration Tool" at bounding box center [103, 211] width 113 height 12
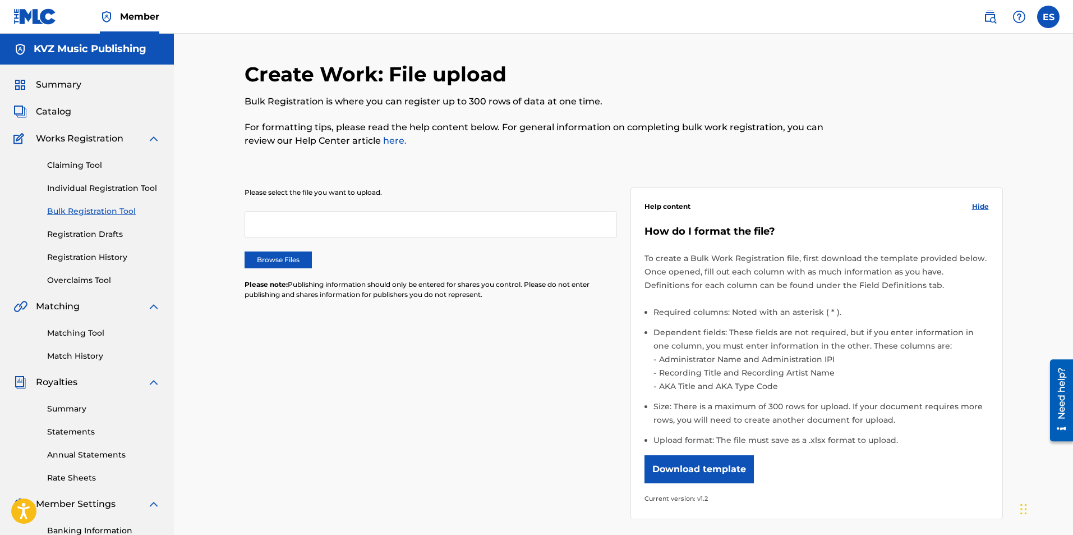
click at [100, 185] on link "Individual Registration Tool" at bounding box center [103, 188] width 113 height 12
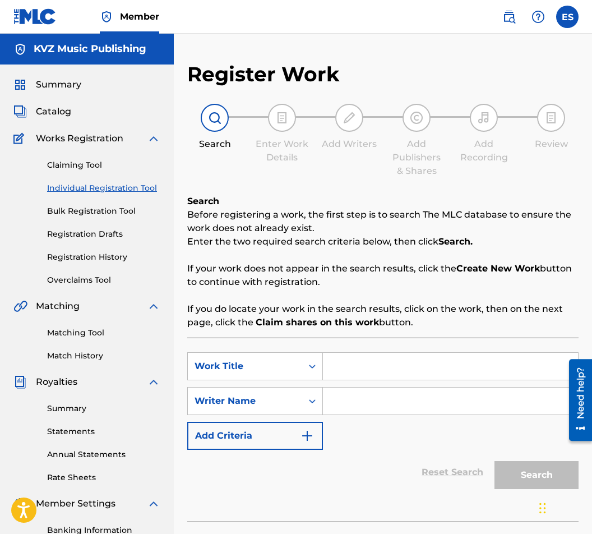
paste input "LYUBIMI [PERSON_NAME]"
type input "LYUBIMI [PERSON_NAME]"
click at [343, 412] on input "Search Form" at bounding box center [450, 401] width 255 height 27
drag, startPoint x: 332, startPoint y: 378, endPoint x: 275, endPoint y: 348, distance: 63.2
click at [285, 351] on div "SearchWithCriteriaa825d31f-0b9b-4d18-a685-719c5fccfe04 Work Title LYUBIMI [PERS…" at bounding box center [383, 430] width 392 height 184
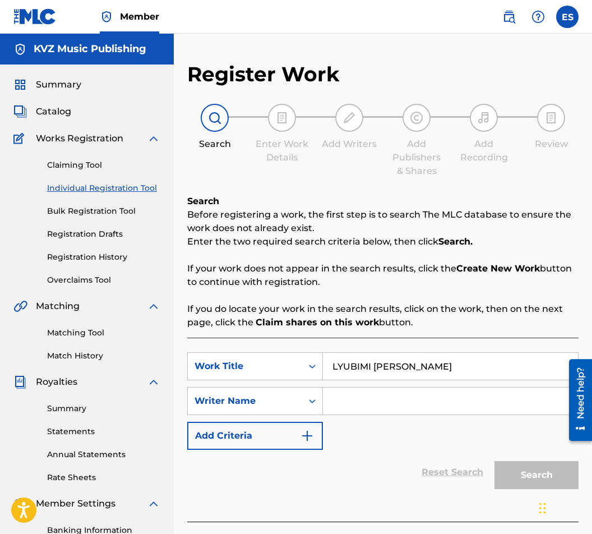
paste input "[PERSON_NAME]"
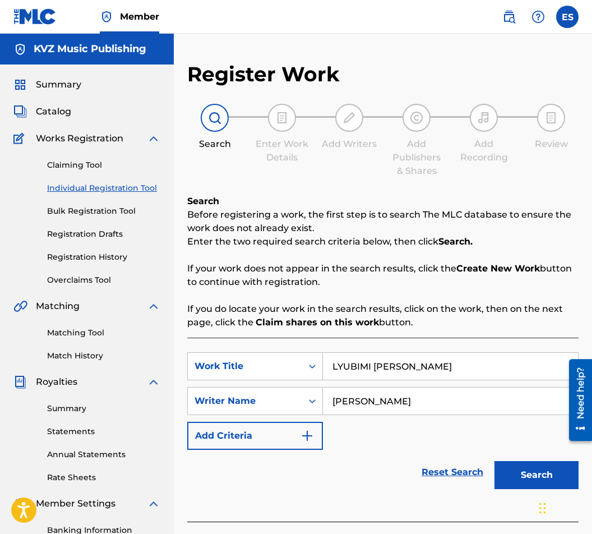
click at [330, 407] on input "[PERSON_NAME]" at bounding box center [450, 401] width 255 height 27
type input "[PERSON_NAME]"
click at [330, 356] on input "LYUBIMI [PERSON_NAME]" at bounding box center [450, 366] width 255 height 27
click at [504, 466] on button "Search" at bounding box center [537, 475] width 84 height 28
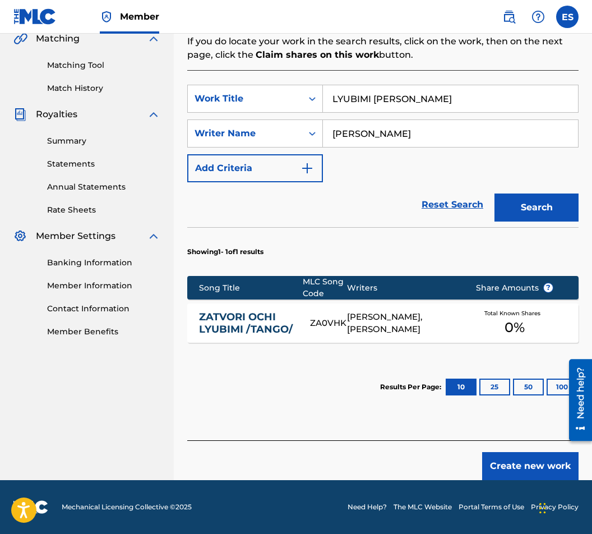
click at [514, 470] on button "Create new work" at bounding box center [530, 466] width 96 height 28
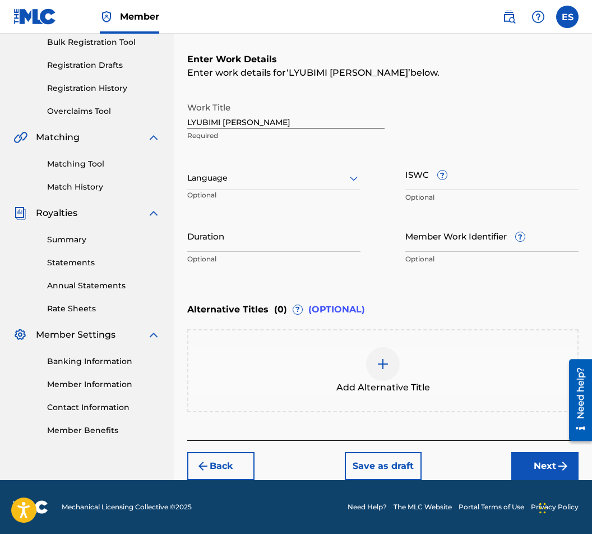
scroll to position [169, 0]
click at [254, 235] on input "Duration" at bounding box center [273, 236] width 173 height 32
type input "02:41"
click at [462, 352] on div "Add Alternative Title" at bounding box center [383, 370] width 389 height 47
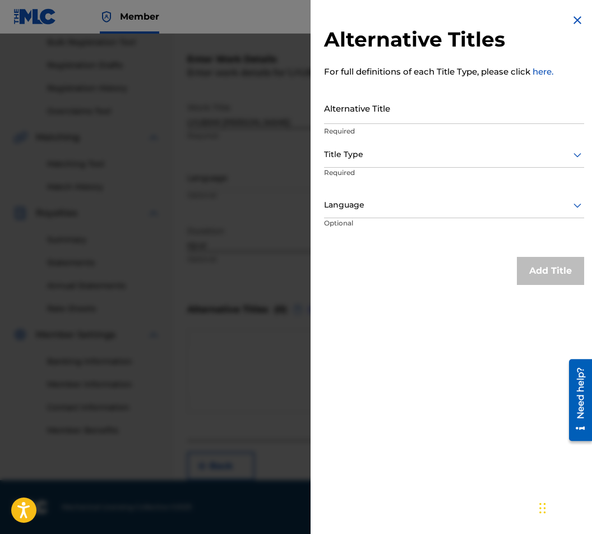
drag, startPoint x: 283, startPoint y: 110, endPoint x: 414, endPoint y: 98, distance: 131.8
paste input "ЛЮБИМИ МОЙ"
type input "ЛЮБИМИ МОЙ"
click at [376, 140] on div "Alternative Title ЛЮБИМИ МОЙ Required" at bounding box center [454, 117] width 260 height 50
click at [378, 161] on div at bounding box center [454, 155] width 260 height 14
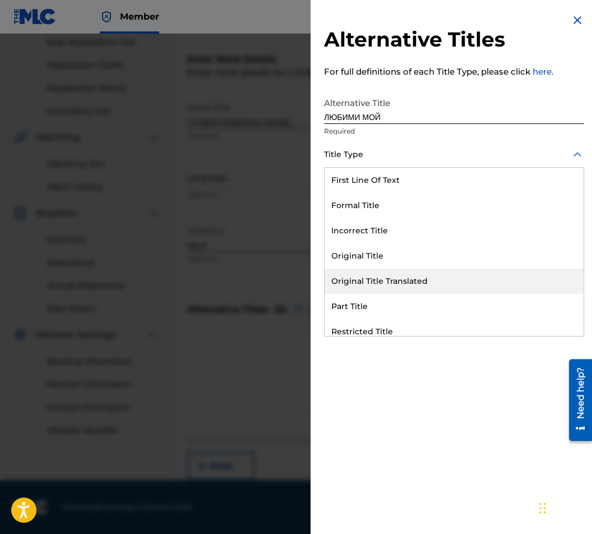
click at [427, 277] on div "Original Title Translated" at bounding box center [454, 281] width 259 height 25
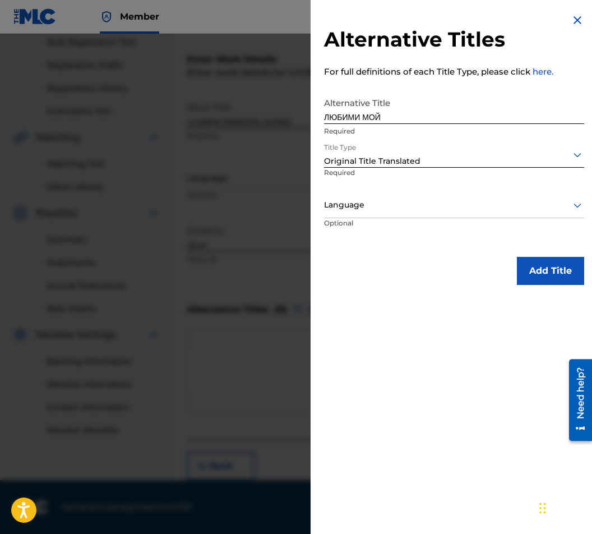
click at [401, 197] on div "Language" at bounding box center [454, 205] width 260 height 25
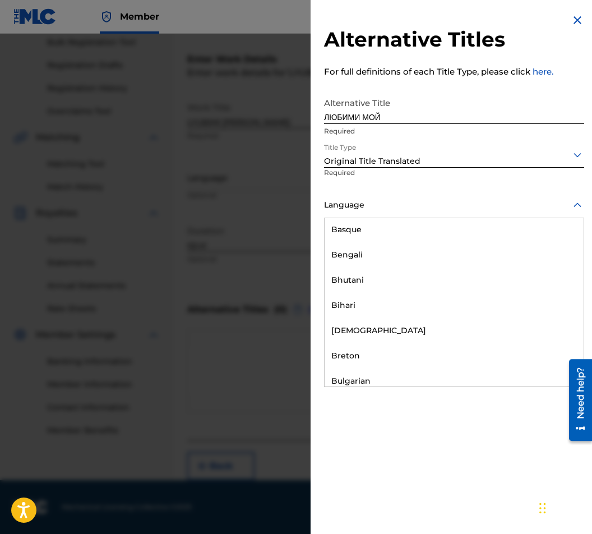
scroll to position [449, 0]
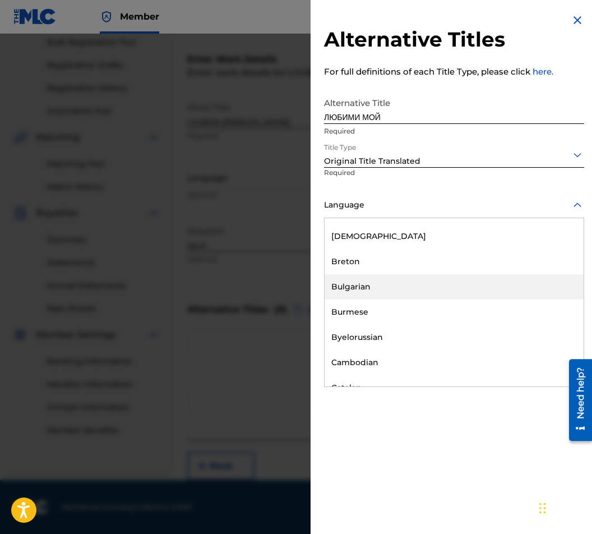
click at [418, 291] on div "Bulgarian" at bounding box center [454, 286] width 259 height 25
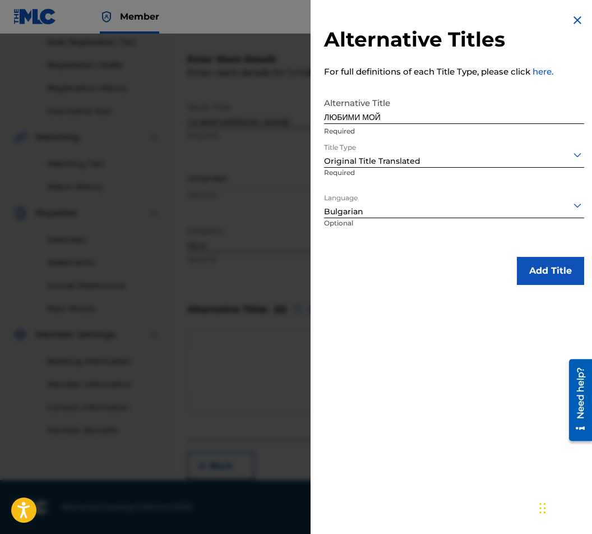
click at [576, 272] on button "Add Title" at bounding box center [550, 271] width 67 height 28
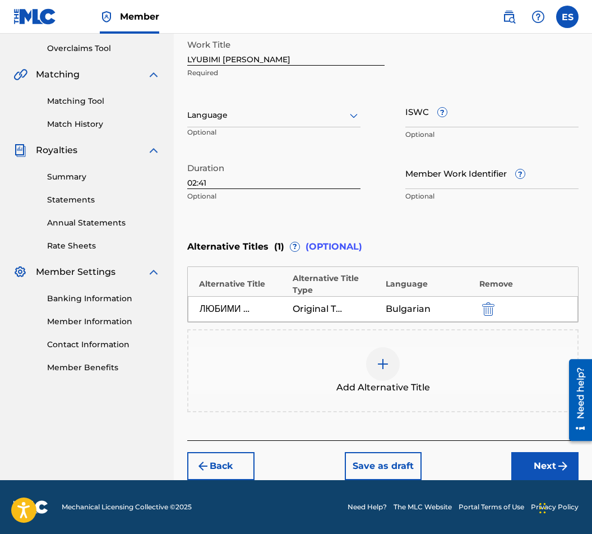
click at [545, 455] on div "Back Save as draft Next" at bounding box center [383, 460] width 392 height 40
click at [535, 456] on button "Next" at bounding box center [545, 466] width 67 height 28
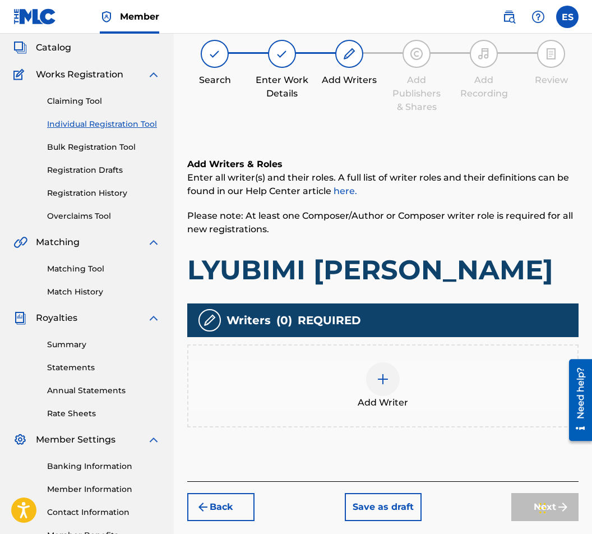
scroll to position [50, 0]
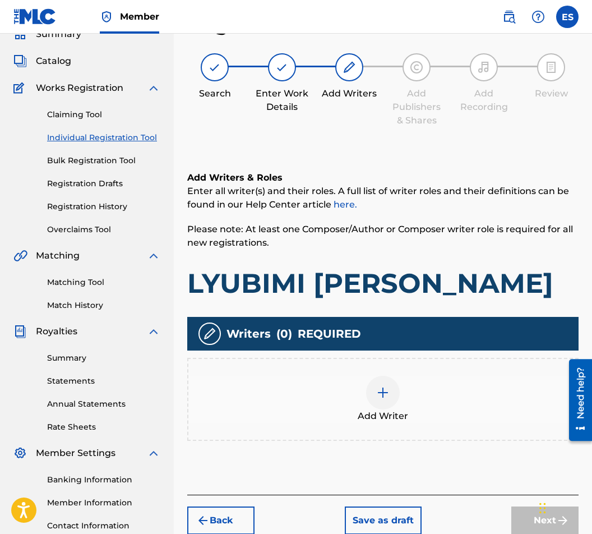
click at [415, 408] on div "Add Writer" at bounding box center [383, 399] width 389 height 47
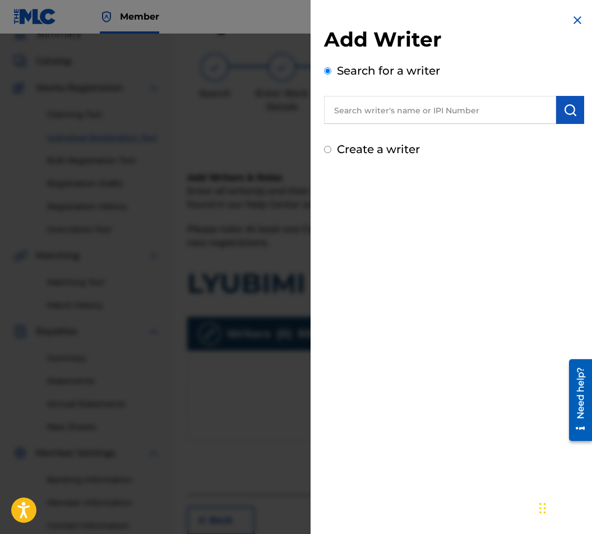
paste input "00087889792"
type input "00087889792"
click at [564, 113] on img "submit" at bounding box center [570, 109] width 13 height 13
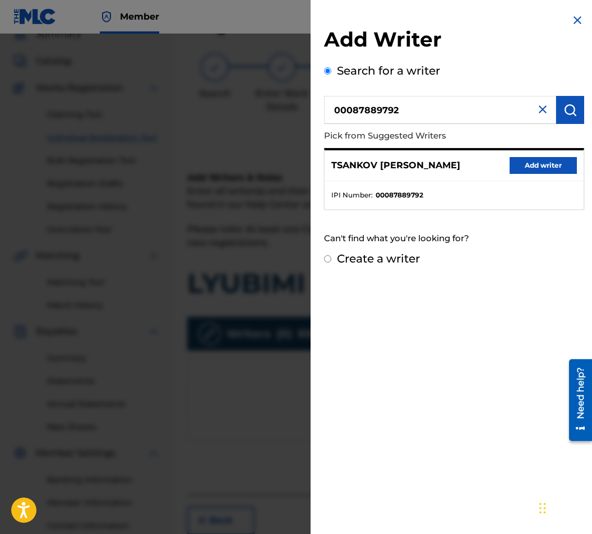
click at [526, 165] on button "Add writer" at bounding box center [543, 165] width 67 height 17
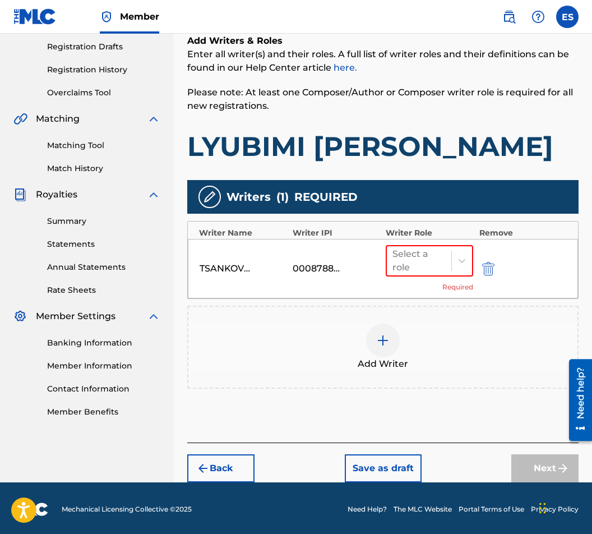
scroll to position [190, 0]
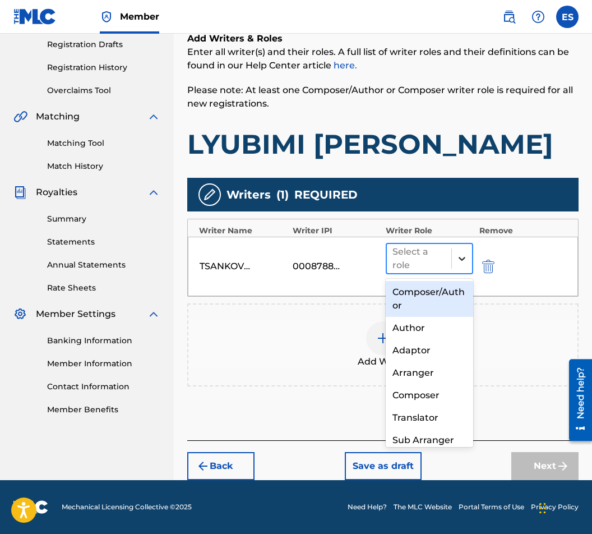
click at [457, 258] on icon at bounding box center [462, 258] width 11 height 11
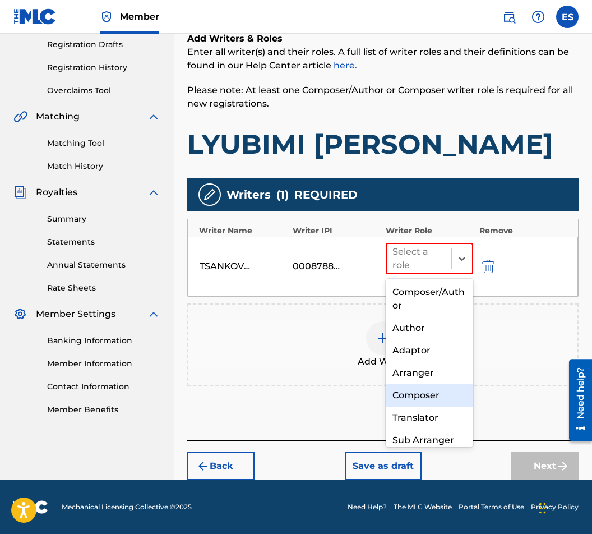
click at [433, 390] on div "Composer" at bounding box center [430, 395] width 88 height 22
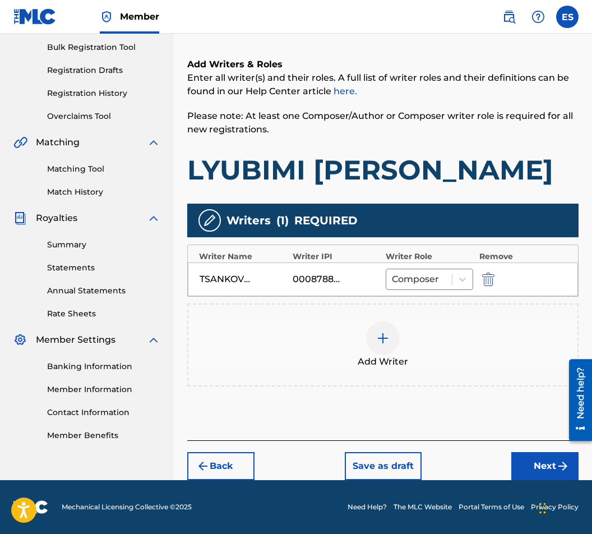
click at [548, 456] on button "Next" at bounding box center [545, 466] width 67 height 28
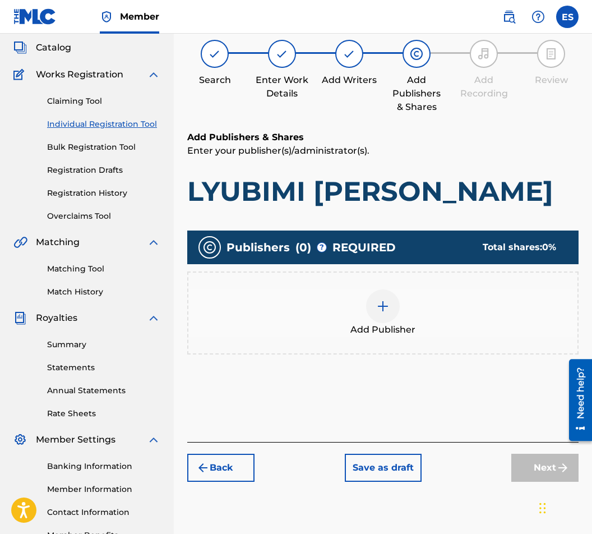
scroll to position [50, 0]
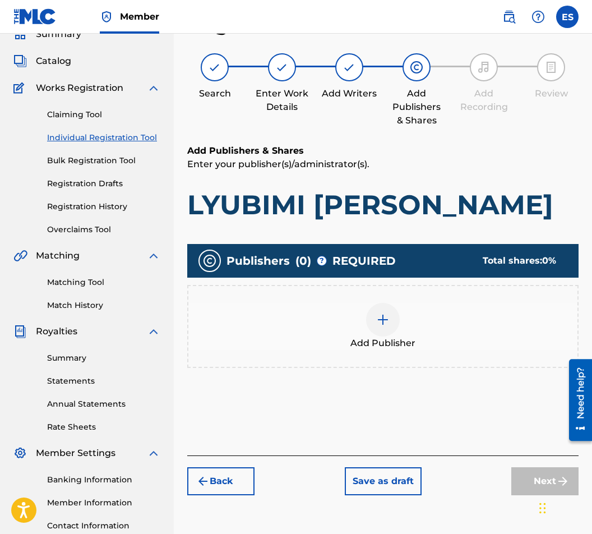
click at [377, 308] on div at bounding box center [383, 320] width 34 height 34
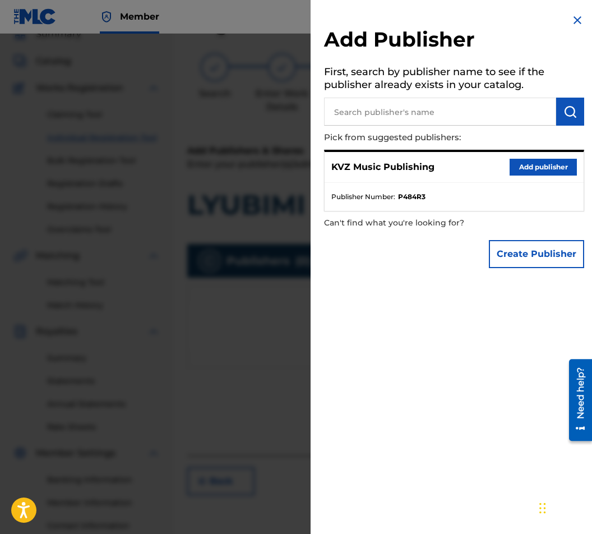
click at [512, 169] on button "Add publisher" at bounding box center [543, 167] width 67 height 17
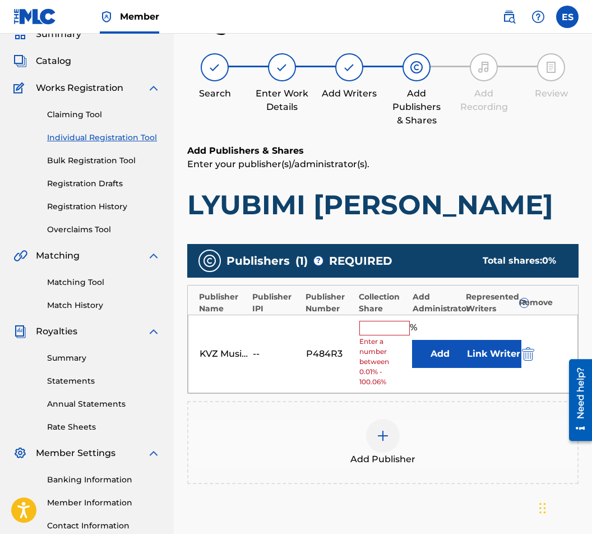
click at [367, 347] on span "Enter a number between 0.01% - 100.06%" at bounding box center [384, 362] width 48 height 50
click at [367, 333] on input "text" at bounding box center [385, 328] width 50 height 15
type input "100"
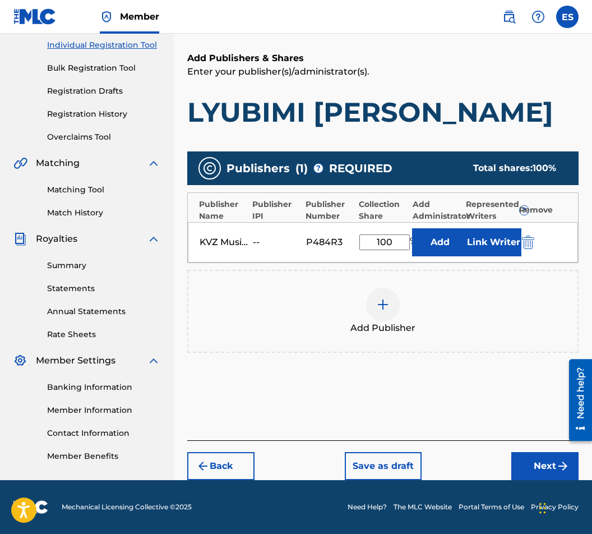
click at [520, 461] on button "Next" at bounding box center [545, 466] width 67 height 28
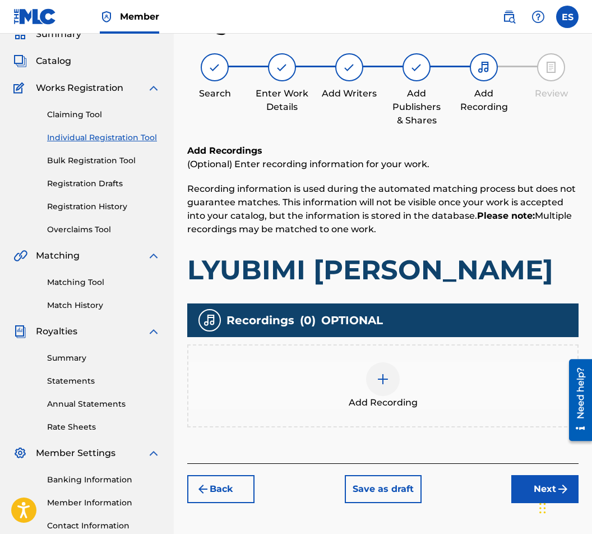
click at [377, 386] on div at bounding box center [383, 379] width 34 height 34
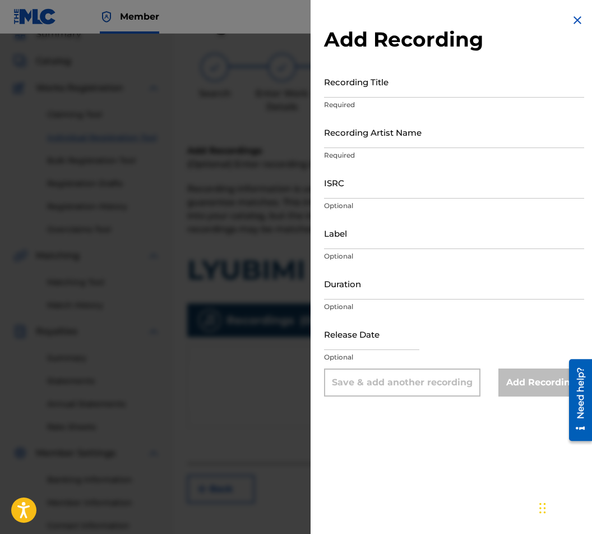
click at [431, 285] on input "Duration" at bounding box center [454, 284] width 260 height 32
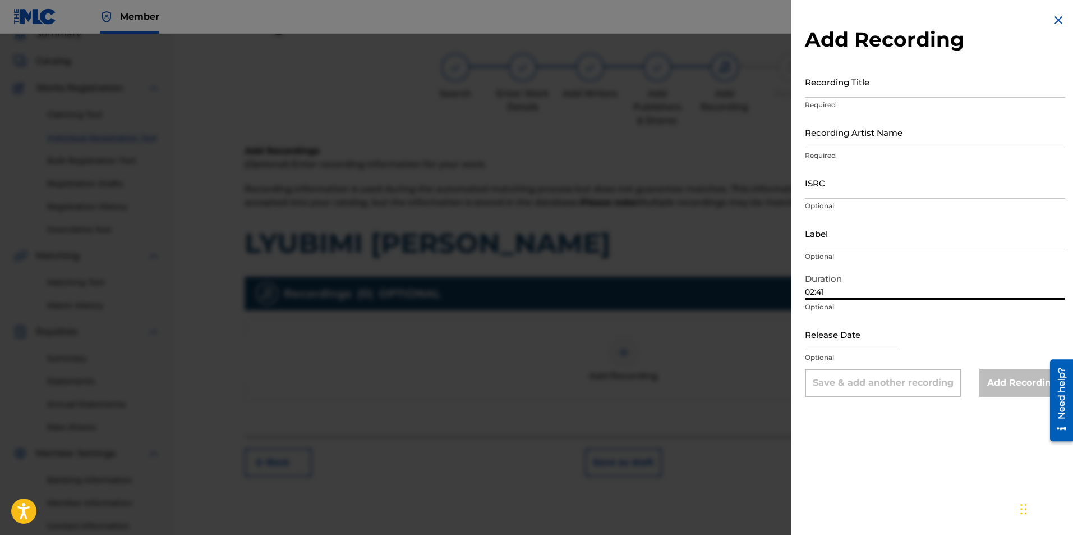
type input "02:41"
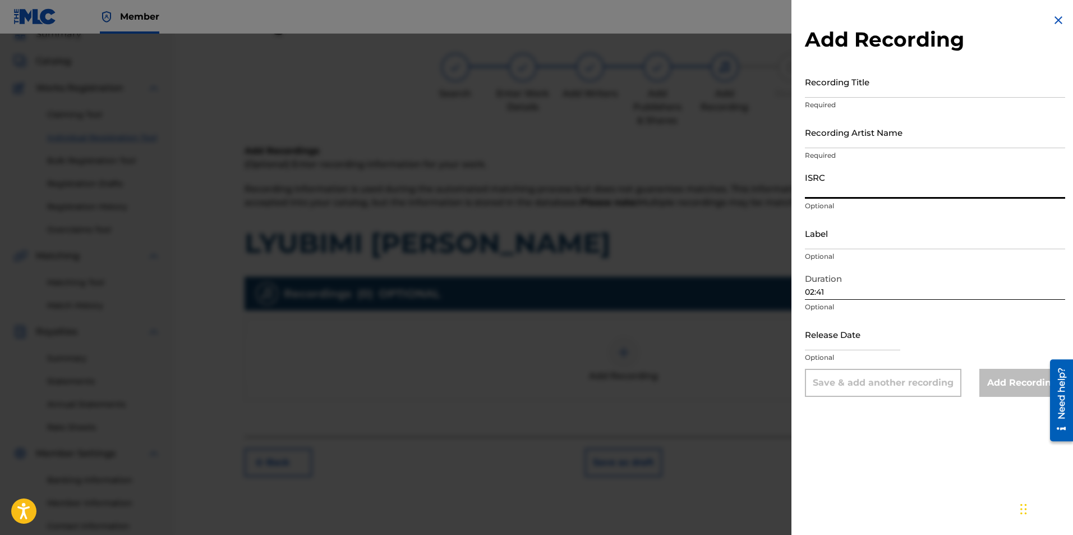
paste input "BGA672214502"
type input "BGA672214502"
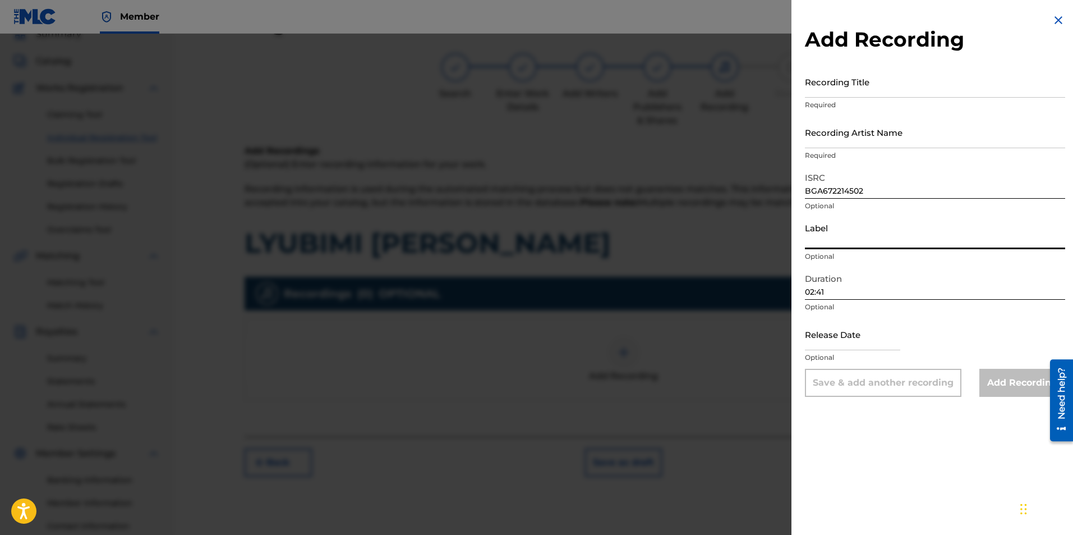
paste input "MIK BALKANTON AD"
type input "MIK BALKANTON AD"
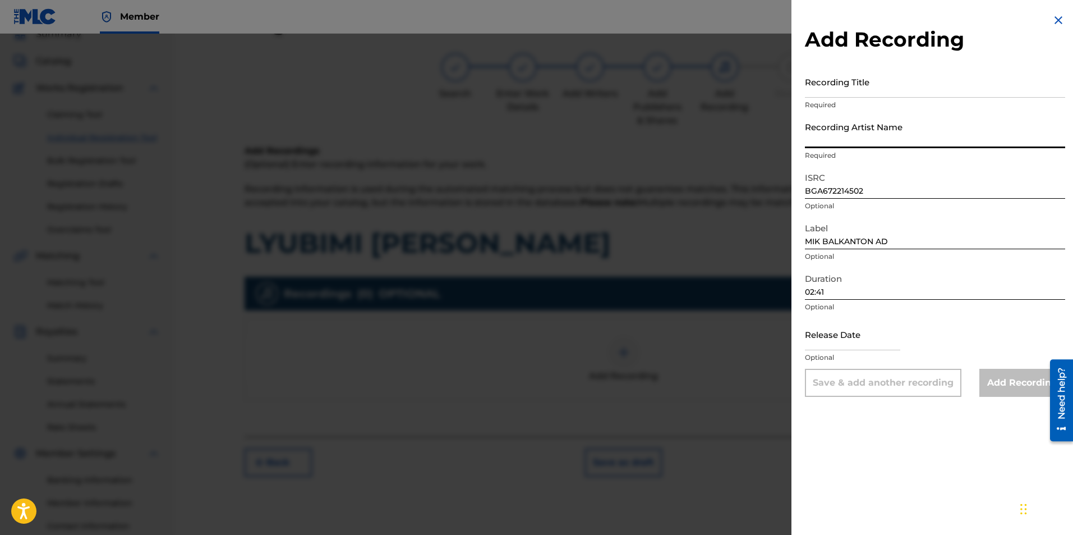
paste input "Darzhaven estraden orkestar"
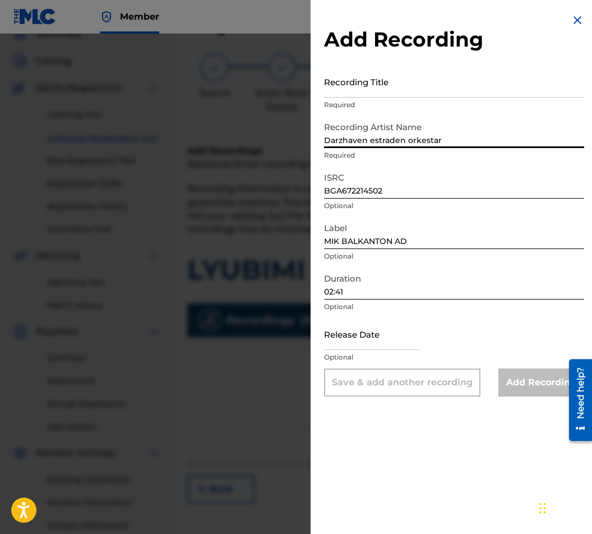
click at [334, 137] on input "Darzhaven estraden orkestar" at bounding box center [454, 132] width 260 height 32
type input "Durzhaven estraden orkestar"
drag, startPoint x: 456, startPoint y: 105, endPoint x: 442, endPoint y: 88, distance: 22.3
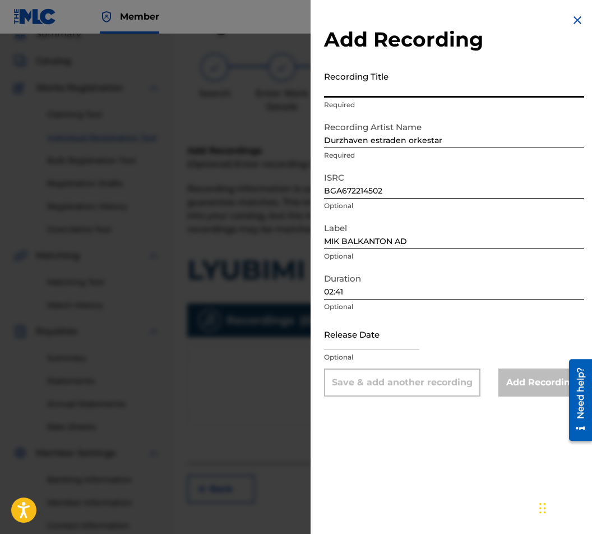
paste input "LYUBIMI [PERSON_NAME]"
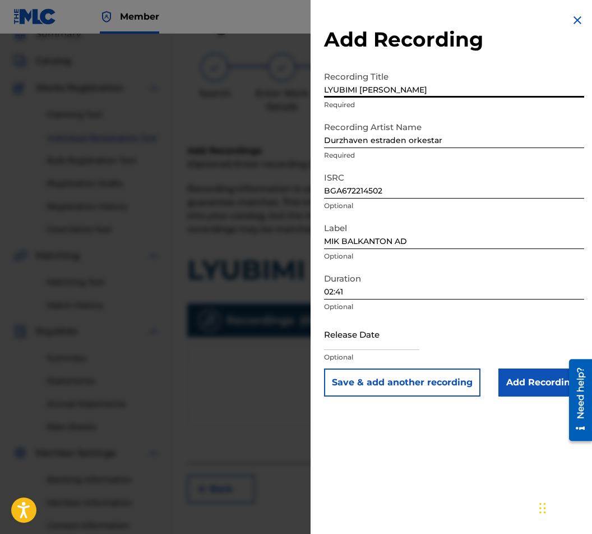
type input "LYUBIMI [PERSON_NAME]"
click at [542, 389] on input "Add Recording" at bounding box center [542, 383] width 86 height 28
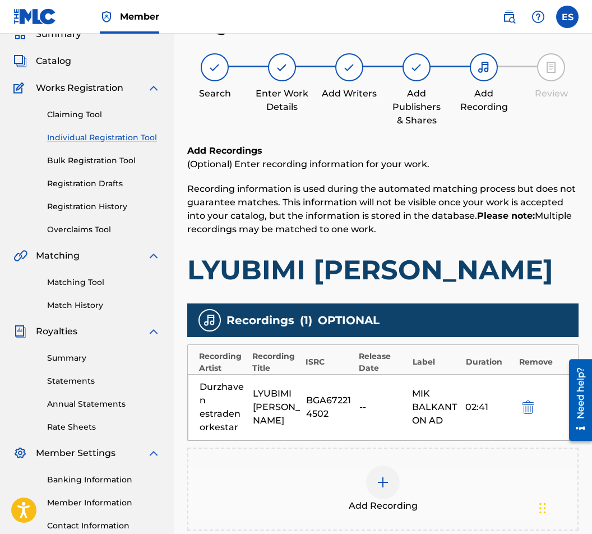
click at [388, 475] on div at bounding box center [383, 483] width 34 height 34
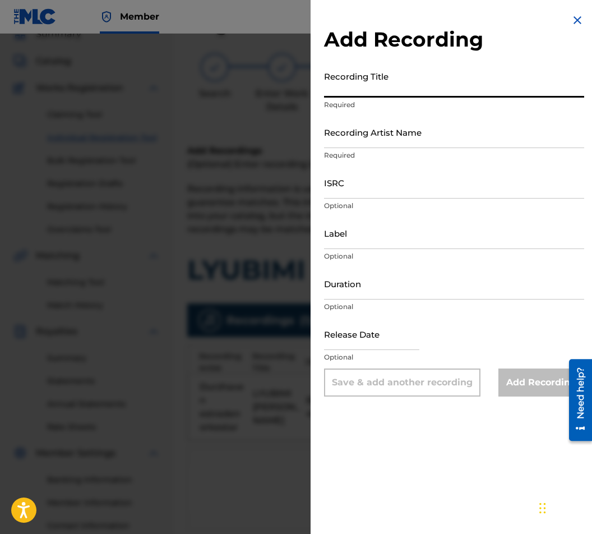
paste input "LYUBIMI [PERSON_NAME]"
type input "LYUBIMI [PERSON_NAME]"
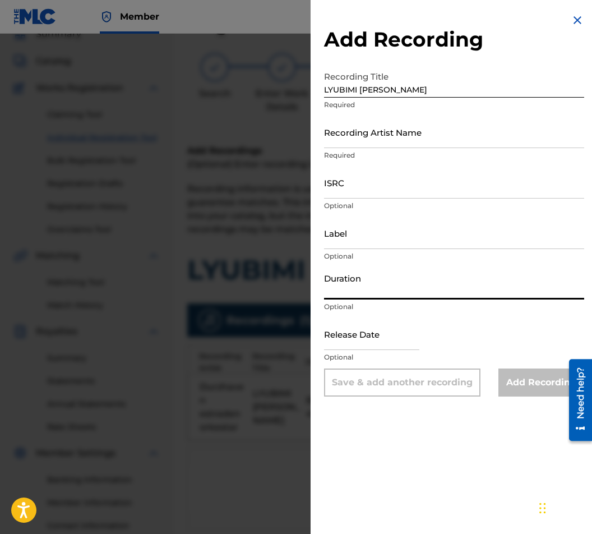
click at [428, 284] on input "Duration" at bounding box center [454, 284] width 260 height 32
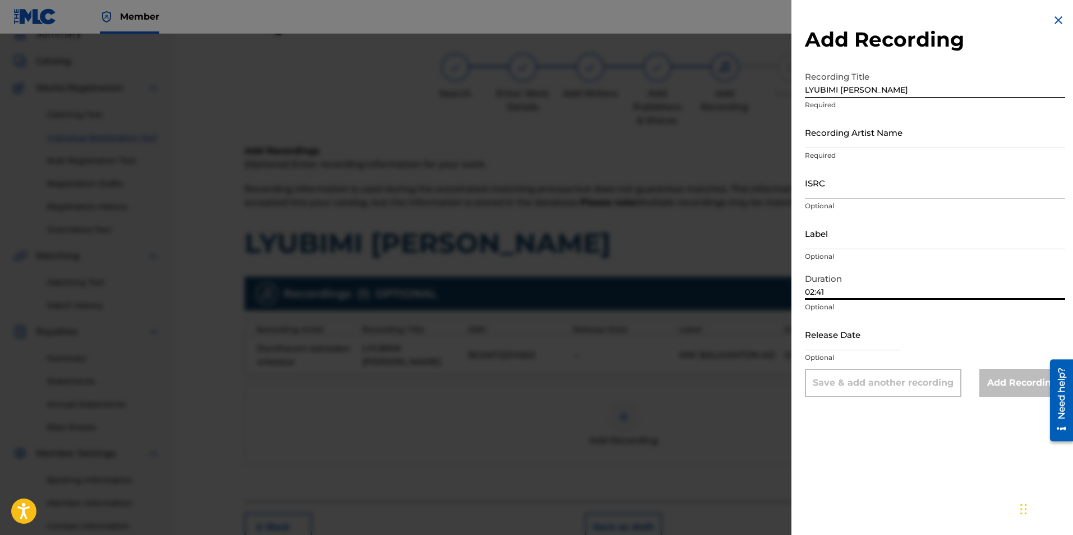
type input "02:41"
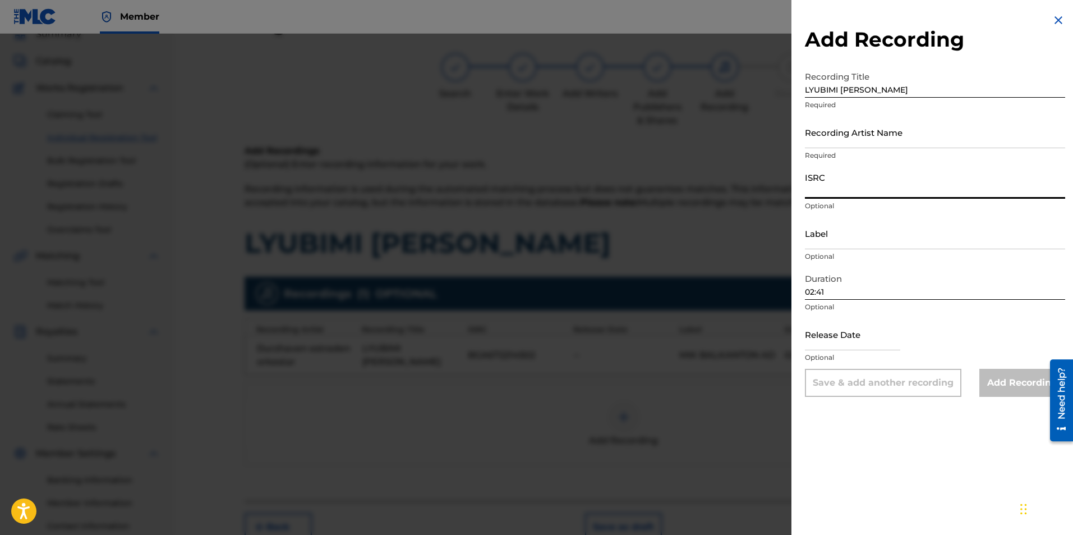
drag, startPoint x: 943, startPoint y: 190, endPoint x: 918, endPoint y: 184, distance: 24.8
paste input "BGA262350777"
type input "BGA262350777"
drag, startPoint x: 908, startPoint y: 243, endPoint x: 899, endPoint y: 241, distance: 9.1
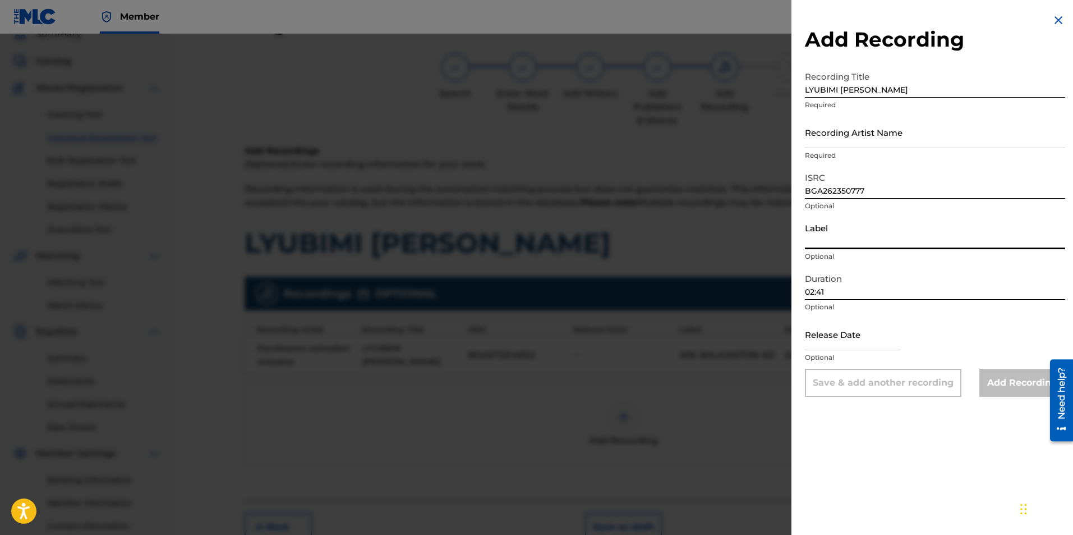
paste input "MIK BALKANTON AD"
type input "MIK BALKANTON AD"
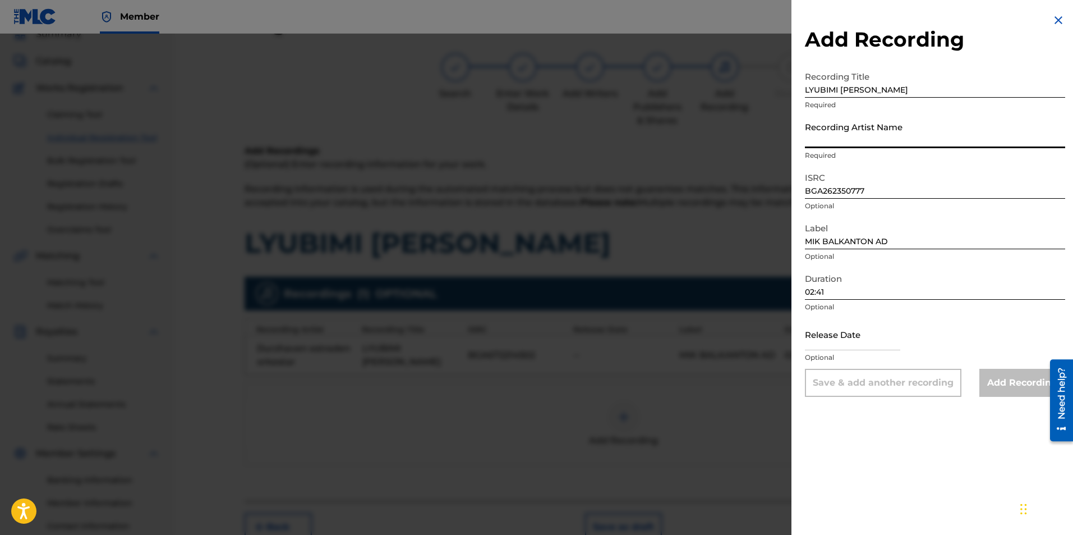
paste input "Darzhaven estraden orkestar"
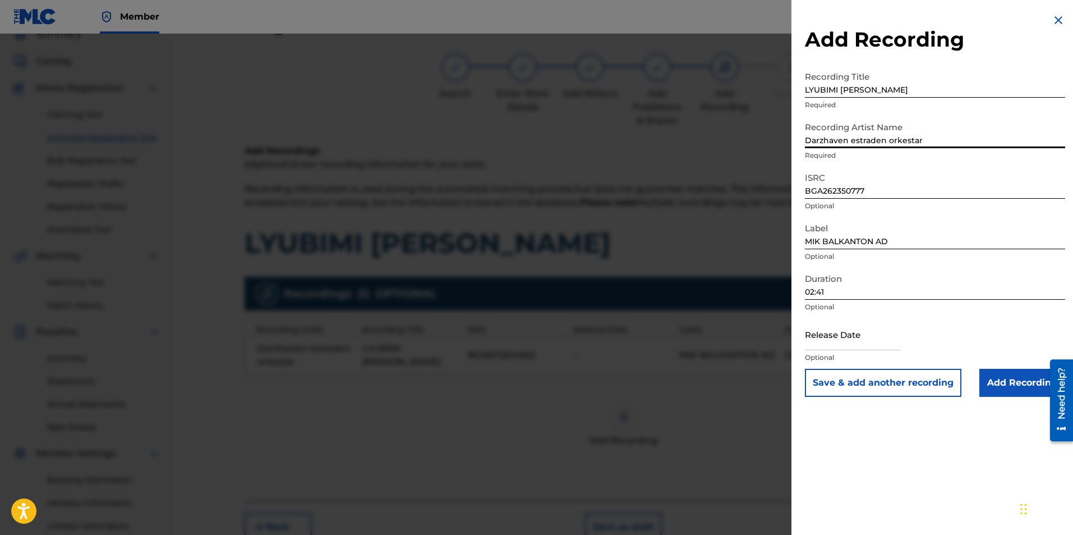
click at [582, 137] on input "Darzhaven estraden orkestar" at bounding box center [935, 132] width 260 height 32
type input "Durzhaven estraden orkestar"
click at [582, 384] on input "Add Recording" at bounding box center [1023, 383] width 86 height 28
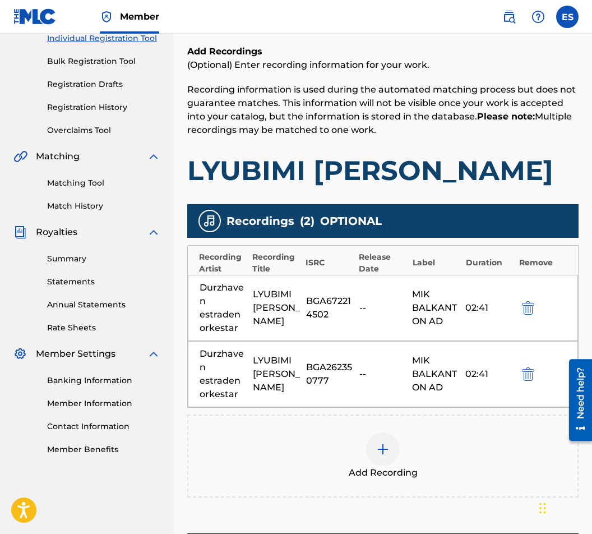
scroll to position [243, 0]
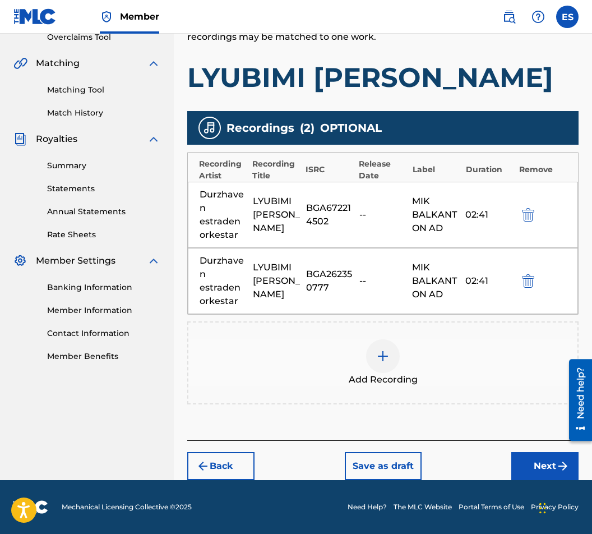
click at [524, 471] on button "Next" at bounding box center [545, 466] width 67 height 28
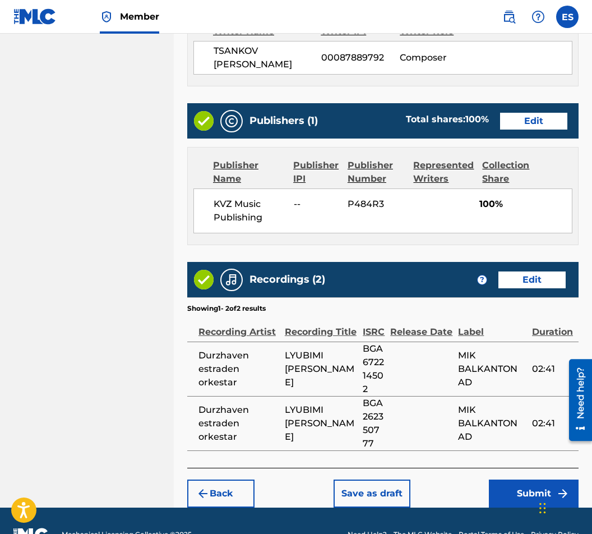
scroll to position [629, 0]
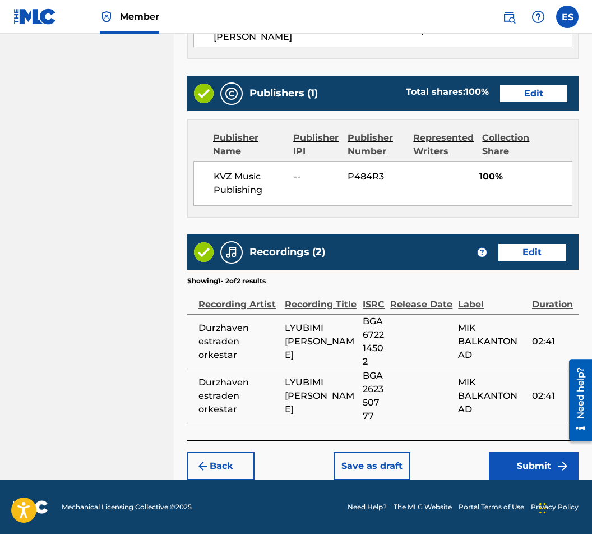
click at [345, 454] on button "Save as draft" at bounding box center [372, 466] width 77 height 28
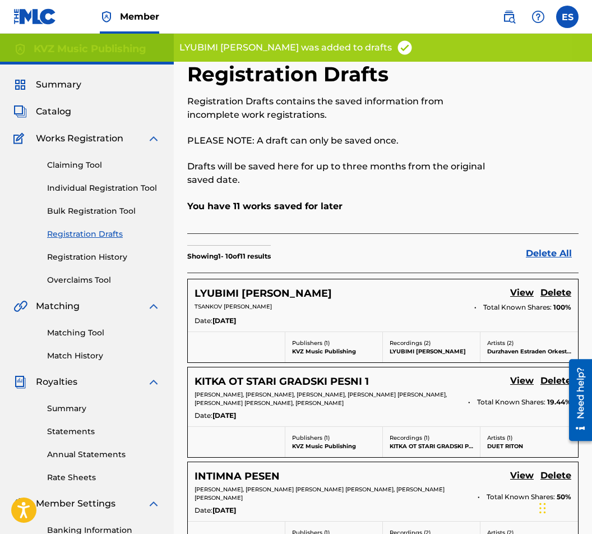
click at [98, 189] on link "Individual Registration Tool" at bounding box center [103, 188] width 113 height 12
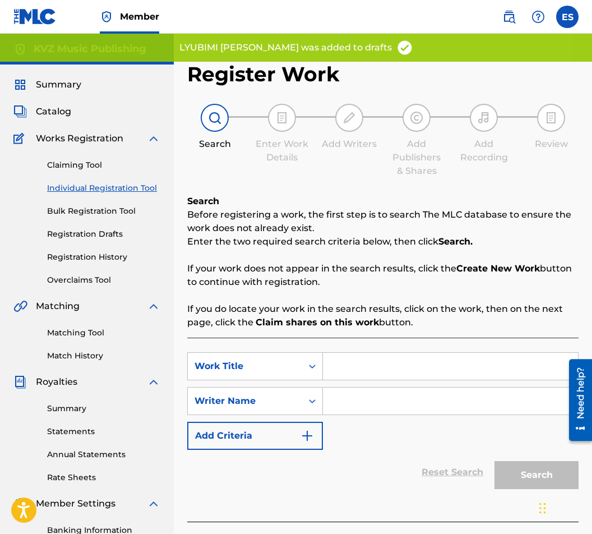
click at [110, 254] on link "Registration History" at bounding box center [103, 257] width 113 height 12
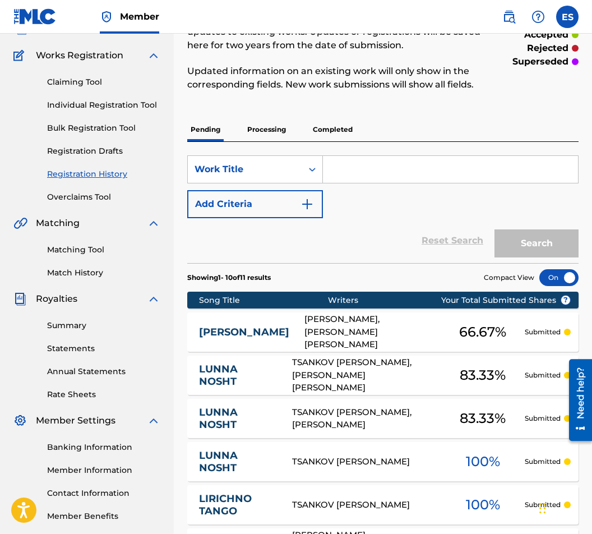
scroll to position [82, 0]
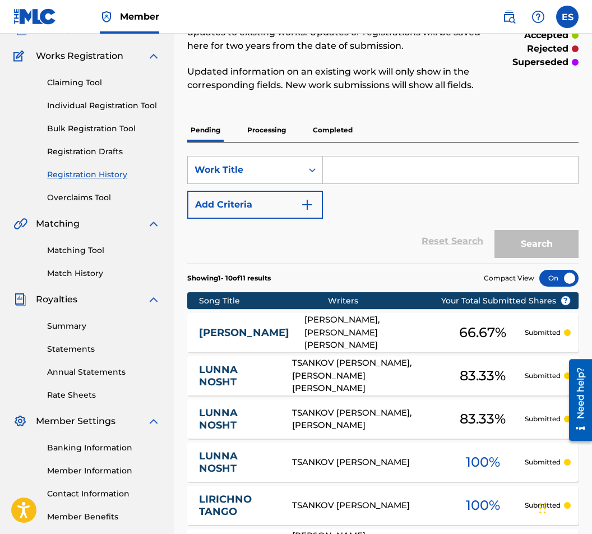
click at [100, 154] on link "Registration Drafts" at bounding box center [103, 152] width 113 height 12
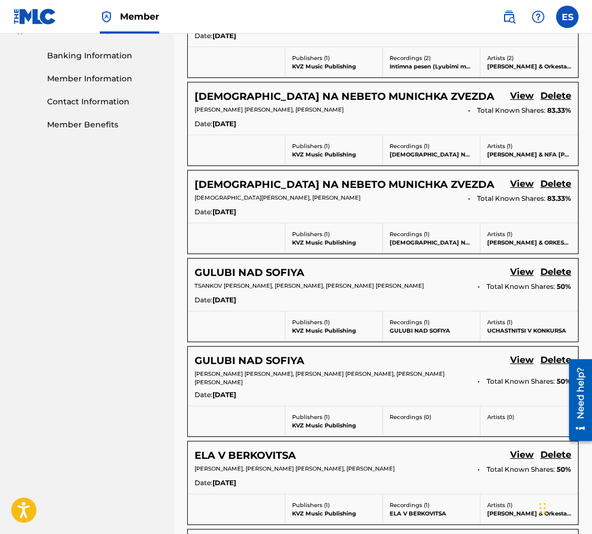
scroll to position [729, 0]
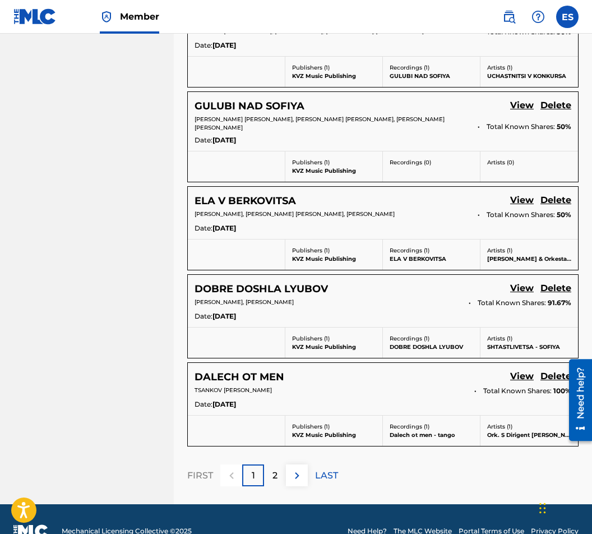
click at [263, 465] on div "1" at bounding box center [253, 476] width 22 height 22
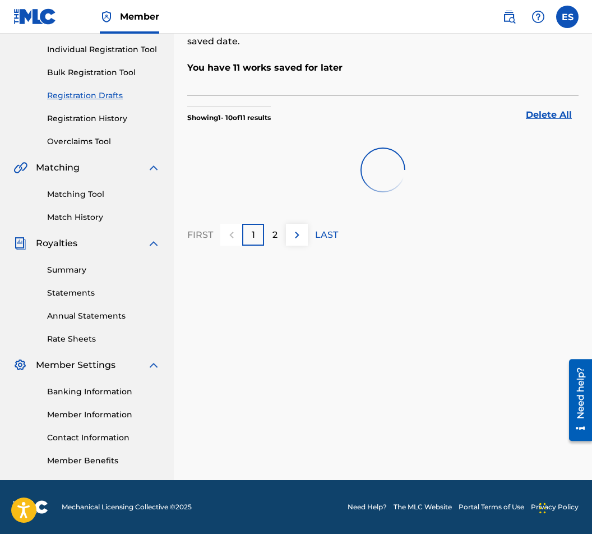
click at [268, 453] on div "Registration Drafts Registration Drafts contains the saved information from inc…" at bounding box center [383, 201] width 419 height 557
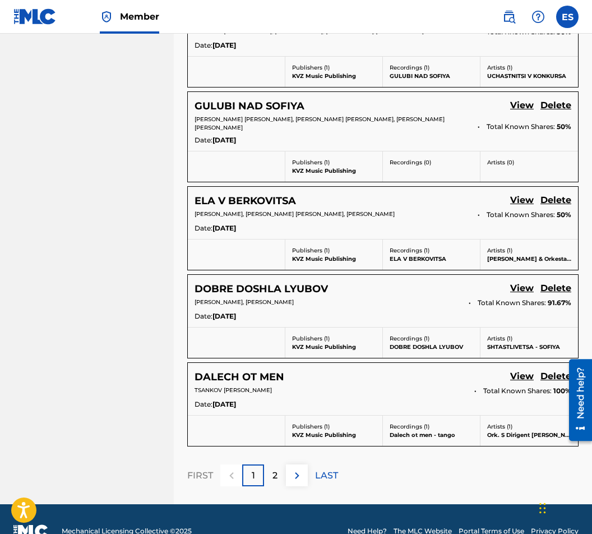
click at [268, 465] on div "2" at bounding box center [275, 476] width 22 height 22
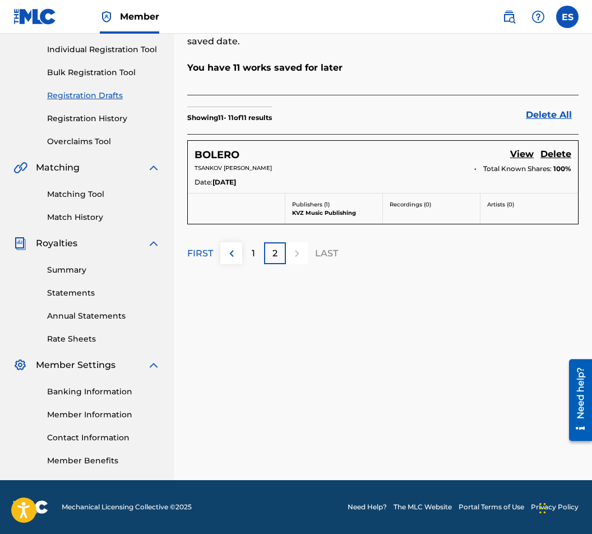
click at [254, 249] on p "1" at bounding box center [253, 253] width 3 height 13
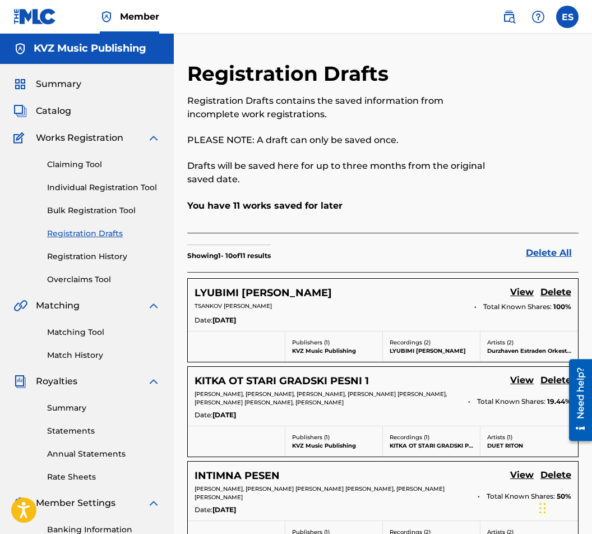
scroll to position [0, 0]
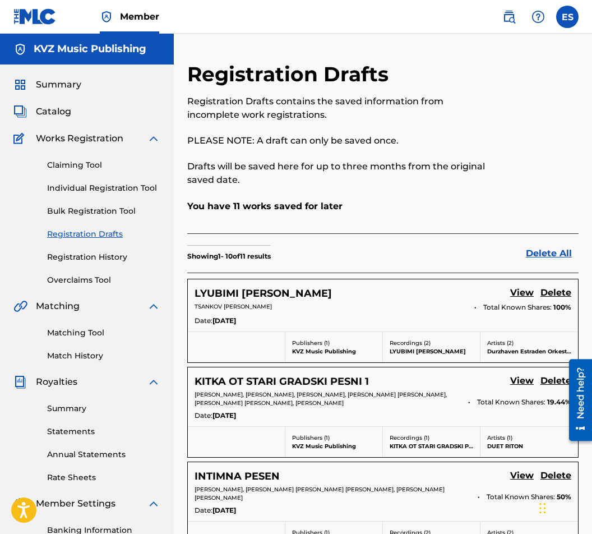
click at [132, 191] on link "Individual Registration Tool" at bounding box center [103, 188] width 113 height 12
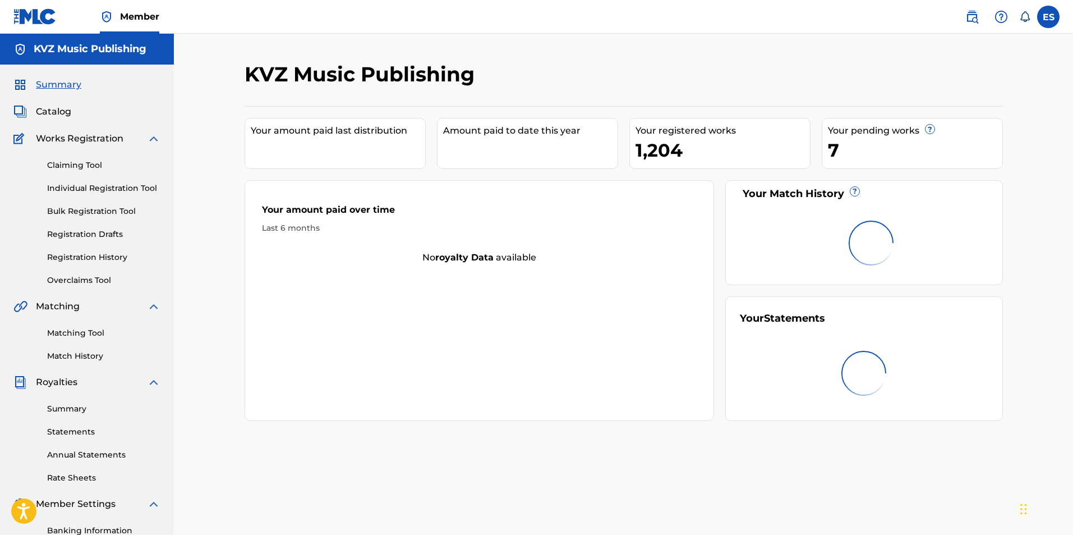
click at [25, 15] on img at bounding box center [34, 16] width 43 height 16
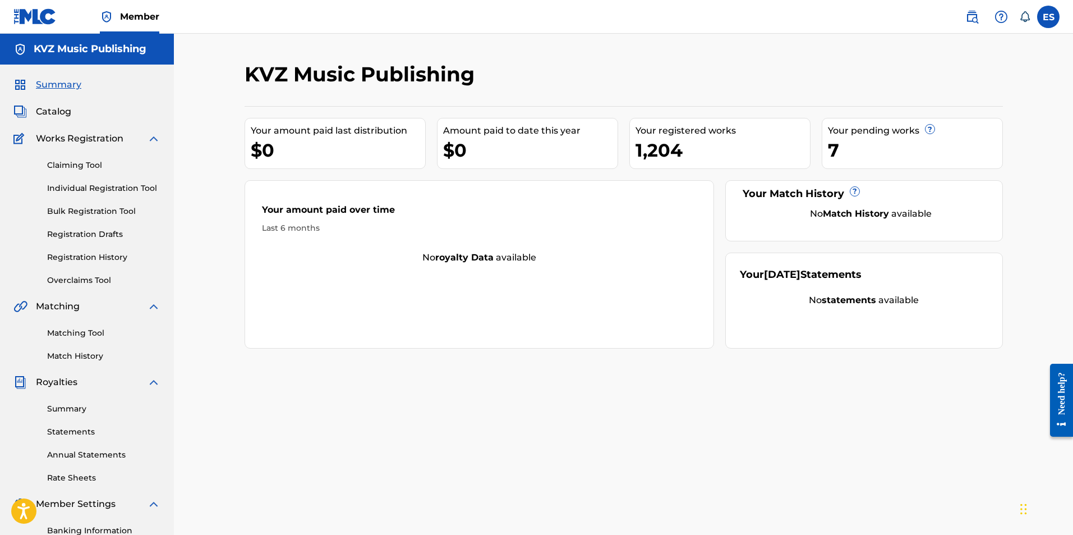
click at [85, 194] on div "Claiming Tool Individual Registration Tool Bulk Registration Tool Registration …" at bounding box center [86, 215] width 147 height 141
click at [85, 256] on link "Registration History" at bounding box center [103, 257] width 113 height 12
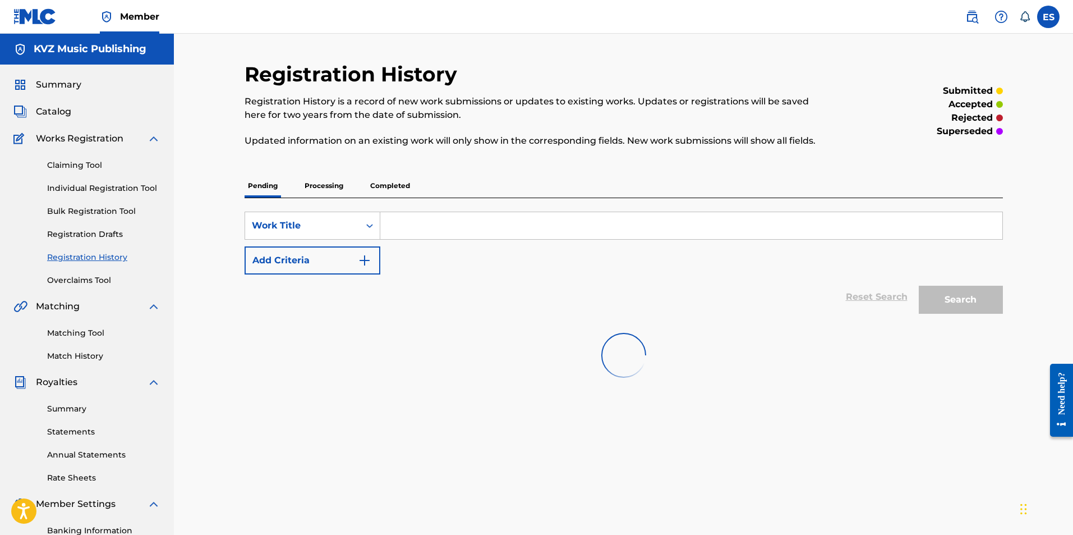
click at [87, 234] on link "Registration Drafts" at bounding box center [103, 234] width 113 height 12
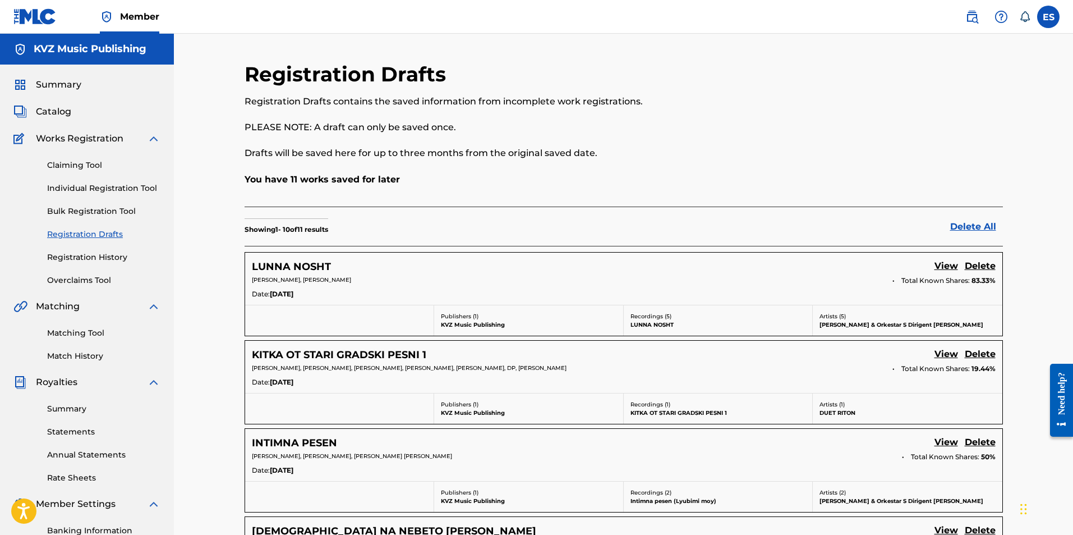
click at [949, 263] on link "View" at bounding box center [947, 266] width 24 height 15
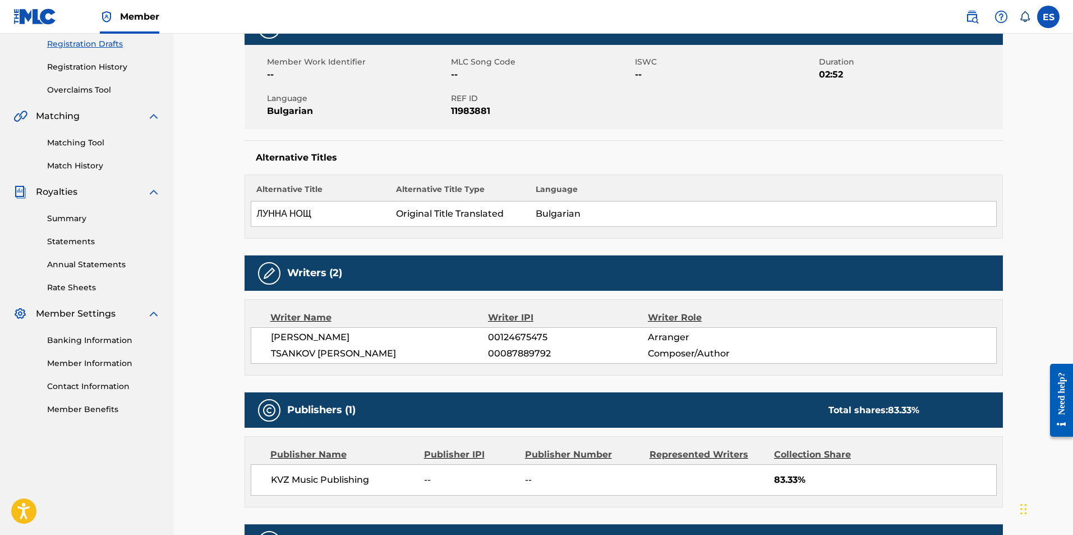
scroll to position [78, 0]
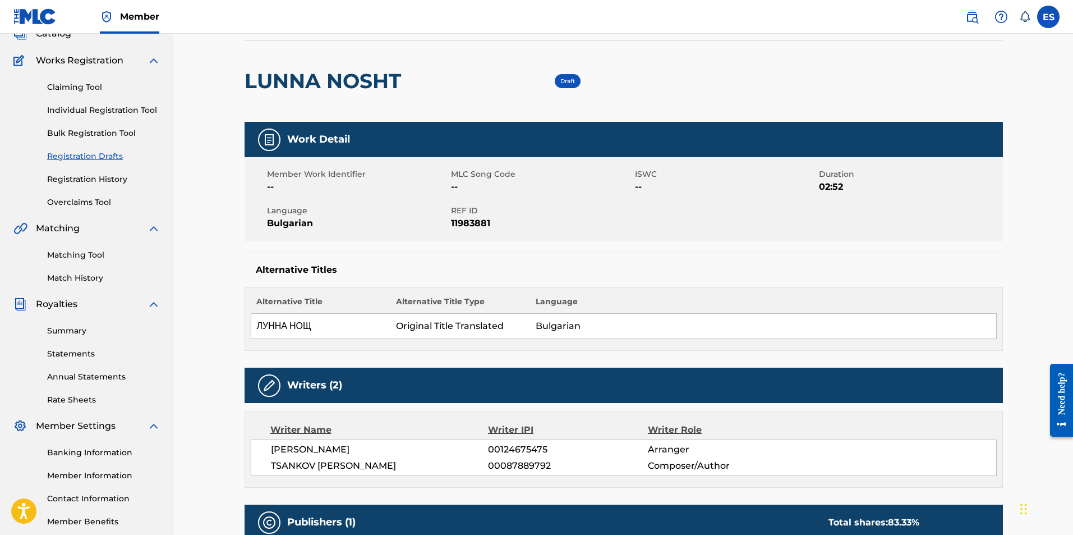
click at [110, 178] on link "Registration History" at bounding box center [103, 179] width 113 height 12
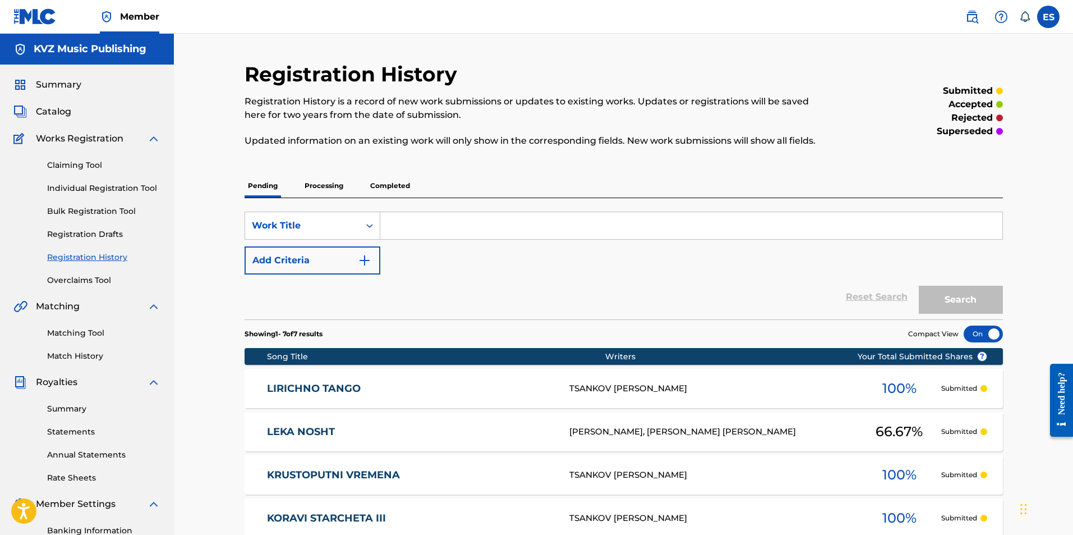
click at [116, 225] on div "Claiming Tool Individual Registration Tool Bulk Registration Tool Registration …" at bounding box center [86, 215] width 147 height 141
click at [111, 232] on link "Registration Drafts" at bounding box center [103, 234] width 113 height 12
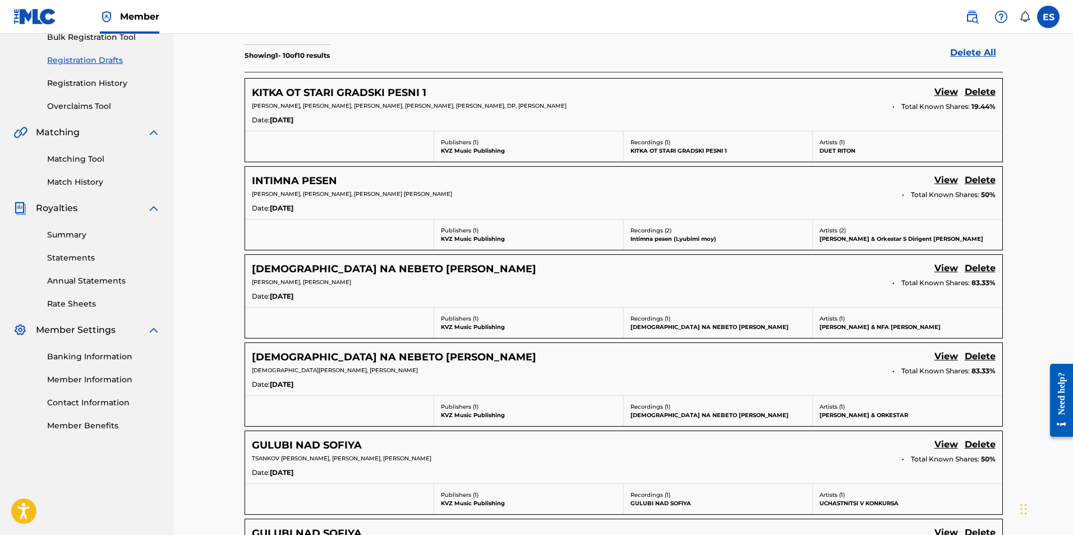
scroll to position [194, 0]
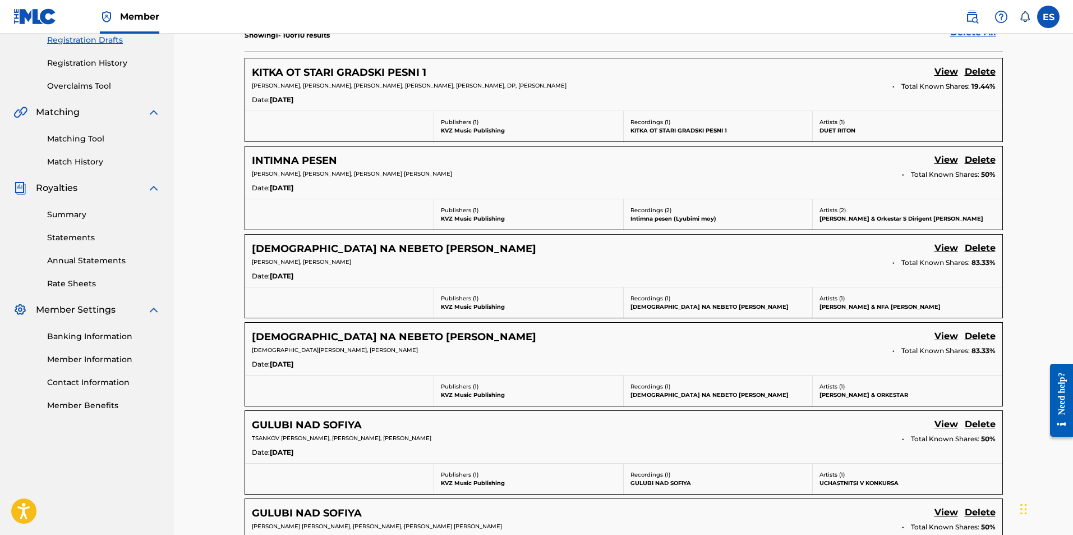
click at [944, 160] on link "View" at bounding box center [947, 160] width 24 height 15
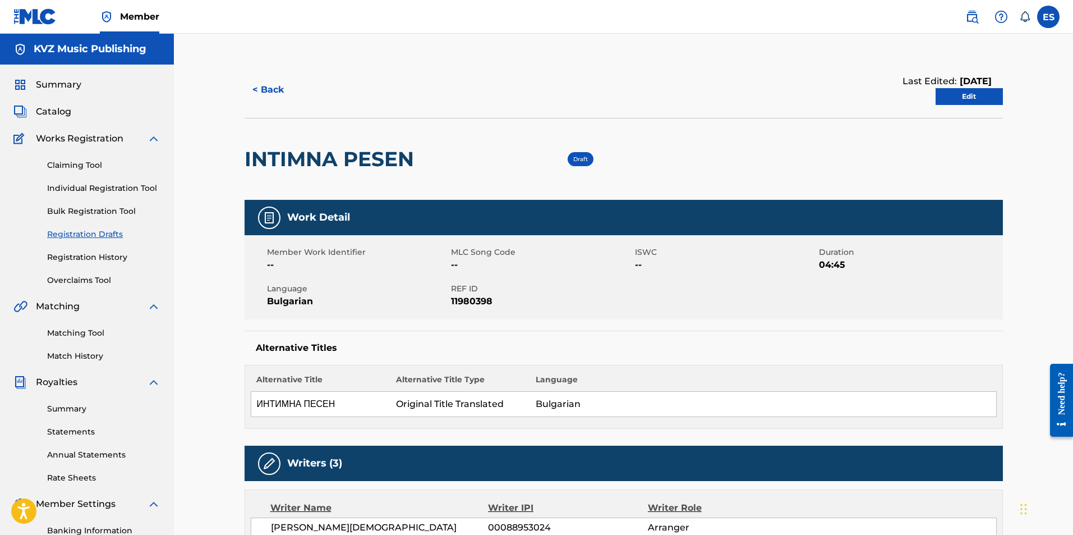
click at [249, 98] on button "< Back" at bounding box center [278, 90] width 67 height 28
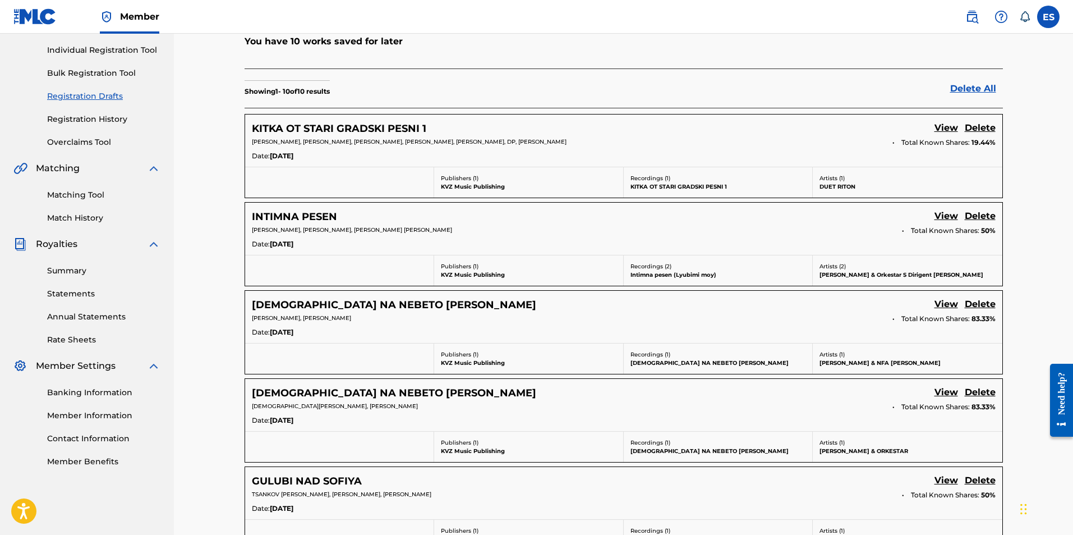
scroll to position [194, 0]
